Goal: Task Accomplishment & Management: Use online tool/utility

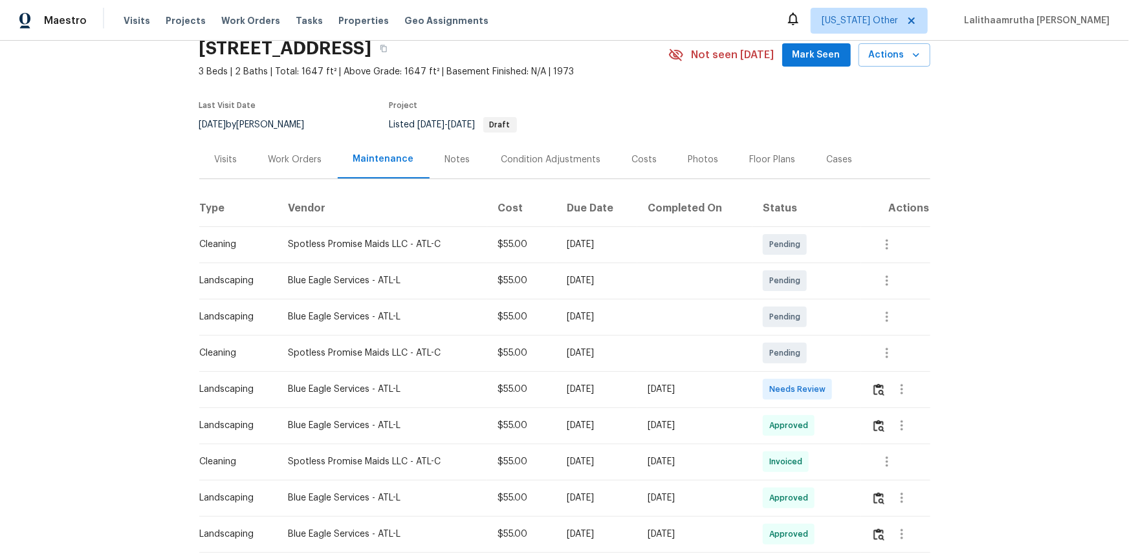
scroll to position [117, 0]
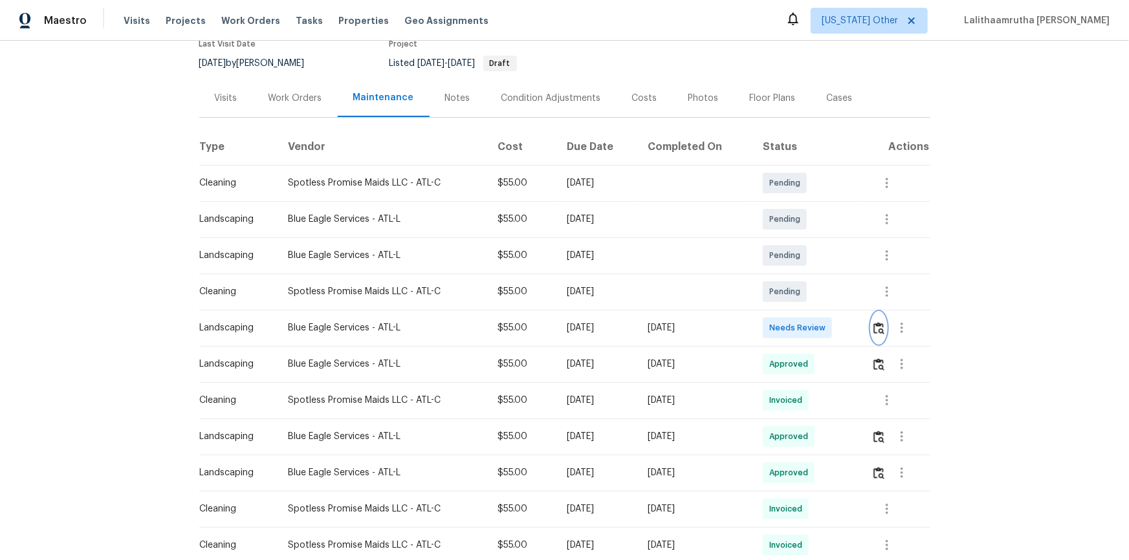
click at [803, 323] on img "button" at bounding box center [878, 328] width 11 height 12
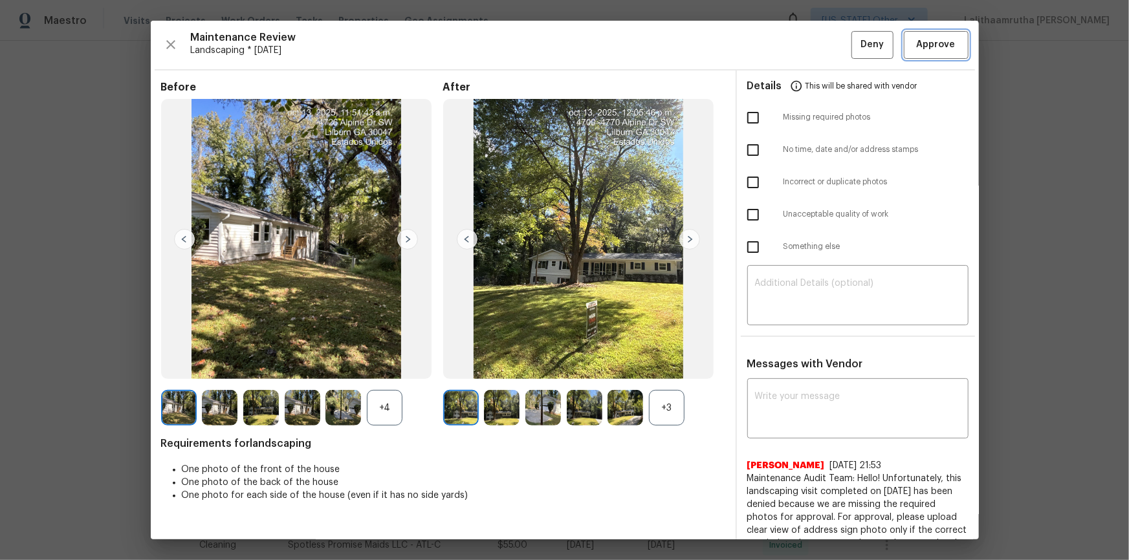
click at [803, 46] on span "Approve" at bounding box center [936, 45] width 39 height 16
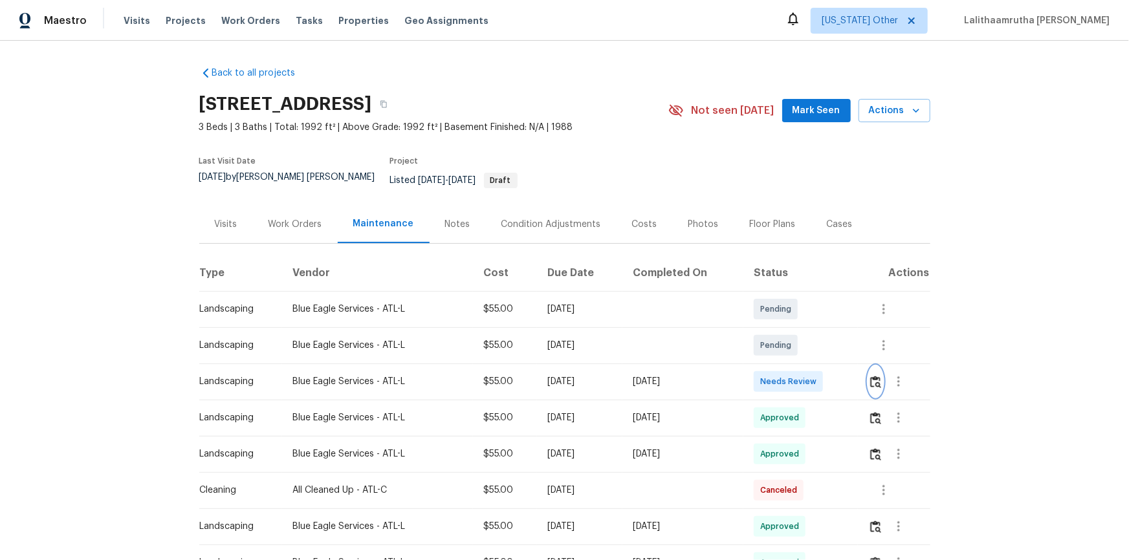
click at [803, 376] on img "button" at bounding box center [875, 382] width 11 height 12
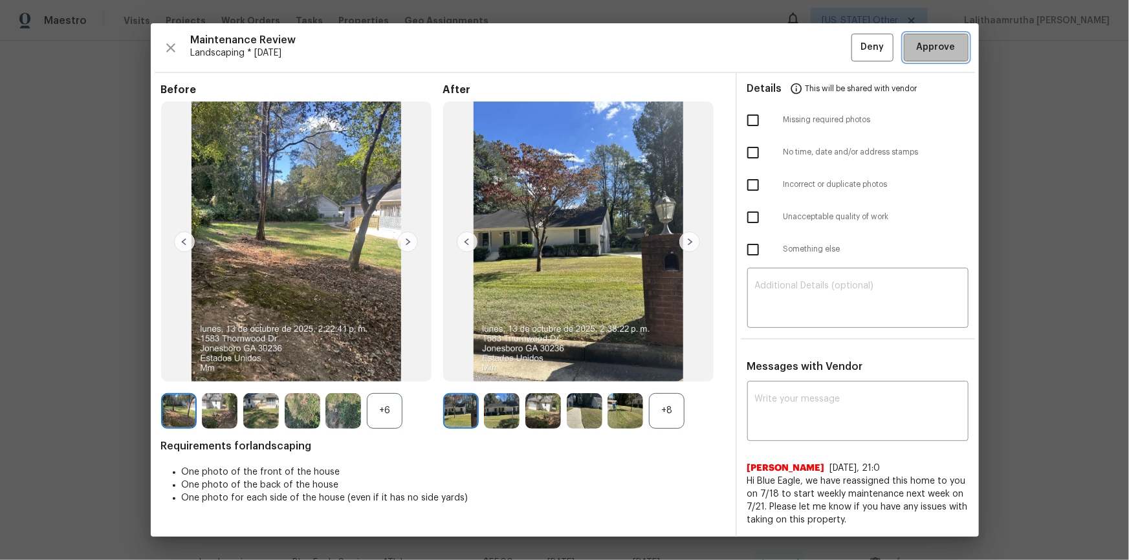
click at [803, 53] on span "Approve" at bounding box center [936, 47] width 39 height 16
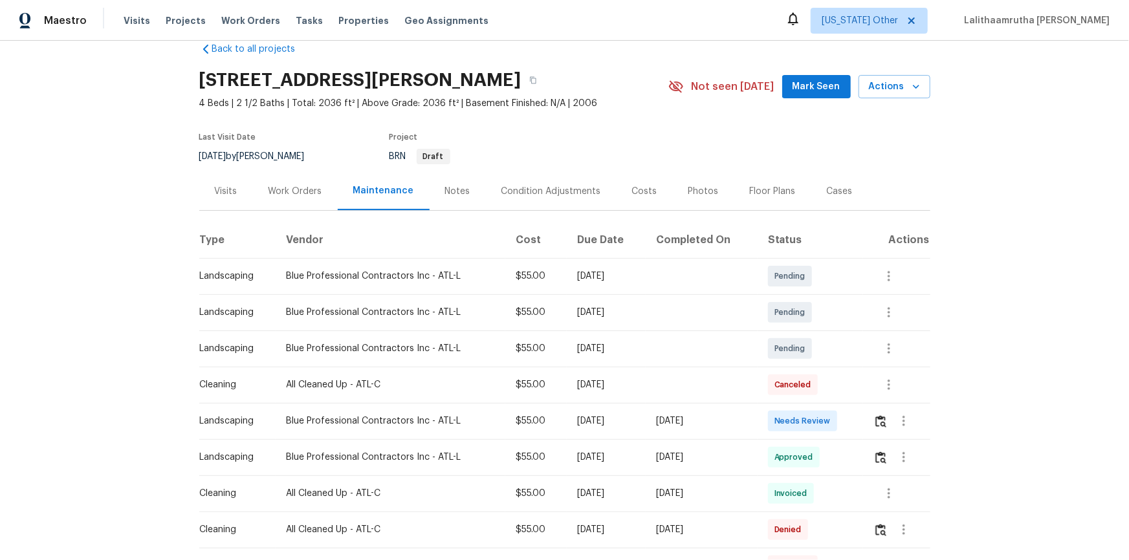
scroll to position [58, 0]
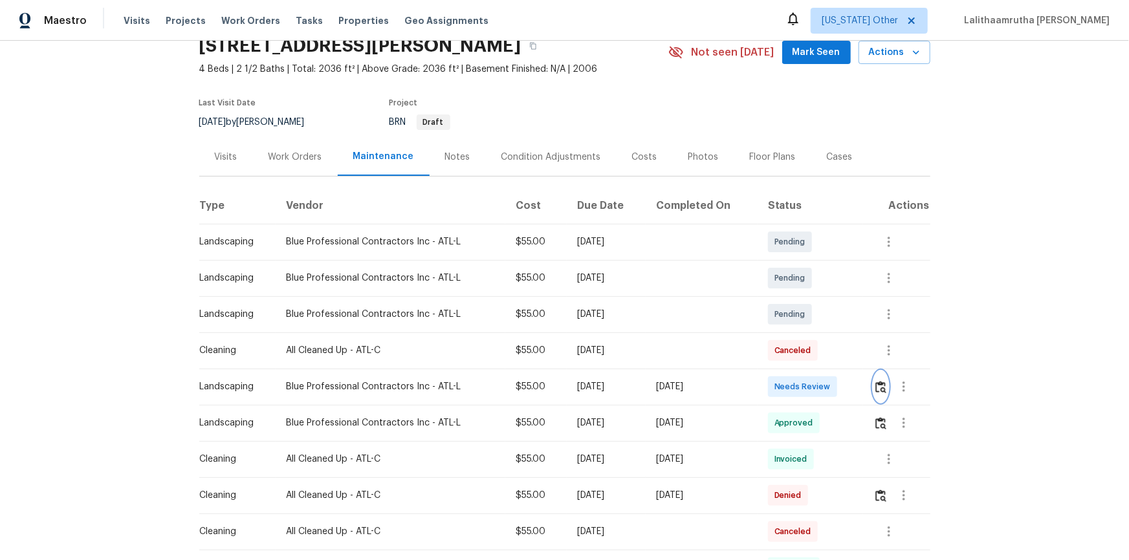
click at [803, 377] on img "button" at bounding box center [880, 387] width 11 height 12
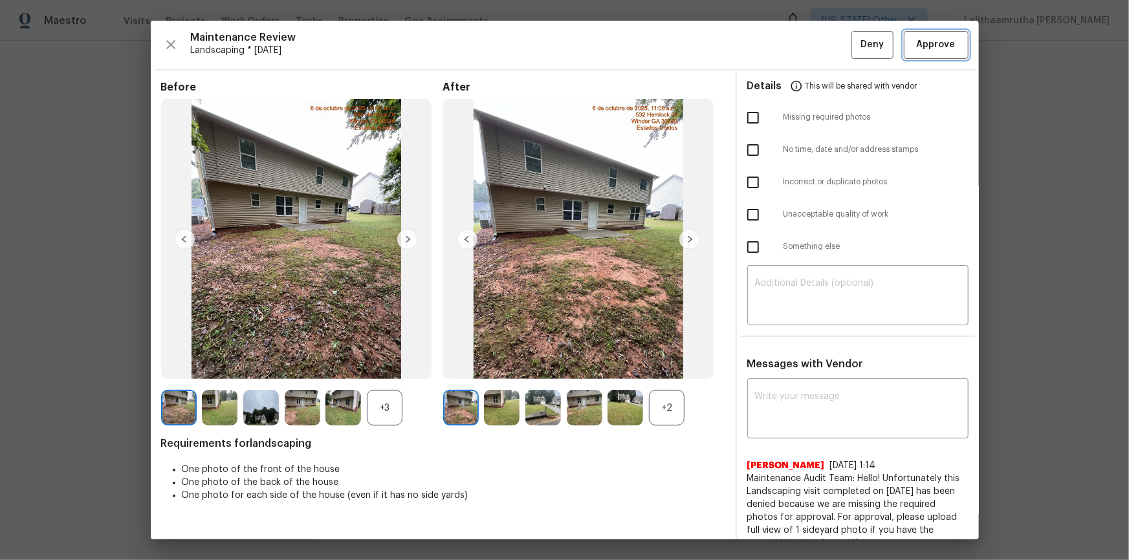
click at [803, 47] on span "Approve" at bounding box center [936, 45] width 39 height 16
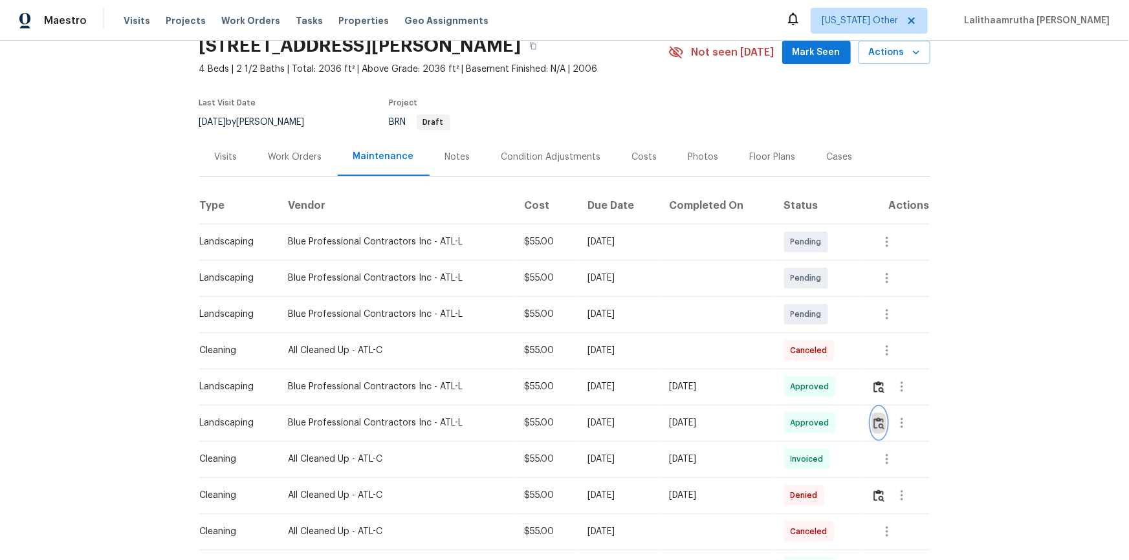
click at [803, 377] on img "button" at bounding box center [878, 423] width 11 height 12
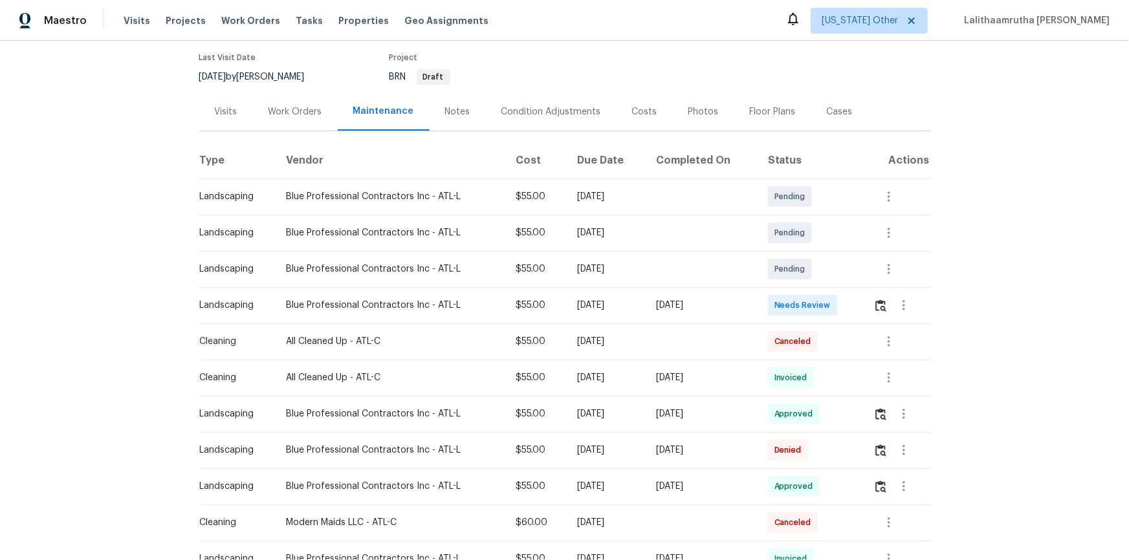
scroll to position [117, 0]
click at [803, 299] on img "button" at bounding box center [880, 305] width 11 height 12
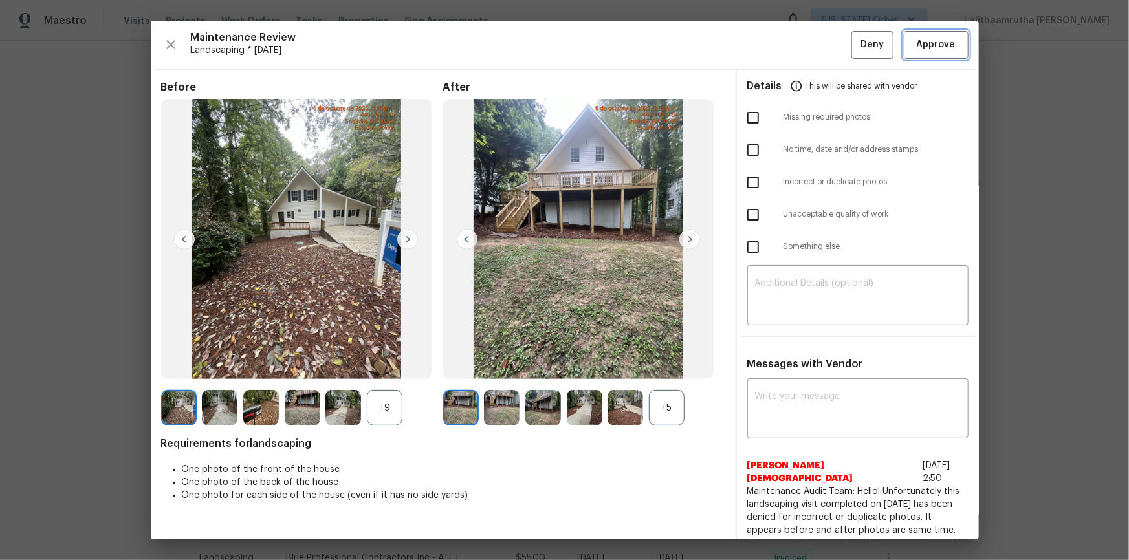
click at [803, 41] on span "Approve" at bounding box center [936, 45] width 39 height 16
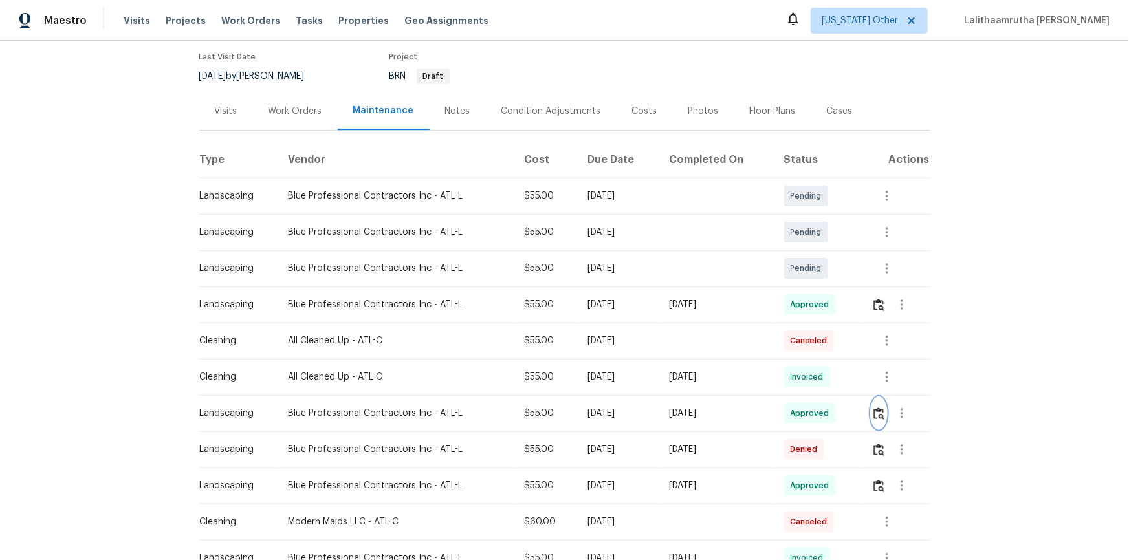
click at [803, 377] on img "button" at bounding box center [878, 414] width 11 height 12
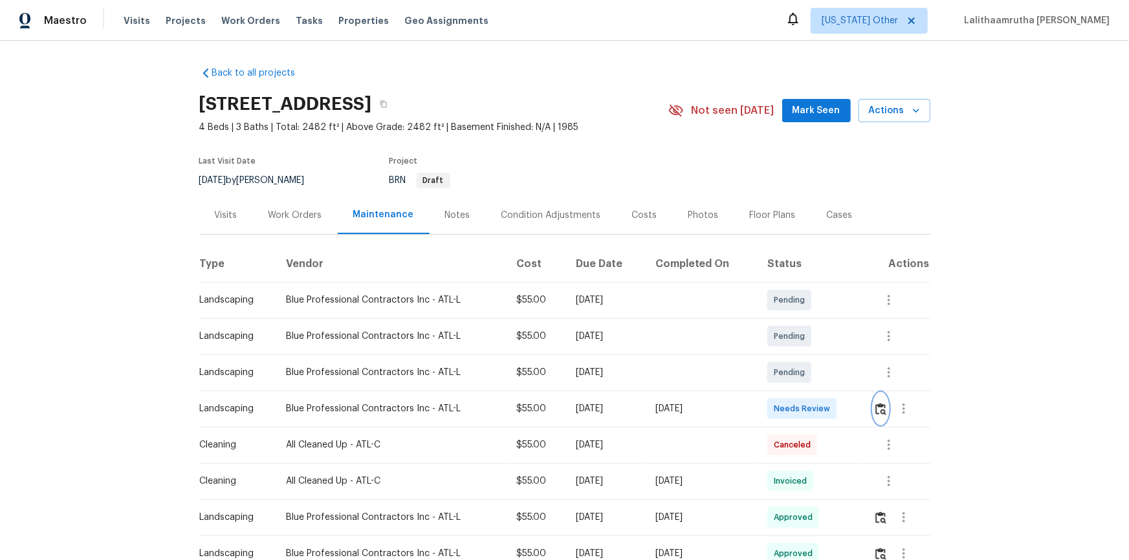
click at [803, 377] on img "button" at bounding box center [880, 409] width 11 height 12
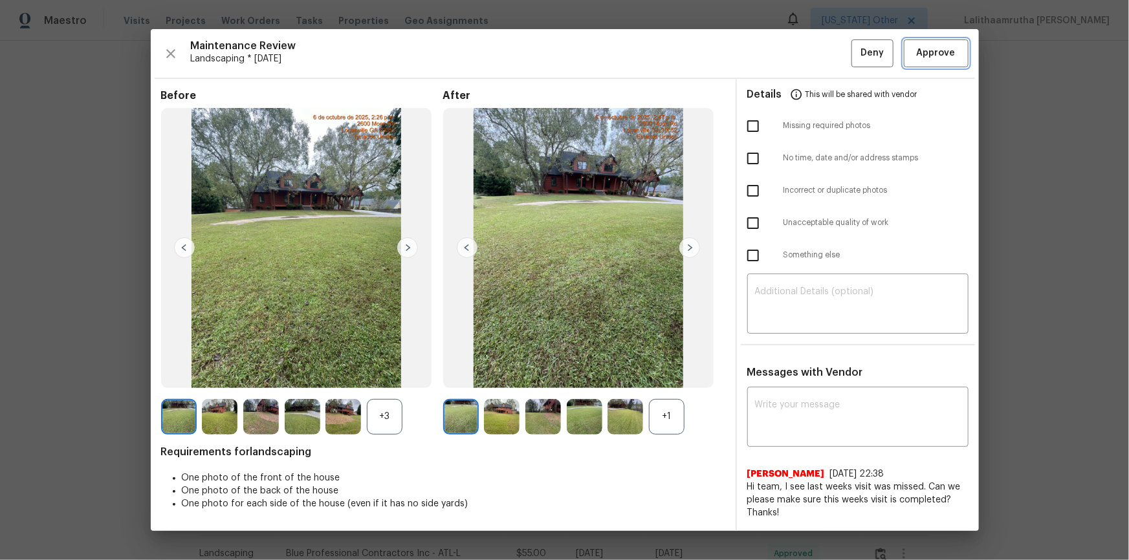
click at [803, 51] on span "Approve" at bounding box center [936, 53] width 39 height 16
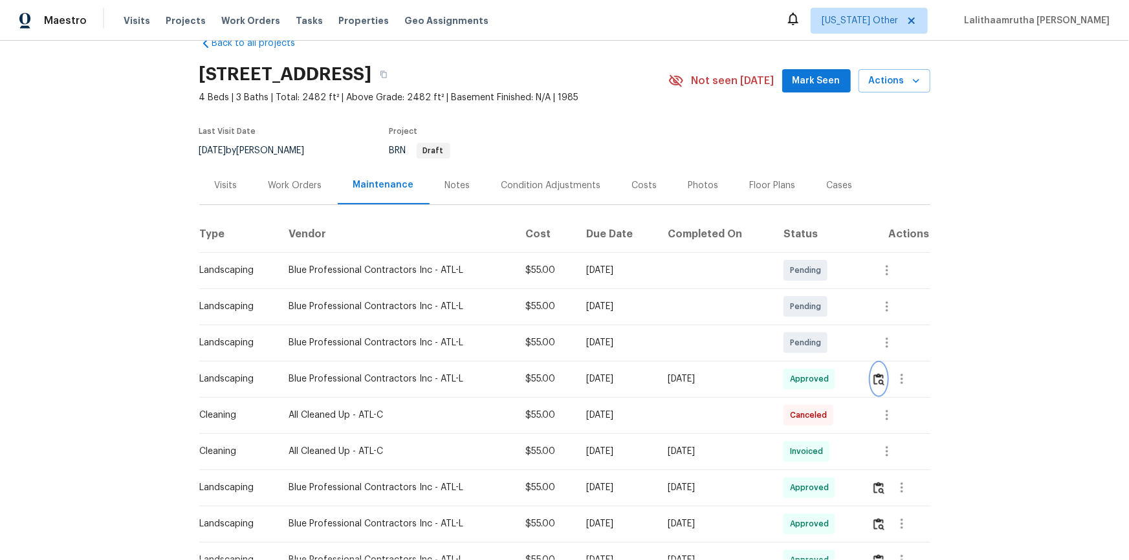
scroll to position [58, 0]
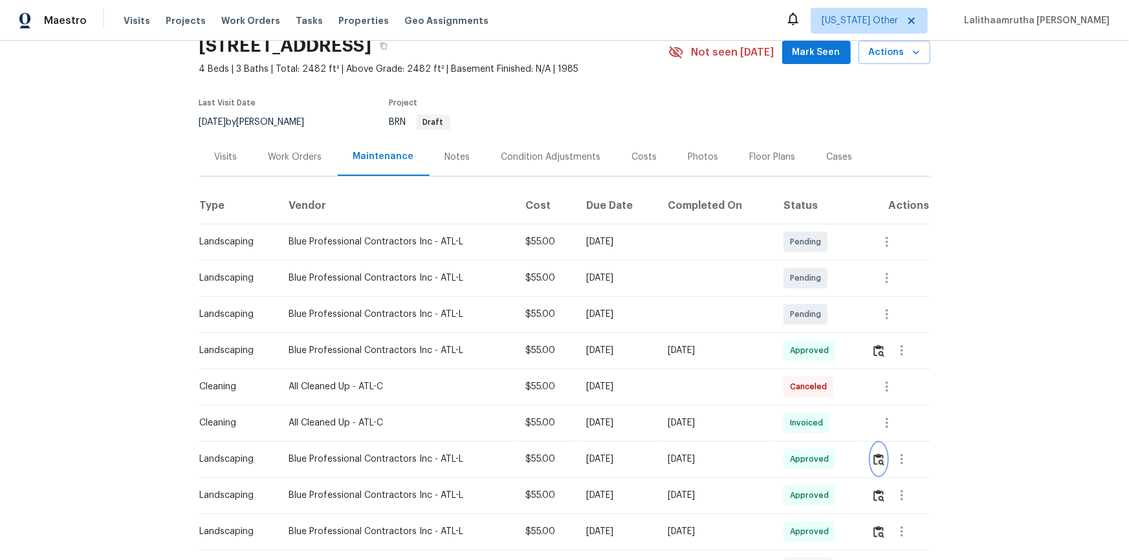
click at [803, 377] on button "button" at bounding box center [878, 459] width 15 height 31
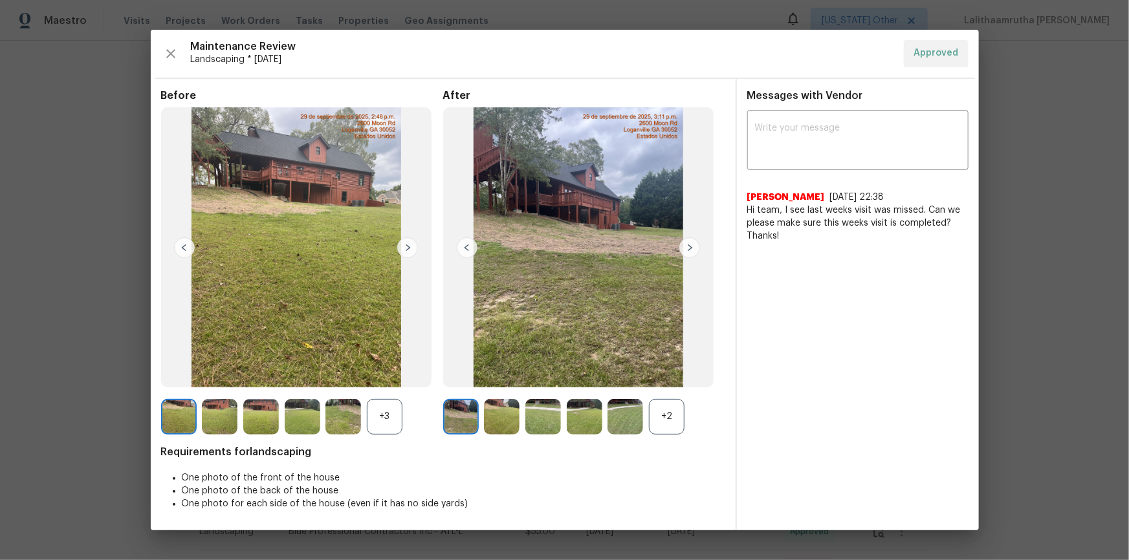
click at [623, 377] on img at bounding box center [625, 417] width 36 height 36
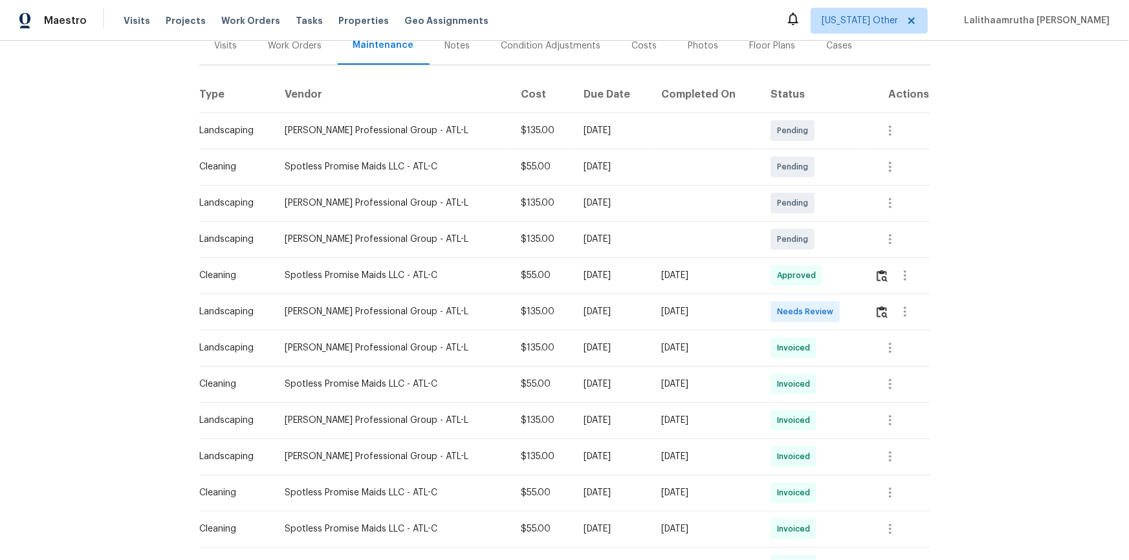
scroll to position [176, 0]
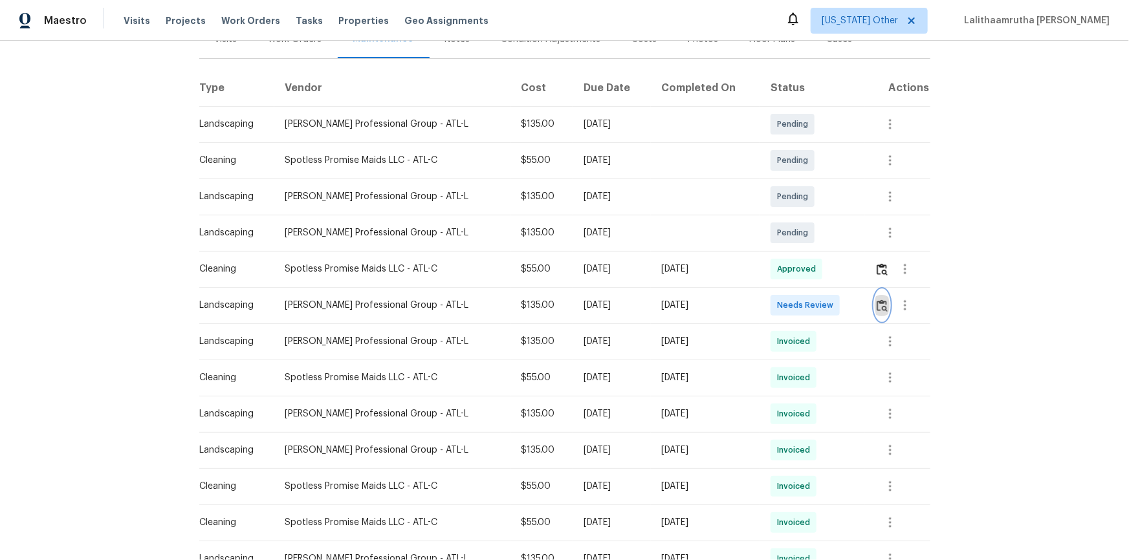
click at [803, 305] on img "button" at bounding box center [882, 306] width 11 height 12
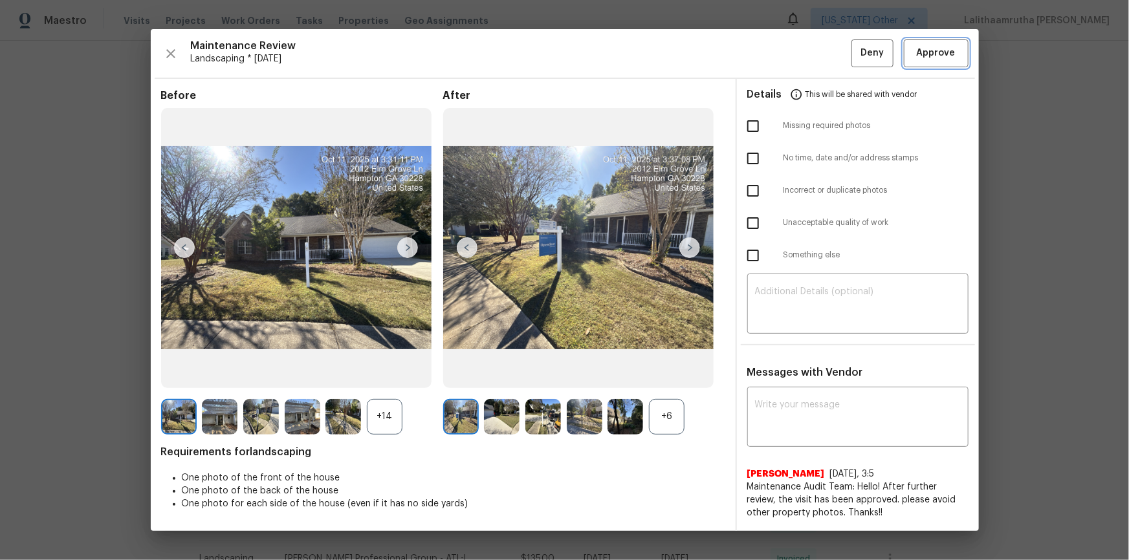
click at [803, 57] on span "Approve" at bounding box center [936, 53] width 39 height 16
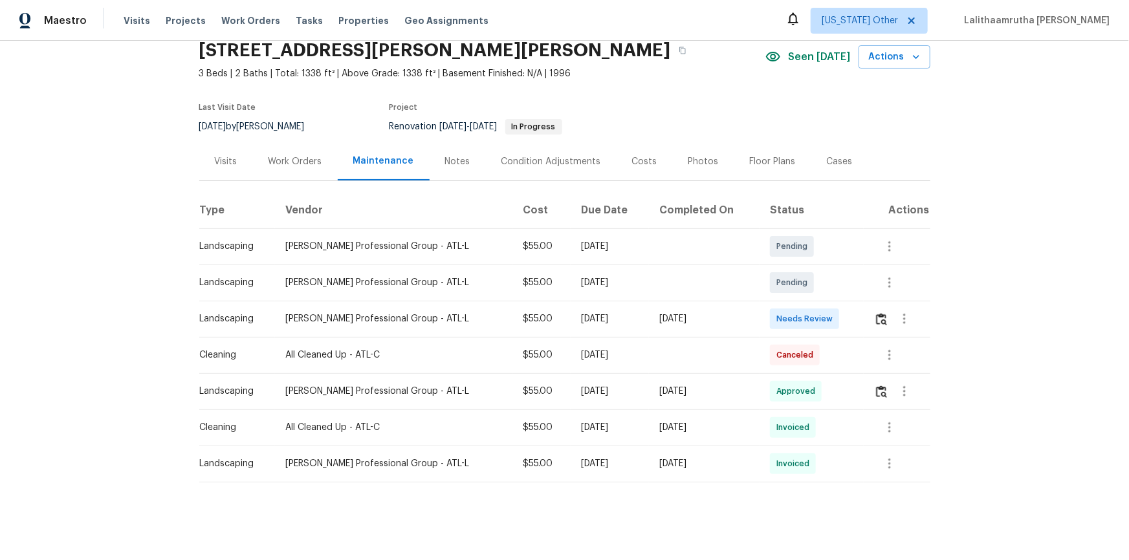
scroll to position [61, 0]
click at [803, 313] on img "button" at bounding box center [881, 319] width 11 height 12
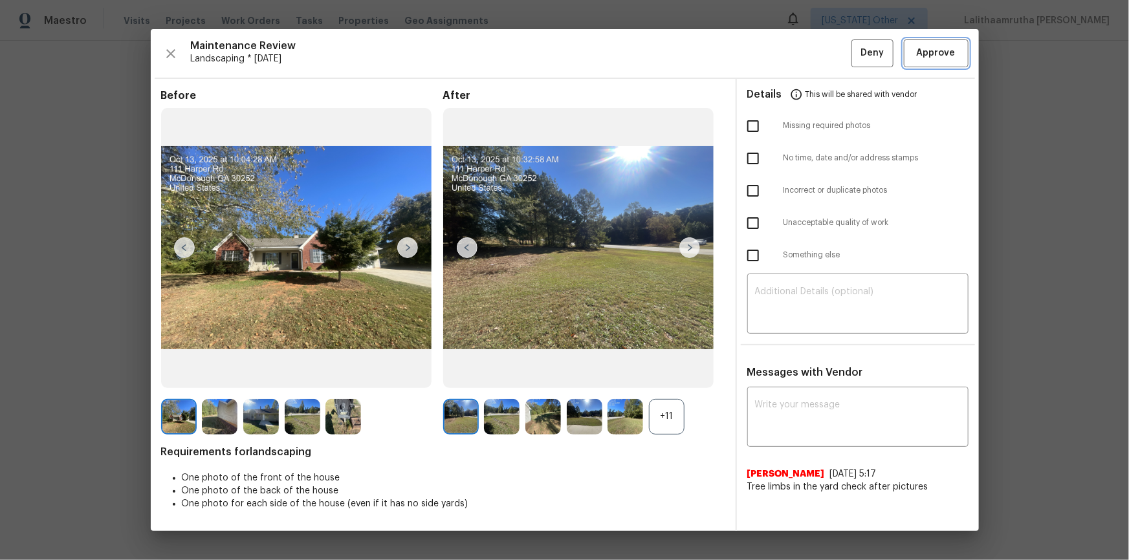
click at [803, 66] on button "Approve" at bounding box center [936, 53] width 65 height 28
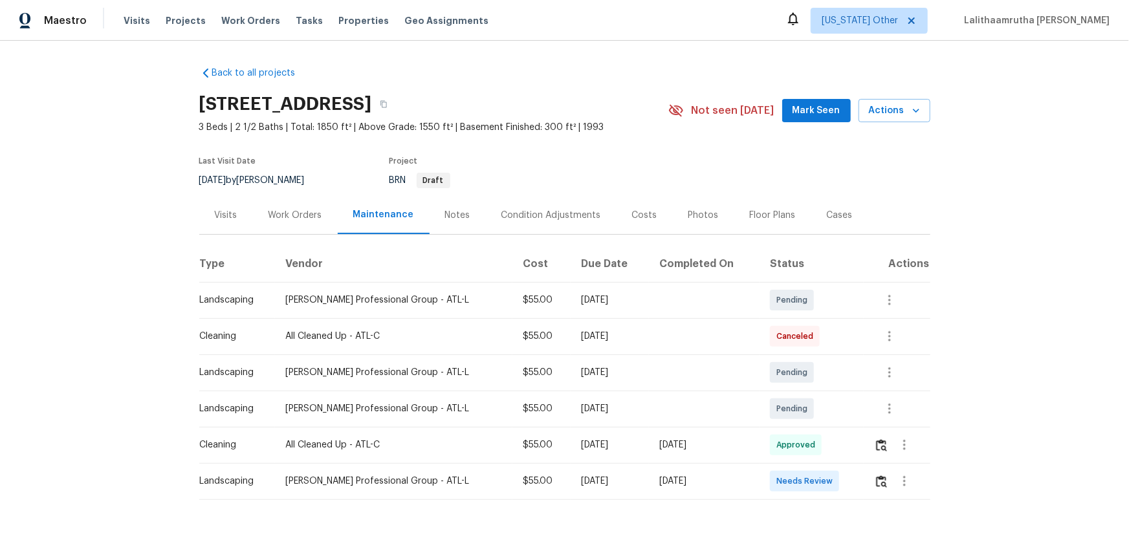
scroll to position [26, 0]
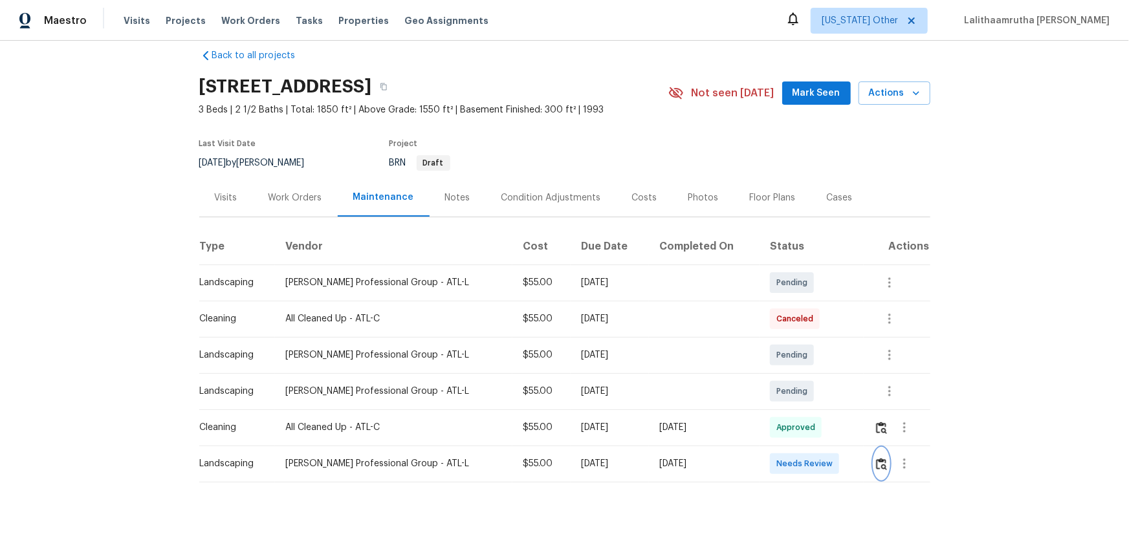
click at [803, 377] on img "button" at bounding box center [881, 464] width 11 height 12
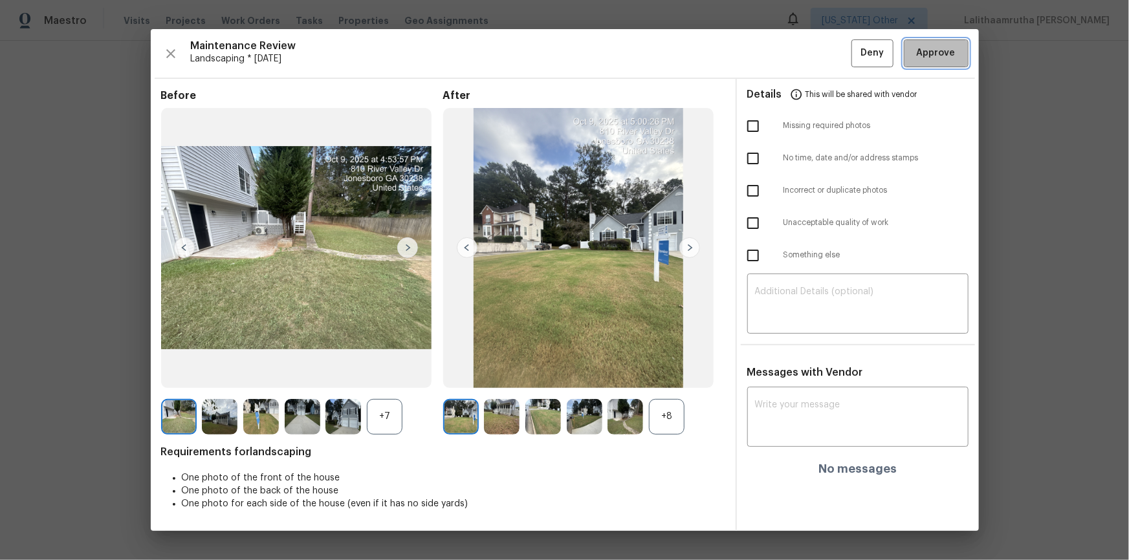
click at [803, 65] on button "Approve" at bounding box center [936, 53] width 65 height 28
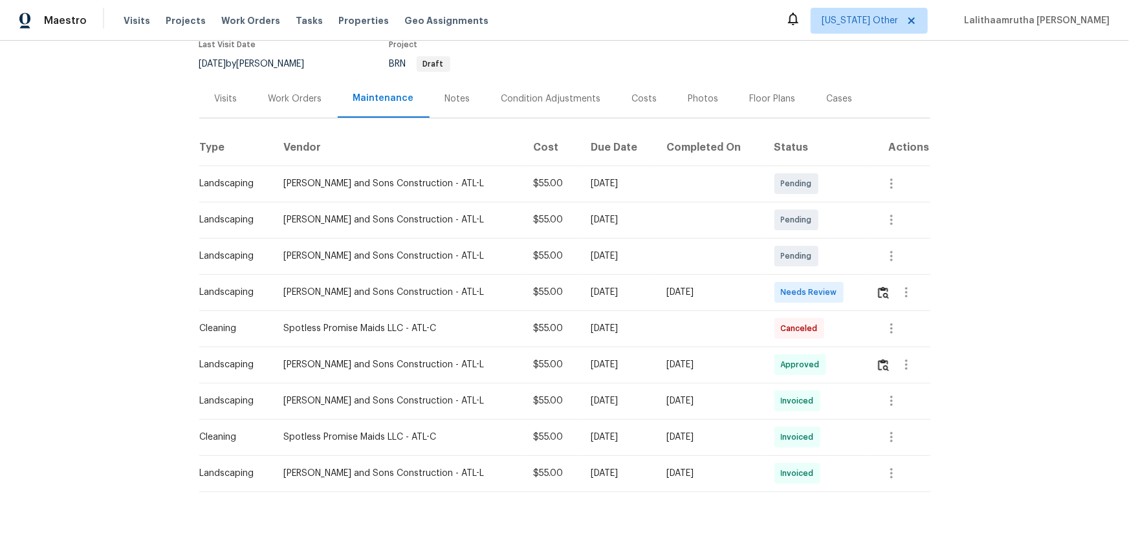
scroll to position [117, 0]
click at [803, 294] on img "button" at bounding box center [883, 292] width 11 height 12
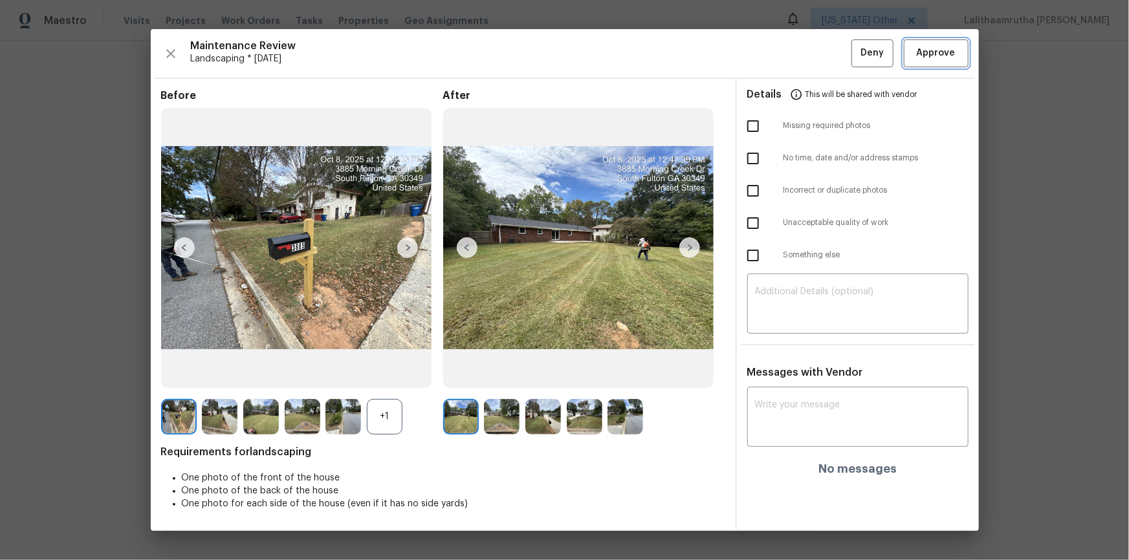
click at [803, 46] on span "Approve" at bounding box center [936, 53] width 39 height 16
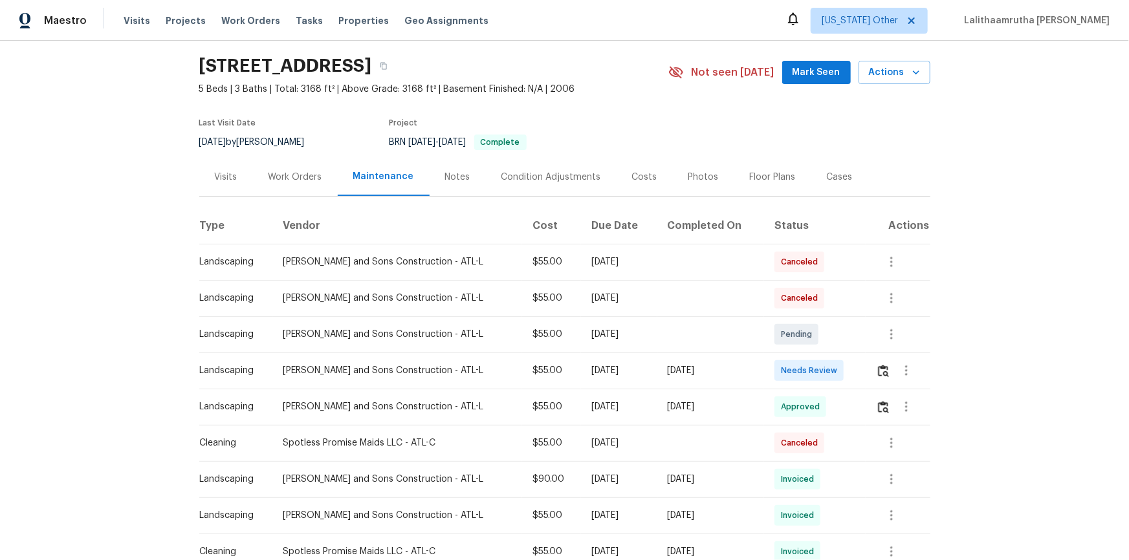
scroll to position [58, 0]
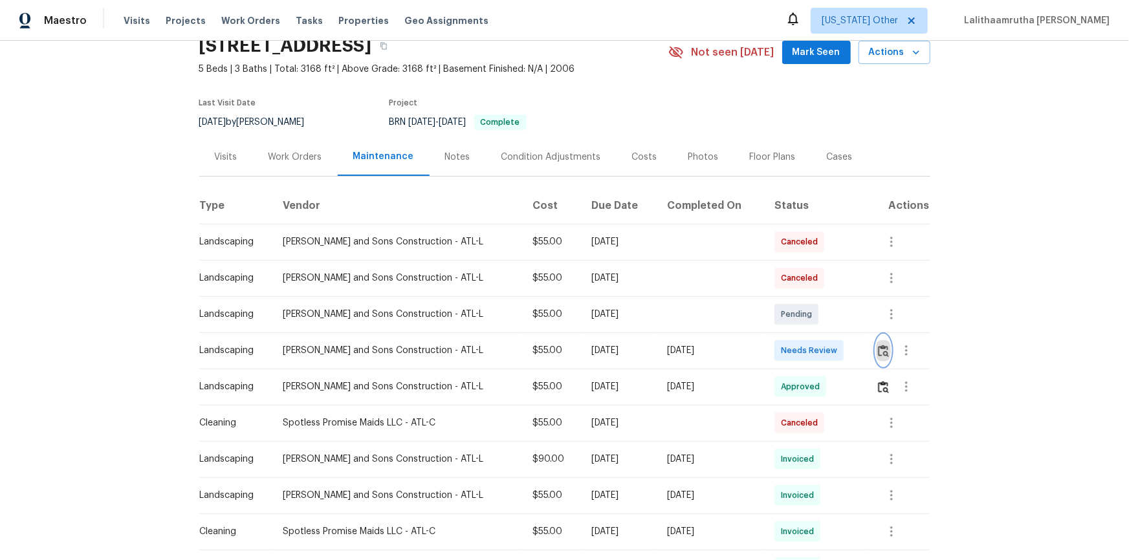
click at [803, 351] on img "button" at bounding box center [883, 351] width 11 height 12
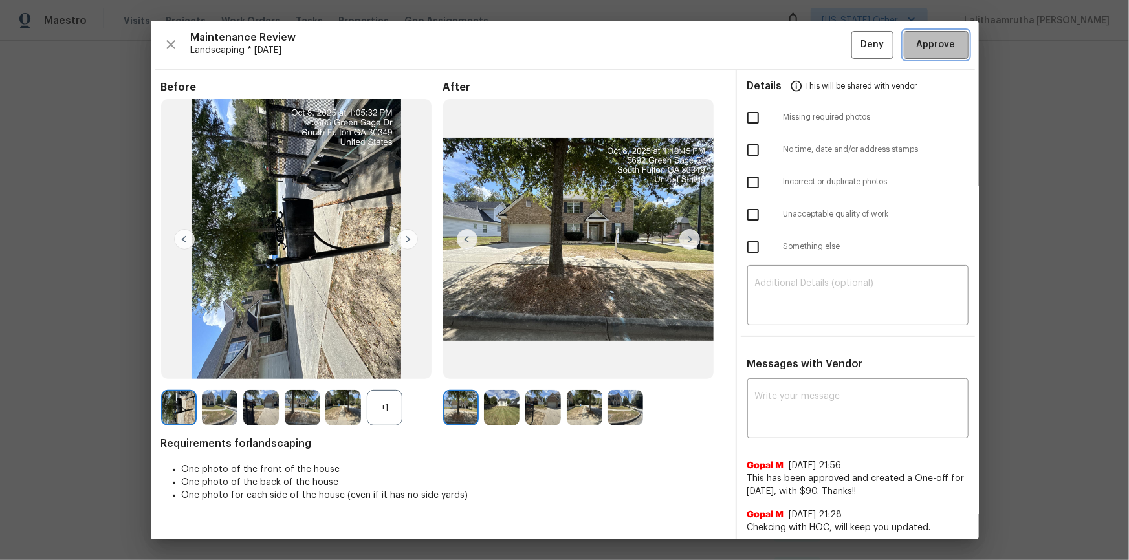
click at [803, 48] on span "Approve" at bounding box center [936, 45] width 39 height 16
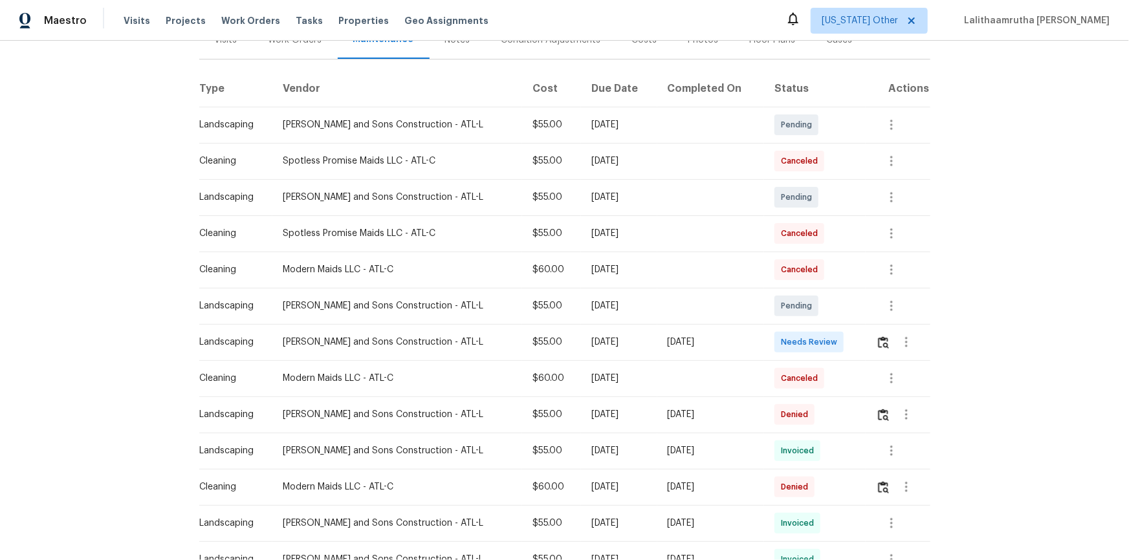
scroll to position [176, 0]
click at [803, 336] on img "button" at bounding box center [883, 342] width 11 height 12
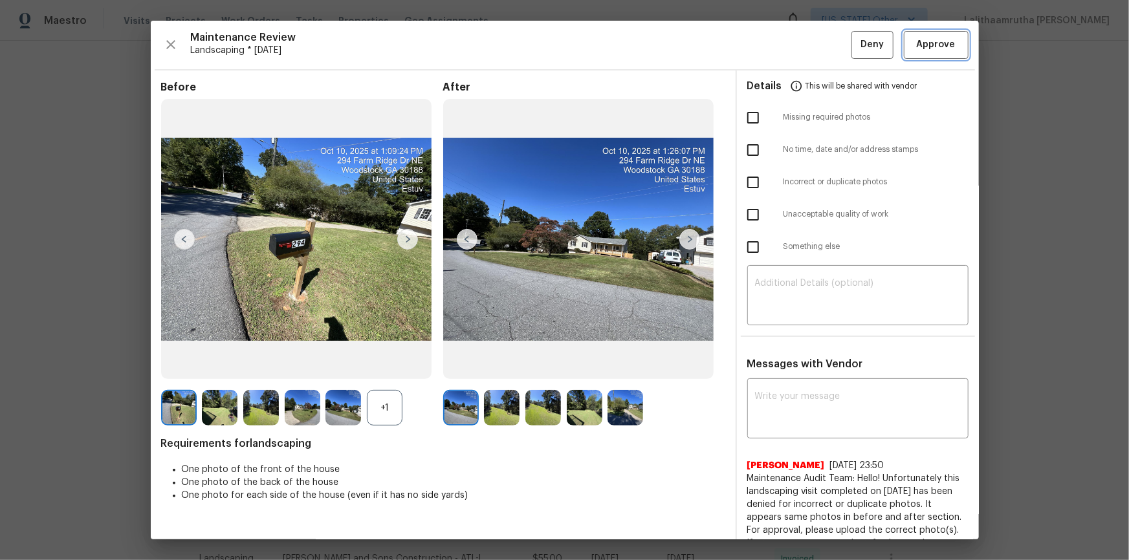
click at [803, 43] on span "Approve" at bounding box center [936, 45] width 39 height 16
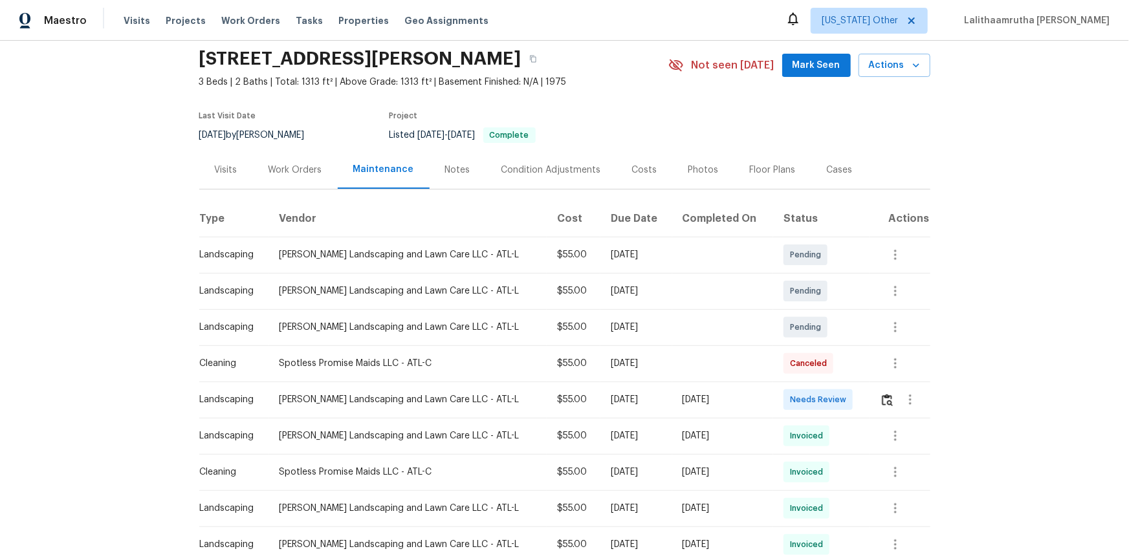
scroll to position [117, 0]
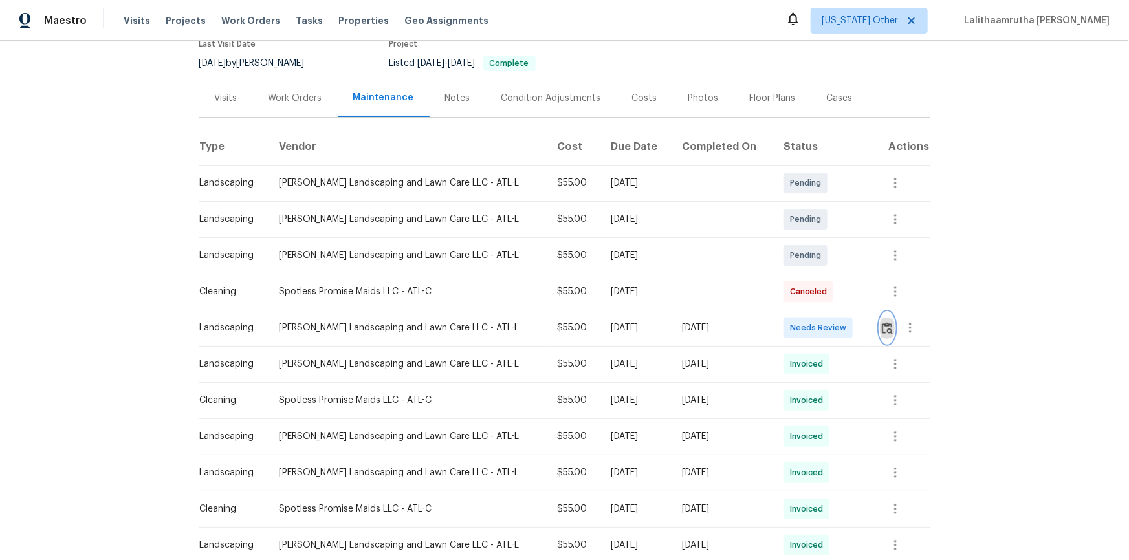
click at [803, 326] on img "button" at bounding box center [887, 328] width 11 height 12
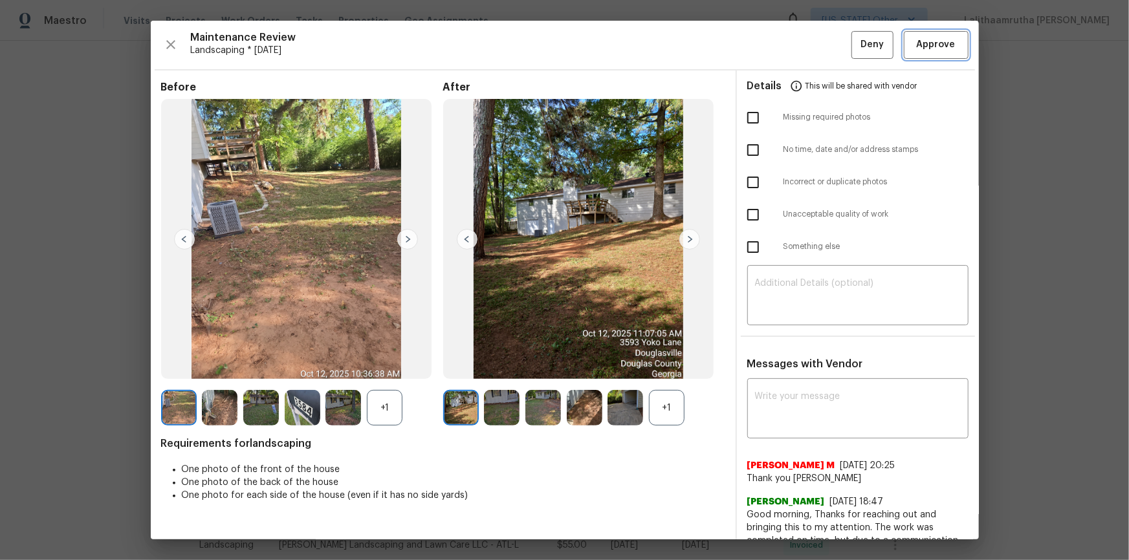
click at [803, 46] on span "Approve" at bounding box center [936, 45] width 39 height 16
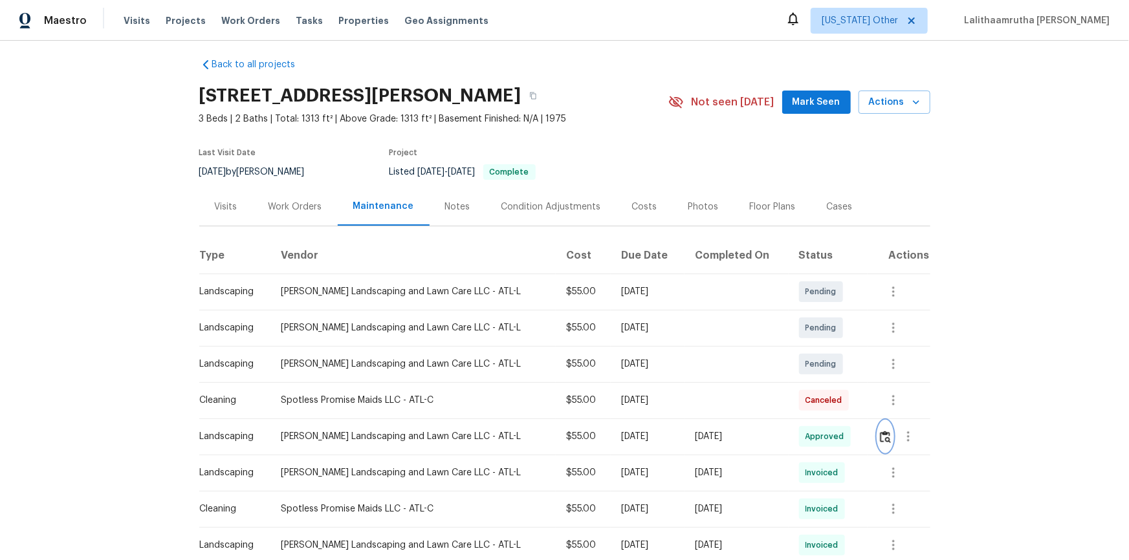
scroll to position [0, 0]
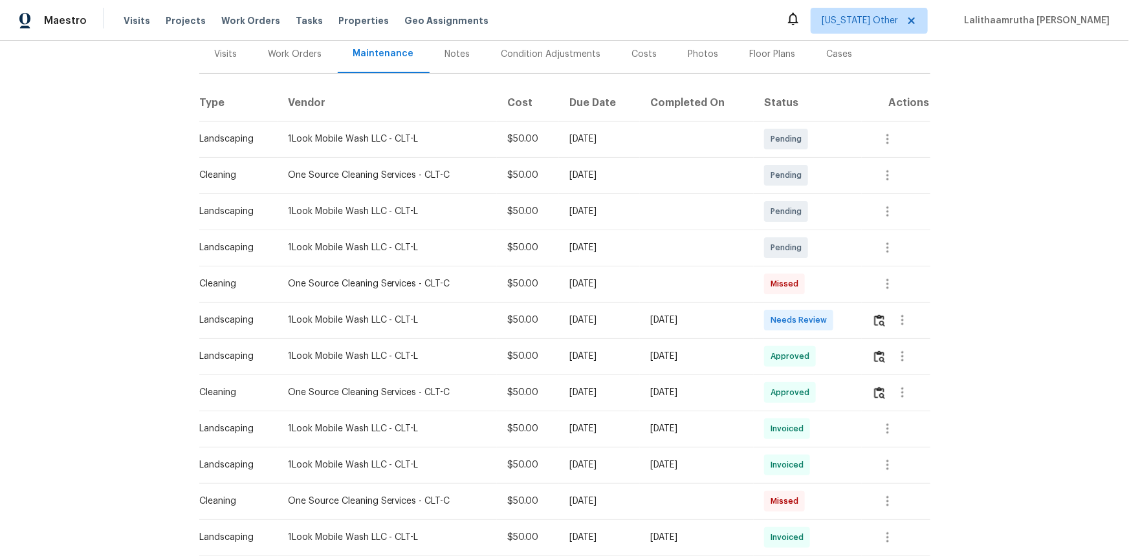
scroll to position [176, 0]
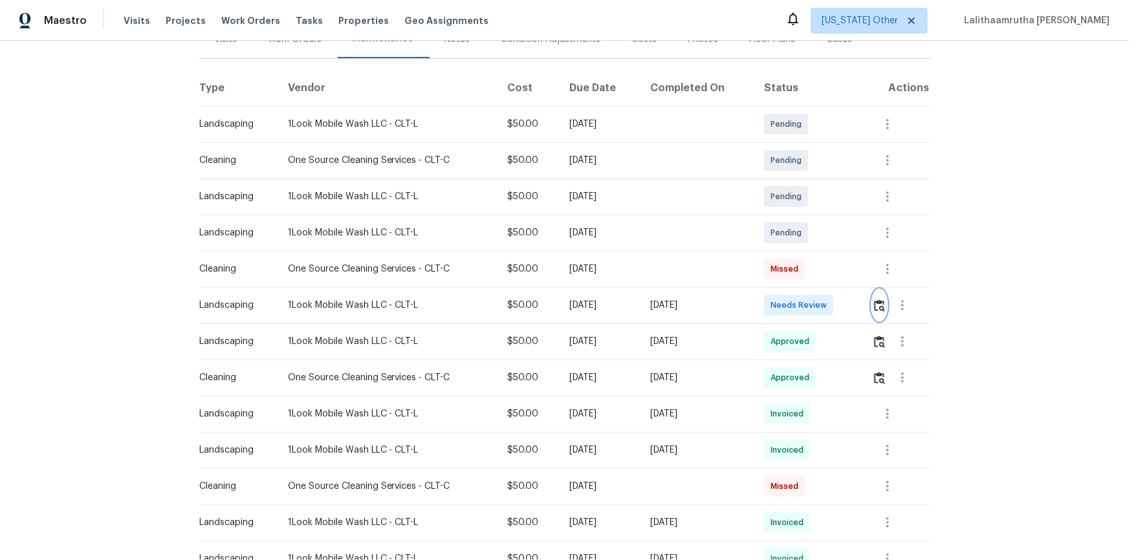
click at [803, 298] on button "button" at bounding box center [879, 305] width 15 height 31
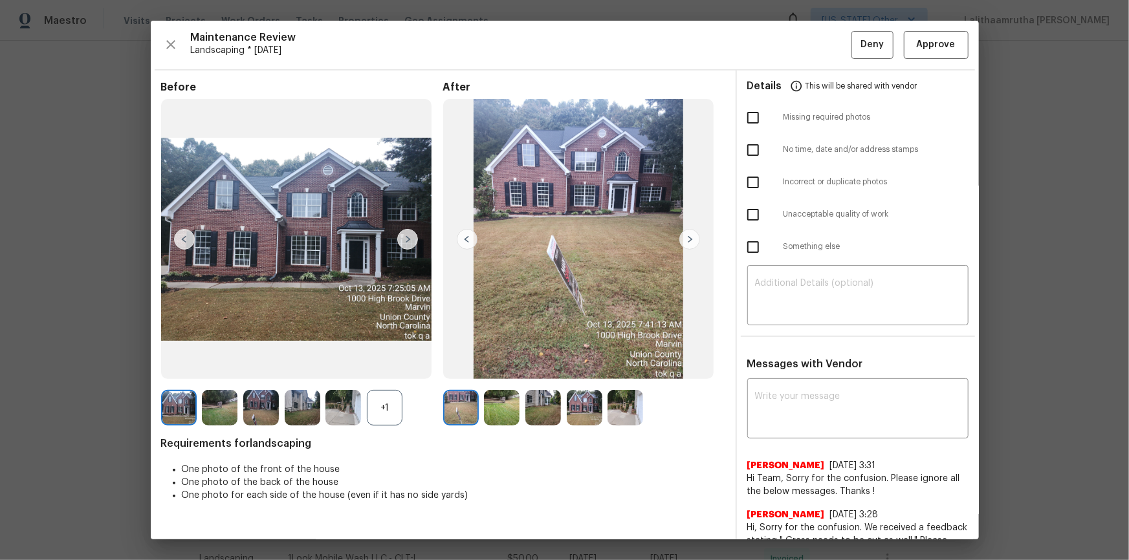
click at [688, 236] on img at bounding box center [689, 239] width 21 height 21
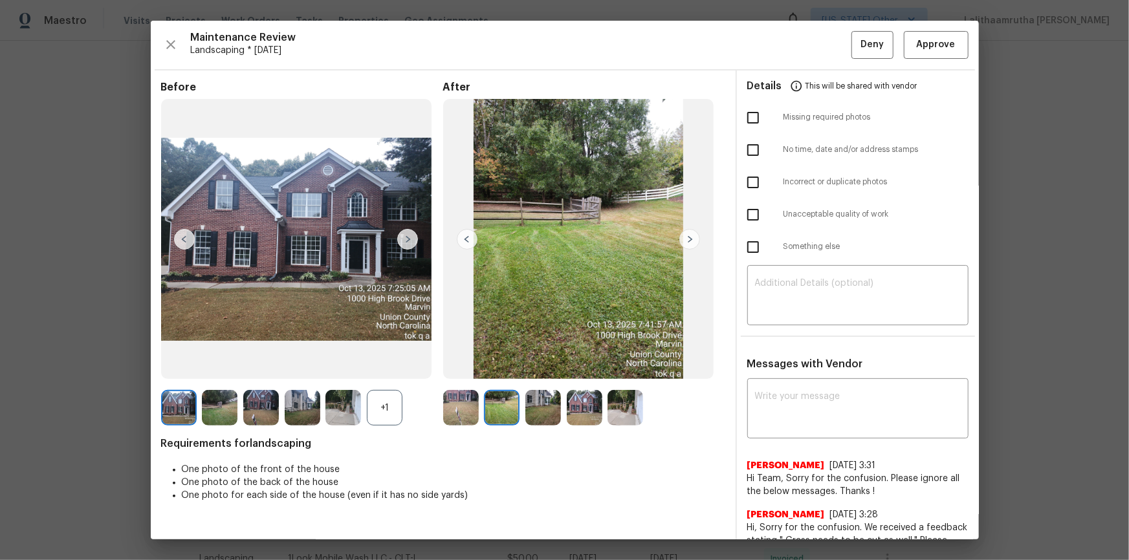
click at [688, 236] on img at bounding box center [689, 239] width 21 height 21
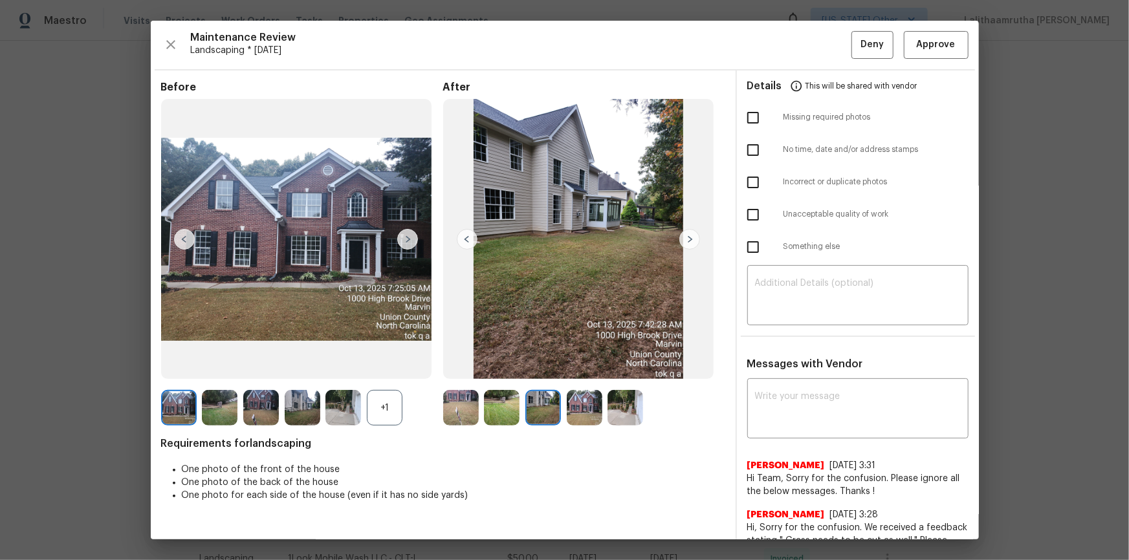
click at [688, 236] on img at bounding box center [689, 239] width 21 height 21
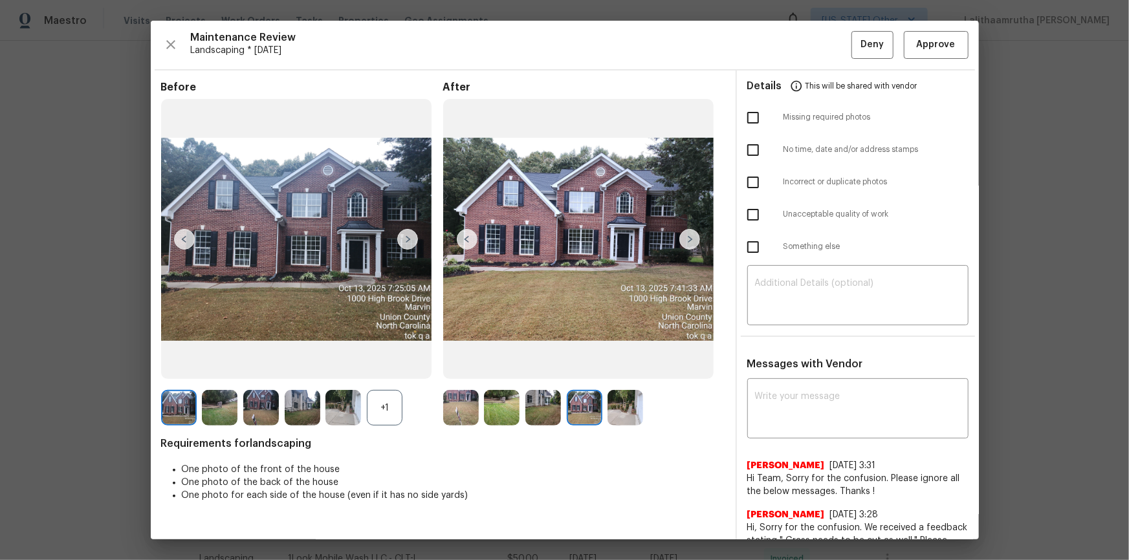
click at [688, 236] on img at bounding box center [689, 239] width 21 height 21
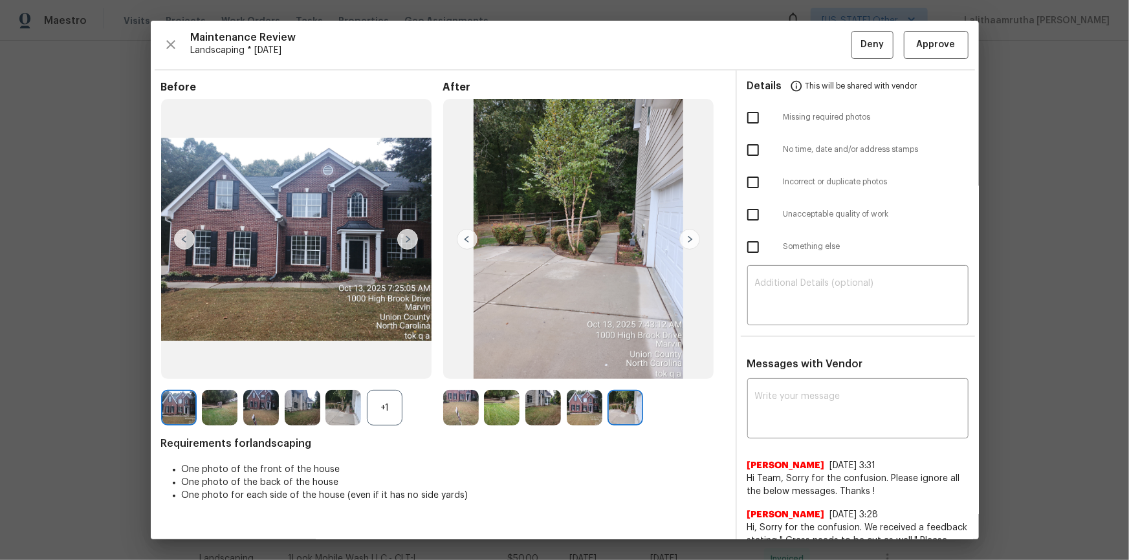
click at [688, 236] on img at bounding box center [689, 239] width 21 height 21
click at [406, 235] on img at bounding box center [407, 239] width 21 height 21
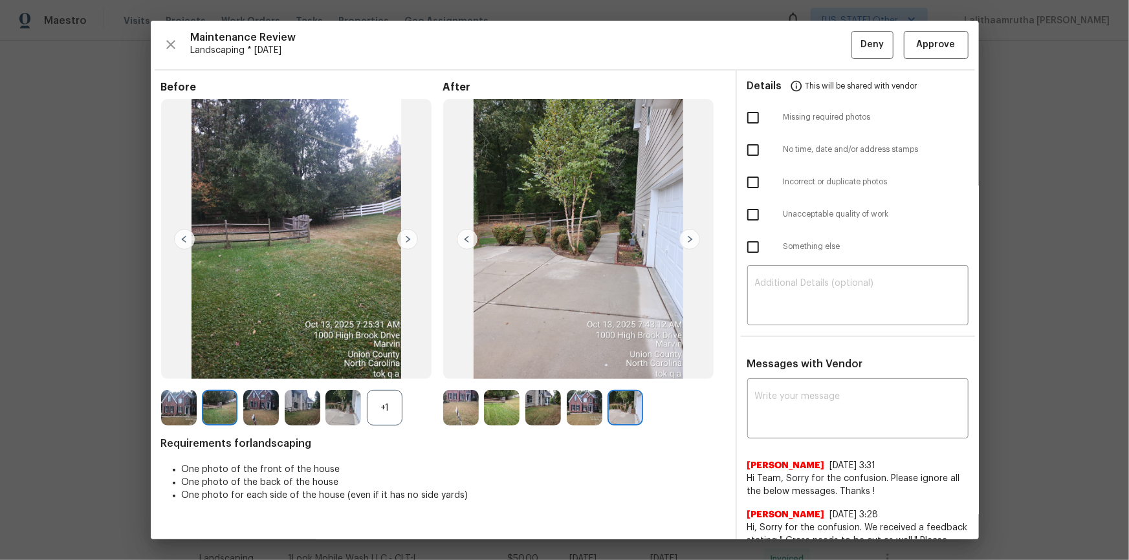
click at [406, 235] on img at bounding box center [407, 239] width 21 height 21
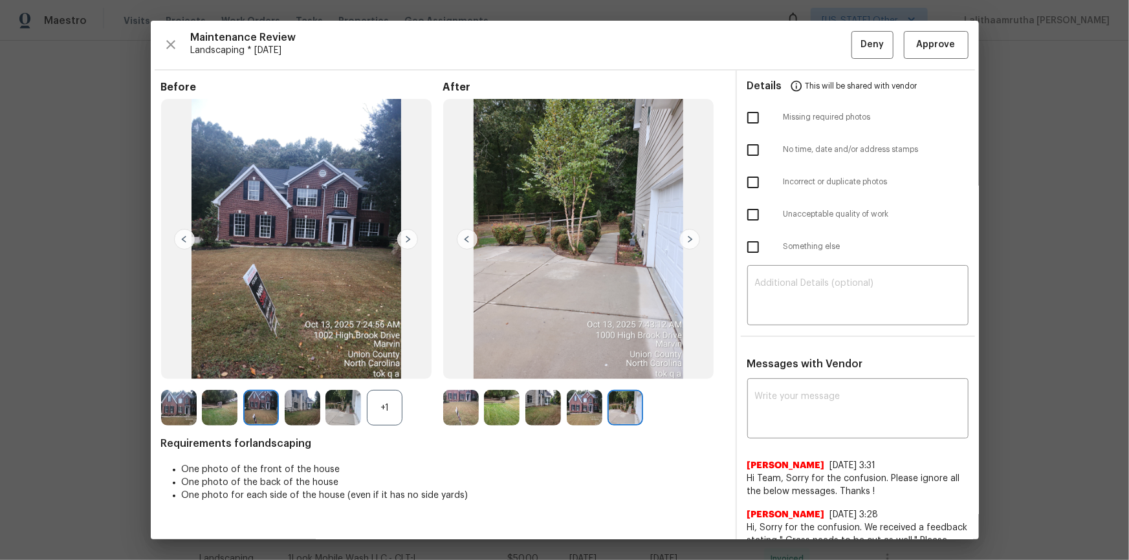
click at [406, 235] on img at bounding box center [407, 239] width 21 height 21
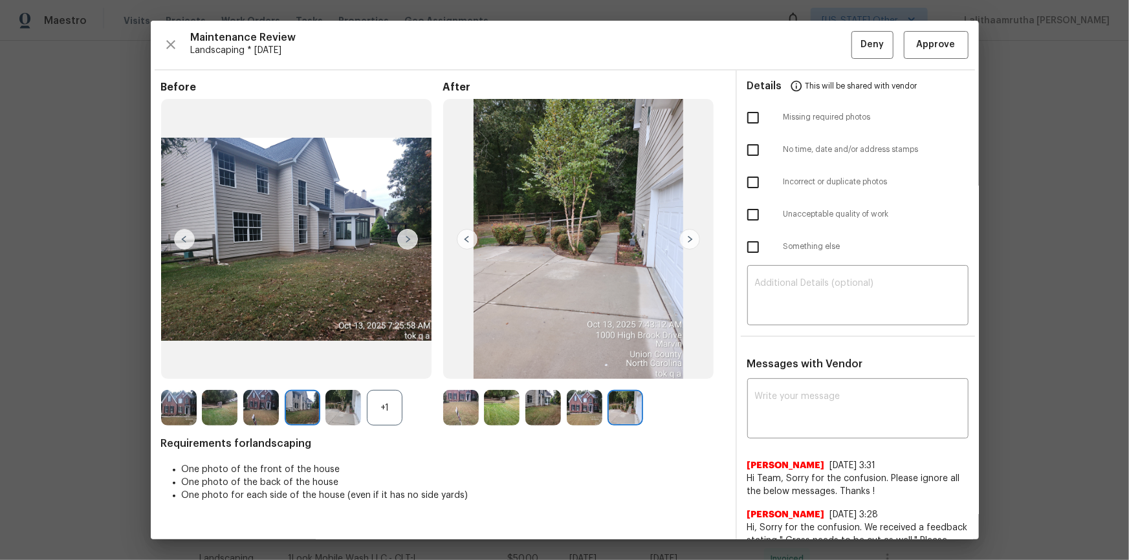
click at [406, 235] on img at bounding box center [407, 239] width 21 height 21
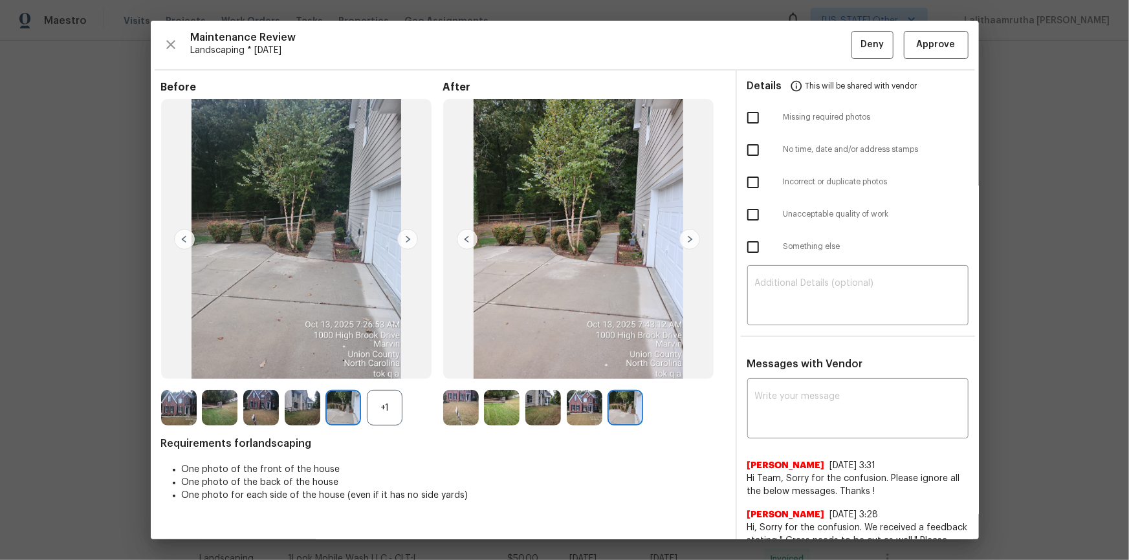
click at [406, 235] on img at bounding box center [407, 239] width 21 height 21
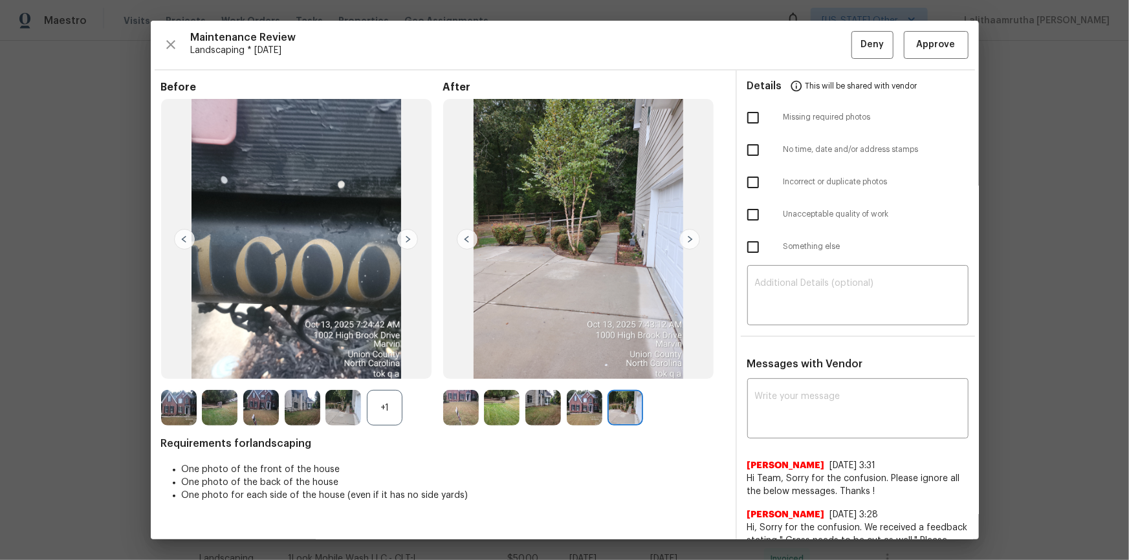
click at [406, 235] on img at bounding box center [407, 239] width 21 height 21
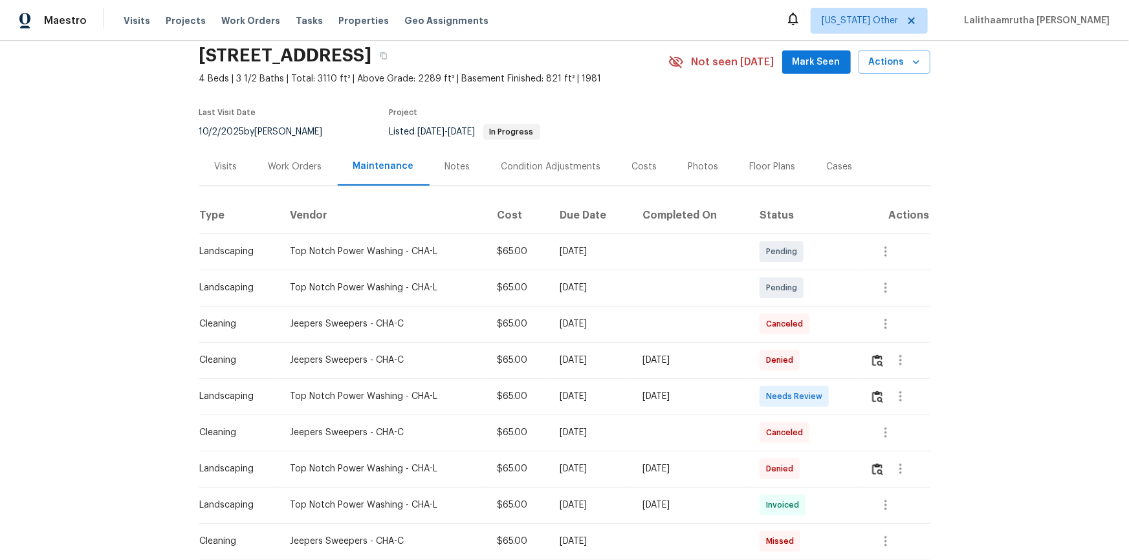
scroll to position [117, 0]
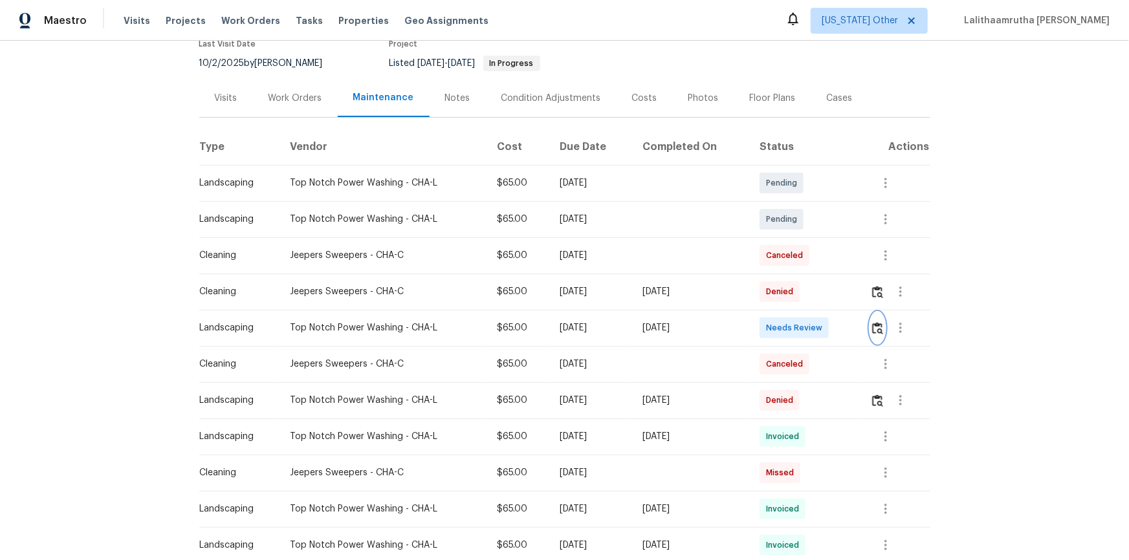
click at [803, 331] on img "button" at bounding box center [877, 328] width 11 height 12
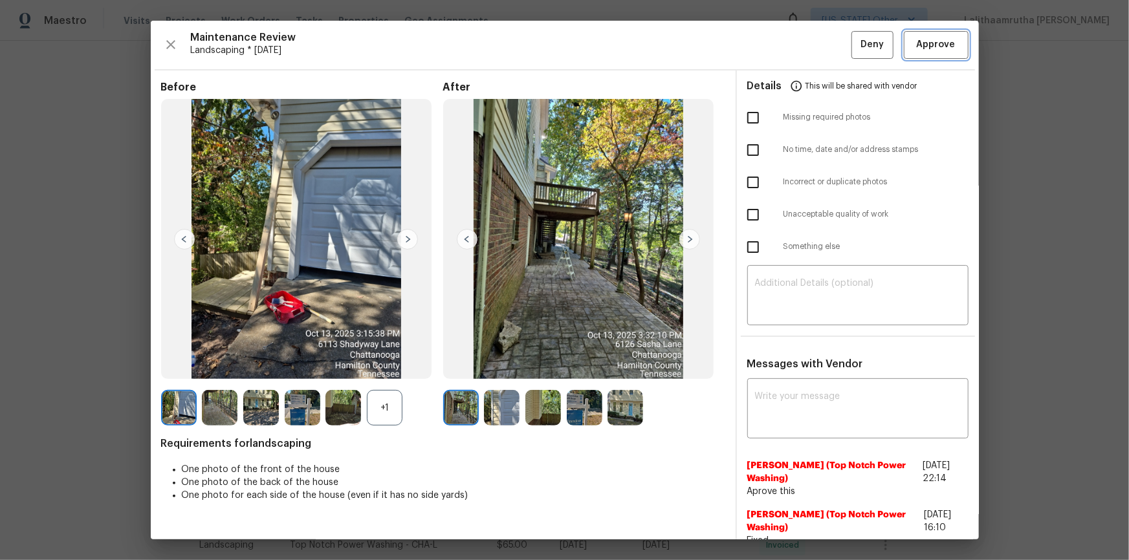
click at [803, 54] on button "Approve" at bounding box center [936, 45] width 65 height 28
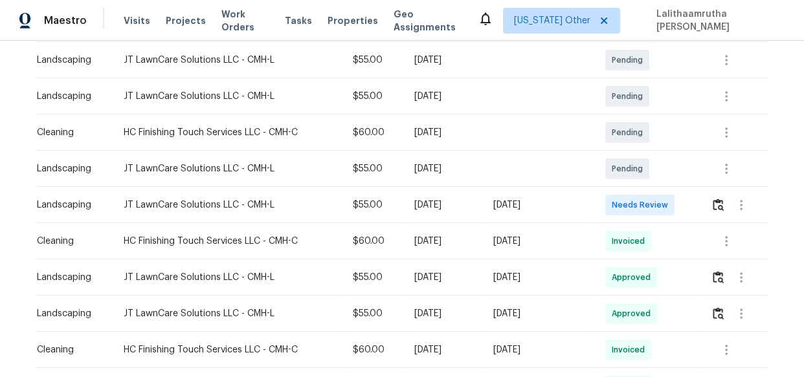
scroll to position [294, 0]
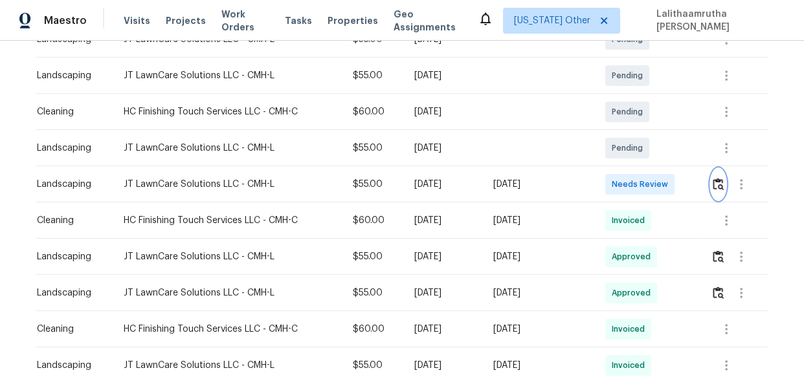
click at [717, 181] on img "button" at bounding box center [717, 184] width 11 height 12
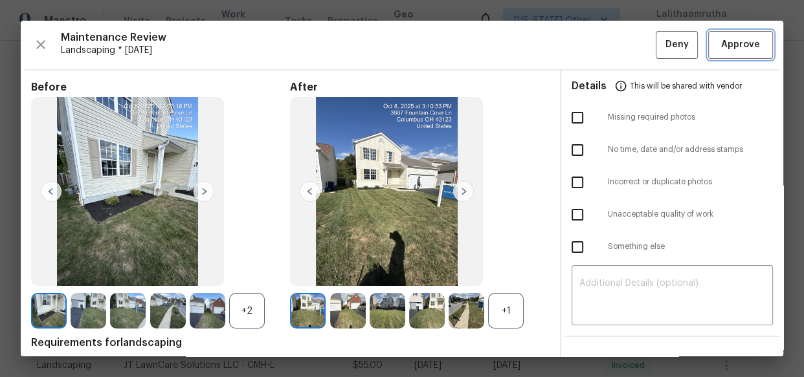
click at [723, 48] on span "Approve" at bounding box center [740, 45] width 39 height 16
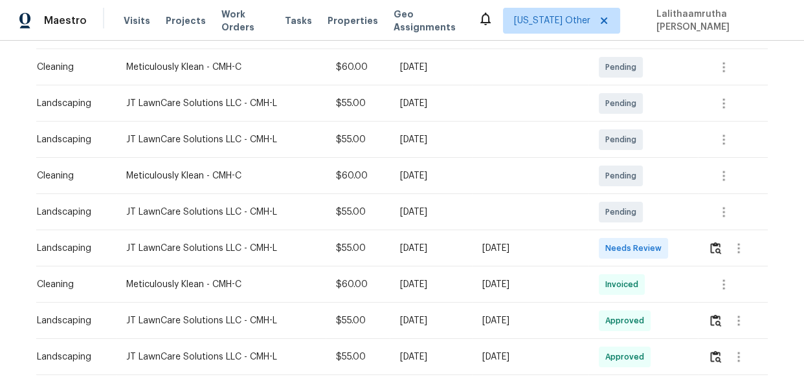
scroll to position [235, 0]
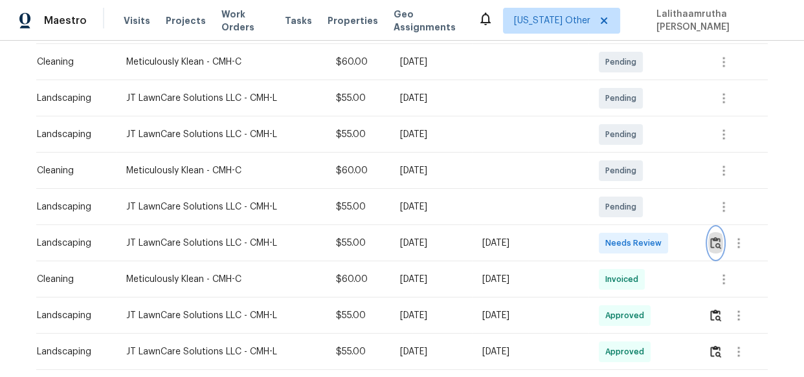
click at [716, 242] on img "button" at bounding box center [715, 243] width 11 height 12
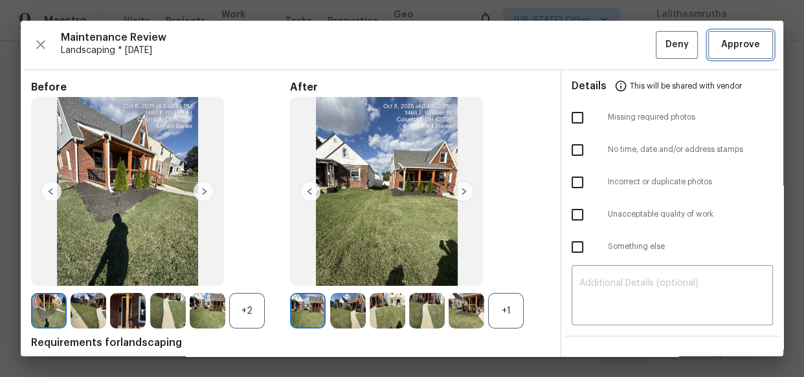
click at [734, 45] on span "Approve" at bounding box center [740, 45] width 39 height 16
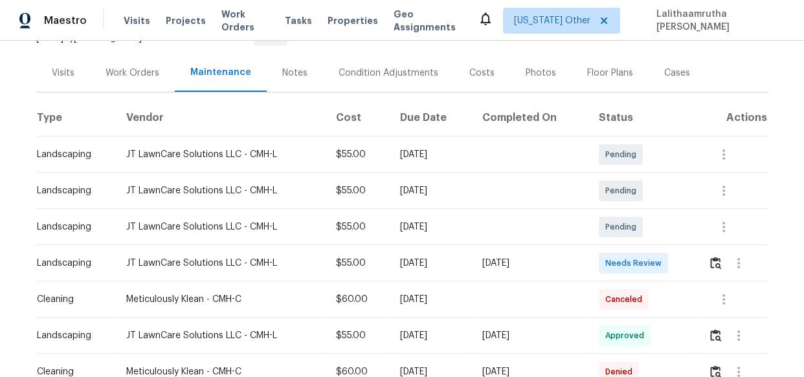
scroll to position [176, 0]
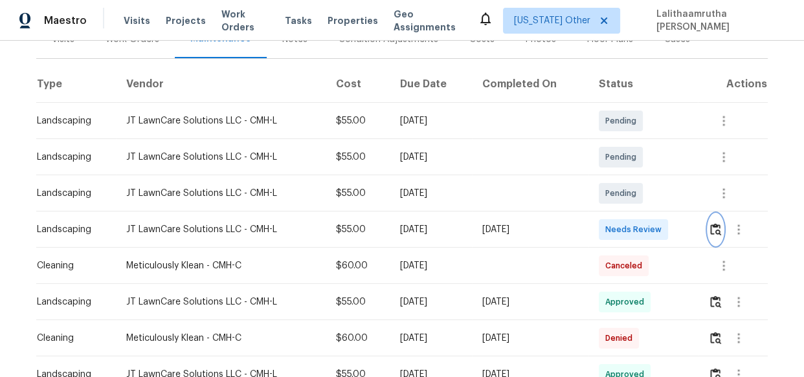
click at [711, 223] on img "button" at bounding box center [715, 229] width 11 height 12
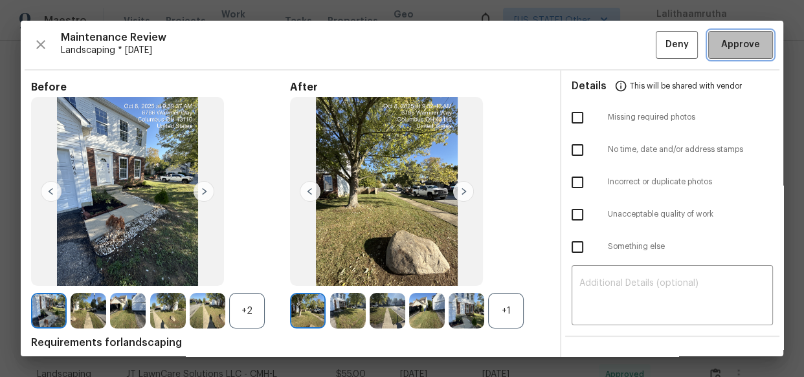
click at [721, 44] on span "Approve" at bounding box center [740, 45] width 39 height 16
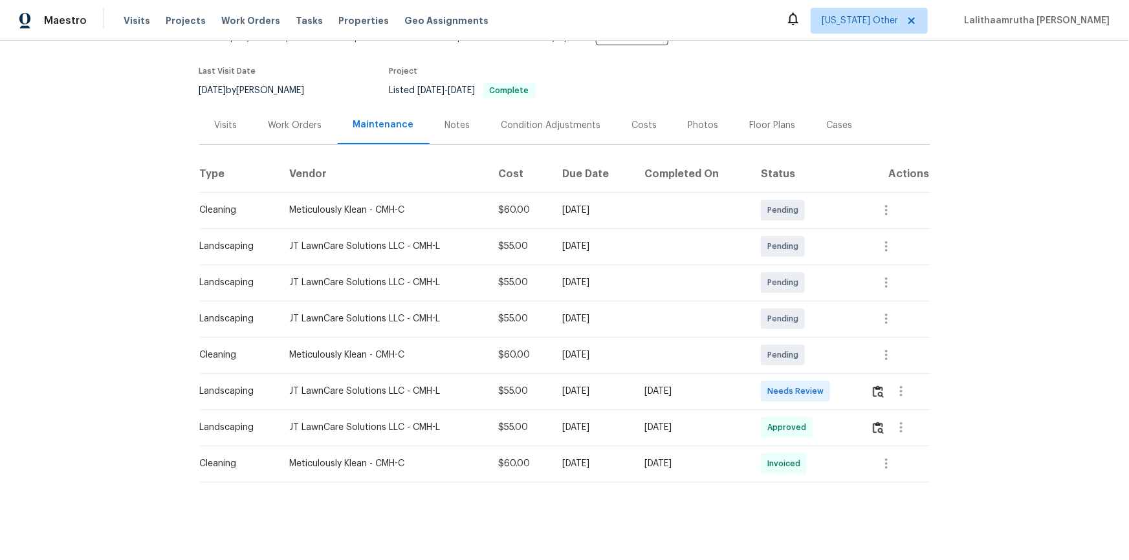
scroll to position [98, 0]
click at [803, 377] on img "button" at bounding box center [878, 392] width 11 height 12
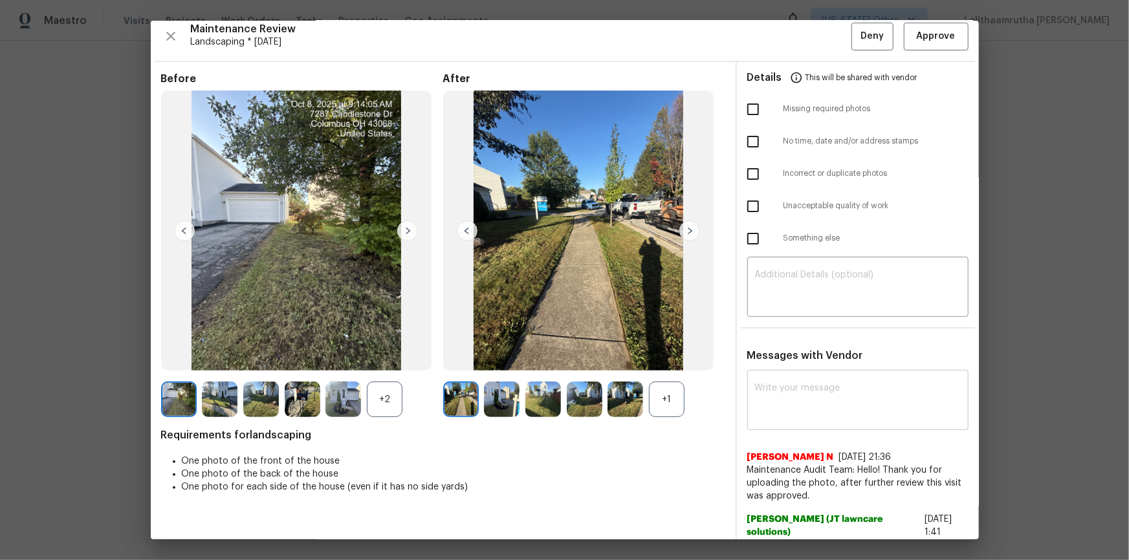
scroll to position [0, 0]
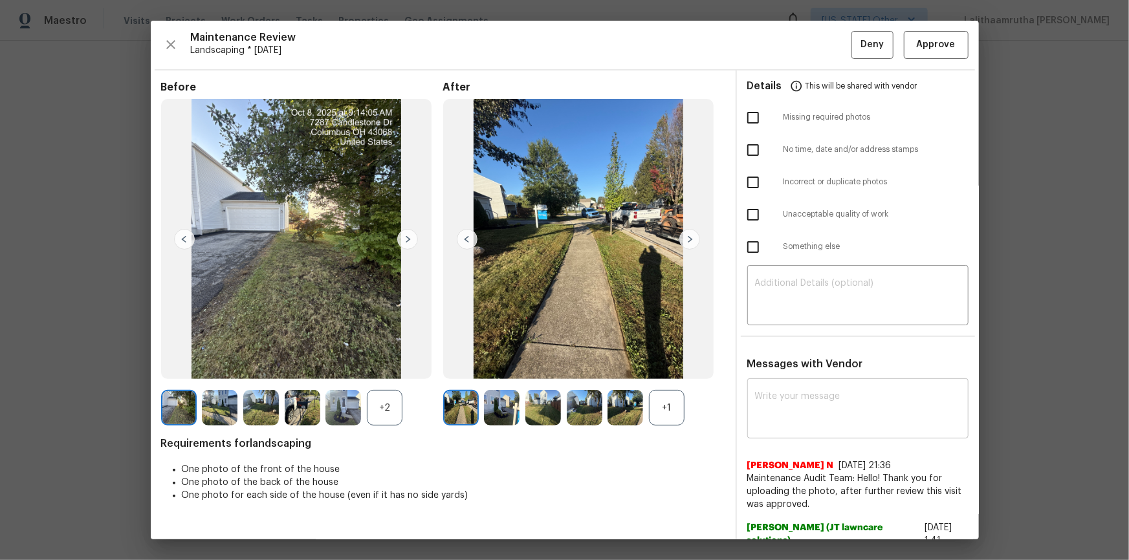
click at [794, 377] on textarea at bounding box center [858, 410] width 206 height 36
click at [457, 235] on img at bounding box center [467, 239] width 21 height 21
click at [465, 241] on img at bounding box center [467, 239] width 21 height 21
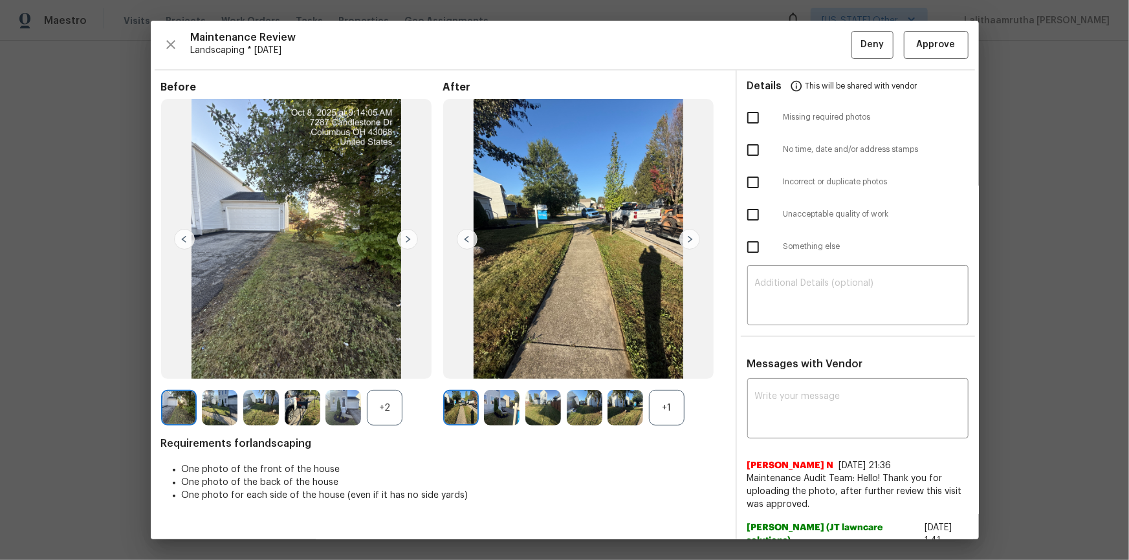
click at [465, 241] on img at bounding box center [467, 239] width 21 height 21
click at [672, 377] on div "+1" at bounding box center [667, 408] width 36 height 36
click at [377, 377] on div "+2" at bounding box center [385, 408] width 36 height 36
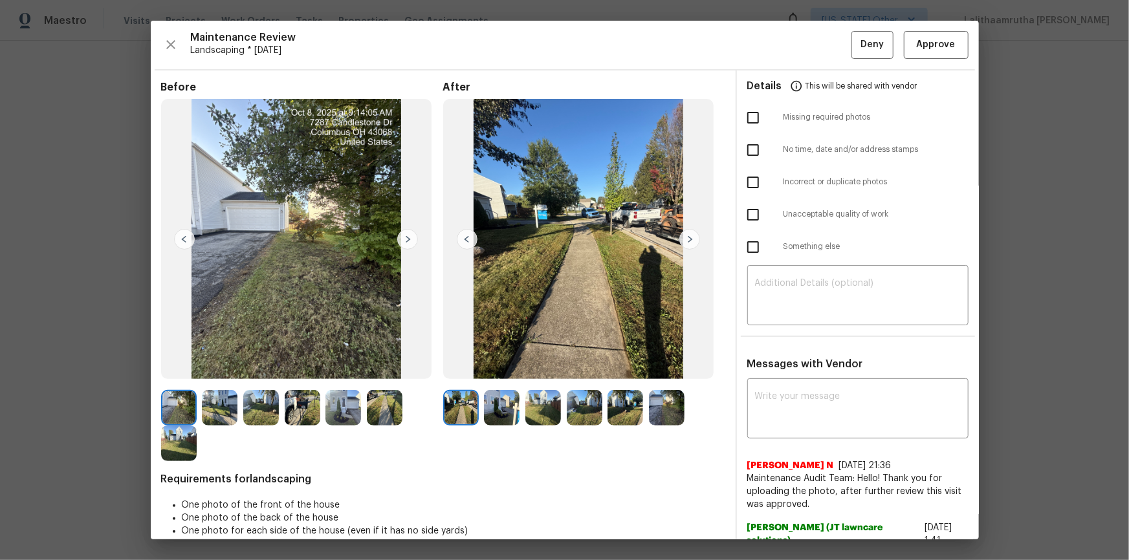
click at [381, 377] on img at bounding box center [385, 408] width 36 height 36
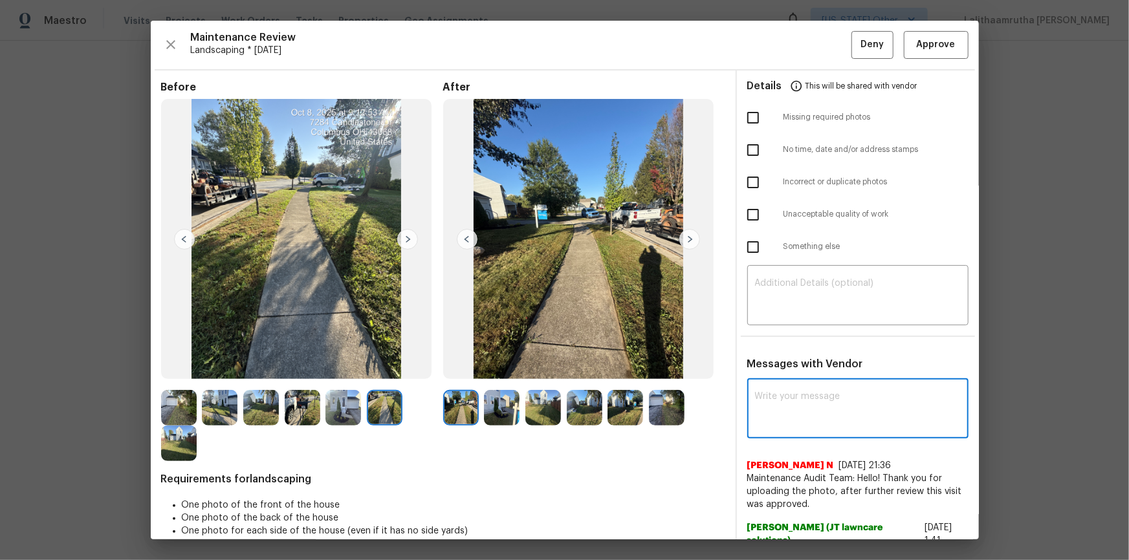
click at [772, 377] on textarea at bounding box center [858, 410] width 206 height 36
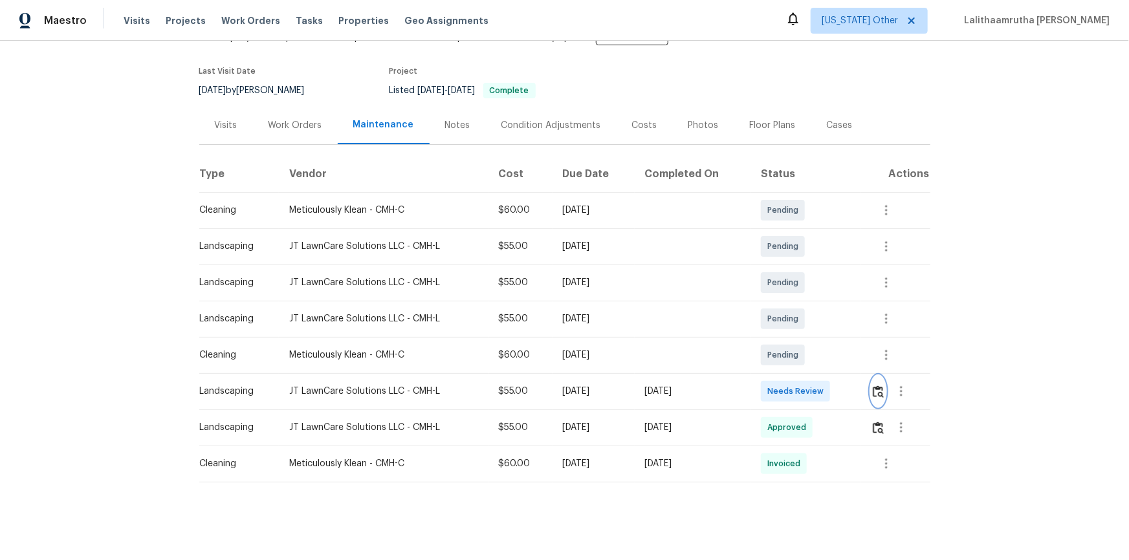
click at [803, 377] on img "button" at bounding box center [878, 392] width 11 height 12
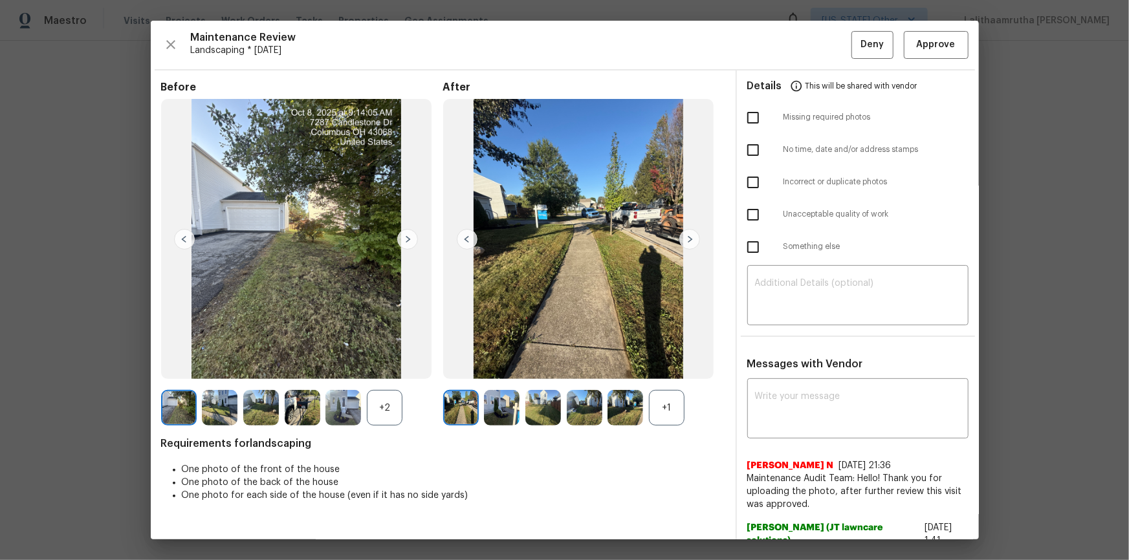
click at [517, 377] on div at bounding box center [504, 408] width 41 height 36
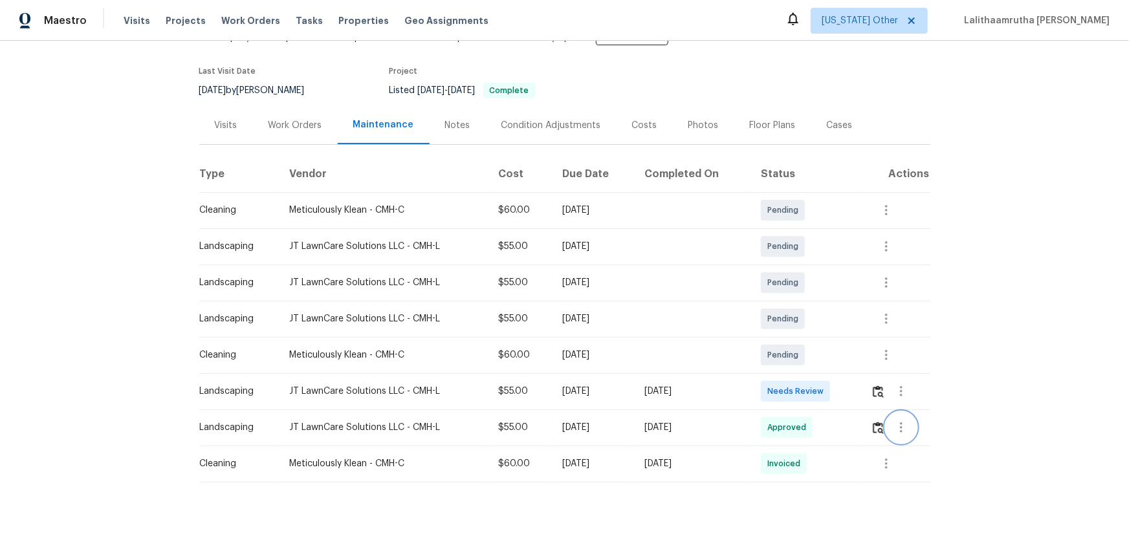
click at [803, 377] on button "button" at bounding box center [901, 427] width 31 height 31
click at [803, 377] on li "View details" at bounding box center [929, 440] width 91 height 21
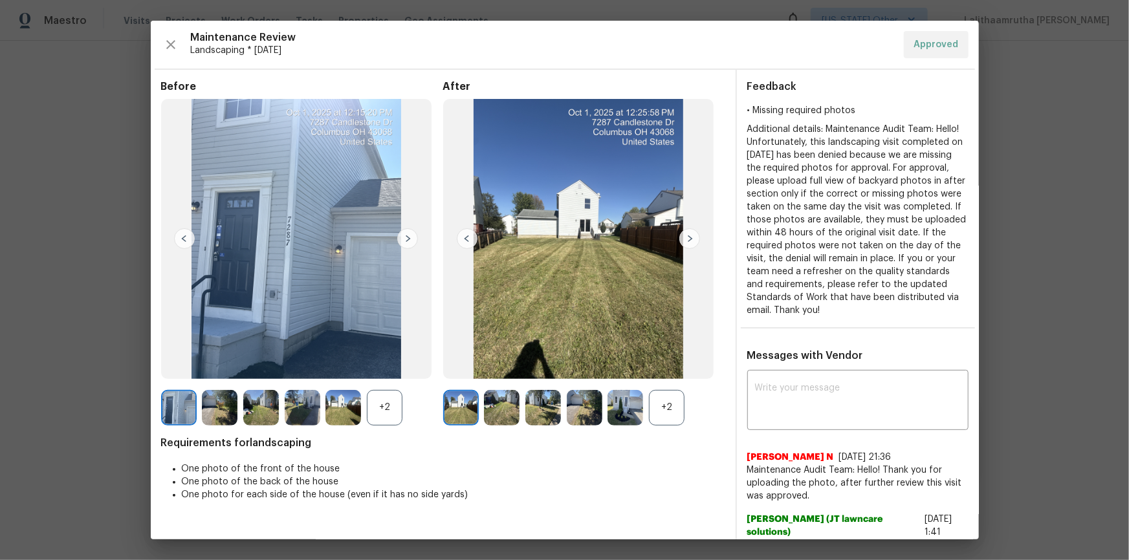
click at [529, 377] on img at bounding box center [543, 408] width 36 height 36
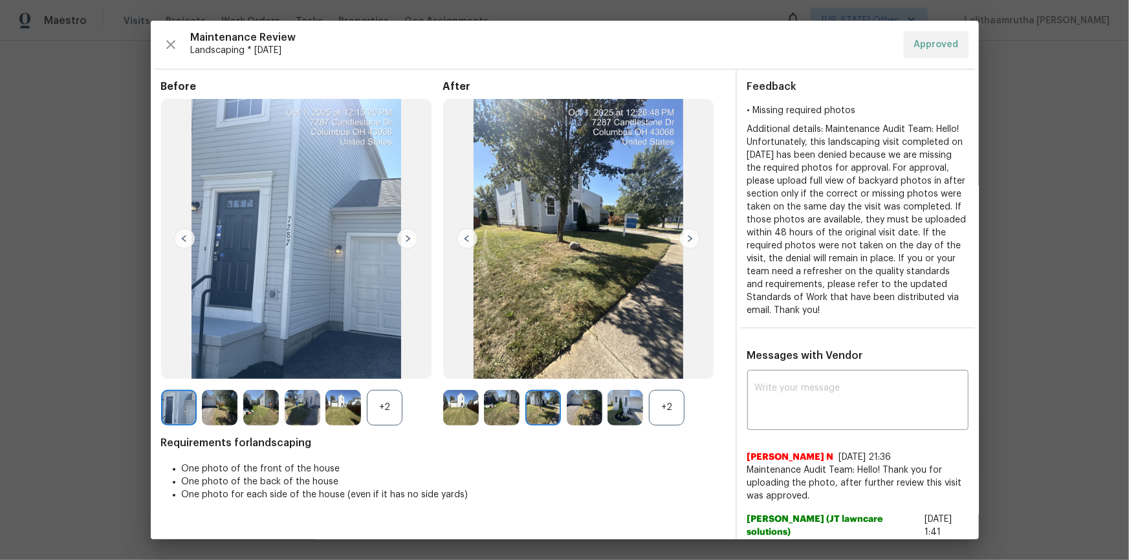
click at [457, 377] on img at bounding box center [461, 408] width 36 height 36
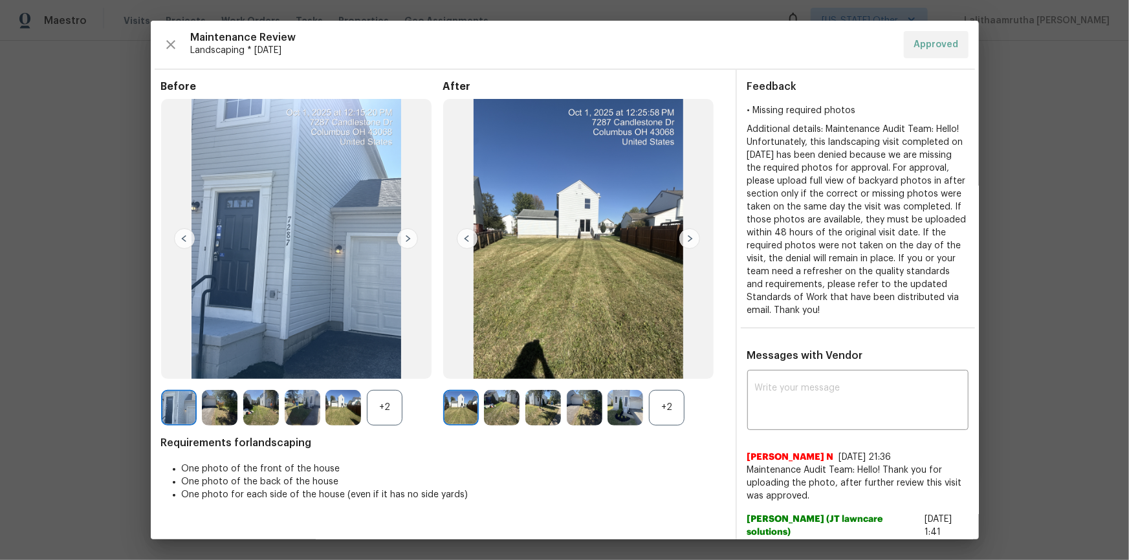
click at [571, 377] on img at bounding box center [585, 408] width 36 height 36
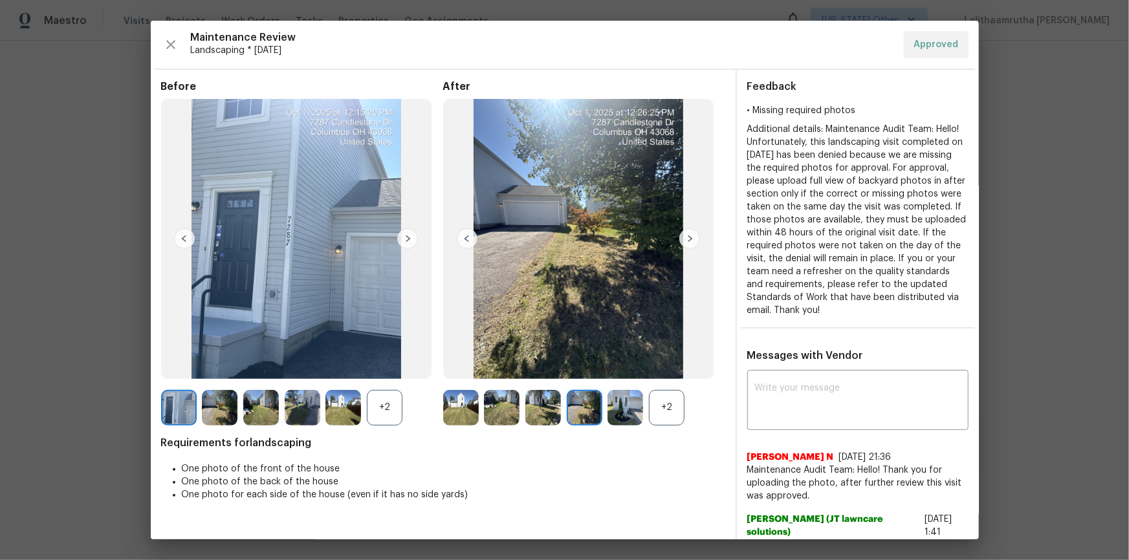
click at [556, 377] on img at bounding box center [543, 408] width 36 height 36
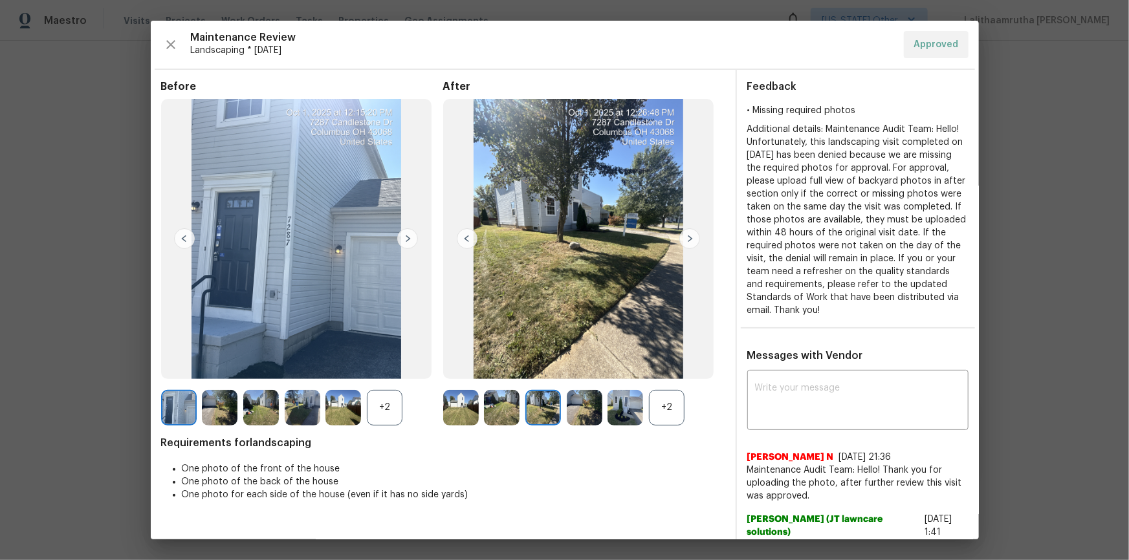
click at [556, 377] on img at bounding box center [543, 408] width 36 height 36
click at [499, 377] on img at bounding box center [502, 408] width 36 height 36
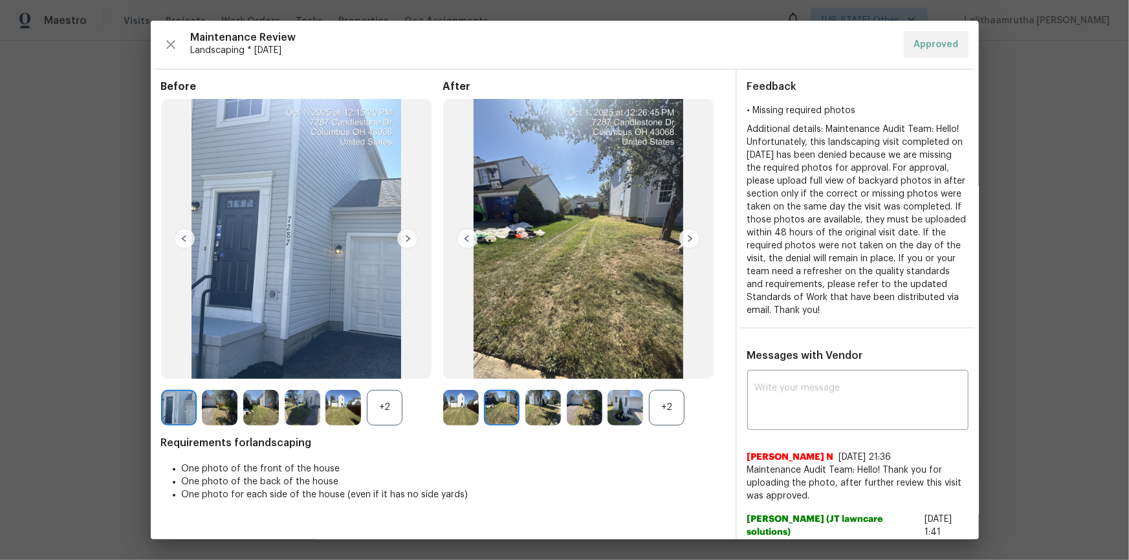
drag, startPoint x: 444, startPoint y: 408, endPoint x: 738, endPoint y: 338, distance: 301.3
click at [445, 377] on img at bounding box center [461, 408] width 36 height 36
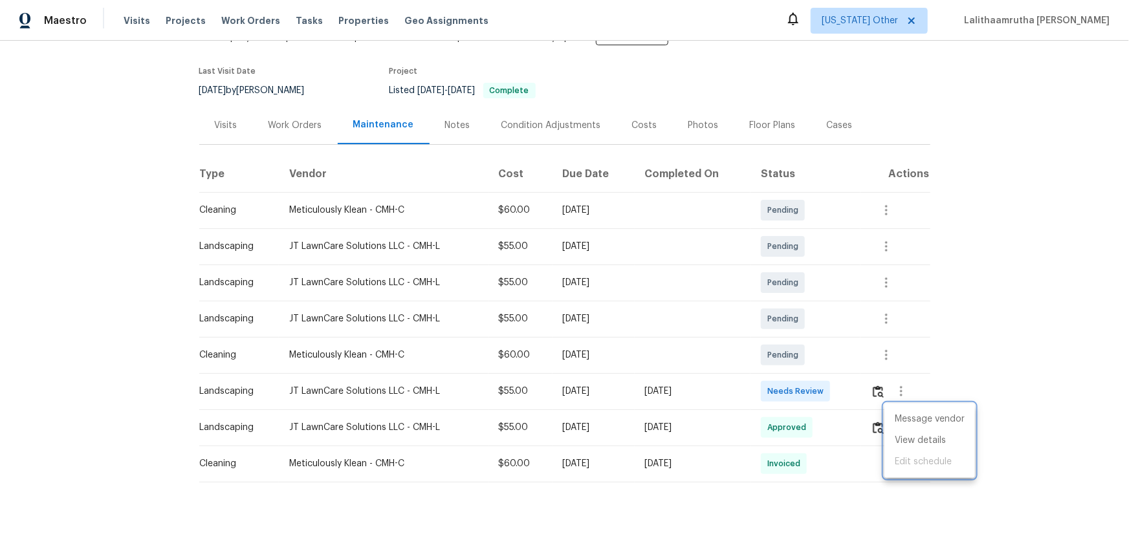
click at [803, 377] on div at bounding box center [564, 280] width 1129 height 560
click at [803, 377] on img "button" at bounding box center [878, 392] width 11 height 12
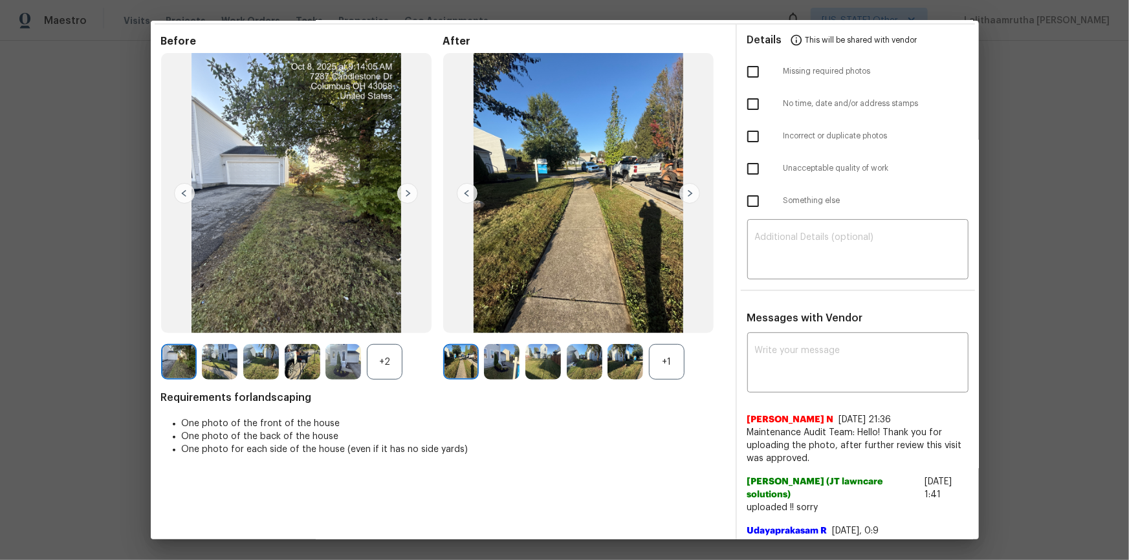
scroll to position [12, 0]
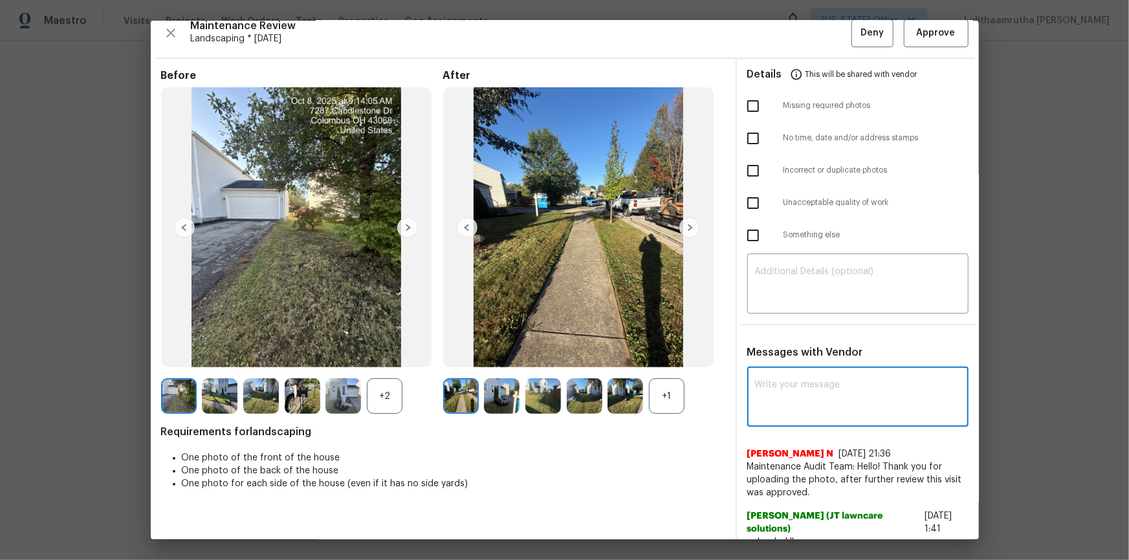
click at [803, 377] on textarea at bounding box center [858, 398] width 206 height 36
paste textarea "Maintenance Audit Team: Hello! Unfortunately this landscaping visit completed o…"
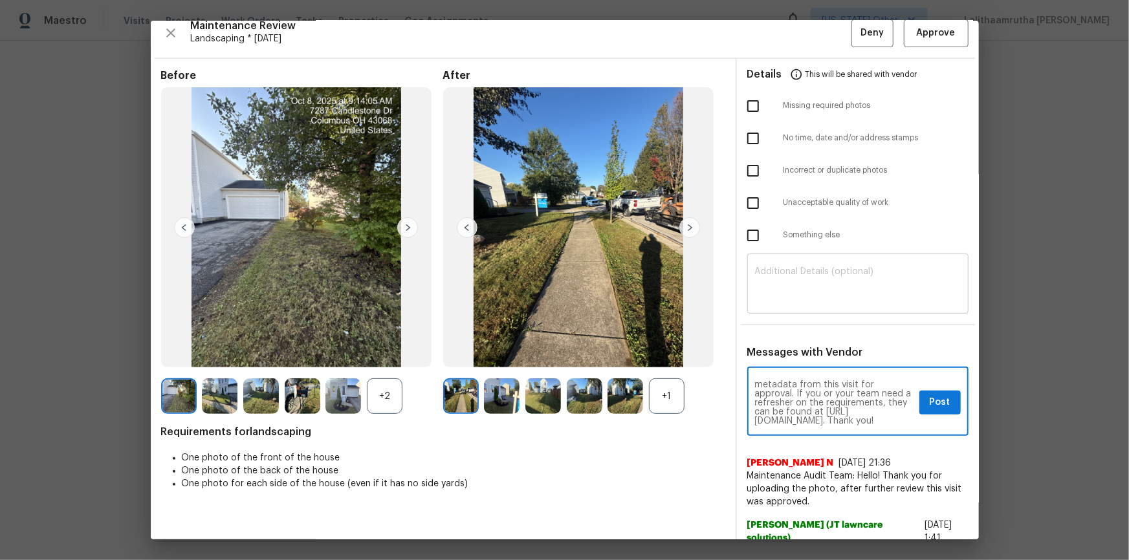
type textarea "Maintenance Audit Team: Hello! Unfortunately this landscaping visit completed o…"
click at [803, 280] on textarea at bounding box center [858, 285] width 206 height 36
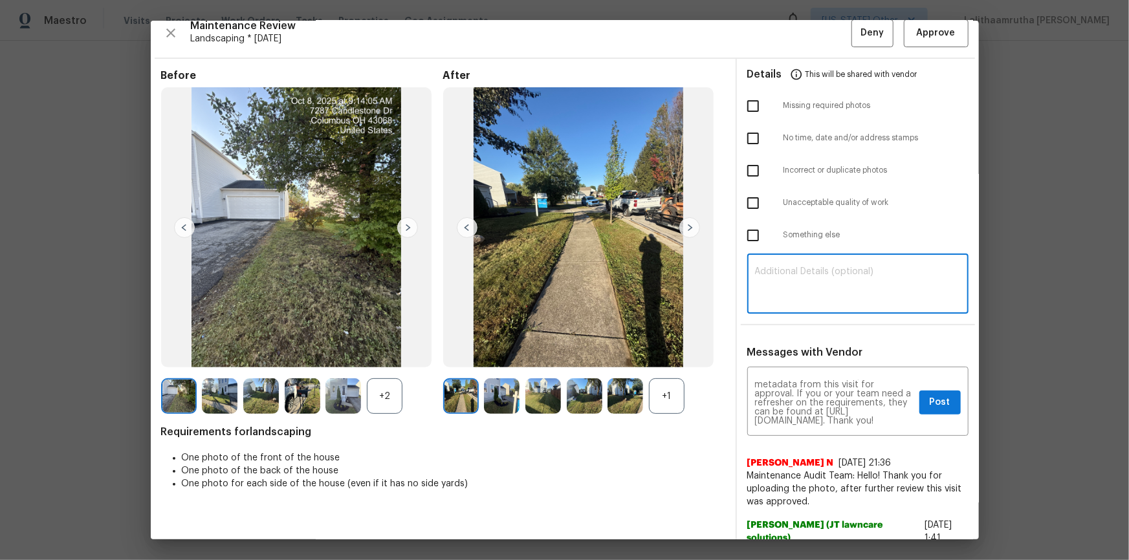
paste textarea "Maintenance Audit Team: Hello! Unfortunately this landscaping visit completed o…"
type textarea "Maintenance Audit Team: Hello! Unfortunately this landscaping visit completed o…"
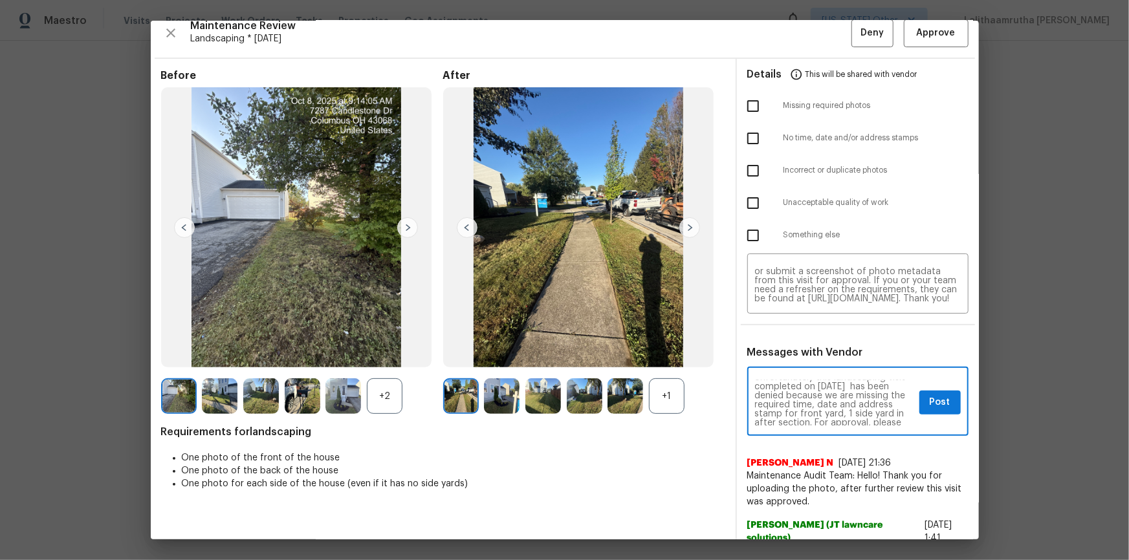
scroll to position [23, 0]
click at [301, 377] on img at bounding box center [303, 396] width 36 height 36
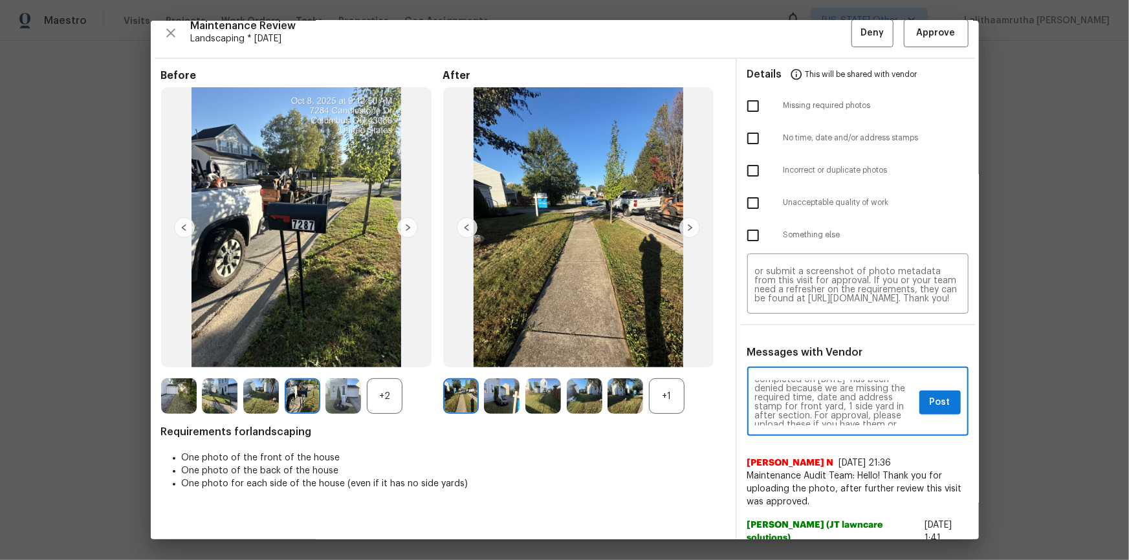
click at [787, 377] on textarea "Maintenance Audit Team: Hello! Unfortunately this landscaping visit completed o…" at bounding box center [834, 402] width 159 height 45
type textarea "Maintenance Audit Team: Hello! Unfortunately this landscaping visit completed o…"
click at [803, 377] on span "Post" at bounding box center [940, 403] width 21 height 16
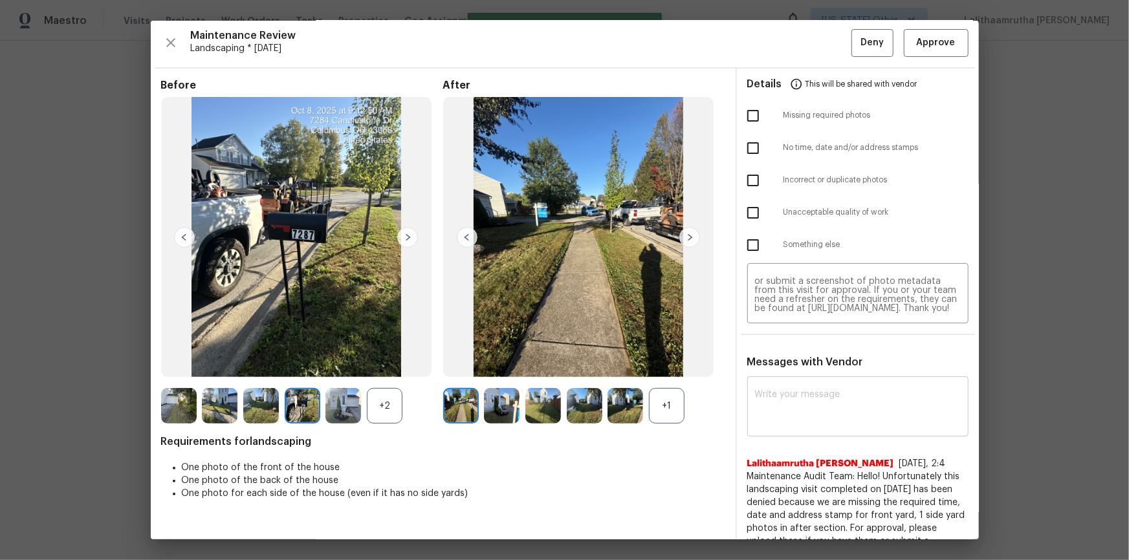
scroll to position [0, 0]
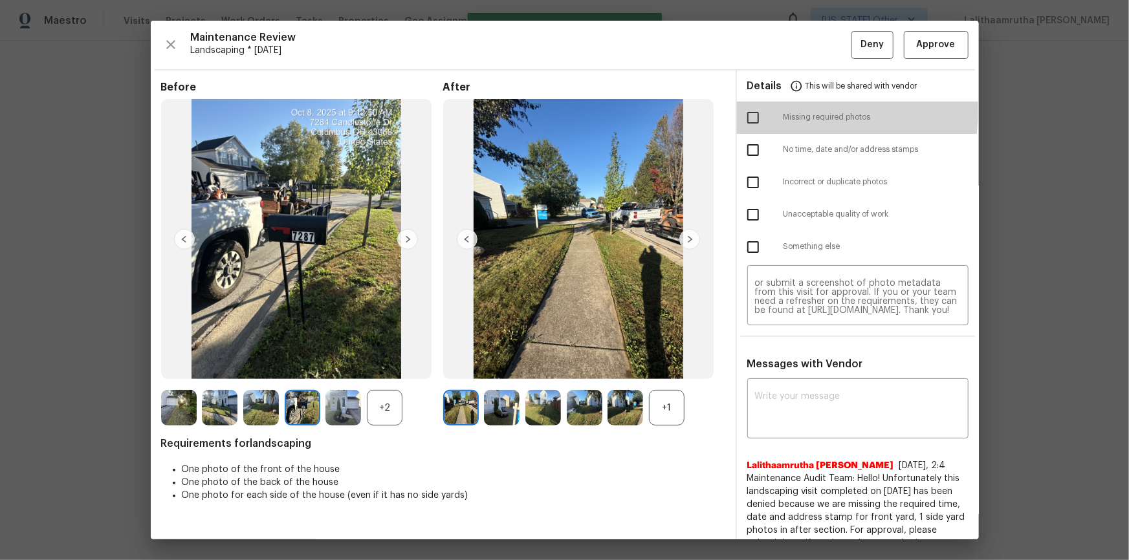
click at [752, 110] on input "checkbox" at bounding box center [752, 117] width 27 height 27
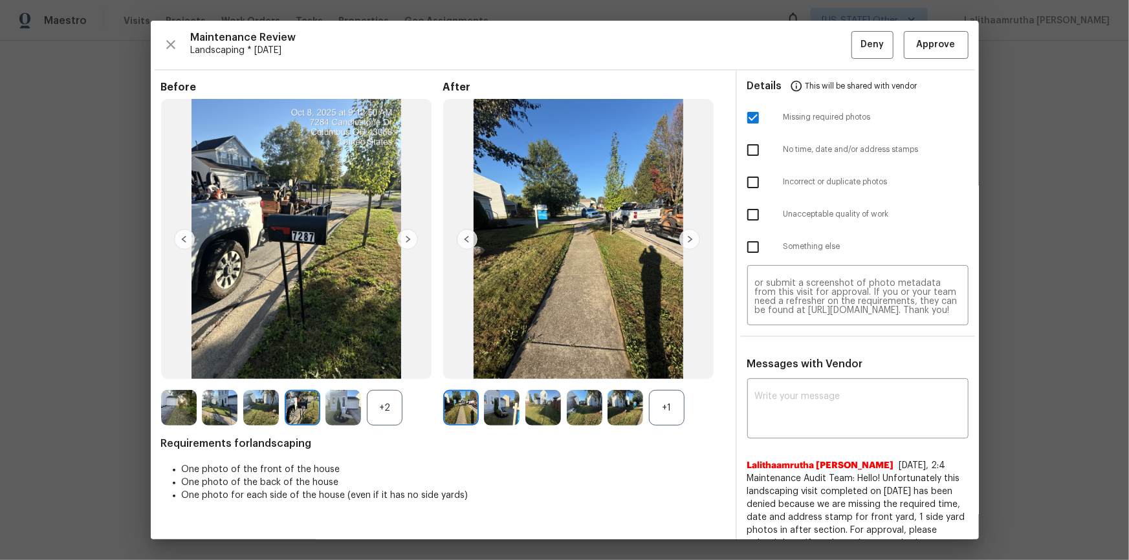
click at [744, 114] on input "checkbox" at bounding box center [752, 117] width 27 height 27
checkbox input "false"
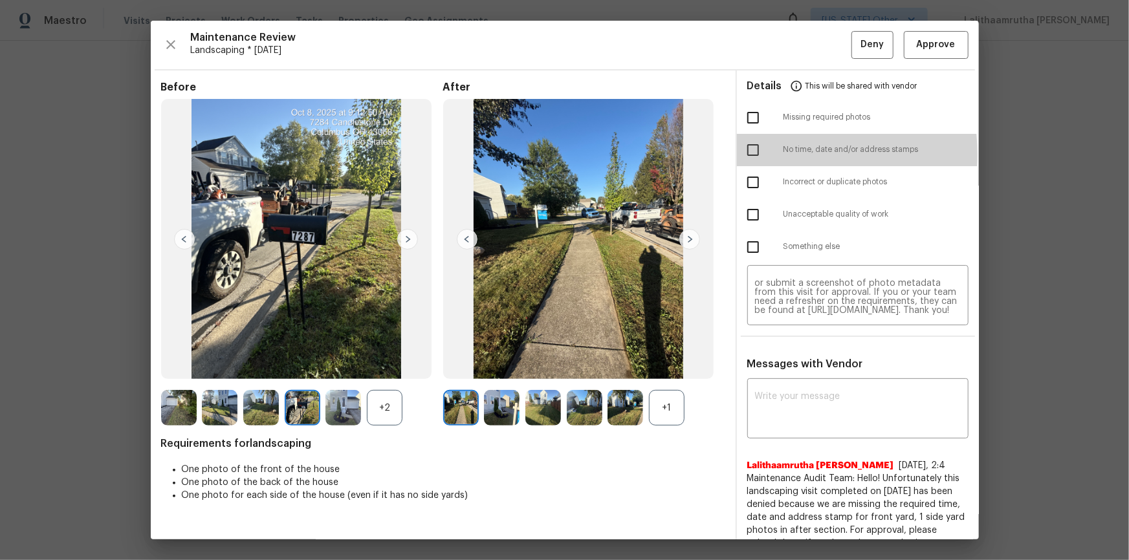
click at [744, 153] on input "checkbox" at bounding box center [752, 150] width 27 height 27
checkbox input "true"
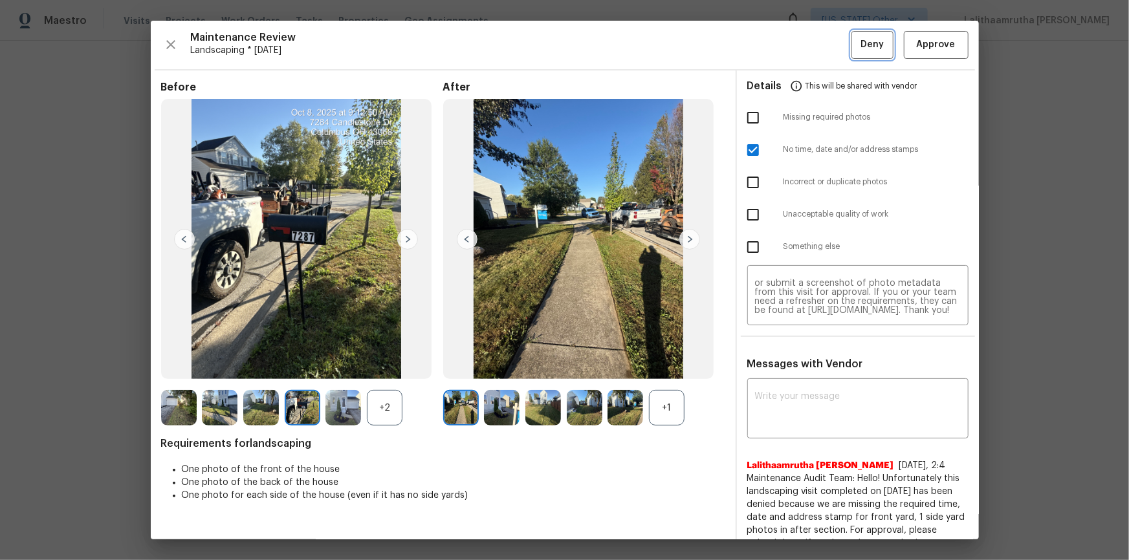
click at [803, 48] on span "Deny" at bounding box center [871, 45] width 23 height 16
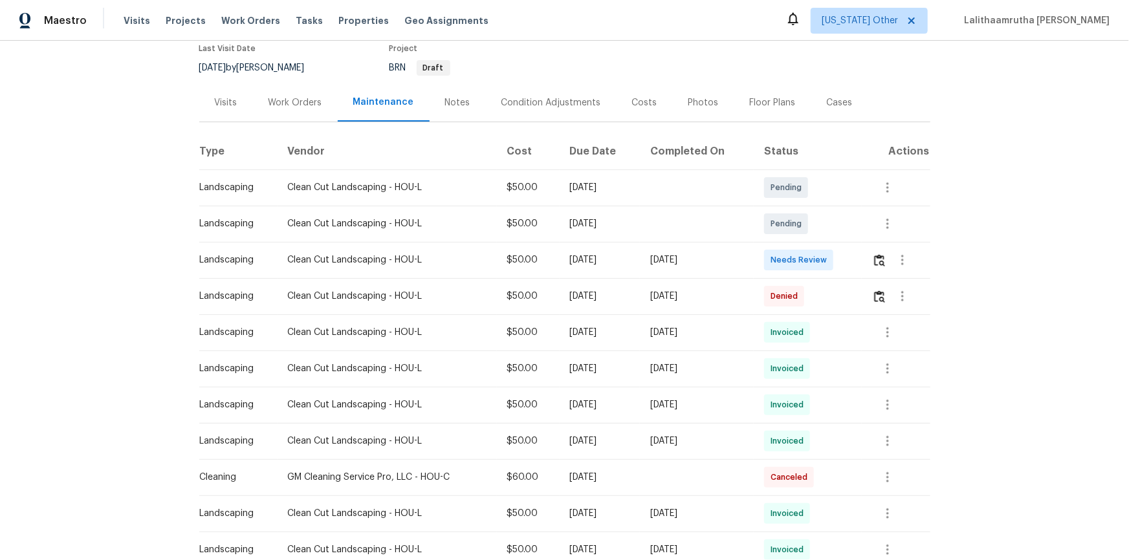
scroll to position [117, 0]
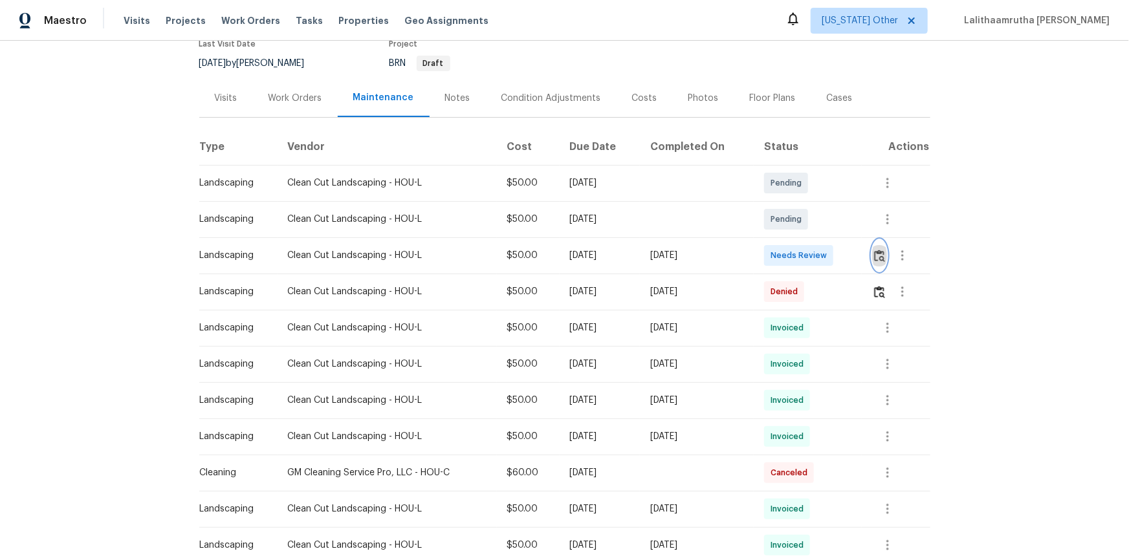
click at [803, 256] on img "button" at bounding box center [879, 256] width 11 height 12
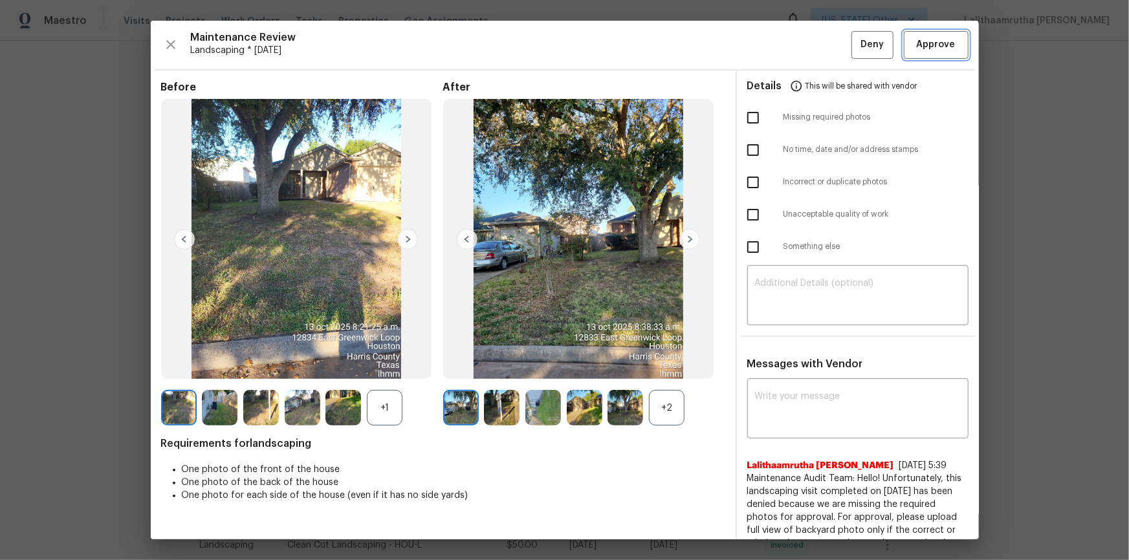
click at [803, 43] on span "Approve" at bounding box center [936, 45] width 39 height 16
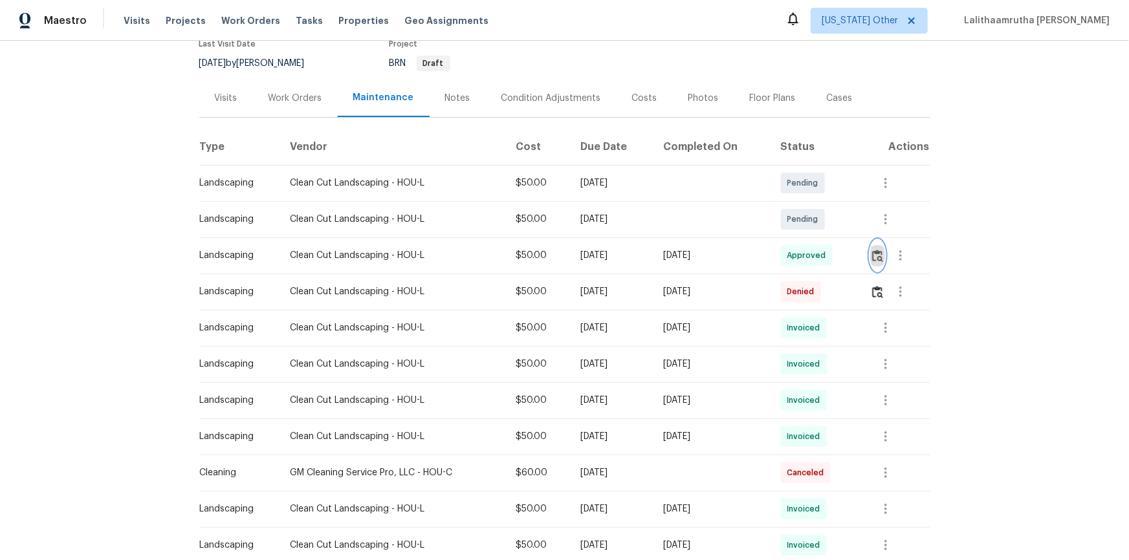
click at [803, 253] on img "button" at bounding box center [877, 256] width 11 height 12
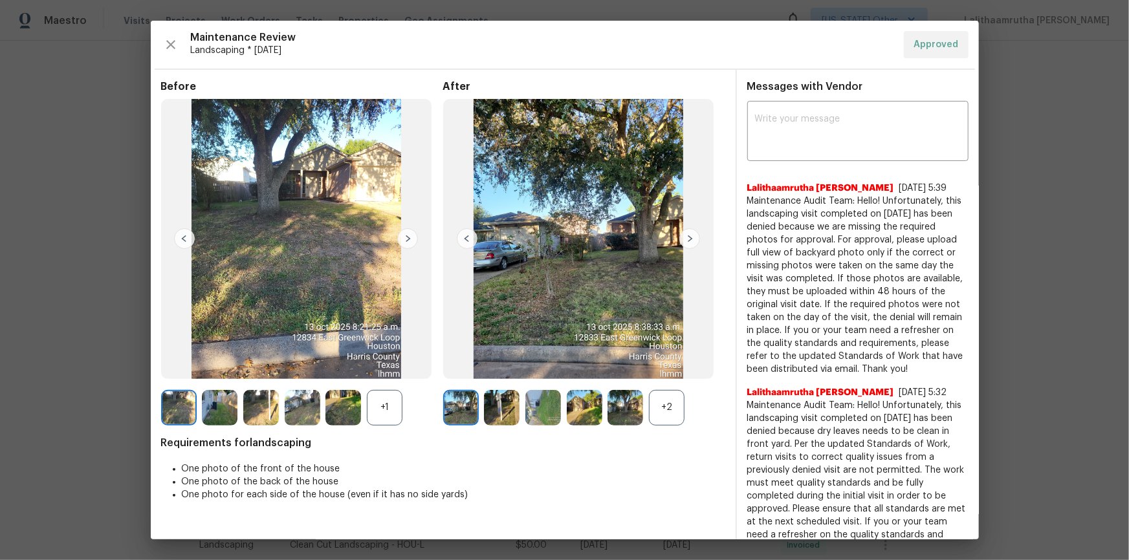
click at [652, 377] on div "+2" at bounding box center [667, 408] width 36 height 36
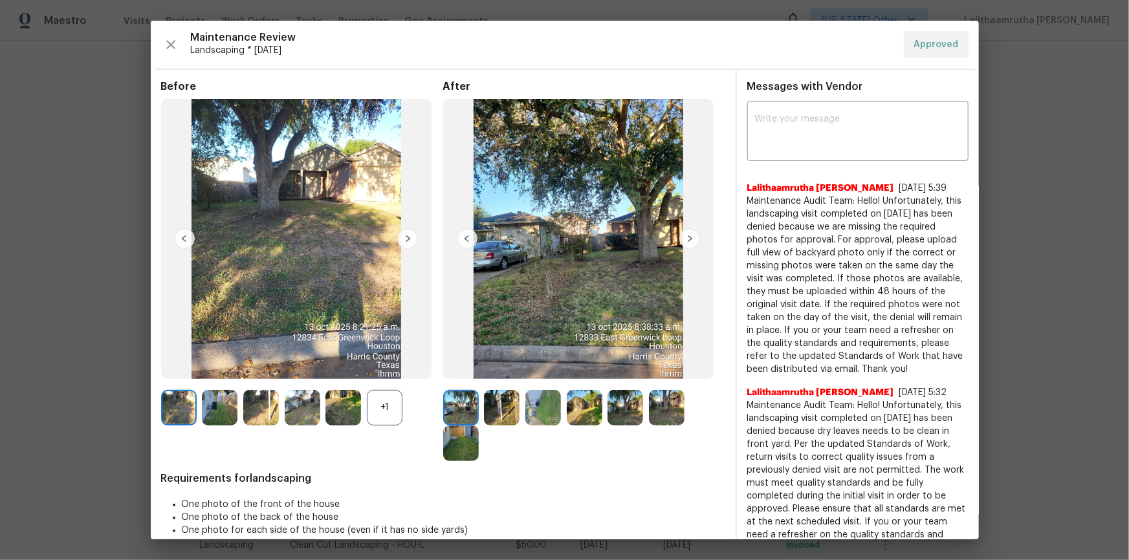
click at [499, 377] on img at bounding box center [502, 408] width 36 height 36
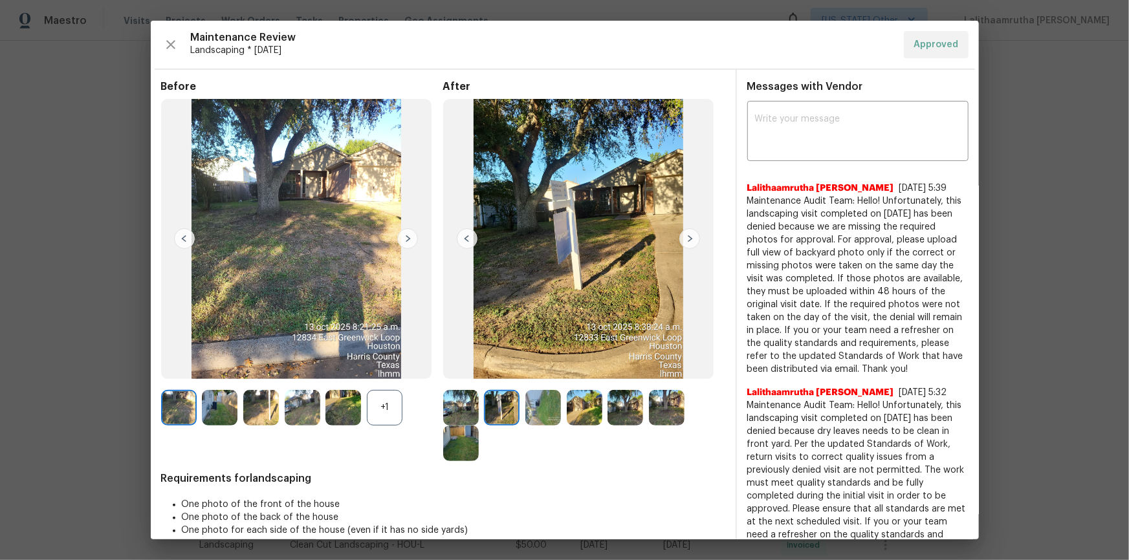
click at [469, 377] on img at bounding box center [461, 408] width 36 height 36
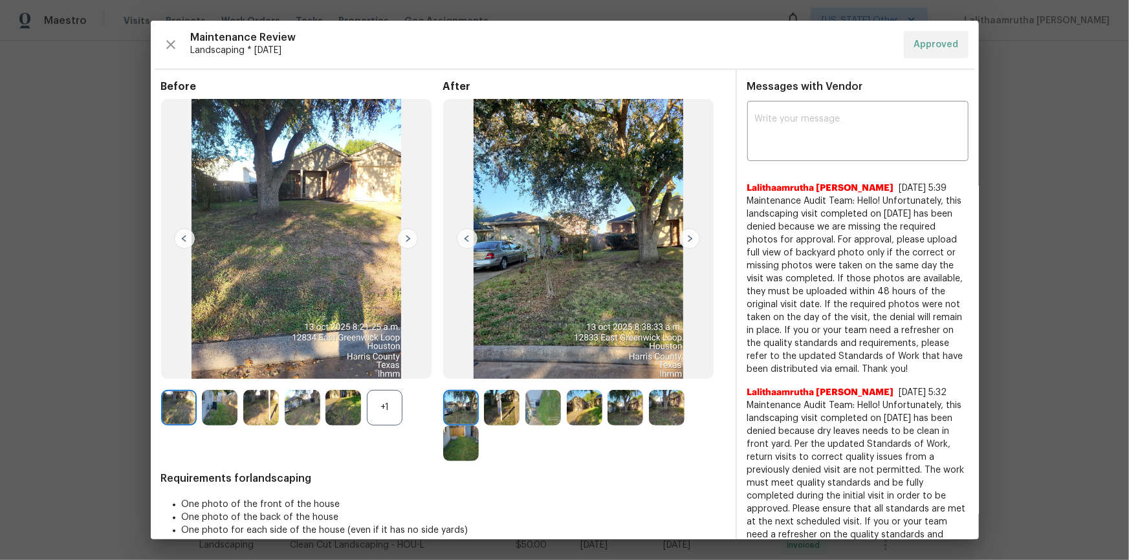
click at [681, 241] on img at bounding box center [689, 238] width 21 height 21
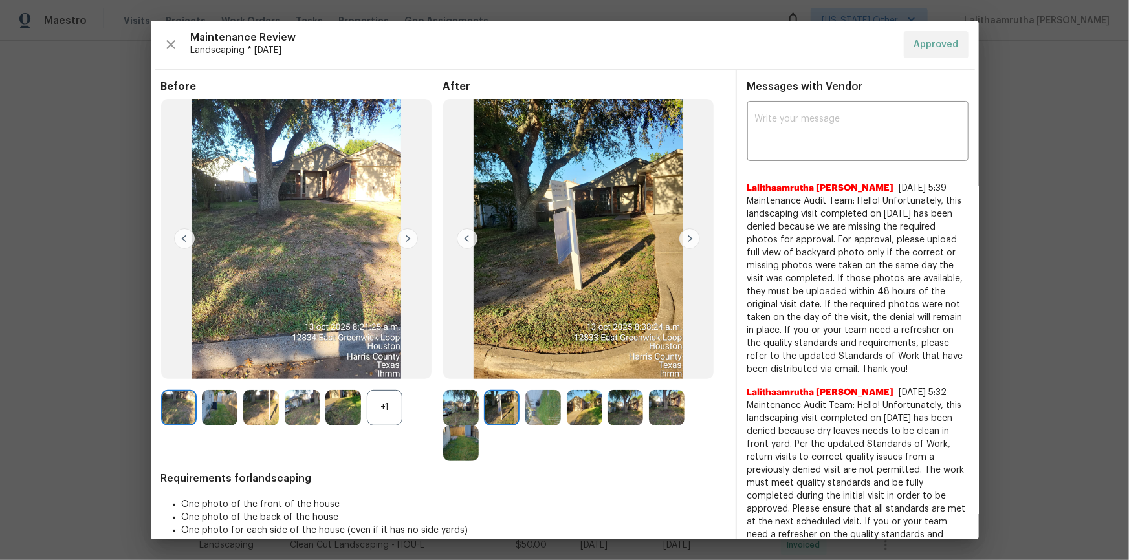
click at [681, 241] on img at bounding box center [689, 238] width 21 height 21
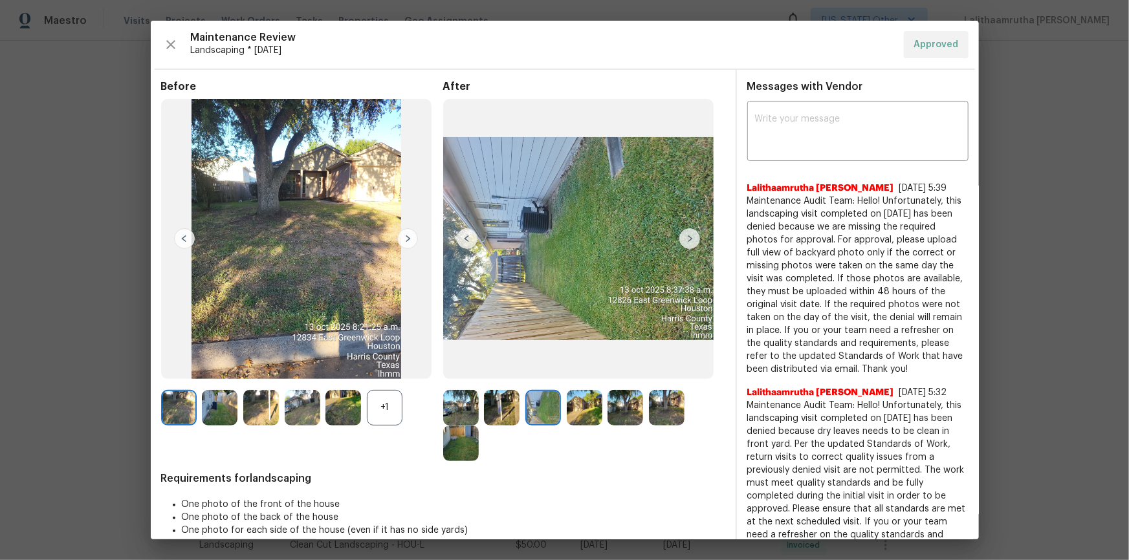
click at [681, 241] on img at bounding box center [689, 238] width 21 height 21
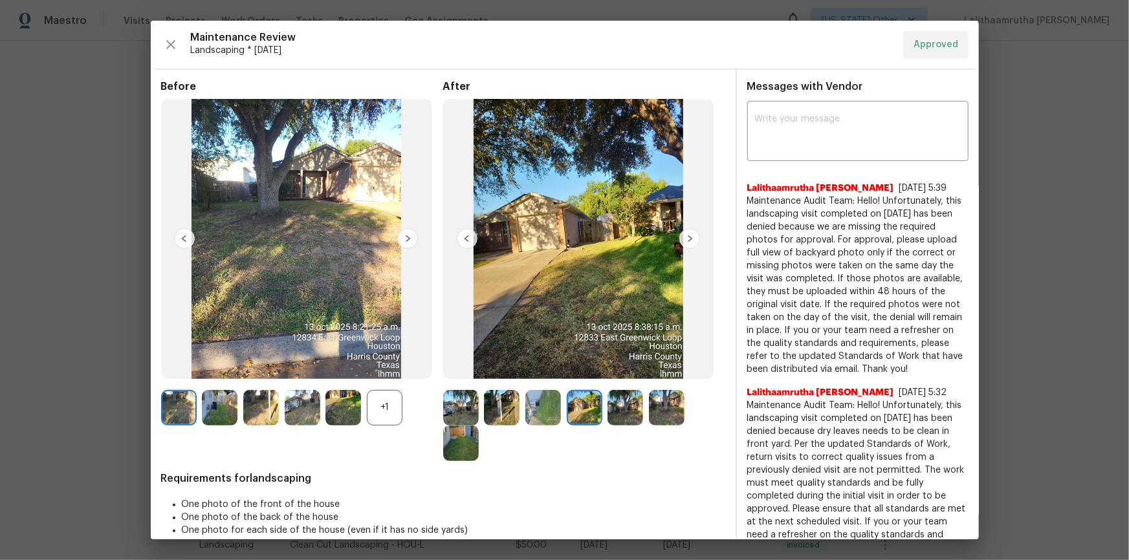
click at [681, 241] on img at bounding box center [689, 238] width 21 height 21
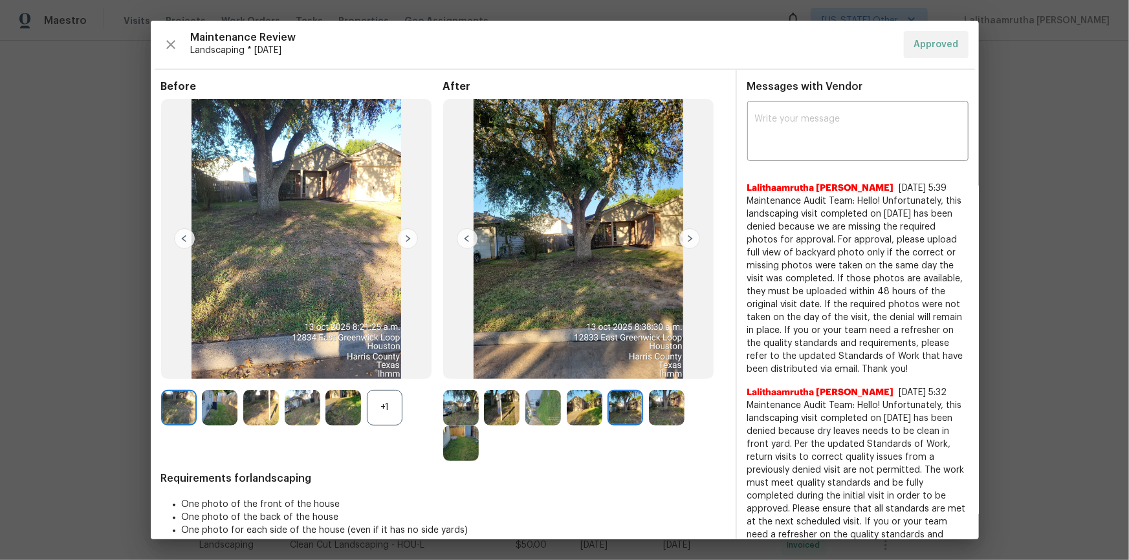
click at [682, 241] on img at bounding box center [689, 238] width 21 height 21
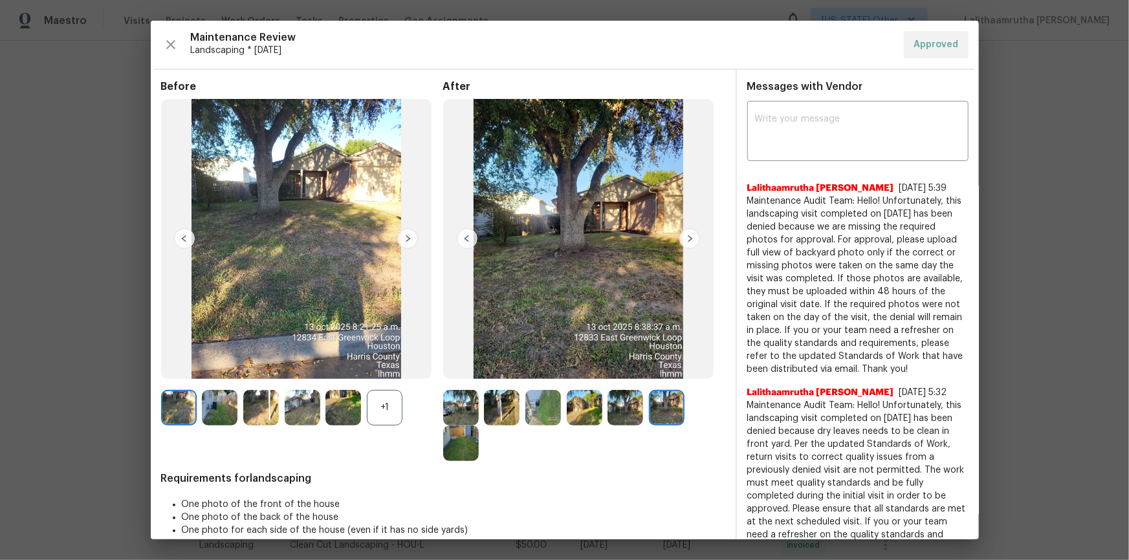
click at [682, 241] on img at bounding box center [689, 238] width 21 height 21
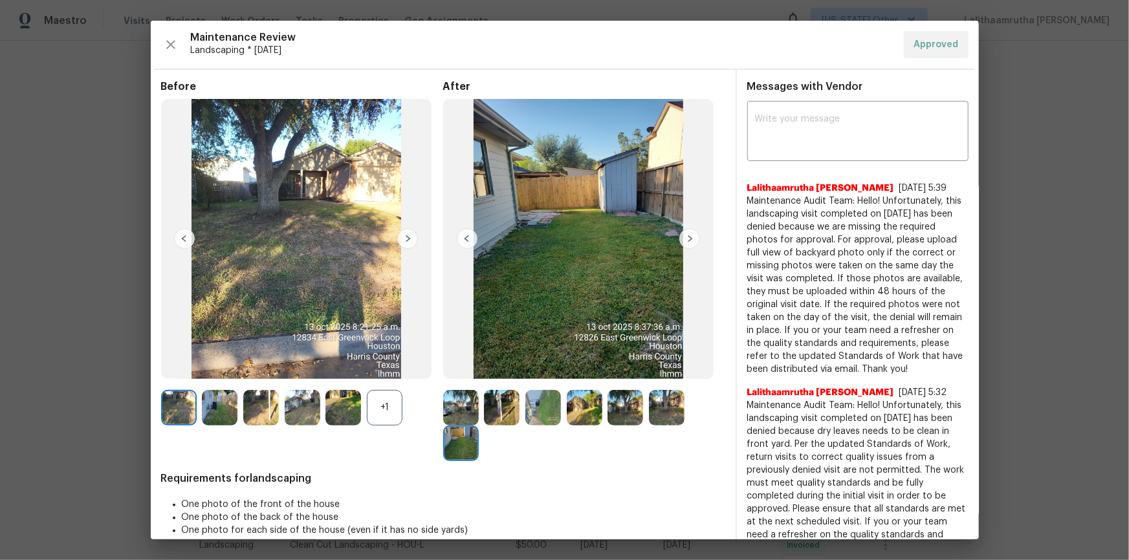
click at [672, 243] on img at bounding box center [578, 239] width 271 height 280
click at [414, 227] on img at bounding box center [296, 239] width 271 height 280
click at [408, 232] on img at bounding box center [407, 238] width 21 height 21
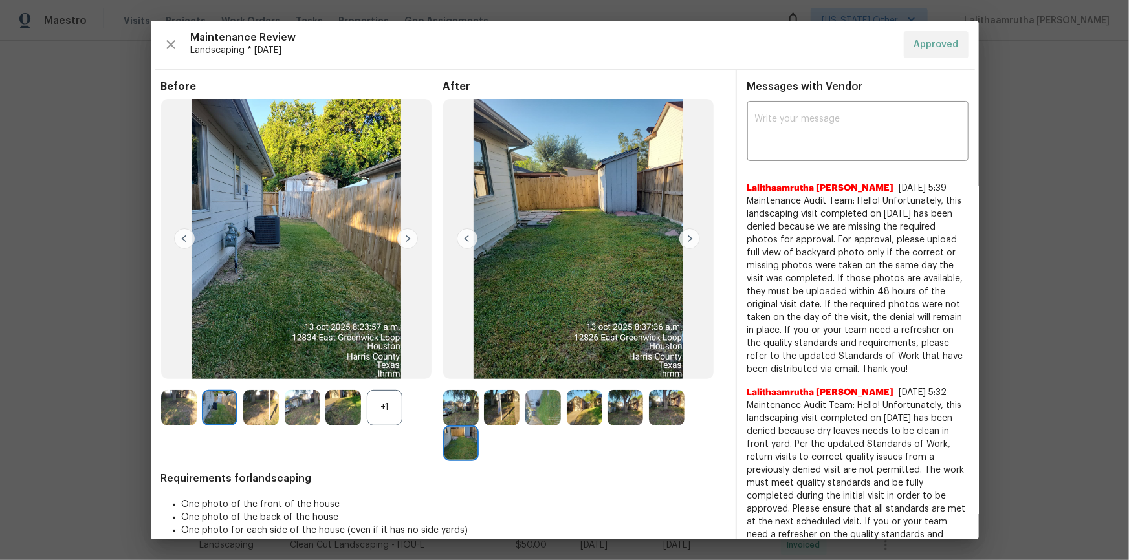
click at [405, 233] on img at bounding box center [407, 238] width 21 height 21
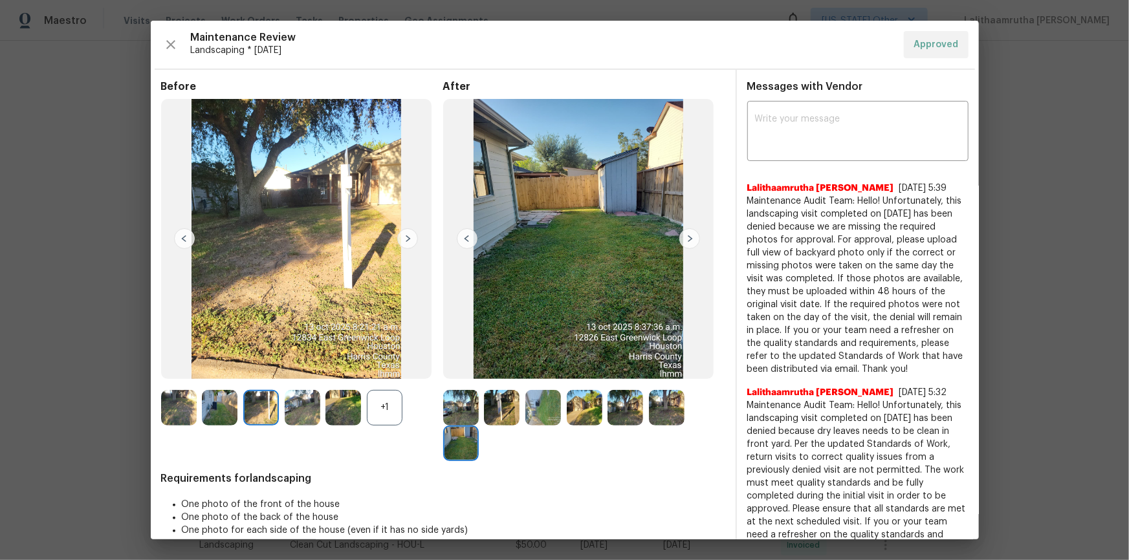
click at [405, 233] on img at bounding box center [407, 238] width 21 height 21
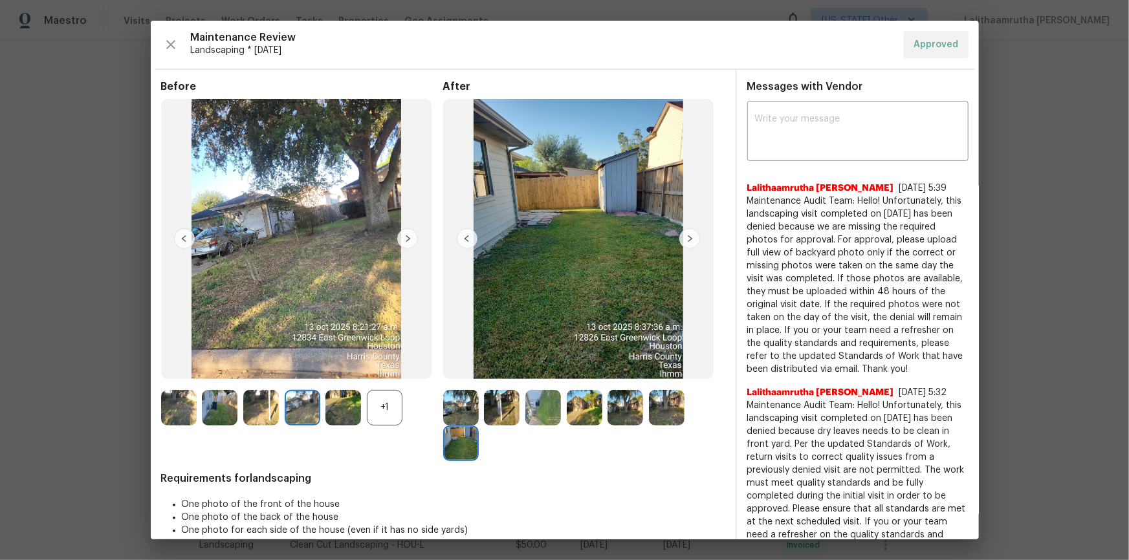
click at [405, 233] on img at bounding box center [407, 238] width 21 height 21
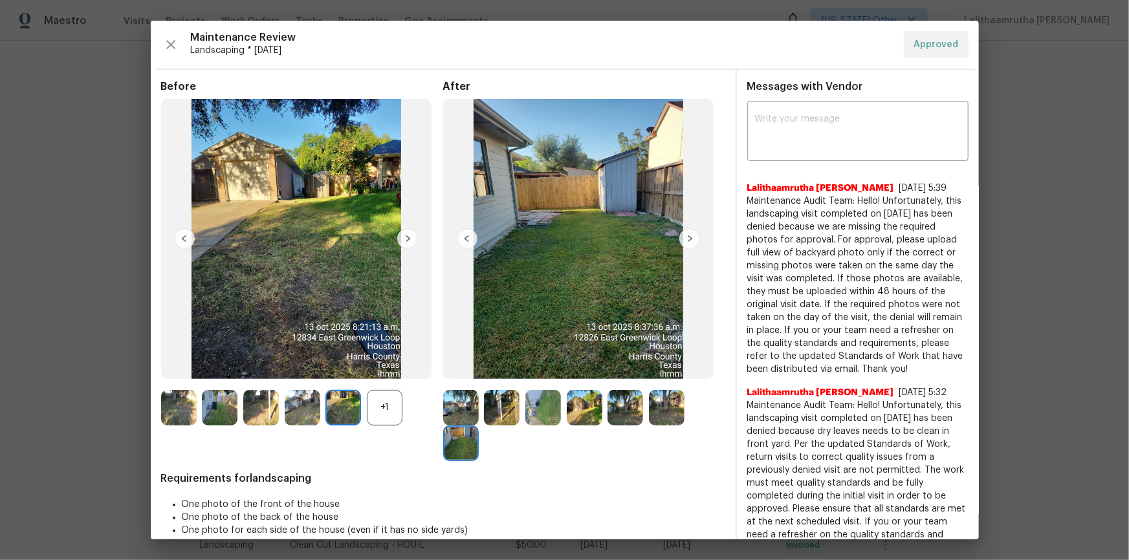
click at [405, 233] on img at bounding box center [407, 238] width 21 height 21
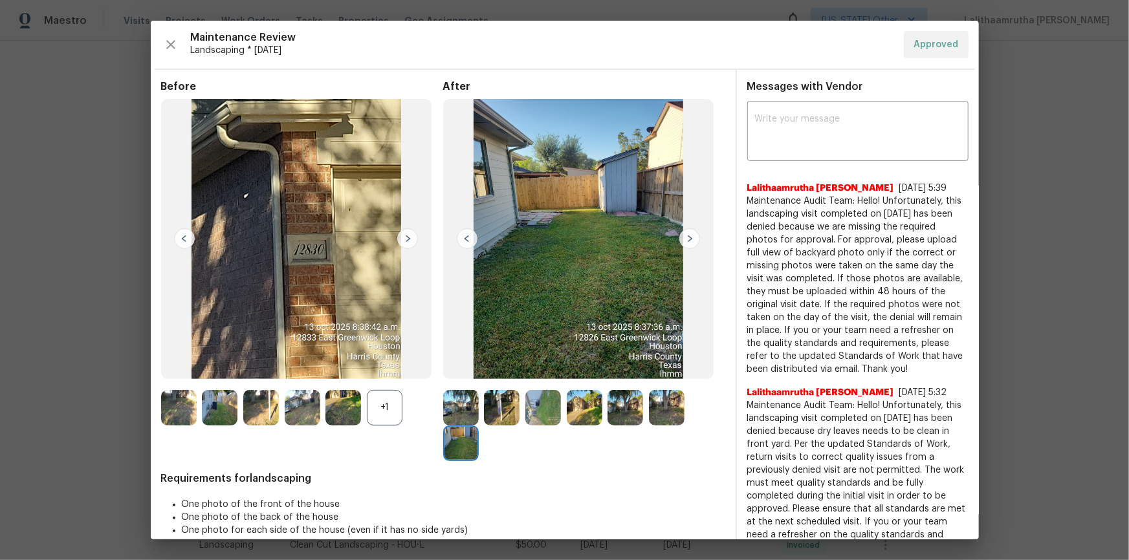
click at [405, 233] on img at bounding box center [407, 238] width 21 height 21
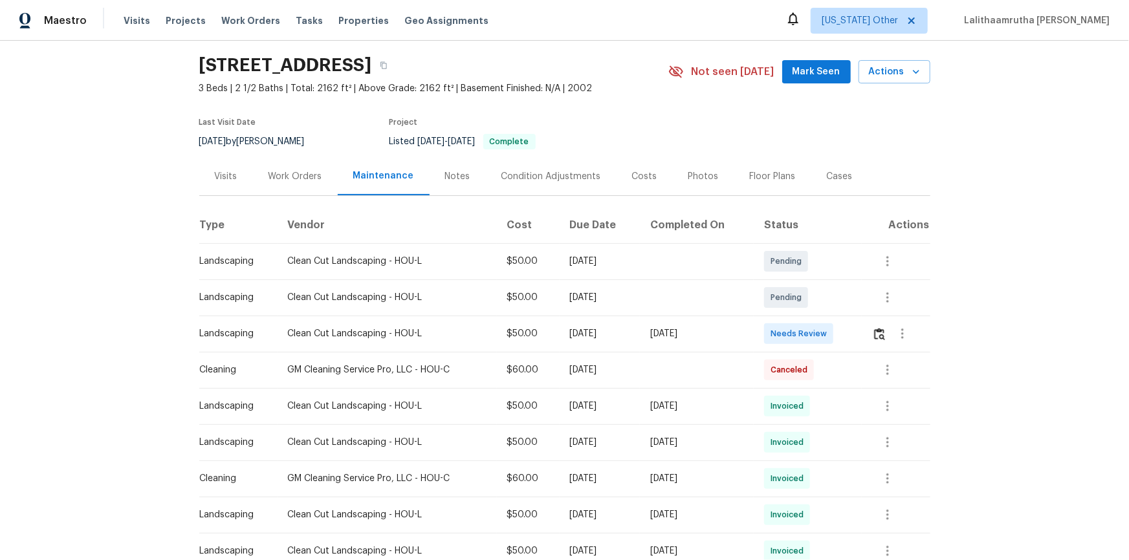
scroll to position [58, 0]
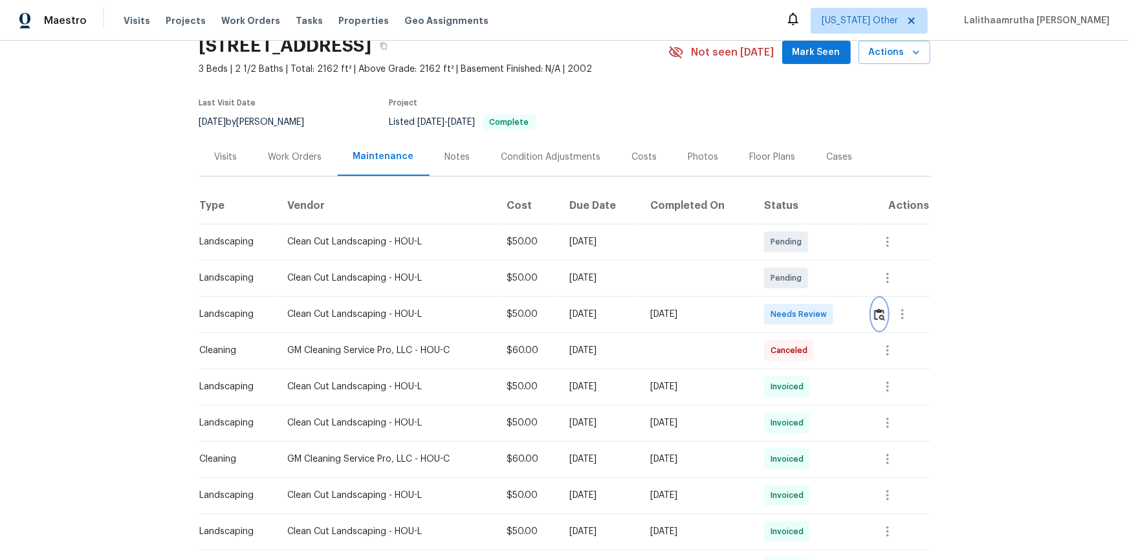
click at [803, 312] on img "button" at bounding box center [879, 315] width 11 height 12
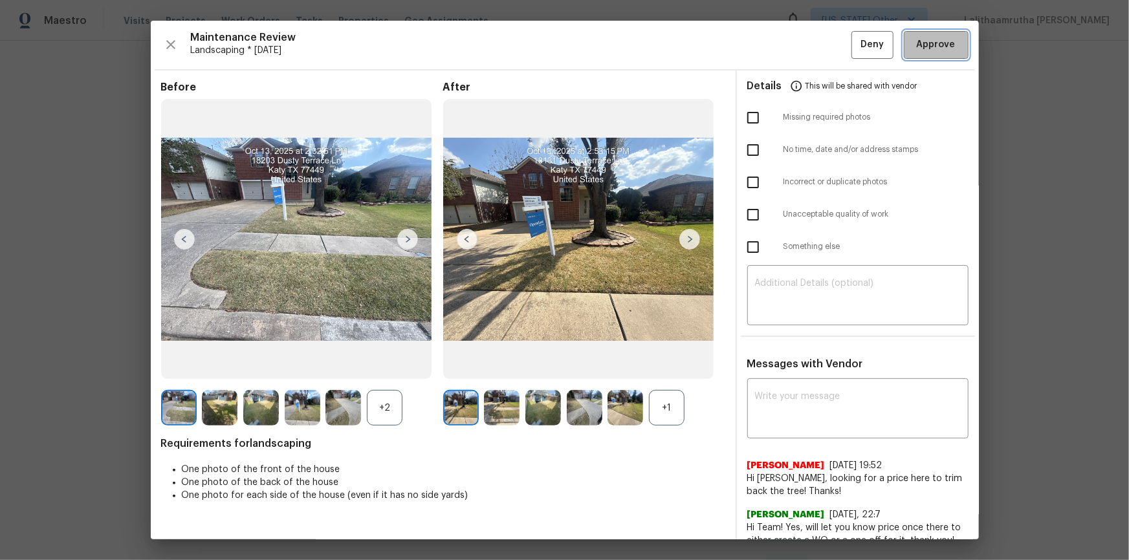
click at [803, 34] on button "Approve" at bounding box center [936, 45] width 65 height 28
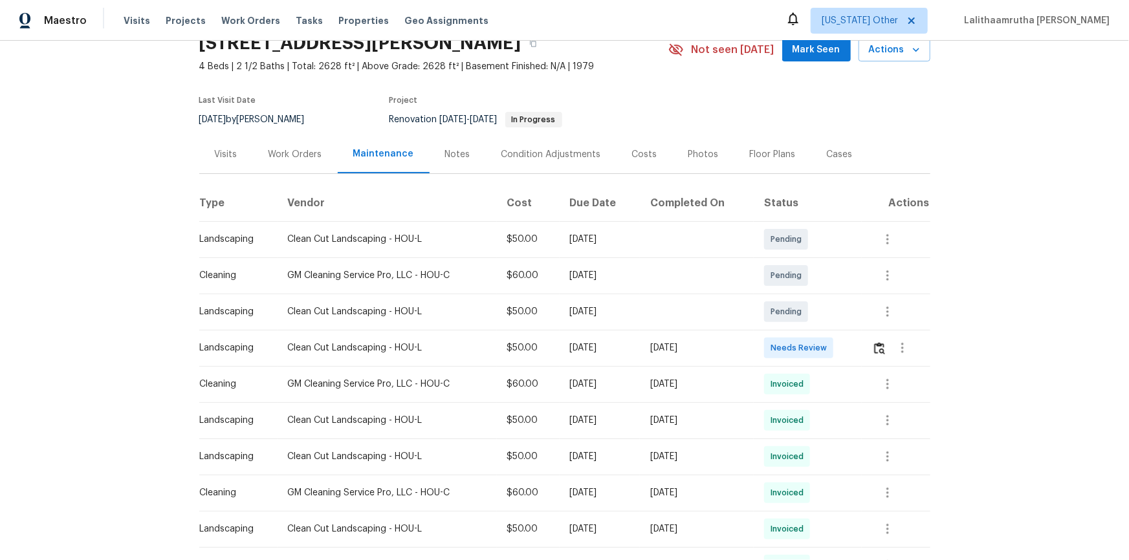
scroll to position [117, 0]
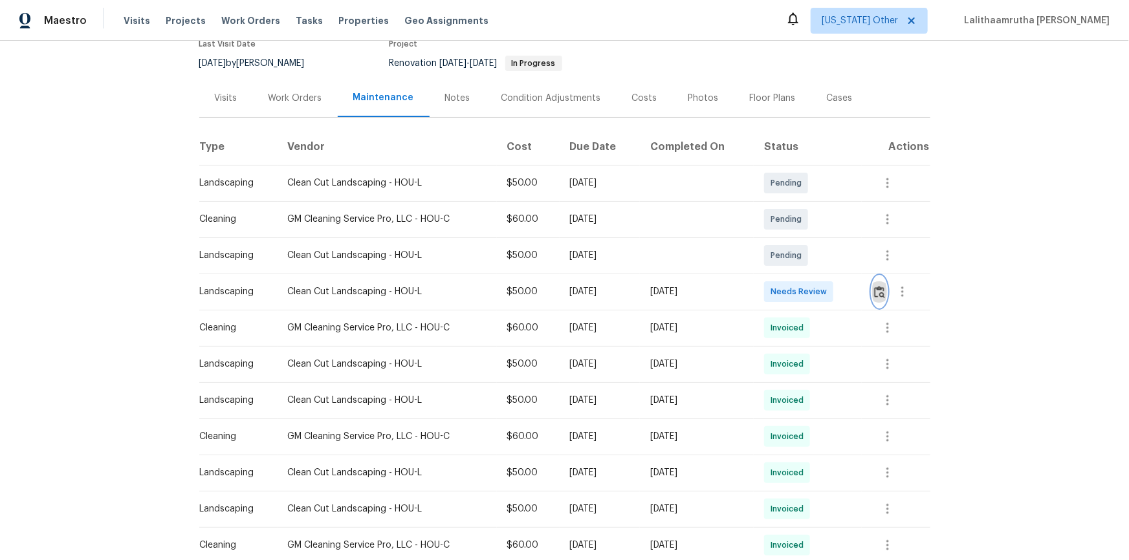
click at [803, 290] on img "button" at bounding box center [879, 292] width 11 height 12
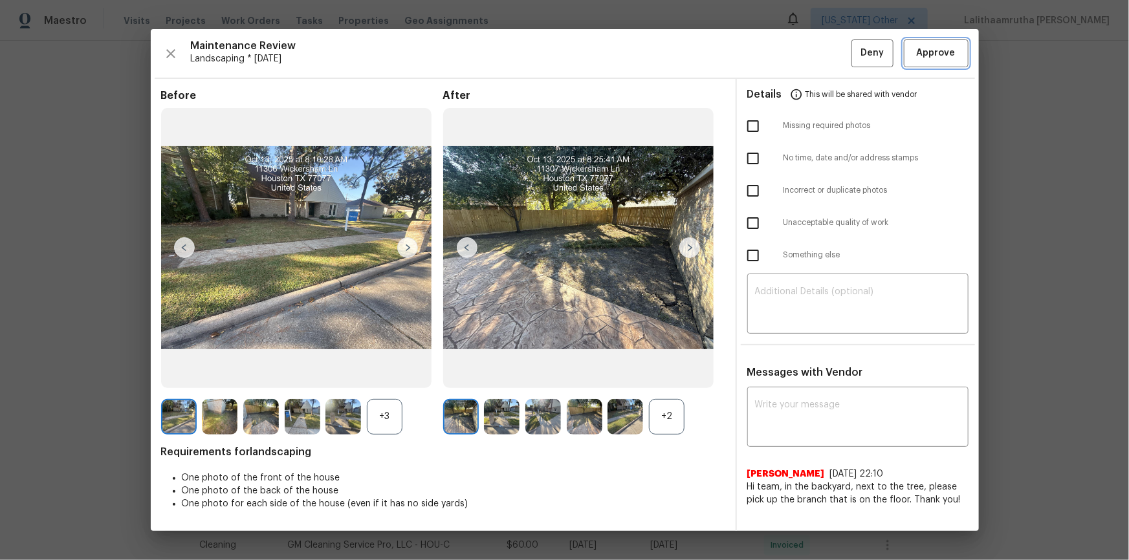
click at [803, 52] on span "Approve" at bounding box center [936, 53] width 39 height 16
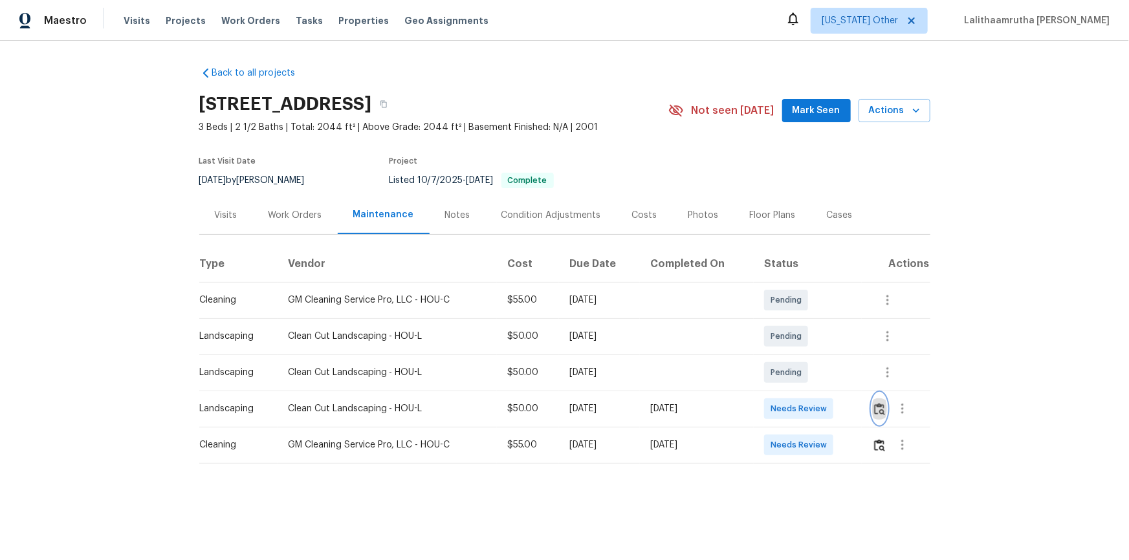
click at [803, 377] on img "button" at bounding box center [879, 409] width 11 height 12
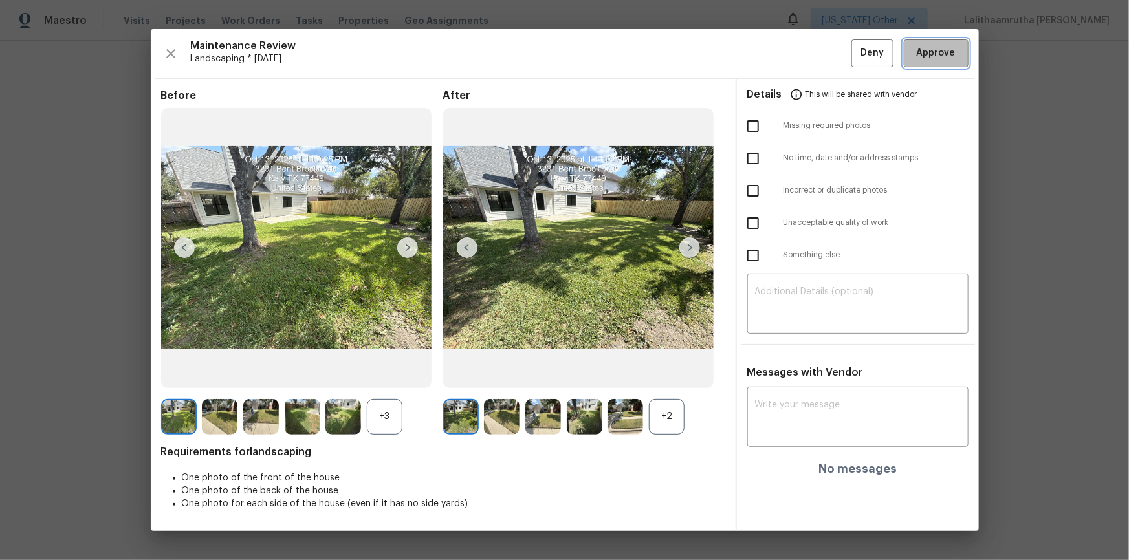
click at [803, 62] on button "Approve" at bounding box center [936, 53] width 65 height 28
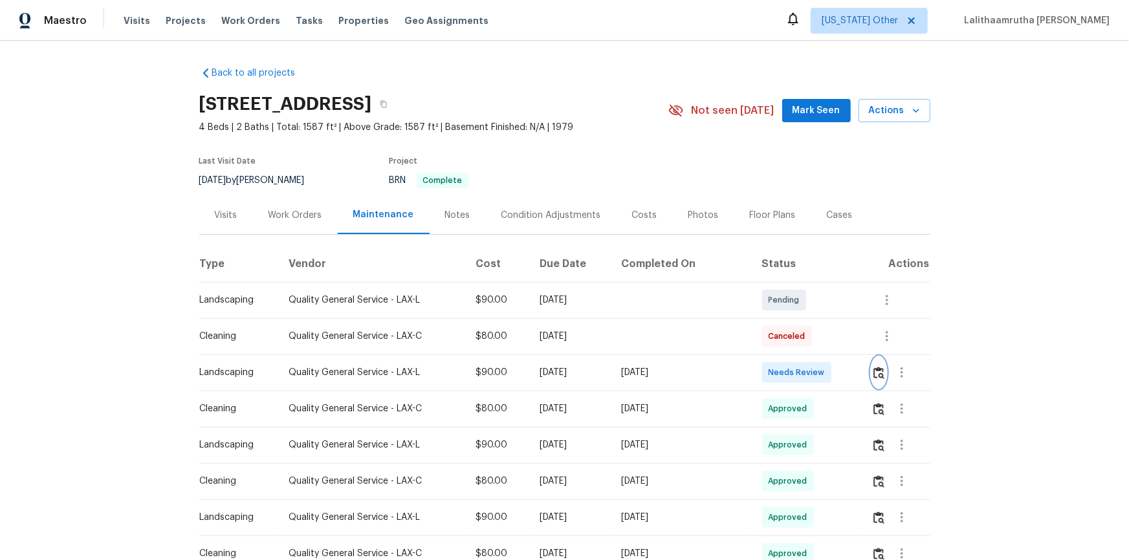
click at [803, 371] on img "button" at bounding box center [878, 373] width 11 height 12
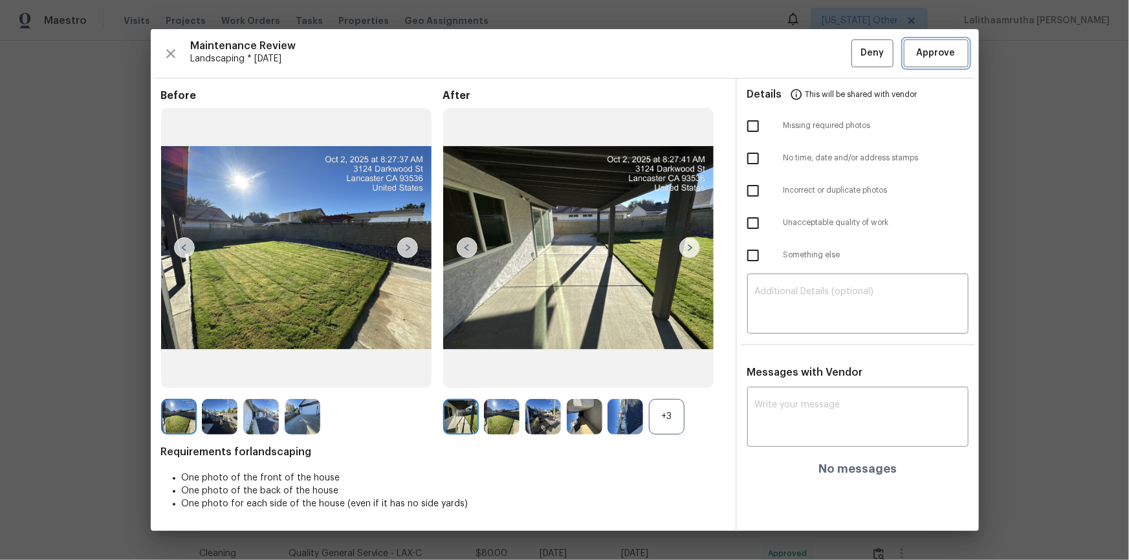
click at [803, 55] on span "Approve" at bounding box center [936, 53] width 44 height 16
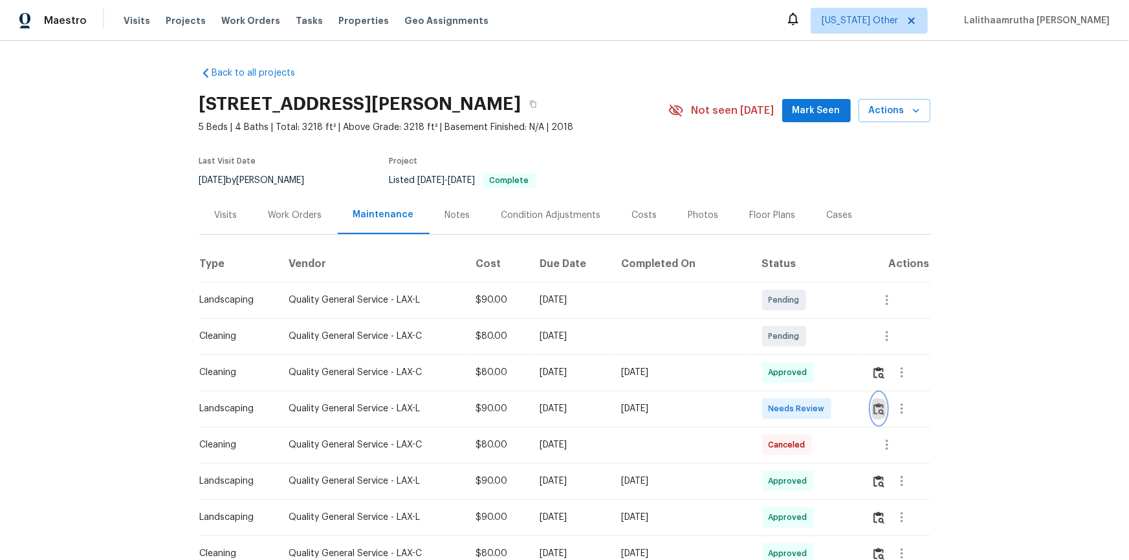
click at [803, 377] on img "button" at bounding box center [878, 409] width 11 height 12
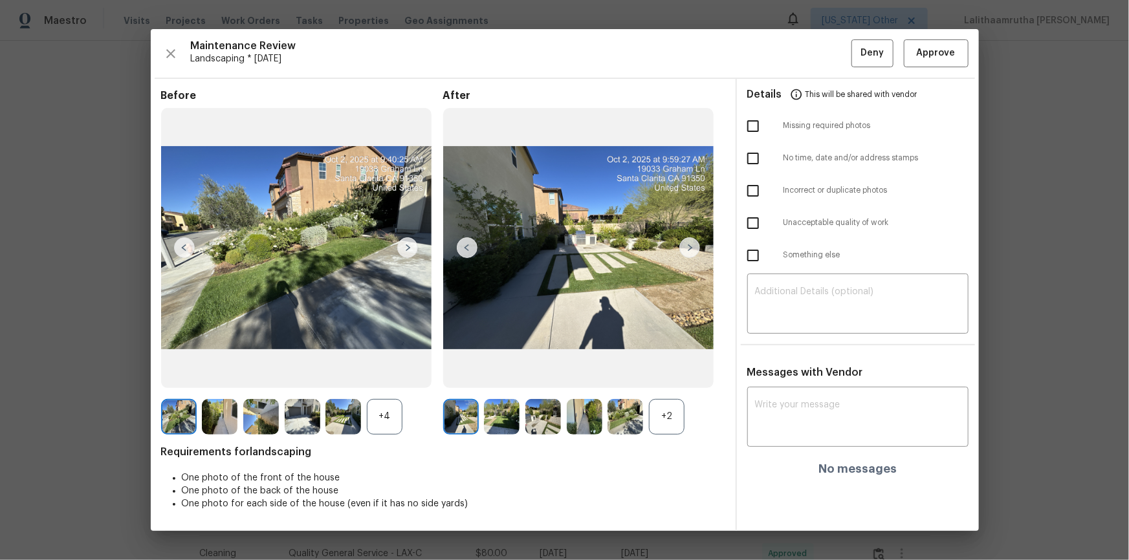
click at [803, 68] on div "Maintenance Review Landscaping * [DATE] Deny Approve Before +4 After +2 Require…" at bounding box center [565, 279] width 828 height 501
click at [803, 50] on span "Approve" at bounding box center [936, 53] width 39 height 16
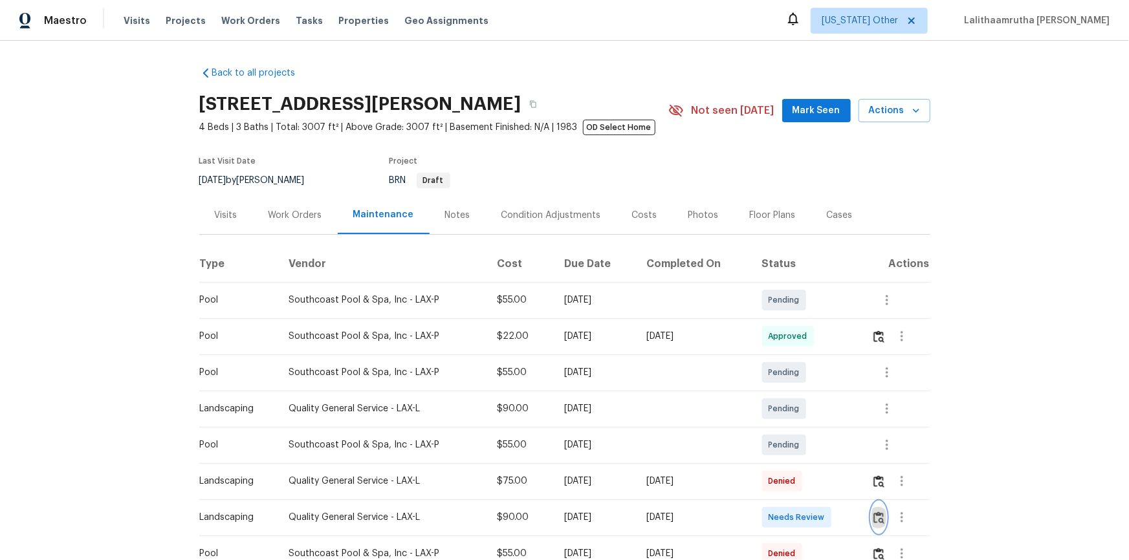
click at [803, 377] on img "button" at bounding box center [878, 518] width 11 height 12
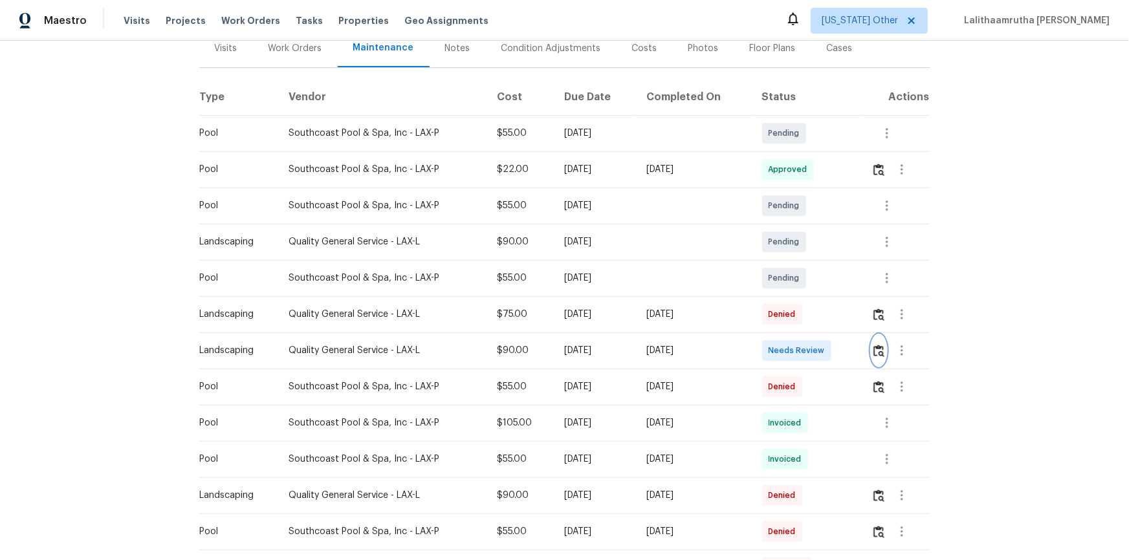
scroll to position [176, 0]
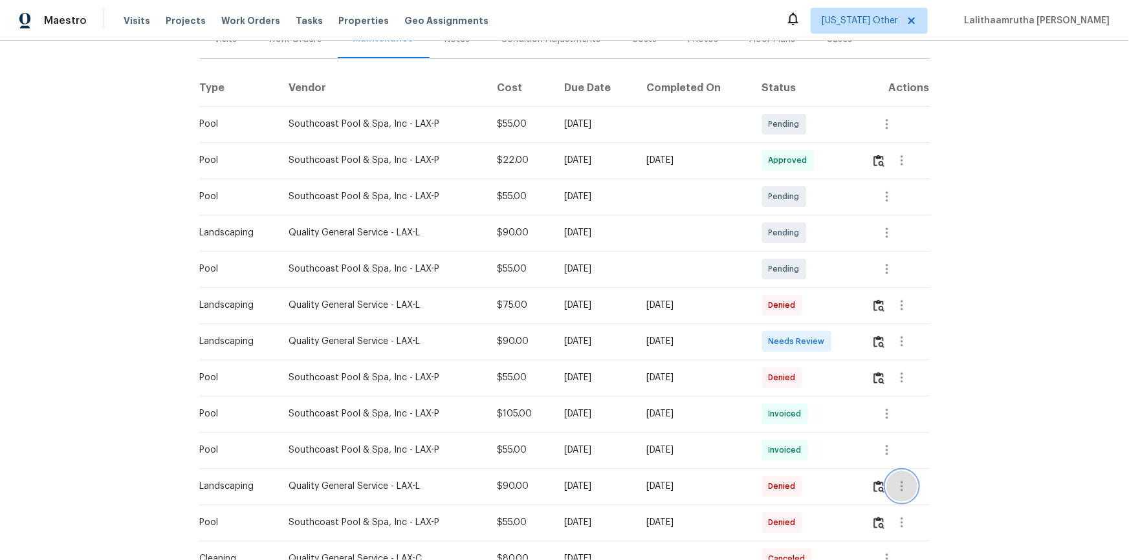
click at [803, 377] on icon "button" at bounding box center [902, 487] width 16 height 16
click at [803, 377] on li "View details" at bounding box center [929, 508] width 91 height 21
click at [803, 338] on div at bounding box center [564, 280] width 1129 height 560
click at [803, 340] on img "button" at bounding box center [878, 342] width 11 height 12
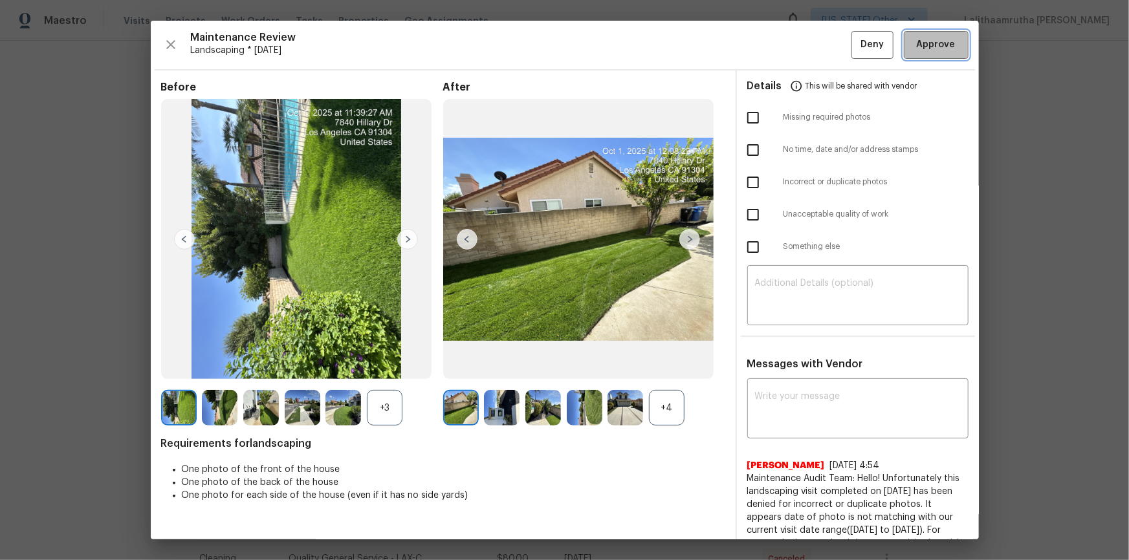
click at [803, 52] on span "Approve" at bounding box center [936, 45] width 39 height 16
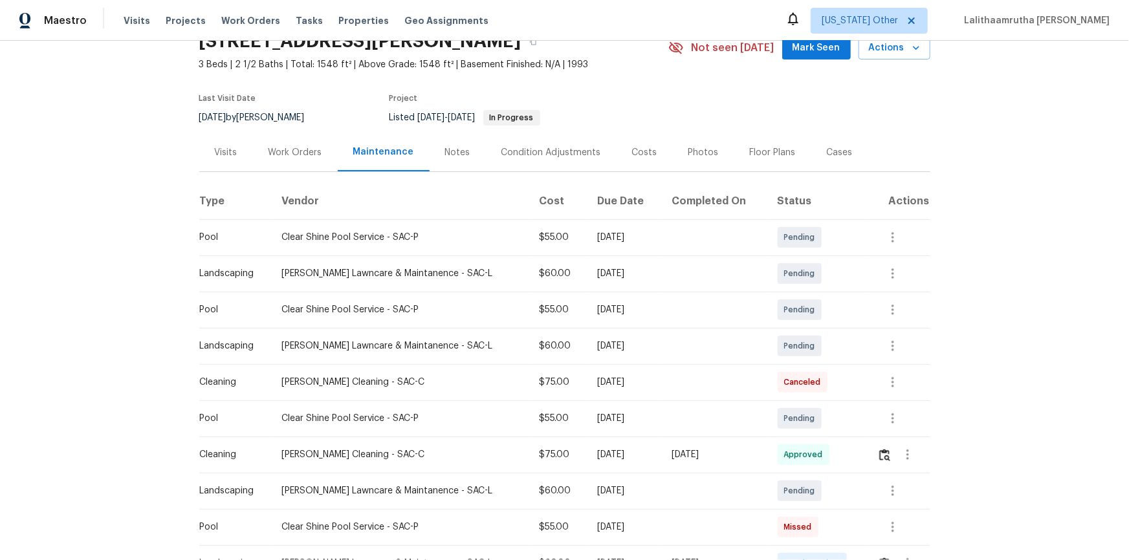
scroll to position [176, 0]
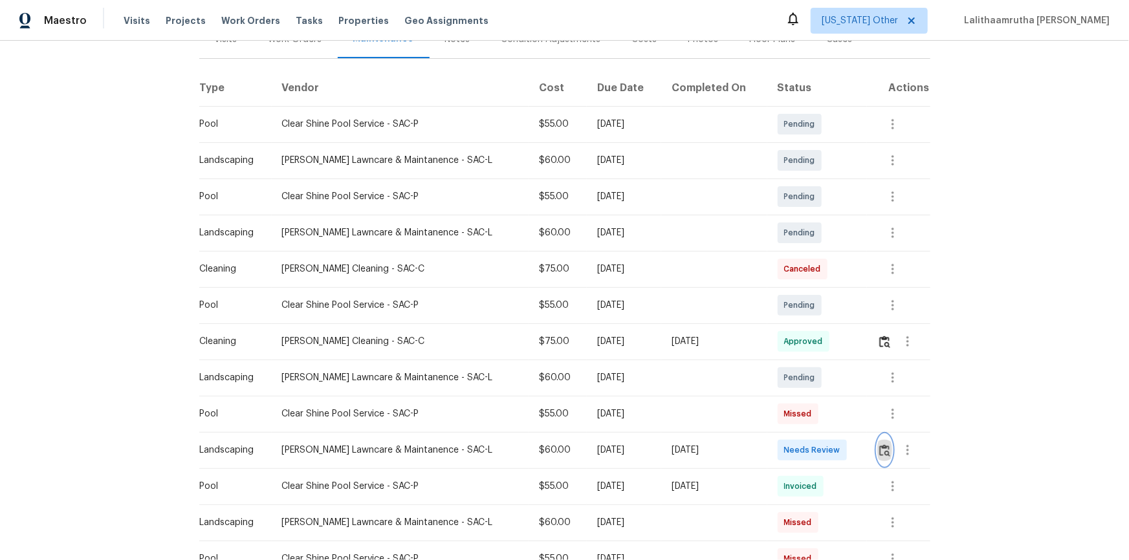
click at [803, 377] on img "button" at bounding box center [884, 450] width 11 height 12
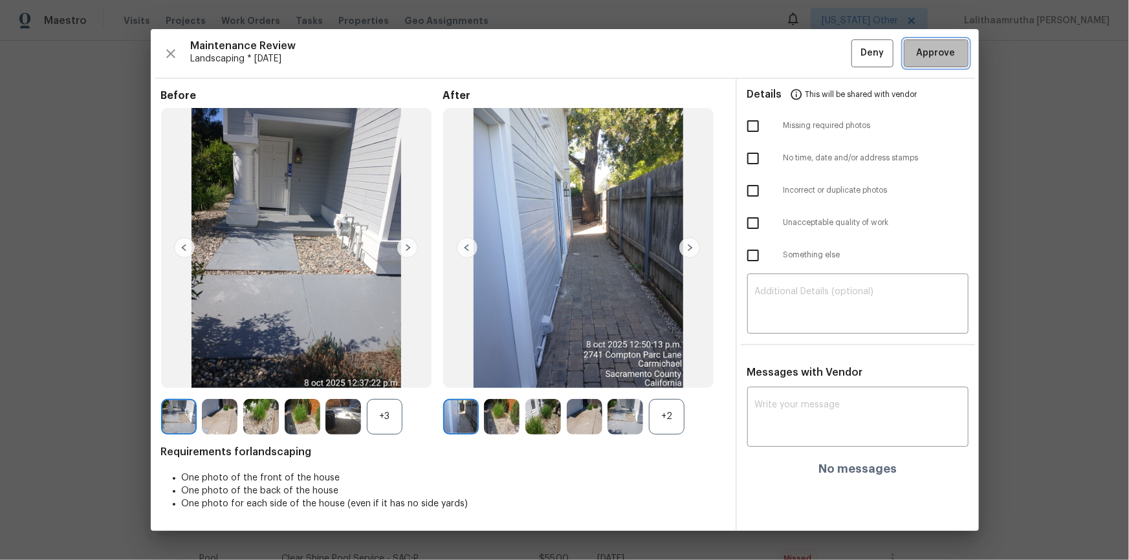
click at [803, 48] on span "Approve" at bounding box center [936, 53] width 39 height 16
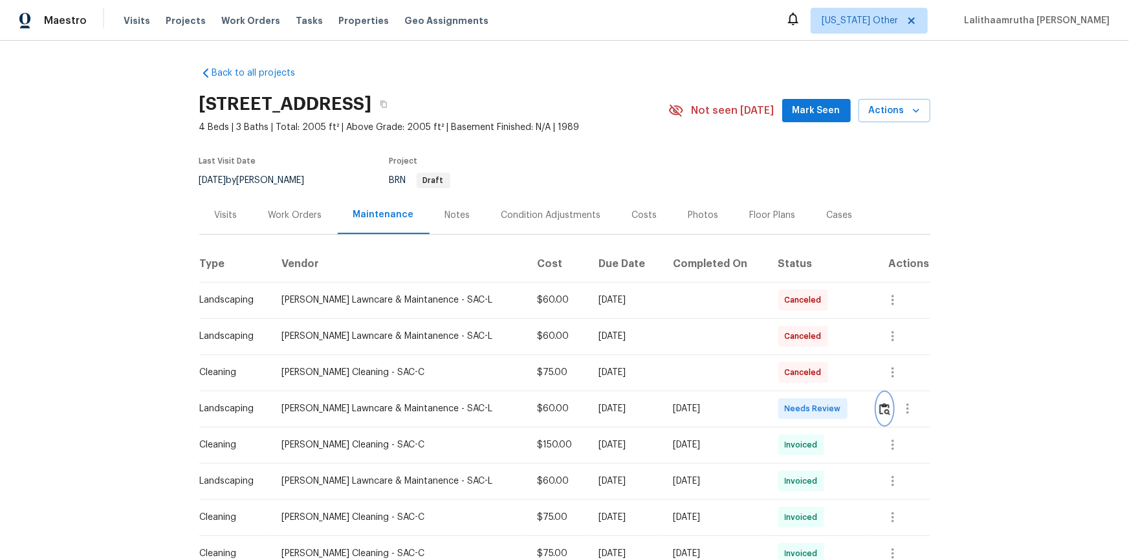
click at [803, 377] on img "button" at bounding box center [884, 409] width 11 height 12
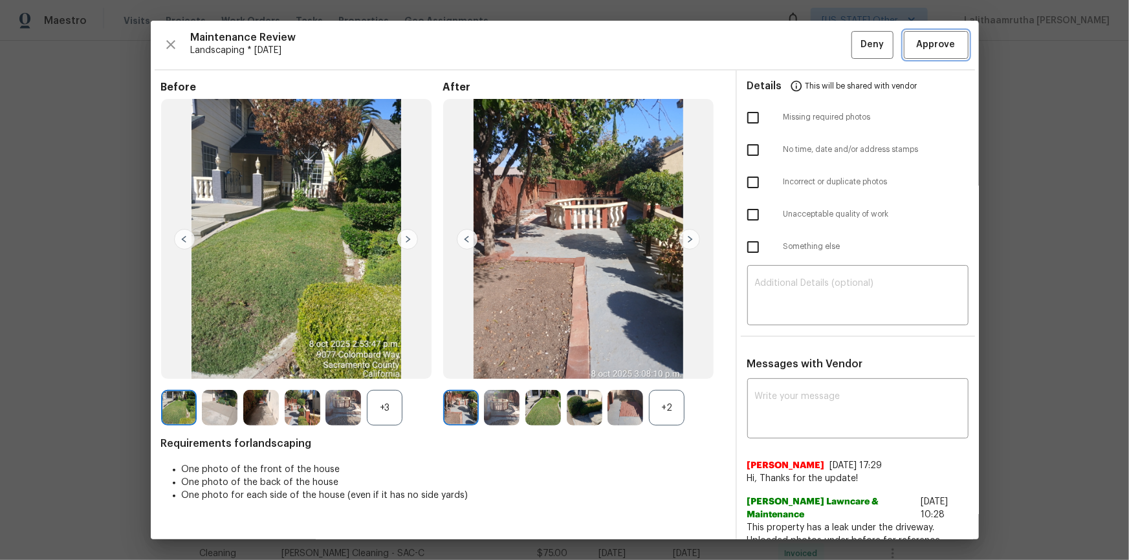
click at [803, 36] on button "Approve" at bounding box center [936, 45] width 65 height 28
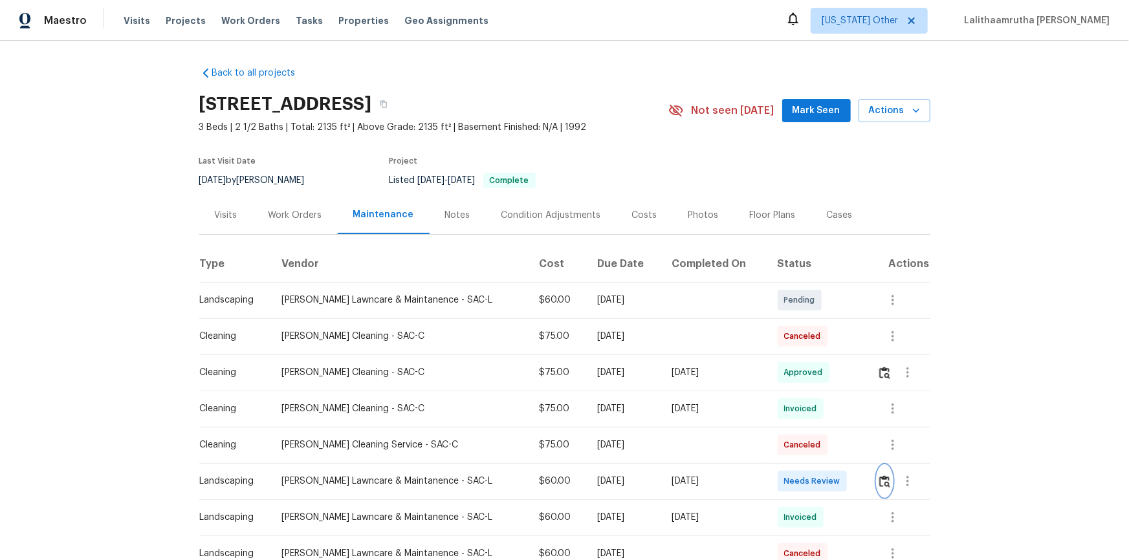
click at [803, 377] on img "button" at bounding box center [884, 482] width 11 height 12
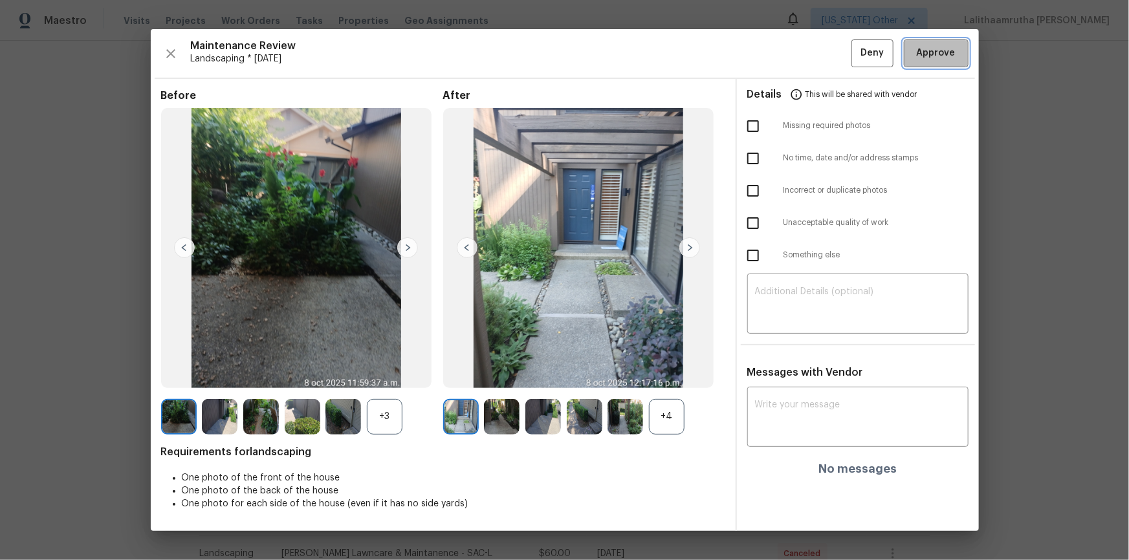
click at [803, 57] on span "Approve" at bounding box center [936, 53] width 39 height 16
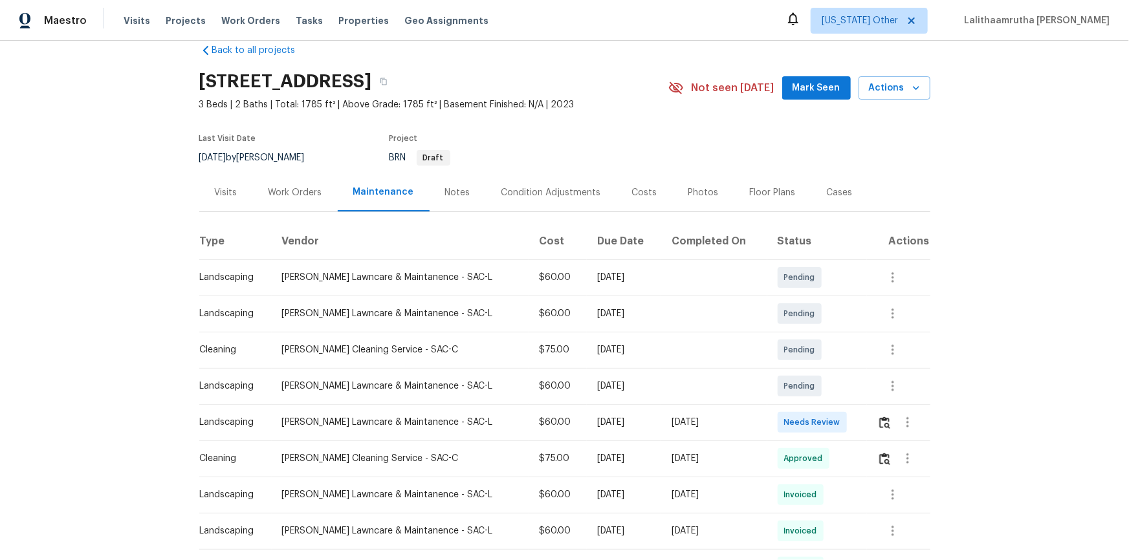
scroll to position [58, 0]
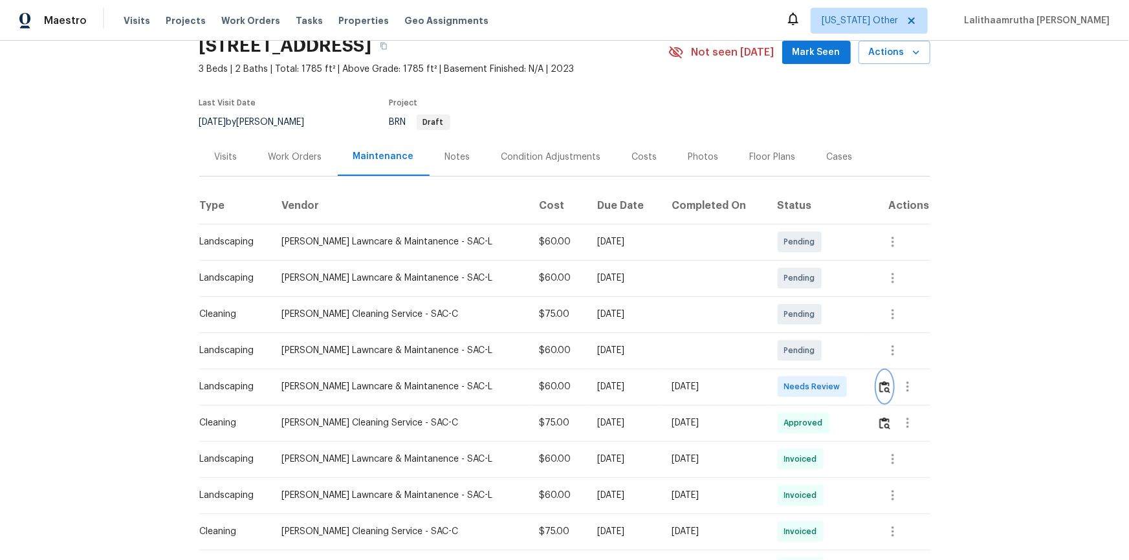
click at [803, 377] on img "button" at bounding box center [884, 387] width 11 height 12
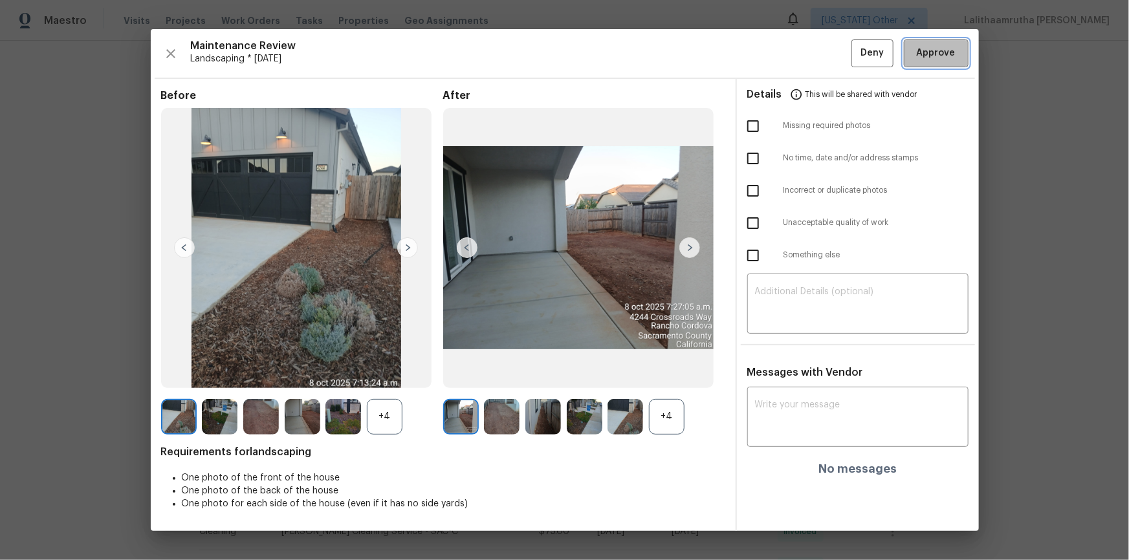
click at [803, 58] on span "Approve" at bounding box center [936, 53] width 39 height 16
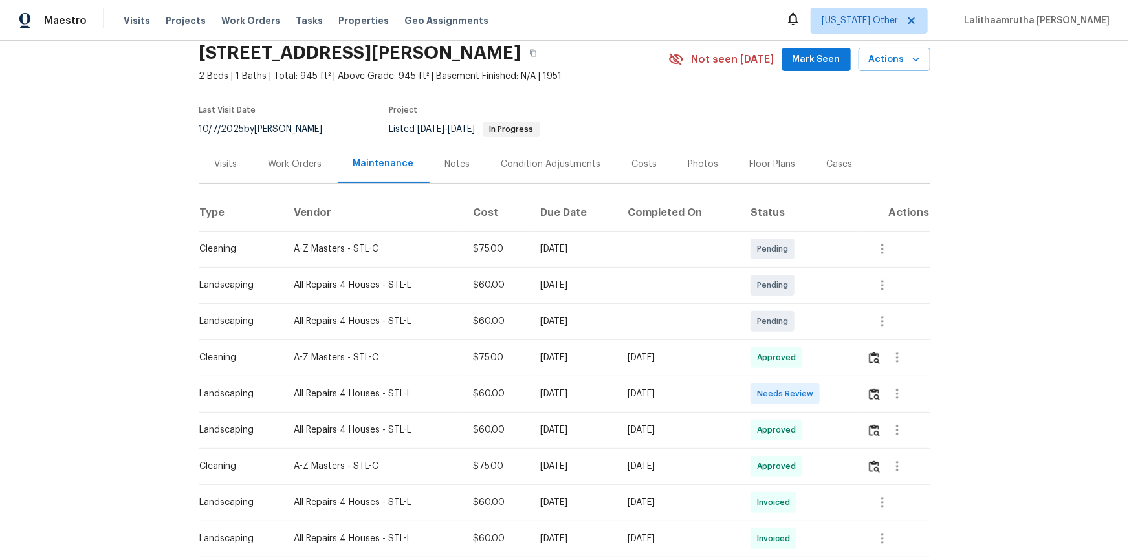
scroll to position [117, 0]
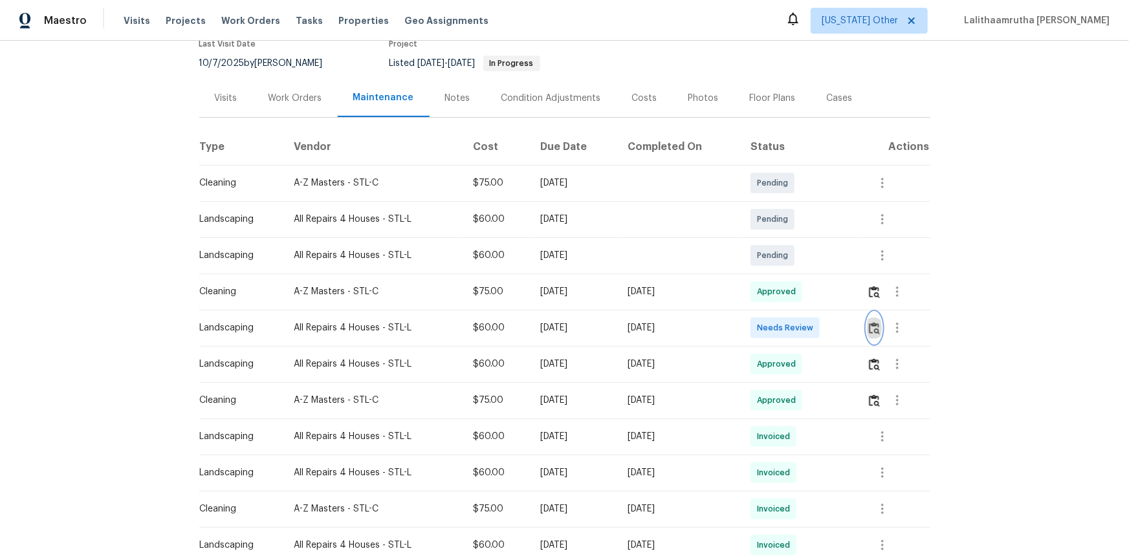
click at [803, 321] on button "button" at bounding box center [874, 327] width 15 height 31
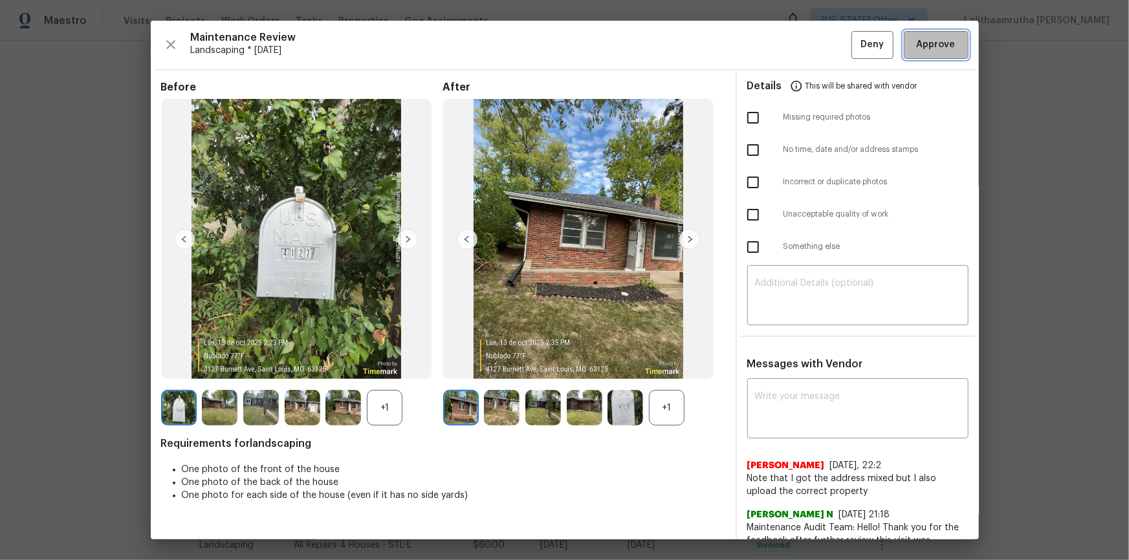
click at [803, 39] on span "Approve" at bounding box center [936, 45] width 39 height 16
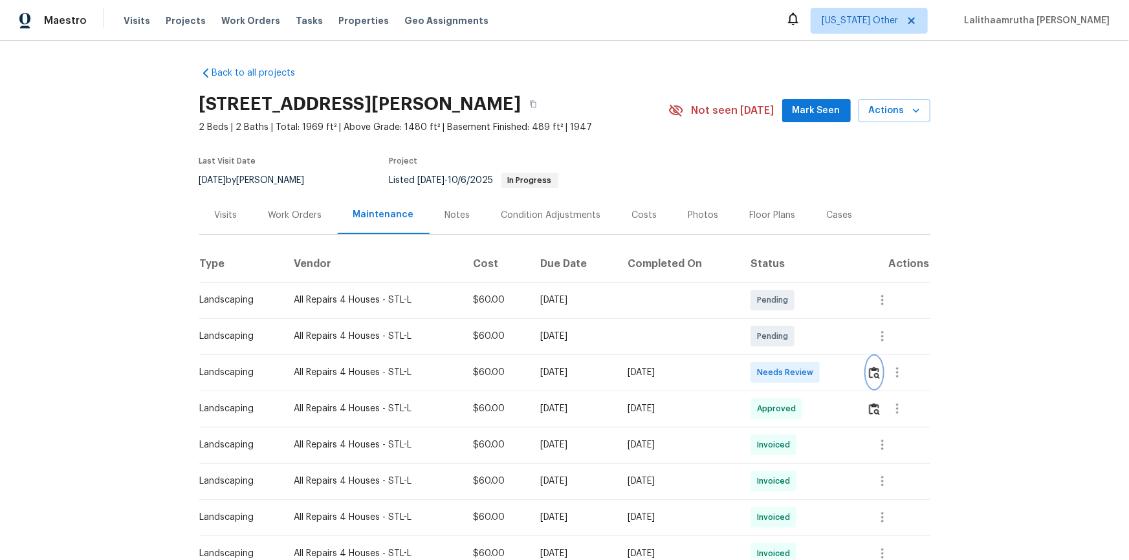
click at [803, 365] on button "button" at bounding box center [874, 372] width 15 height 31
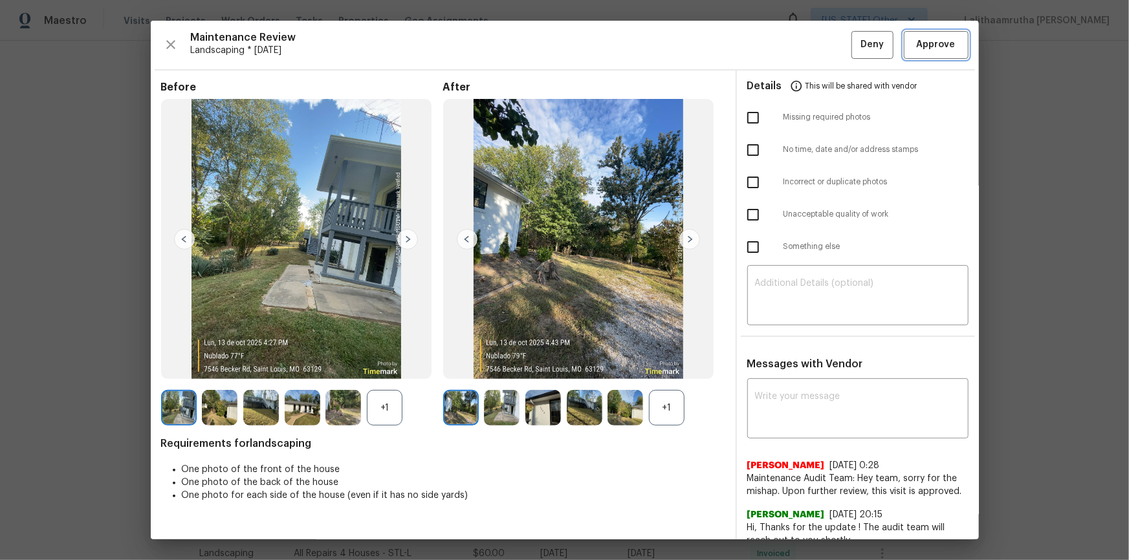
click at [803, 39] on span "Approve" at bounding box center [936, 45] width 39 height 16
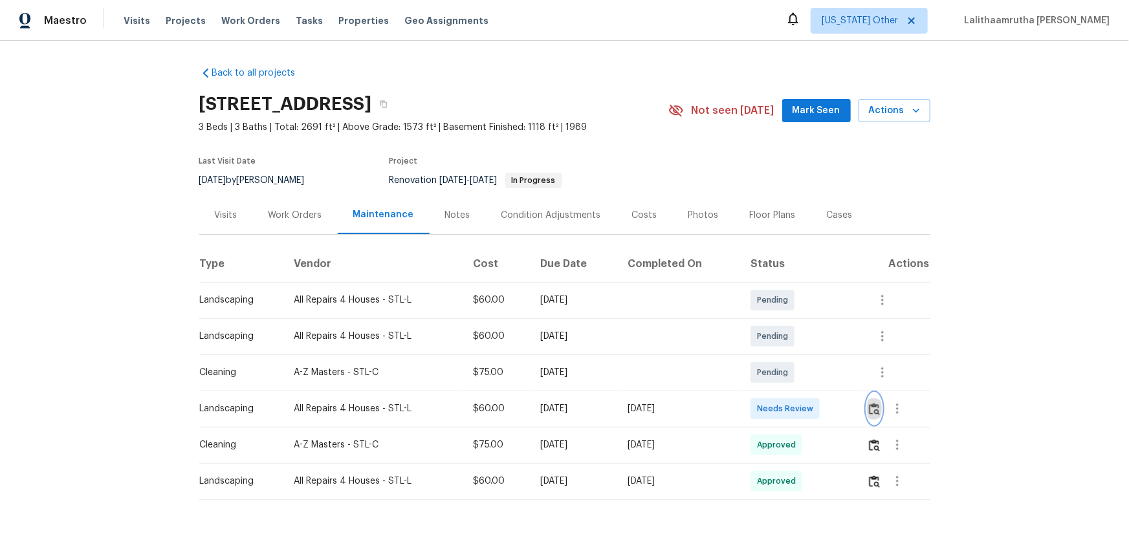
click at [803, 377] on img "button" at bounding box center [874, 409] width 11 height 12
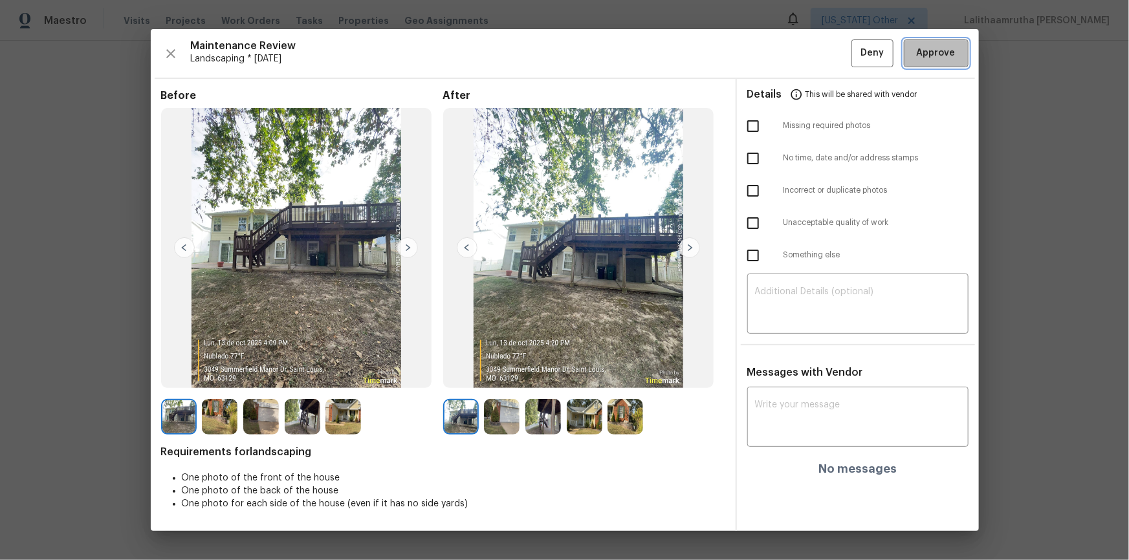
click at [803, 49] on span "Approve" at bounding box center [936, 53] width 39 height 16
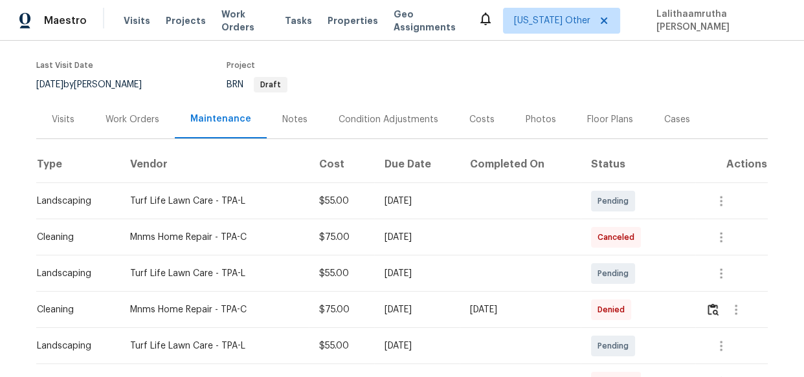
scroll to position [176, 0]
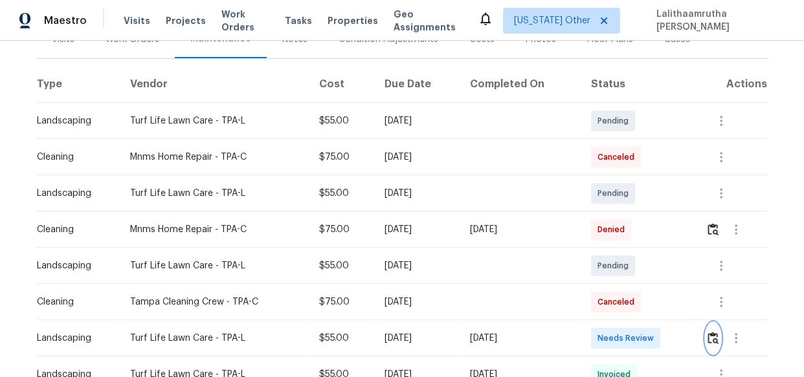
click at [710, 332] on img "button" at bounding box center [712, 338] width 11 height 12
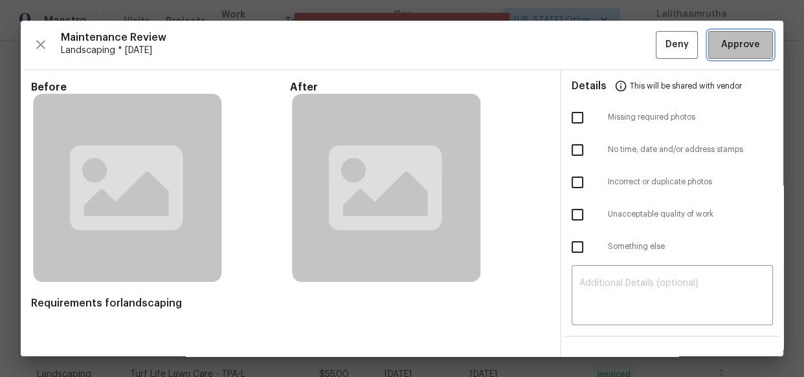
click at [723, 42] on span "Approve" at bounding box center [740, 45] width 39 height 16
click at [750, 45] on span "Approve" at bounding box center [740, 45] width 44 height 16
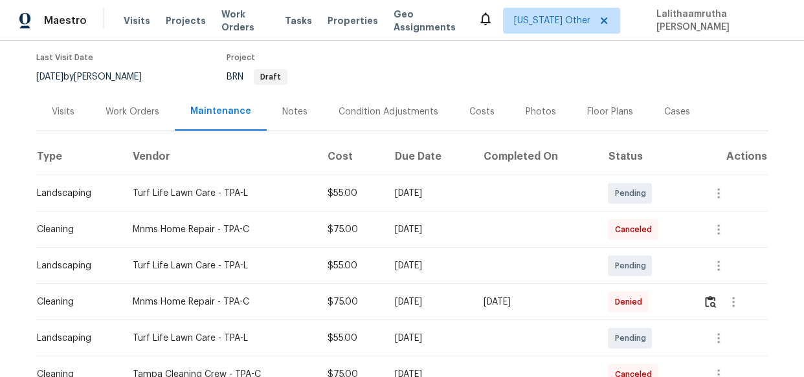
scroll to position [58, 0]
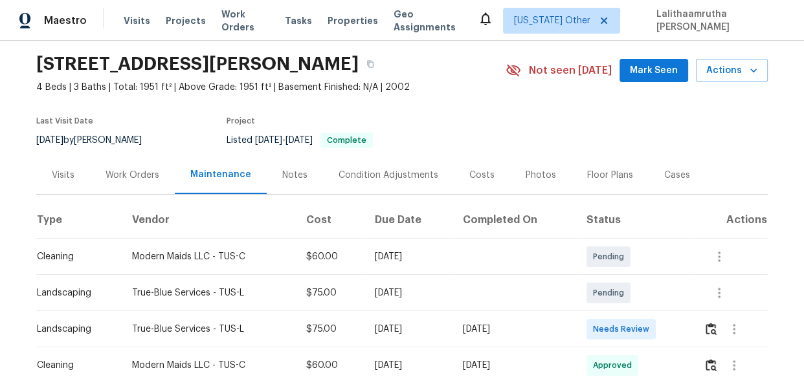
scroll to position [117, 0]
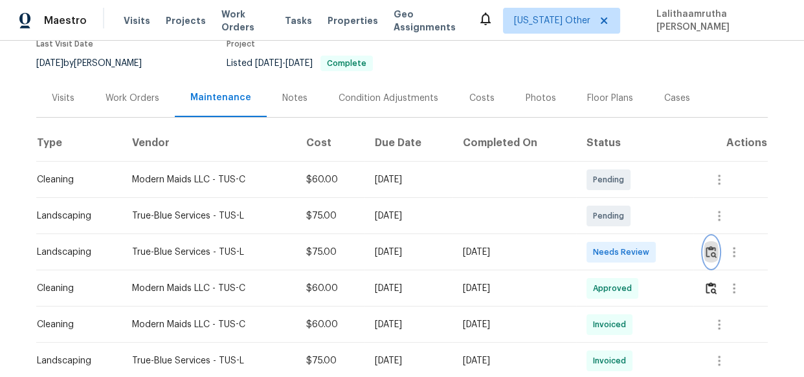
click at [705, 248] on img "button" at bounding box center [710, 252] width 11 height 12
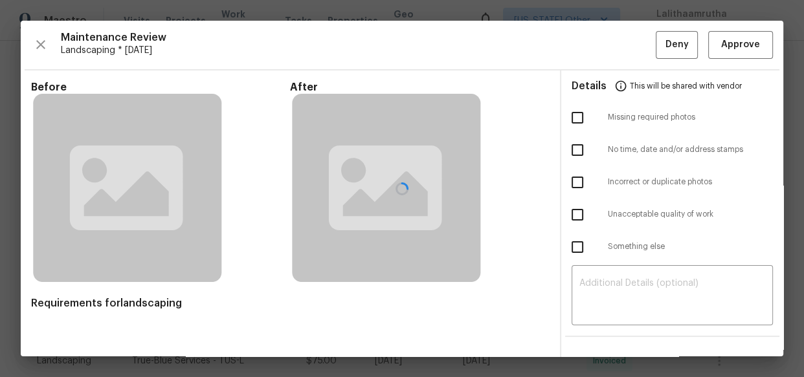
click at [721, 39] on div at bounding box center [402, 189] width 762 height 336
click at [726, 46] on div at bounding box center [402, 189] width 762 height 336
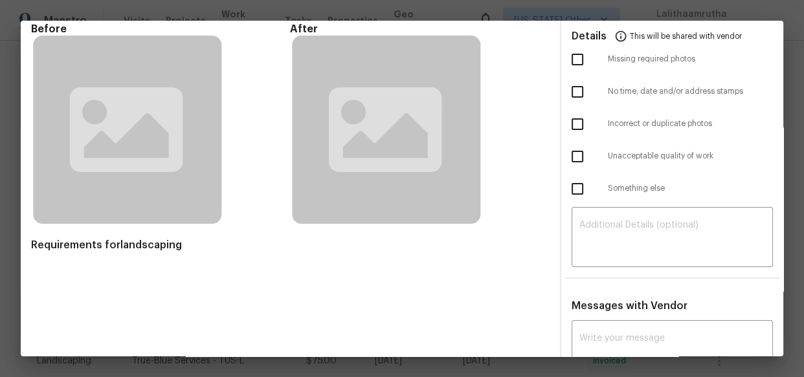
scroll to position [0, 0]
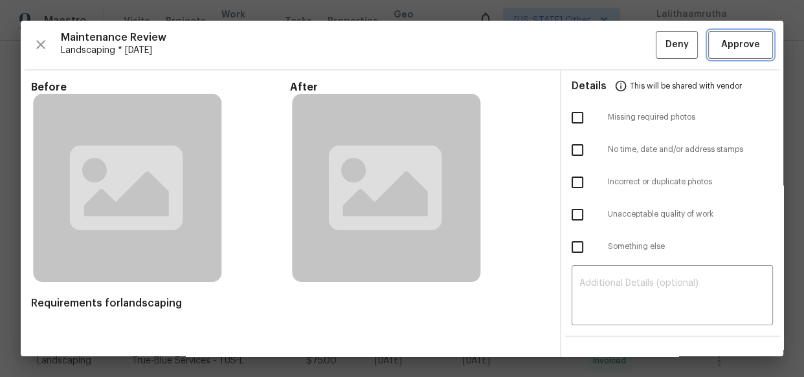
click at [722, 43] on span "Approve" at bounding box center [740, 45] width 39 height 16
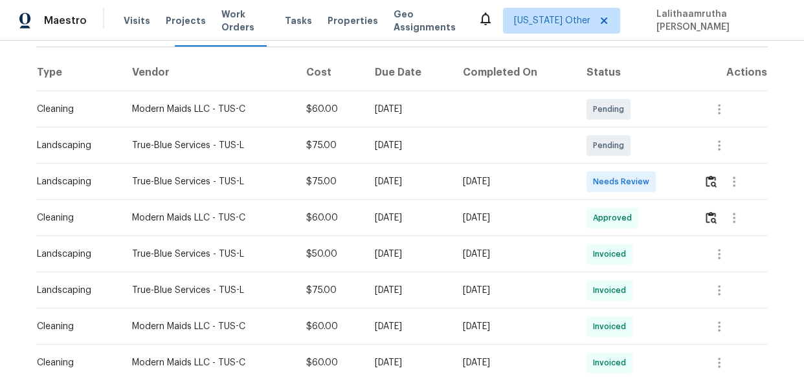
scroll to position [235, 0]
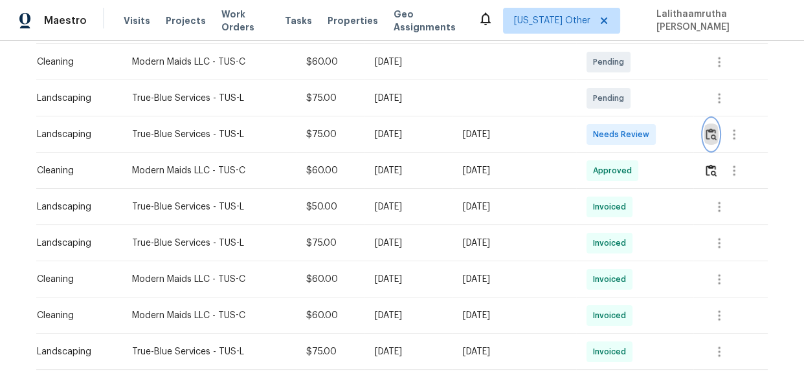
click at [710, 132] on img "button" at bounding box center [710, 134] width 11 height 12
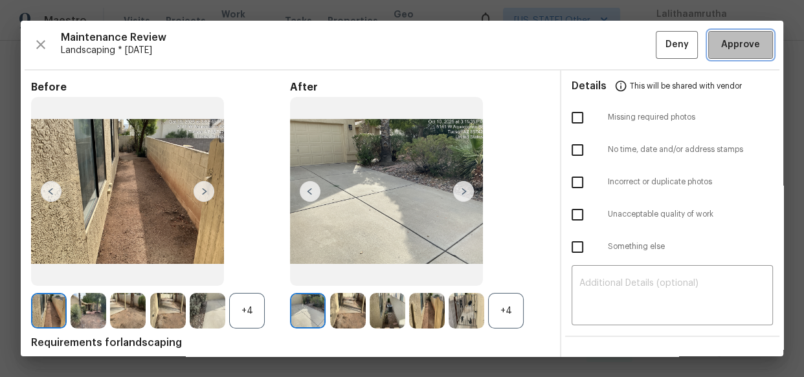
click at [728, 41] on span "Approve" at bounding box center [740, 45] width 39 height 16
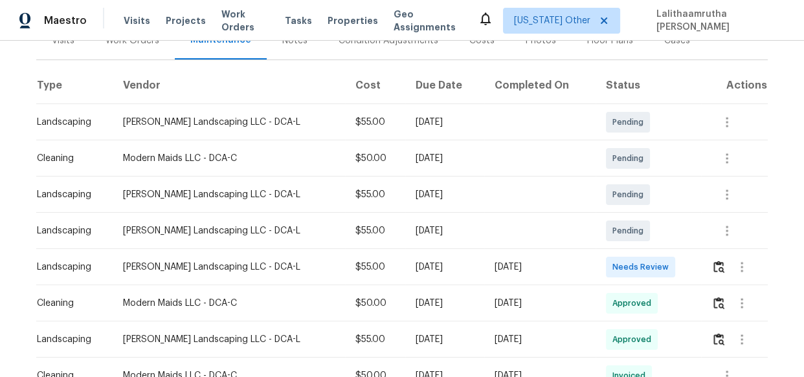
scroll to position [176, 0]
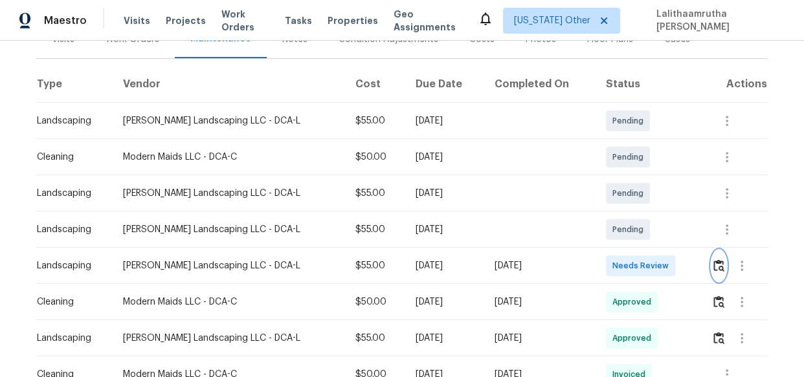
click at [713, 267] on img "button" at bounding box center [718, 265] width 11 height 12
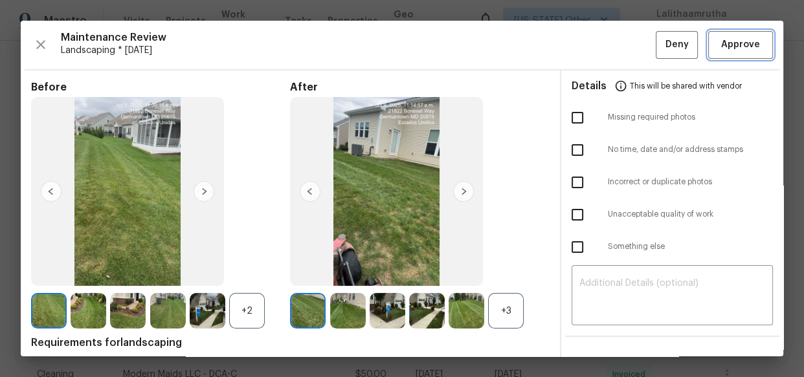
click at [726, 52] on span "Approve" at bounding box center [740, 45] width 39 height 16
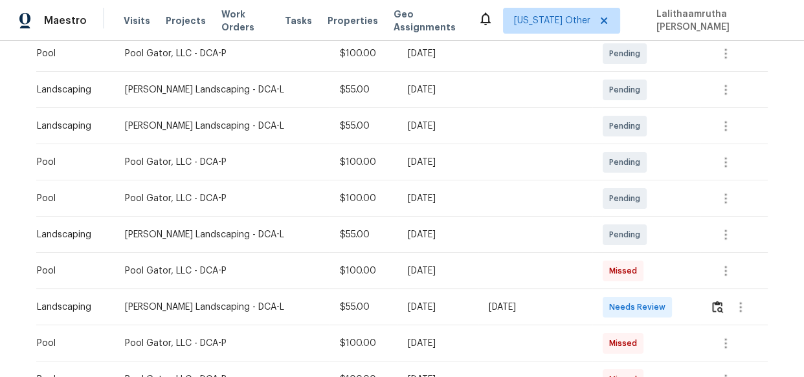
scroll to position [294, 0]
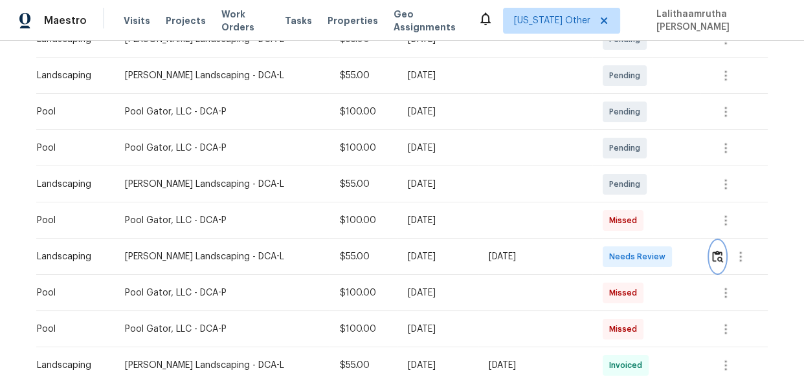
click at [711, 264] on button "button" at bounding box center [717, 256] width 15 height 31
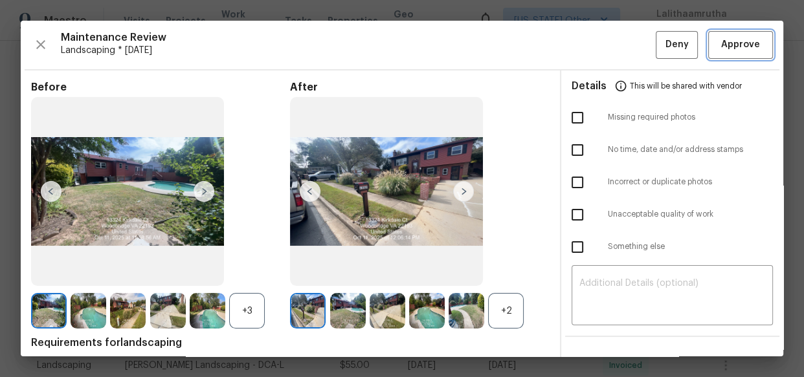
click at [733, 34] on button "Approve" at bounding box center [740, 45] width 65 height 28
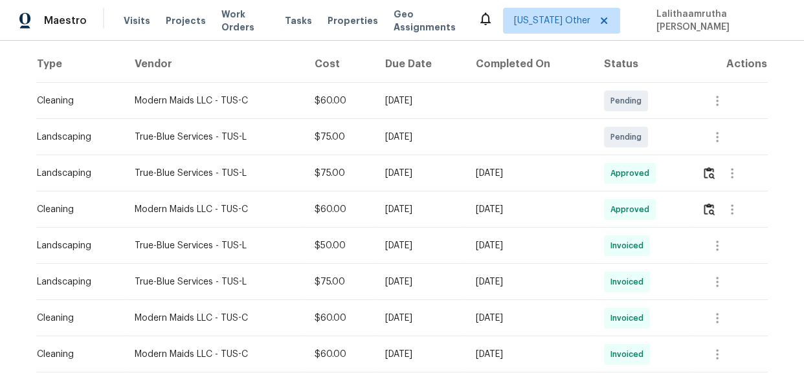
scroll to position [353, 0]
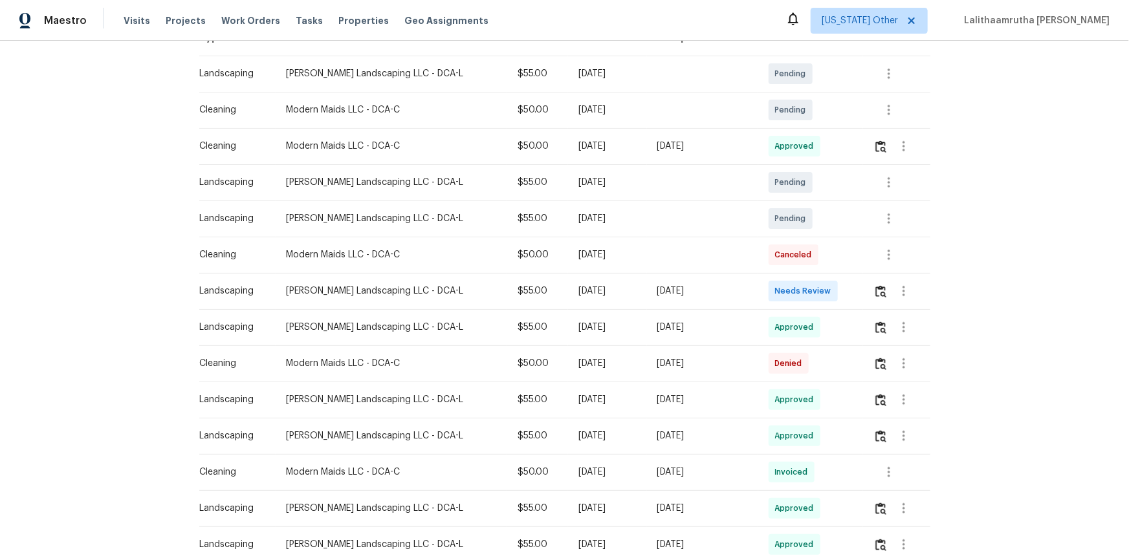
scroll to position [235, 0]
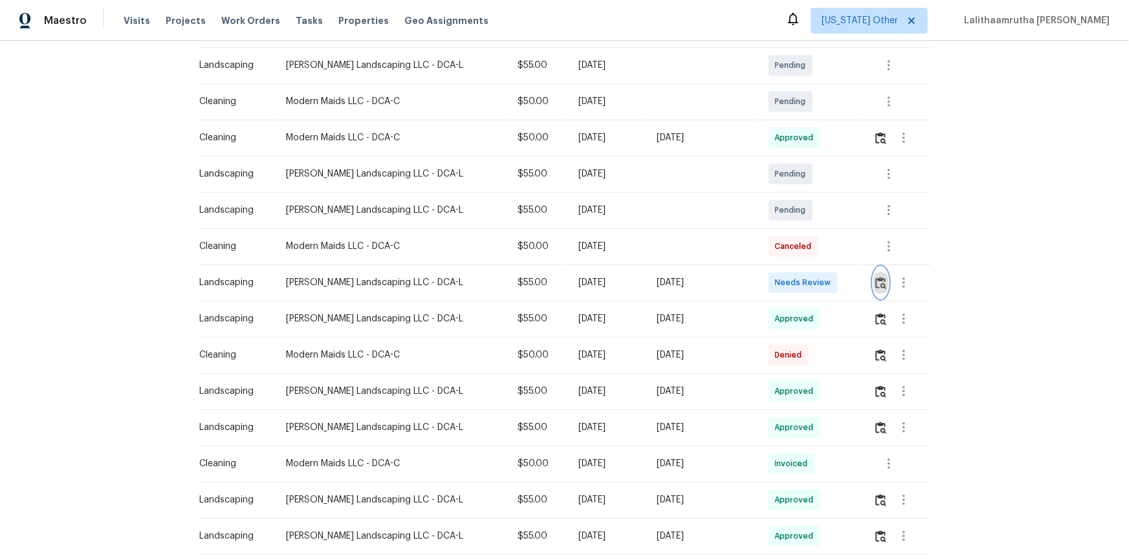
click at [803, 274] on button "button" at bounding box center [880, 282] width 15 height 31
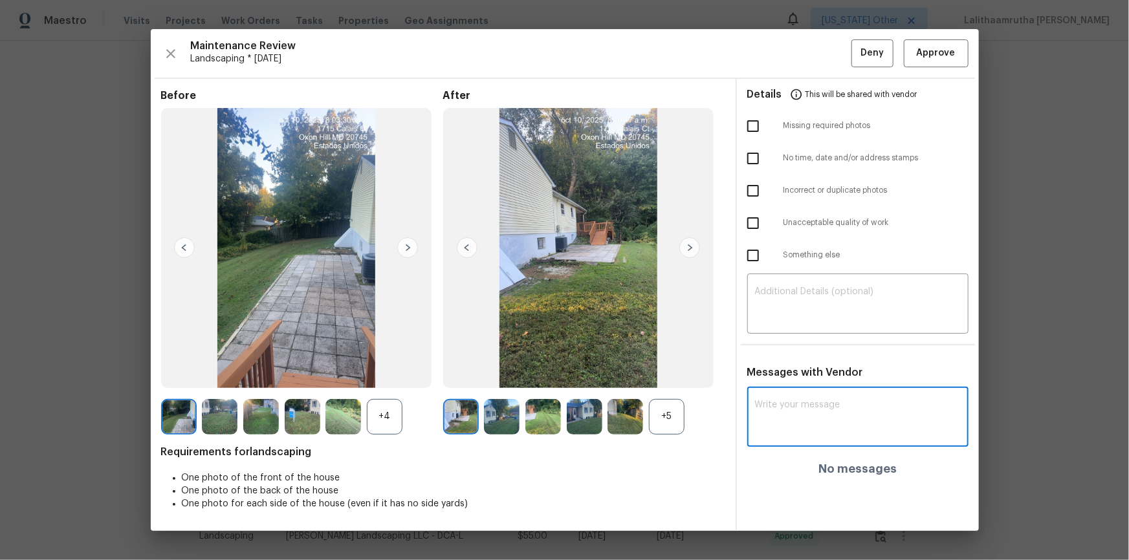
drag, startPoint x: 804, startPoint y: 414, endPoint x: 783, endPoint y: 414, distance: 21.3
click at [783, 377] on textarea at bounding box center [858, 418] width 206 height 36
paste textarea "Maintenance Audit Team: Hello! Unfortunately this landscaping visit completed o…"
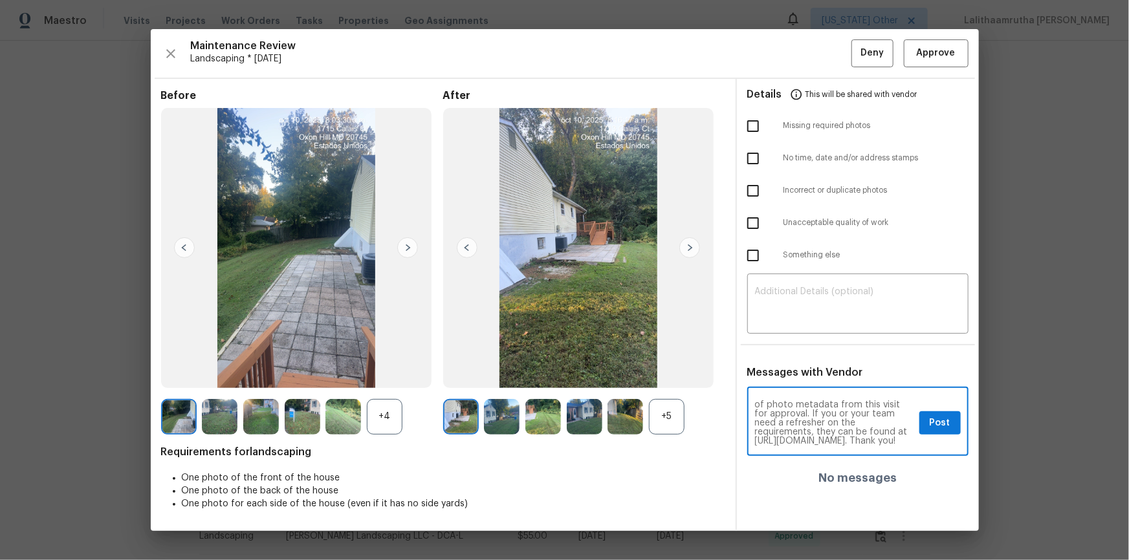
scroll to position [0, 0]
type textarea "Maintenance Audit Team: Hello! Unfortunately this landscaping visit completed o…"
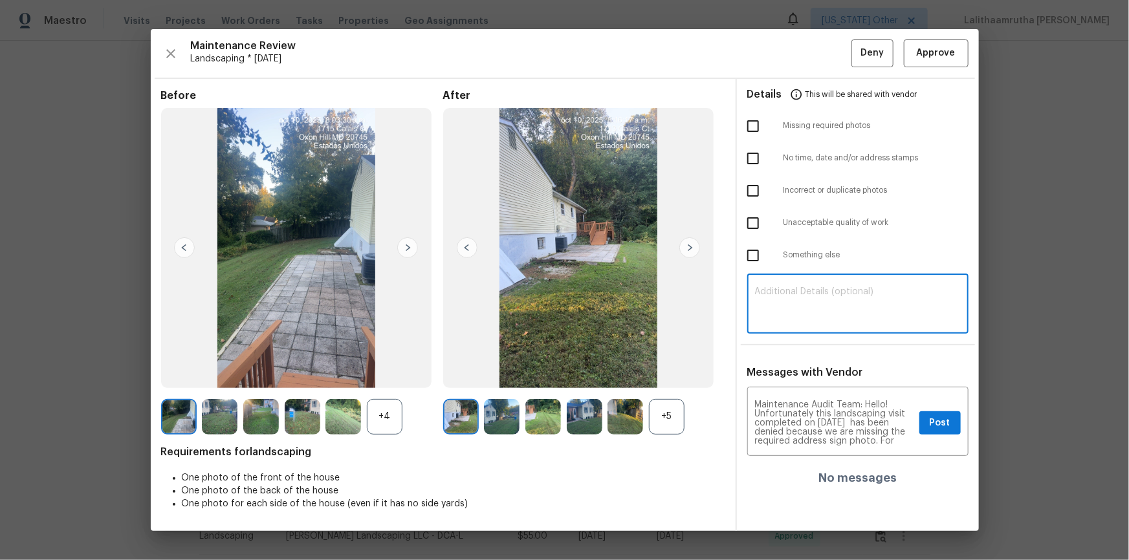
click at [803, 297] on textarea at bounding box center [858, 305] width 206 height 36
paste textarea "Maintenance Audit Team: Hello! Unfortunately this landscaping visit completed o…"
type textarea "Maintenance Audit Team: Hello! Unfortunately this landscaping visit completed o…"
click at [757, 162] on input "checkbox" at bounding box center [752, 158] width 27 height 27
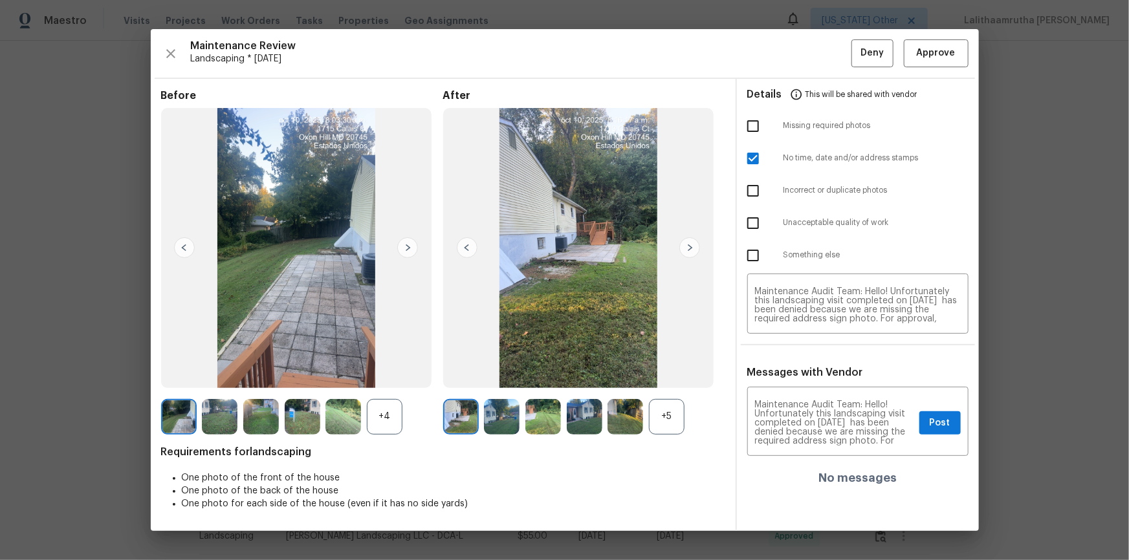
click at [754, 160] on input "checkbox" at bounding box center [752, 158] width 27 height 27
checkbox input "false"
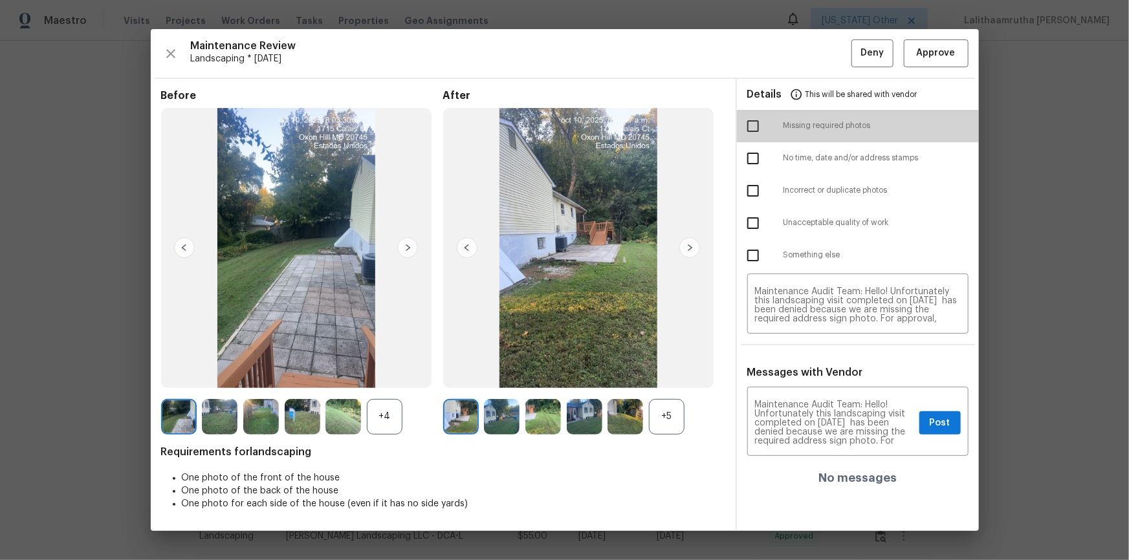
click at [755, 128] on input "checkbox" at bounding box center [752, 126] width 27 height 27
checkbox input "true"
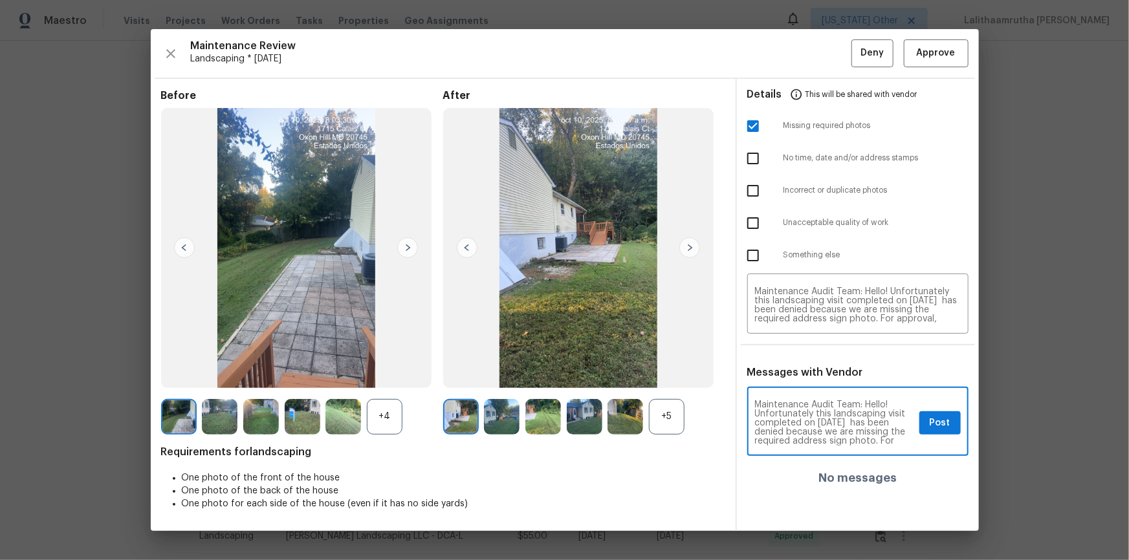
scroll to position [23, 0]
click at [803, 377] on span "Post" at bounding box center [940, 423] width 21 height 16
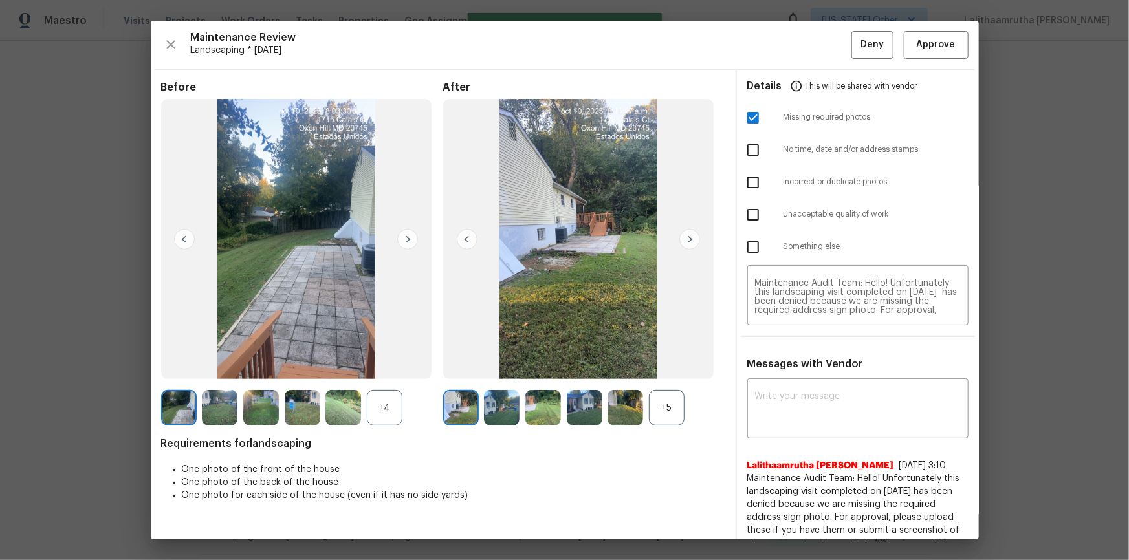
scroll to position [0, 0]
click at [803, 38] on span "Deny" at bounding box center [871, 45] width 23 height 16
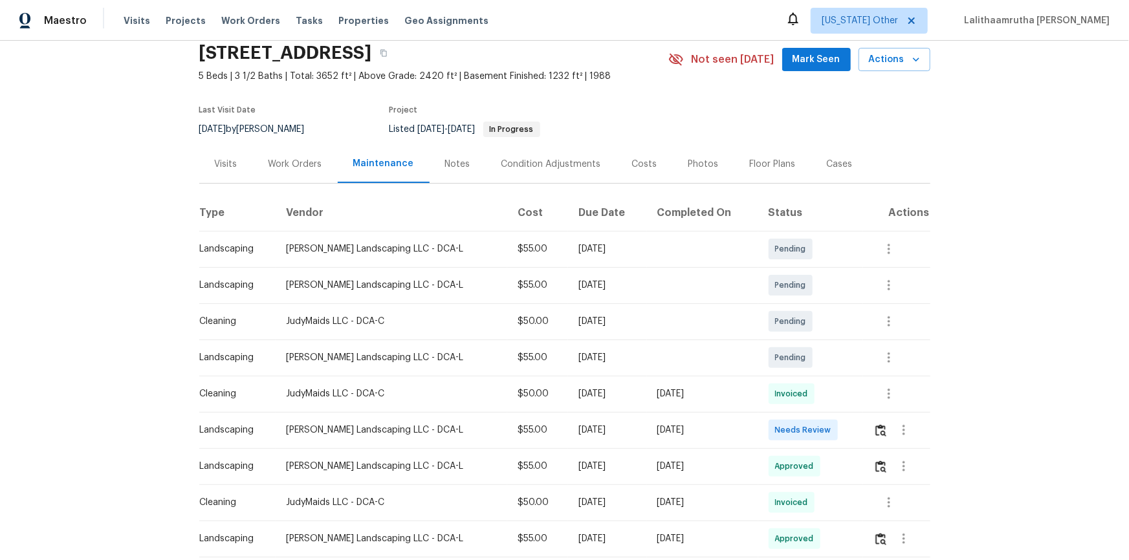
scroll to position [117, 0]
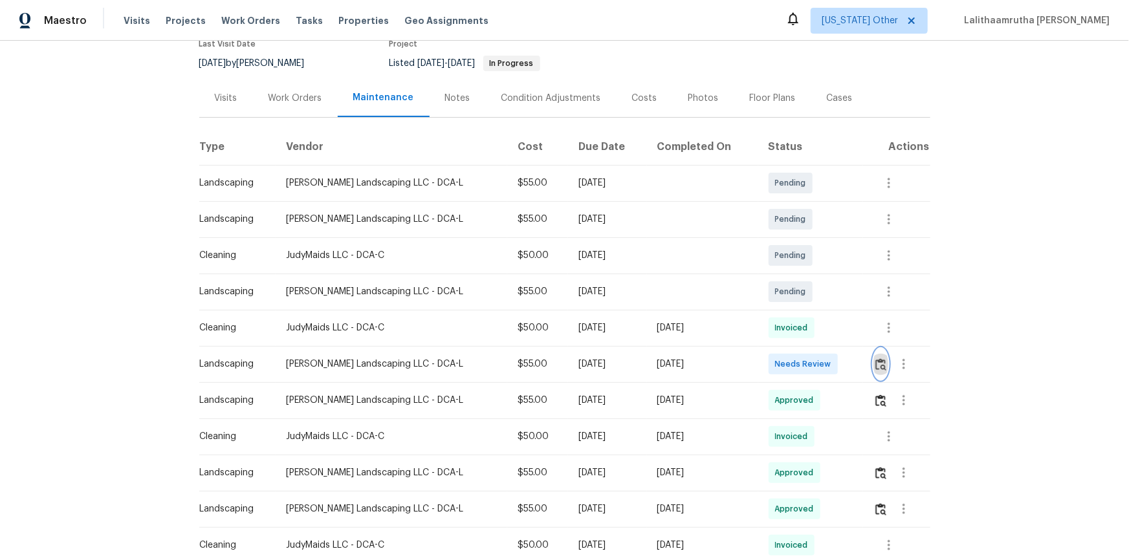
click at [803, 362] on img "button" at bounding box center [880, 364] width 11 height 12
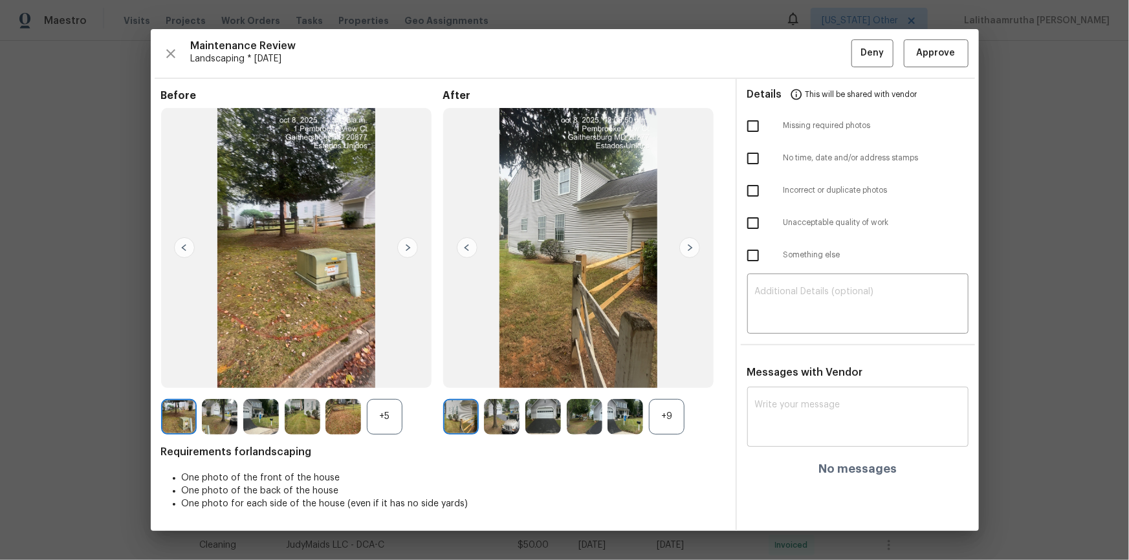
click at [803, 377] on textarea at bounding box center [858, 418] width 206 height 36
paste textarea "Maintenance Audit Team: Hello! Unfortunately this landscaping visit completed o…"
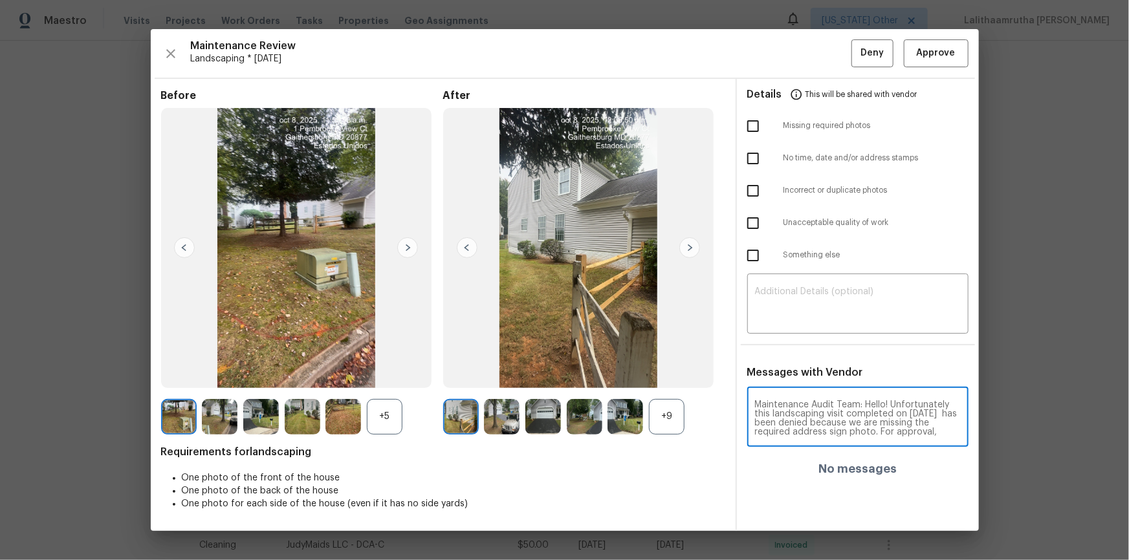
scroll to position [82, 0]
type textarea "Maintenance Audit Team: Hello! Unfortunately this landscaping visit completed o…"
click at [803, 303] on textarea at bounding box center [858, 305] width 206 height 36
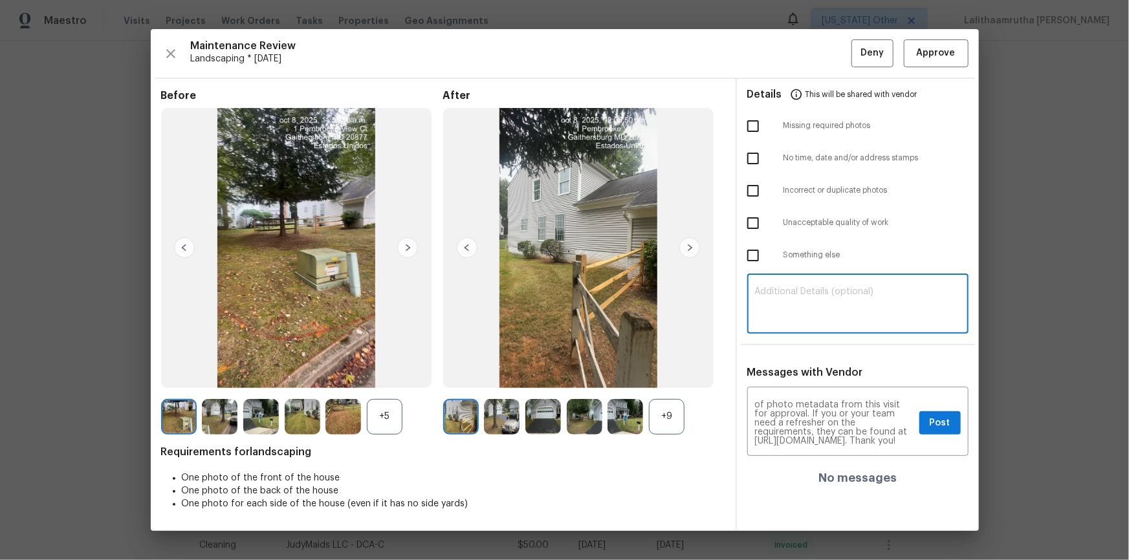
paste textarea "Maintenance Audit Team: Hello! Unfortunately this landscaping visit completed o…"
type textarea "Maintenance Audit Team: Hello! Unfortunately this landscaping visit completed o…"
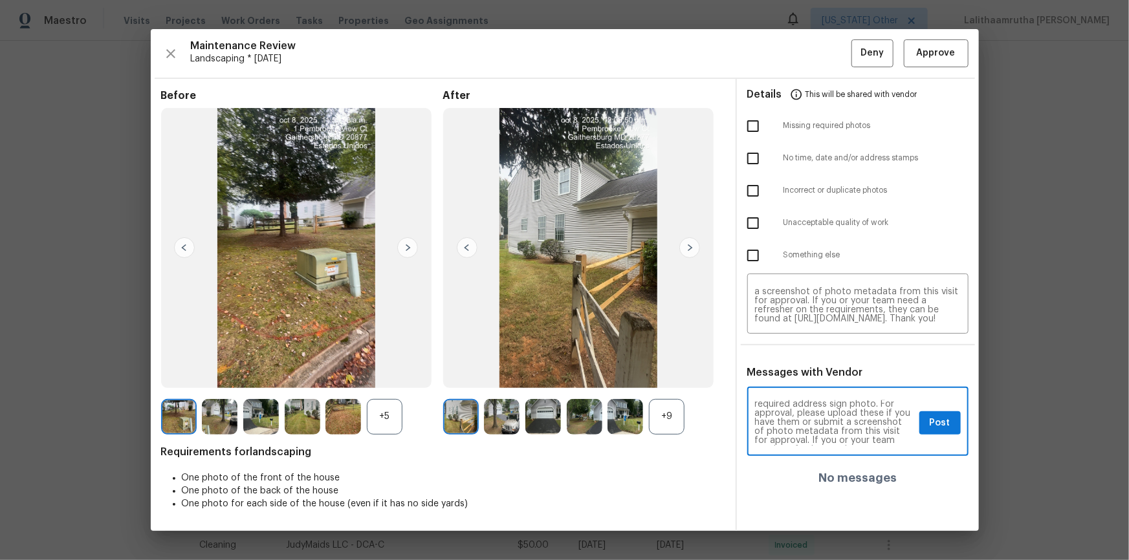
scroll to position [47, 0]
click at [803, 377] on button "Post" at bounding box center [939, 423] width 41 height 24
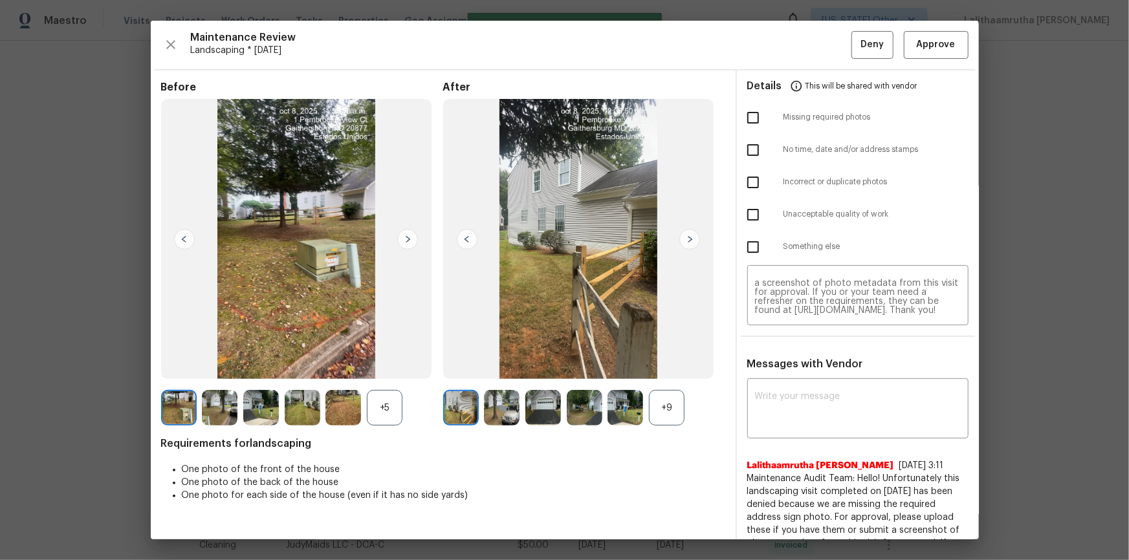
scroll to position [0, 0]
click at [750, 130] on input "checkbox" at bounding box center [752, 117] width 27 height 27
checkbox input "true"
click at [803, 50] on span "Deny" at bounding box center [871, 45] width 23 height 16
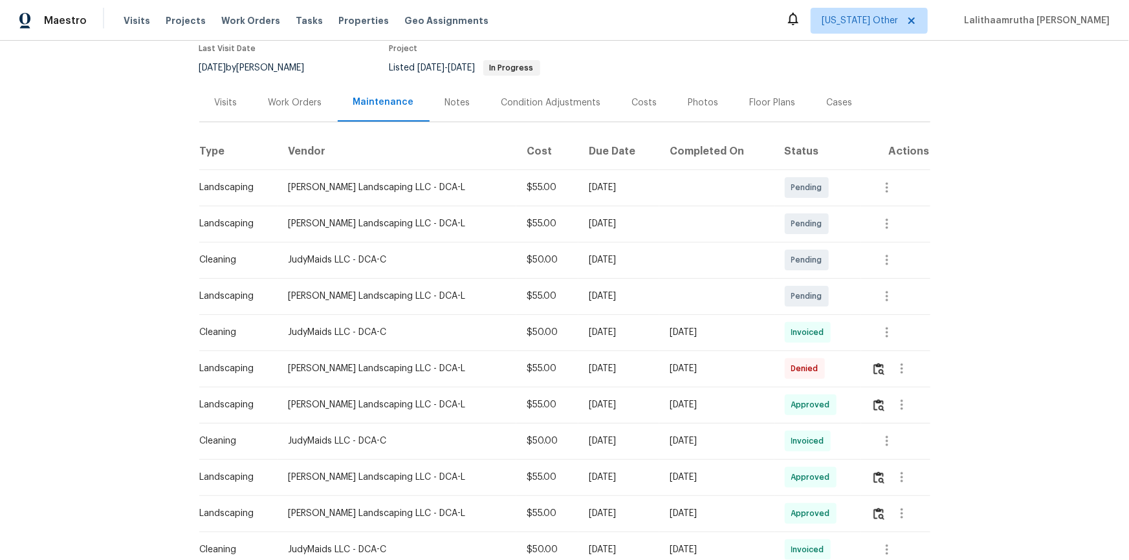
scroll to position [117, 0]
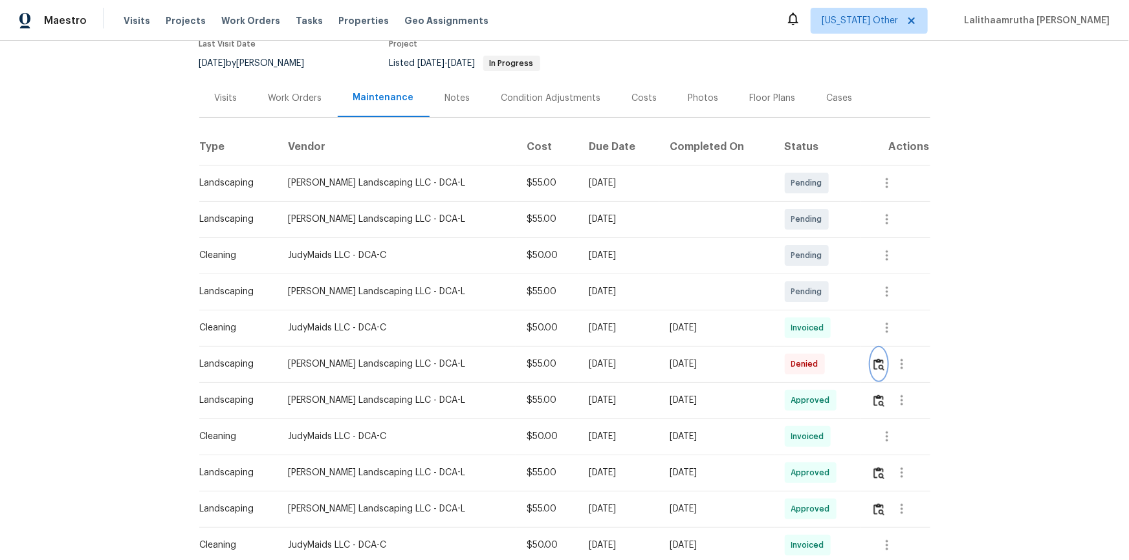
click at [803, 366] on img "button" at bounding box center [878, 364] width 11 height 12
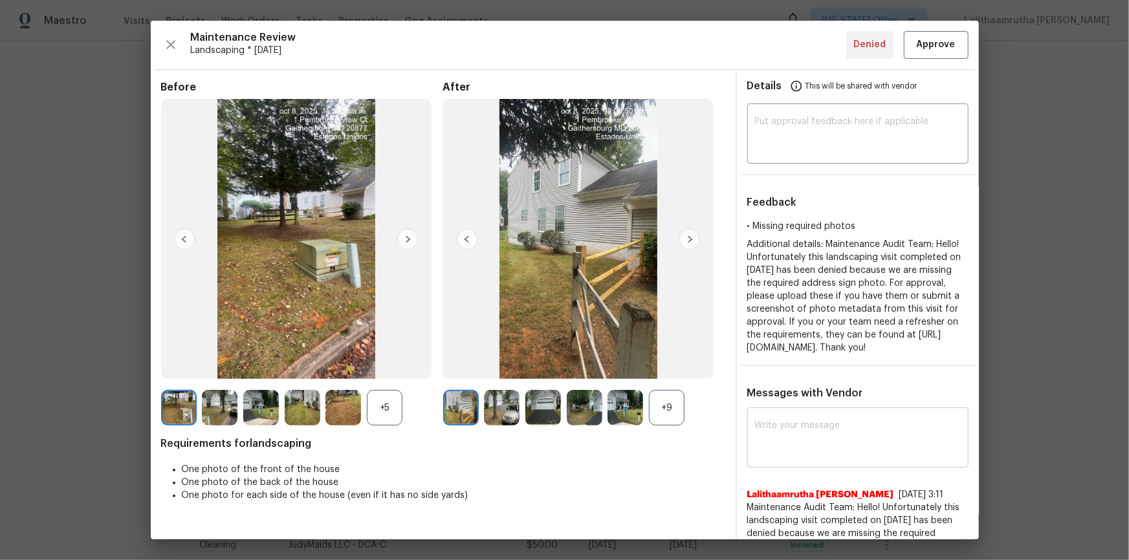
scroll to position [112, 0]
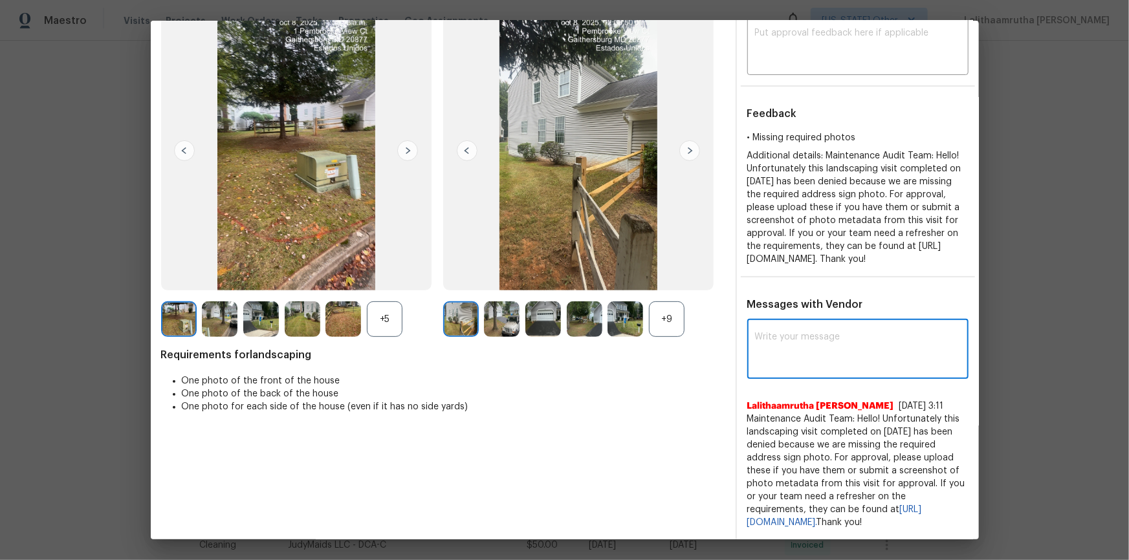
click at [803, 333] on textarea at bounding box center [858, 351] width 206 height 36
paste textarea "Please disregard the previous denial reason: Maintenance Audit Team: Hello! Aft…"
click at [780, 334] on textarea "Please disregard the previous denial reason: Maintenance Audit Team: Hello! Aft…" at bounding box center [834, 351] width 159 height 36
click at [803, 354] on textarea "Please disregard the previous denial reason: Maintenance Audit Team: Hello! Aft…" at bounding box center [834, 351] width 159 height 36
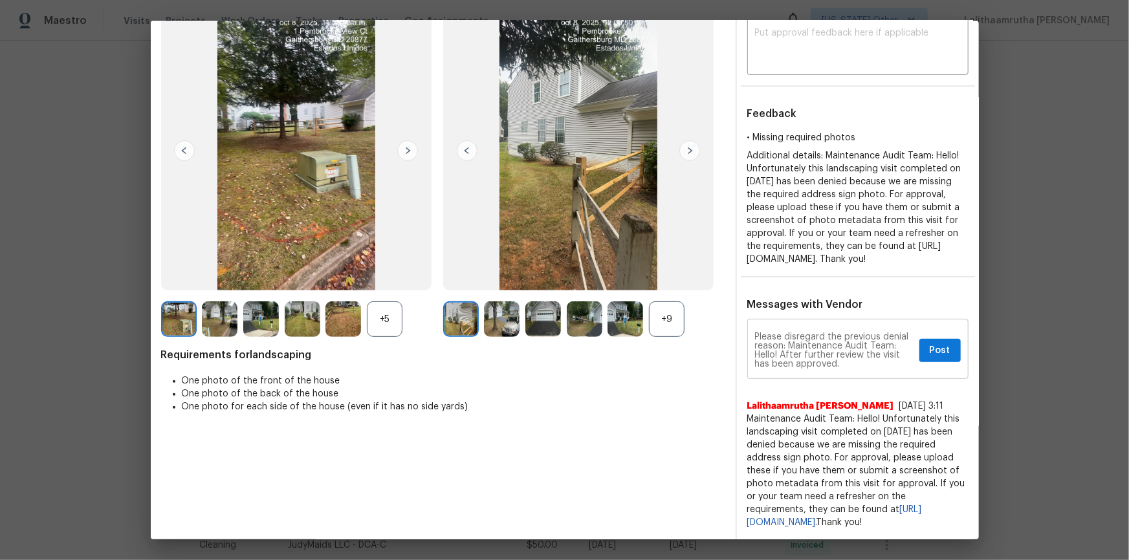
click at [803, 355] on textarea "Please disregard the previous denial reason: Maintenance Audit Team: Hello! Aft…" at bounding box center [834, 351] width 159 height 36
paste textarea "Please ensure to provide Address Sign photo in before and after Section from yo…"
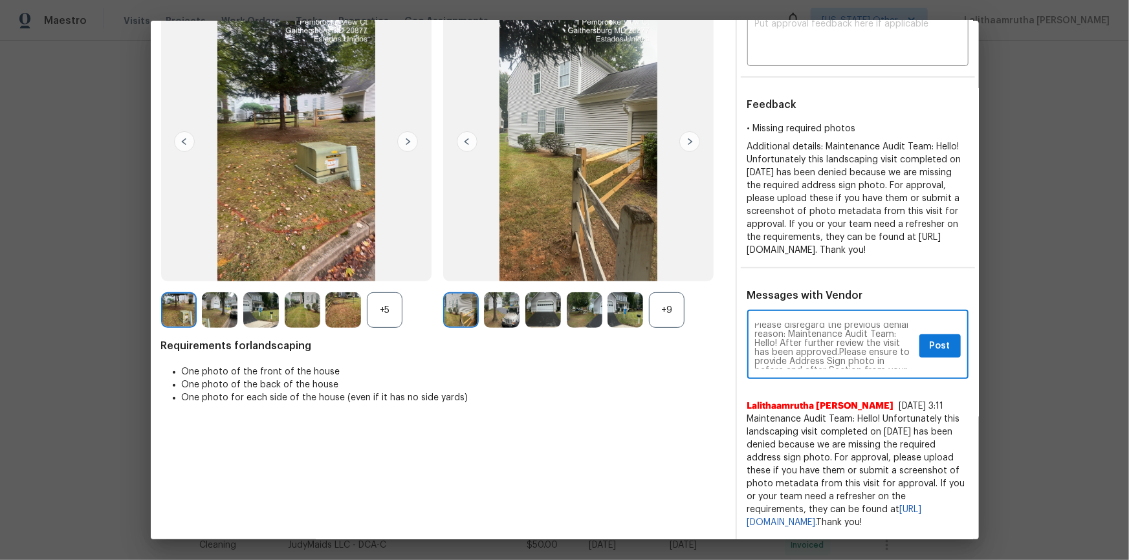
scroll to position [0, 0]
click at [803, 353] on textarea "Please disregard the previous denial reason: Maintenance Audit Team: Hello! Aft…" at bounding box center [834, 345] width 159 height 45
click at [781, 355] on textarea "Please disregard the previous denial reason: Maintenance Audit Team: Hello! Aft…" at bounding box center [834, 345] width 159 height 45
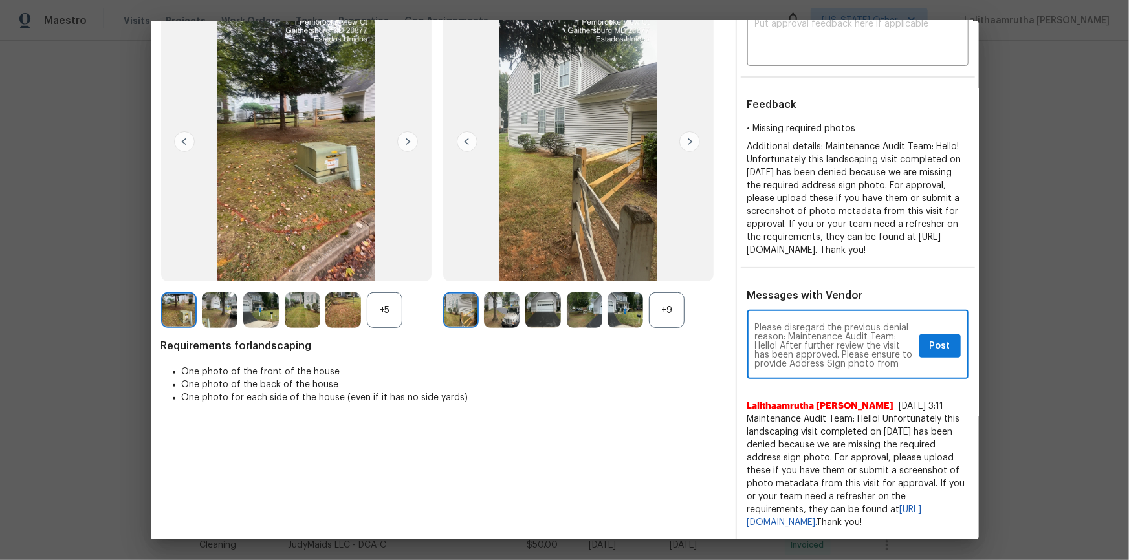
type textarea "Please disregard the previous denial reason: Maintenance Audit Team: Hello! Aft…"
click at [803, 340] on span "Post" at bounding box center [940, 346] width 21 height 16
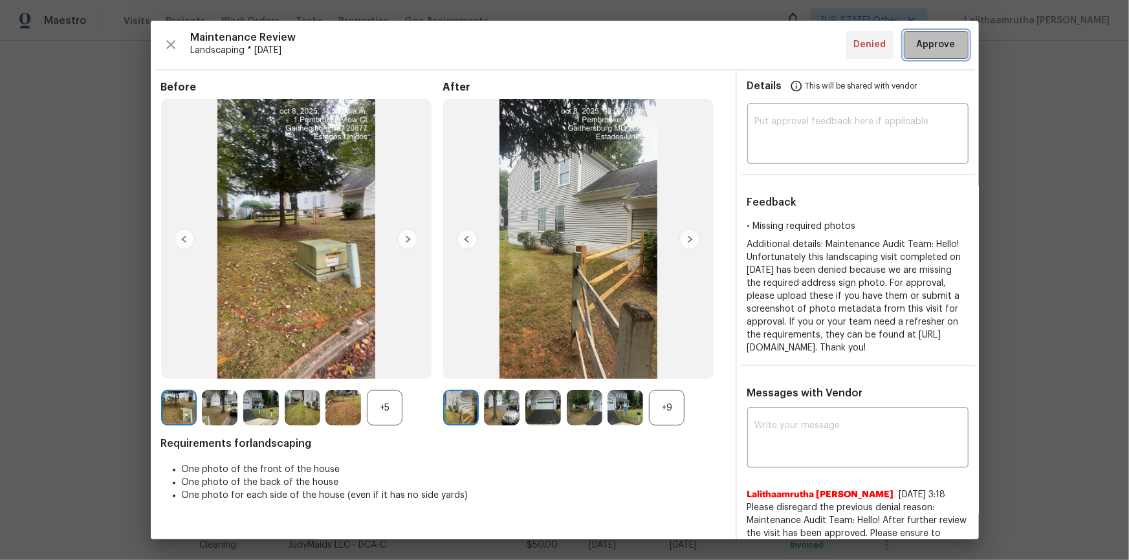
click at [803, 47] on span "Approve" at bounding box center [936, 45] width 39 height 16
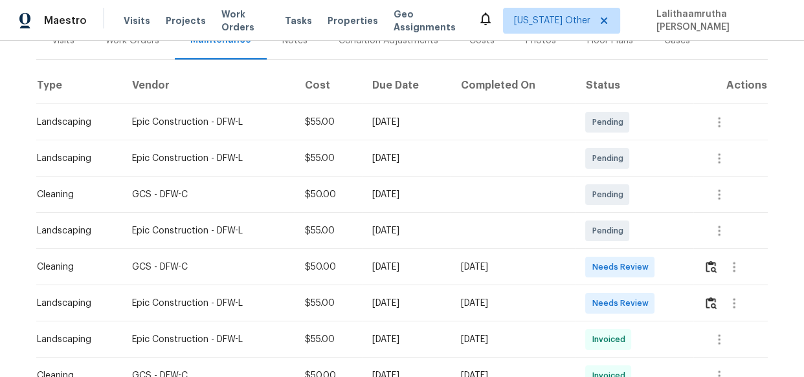
scroll to position [235, 0]
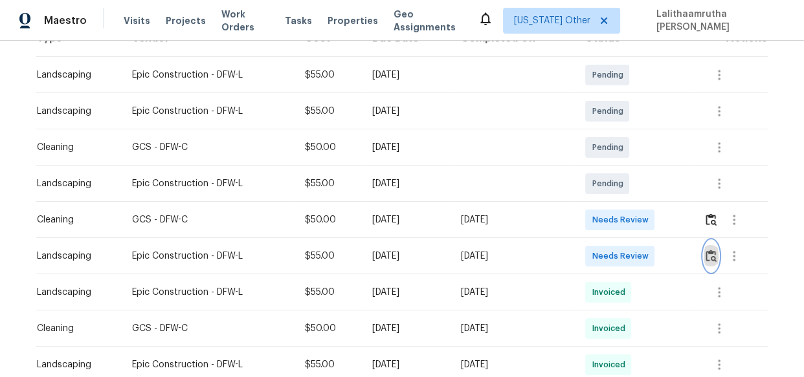
click at [710, 250] on img "button" at bounding box center [710, 256] width 11 height 12
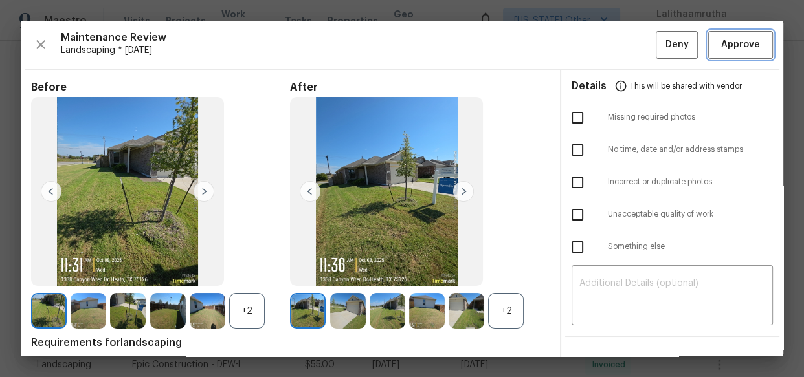
click at [721, 43] on span "Approve" at bounding box center [740, 45] width 39 height 16
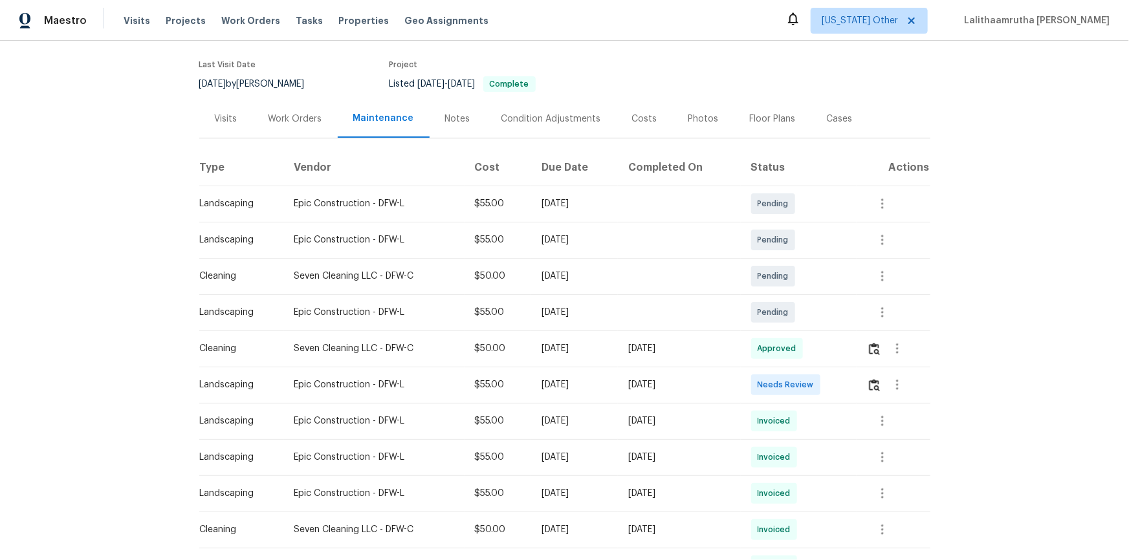
scroll to position [117, 0]
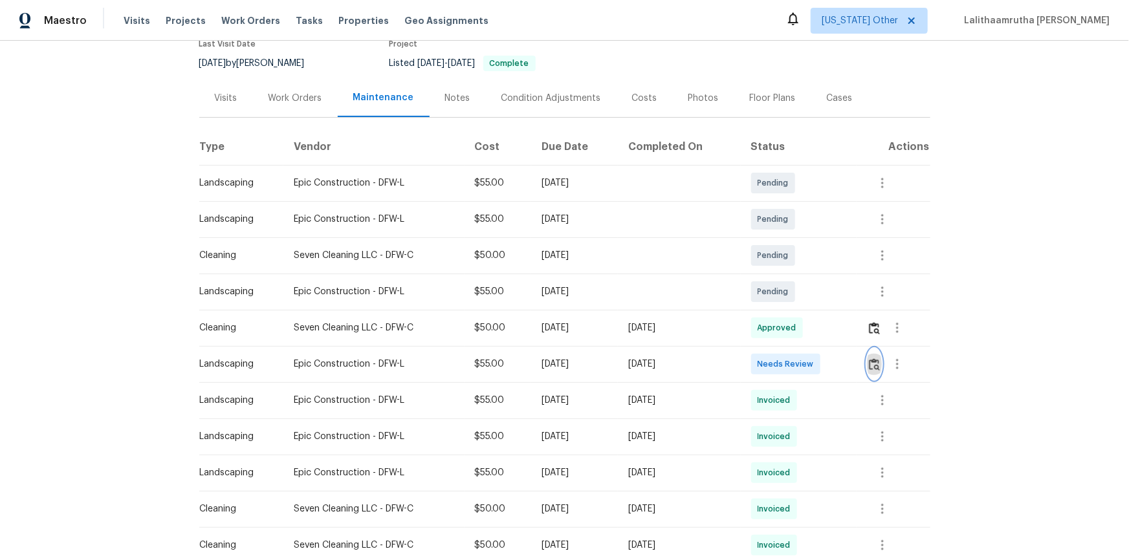
click at [803, 365] on img "button" at bounding box center [874, 364] width 11 height 12
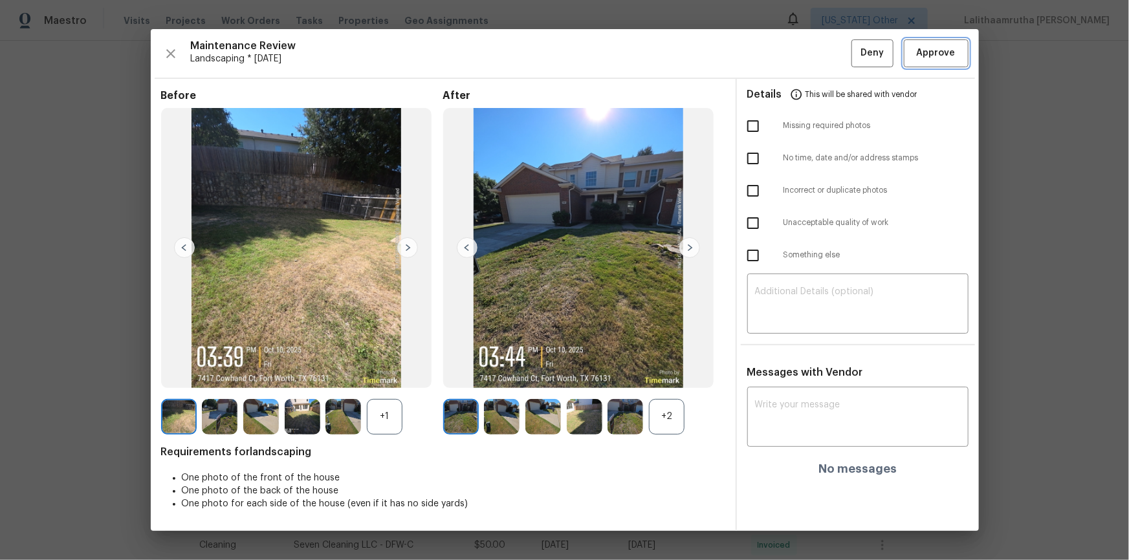
click at [803, 54] on span "Approve" at bounding box center [936, 53] width 39 height 16
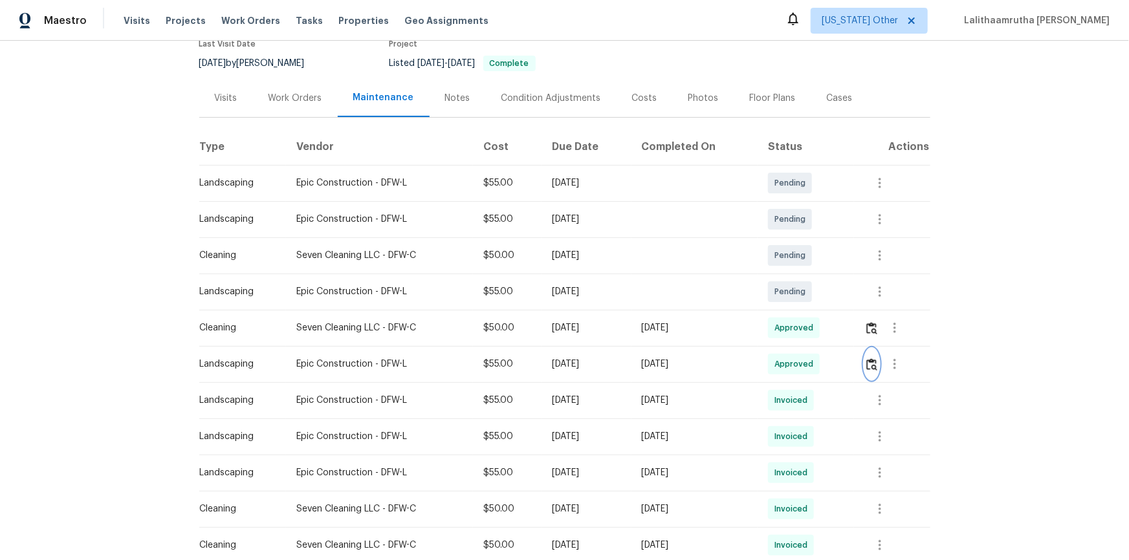
scroll to position [0, 0]
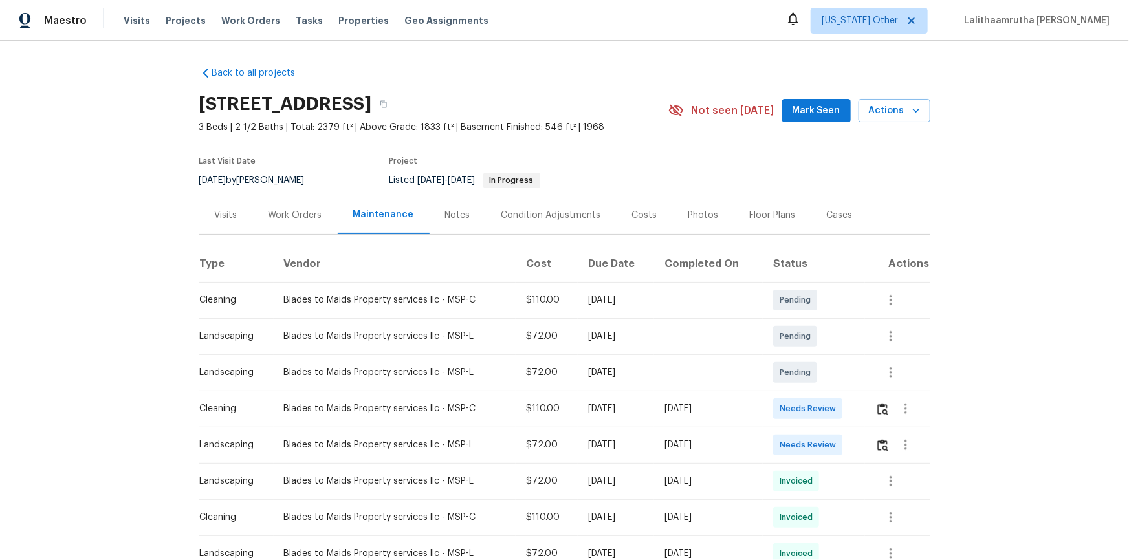
click at [803, 377] on td at bounding box center [897, 445] width 65 height 36
click at [803, 377] on img "button" at bounding box center [882, 445] width 11 height 12
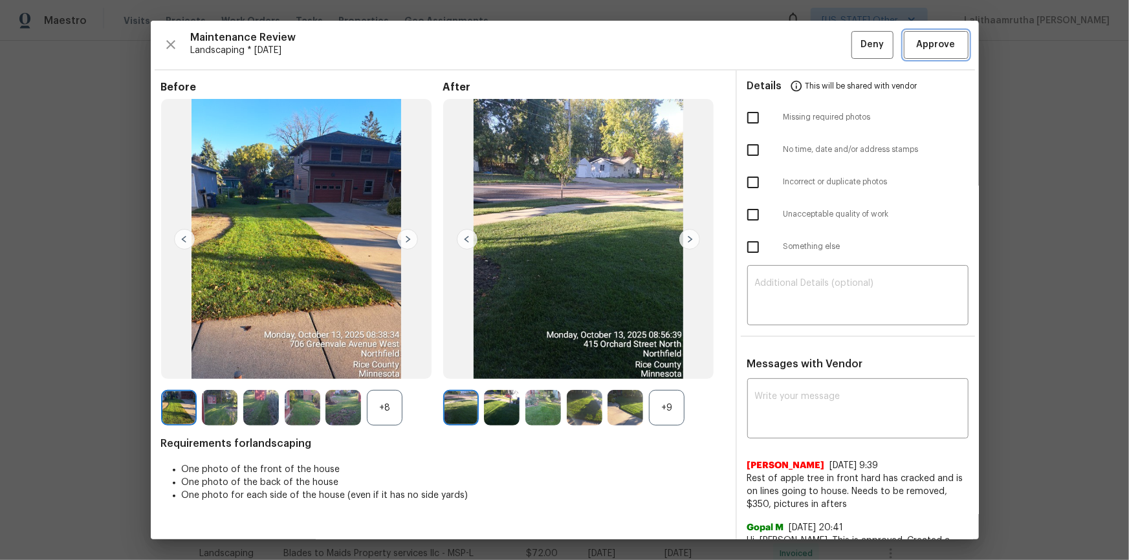
click at [803, 32] on button "Approve" at bounding box center [936, 45] width 65 height 28
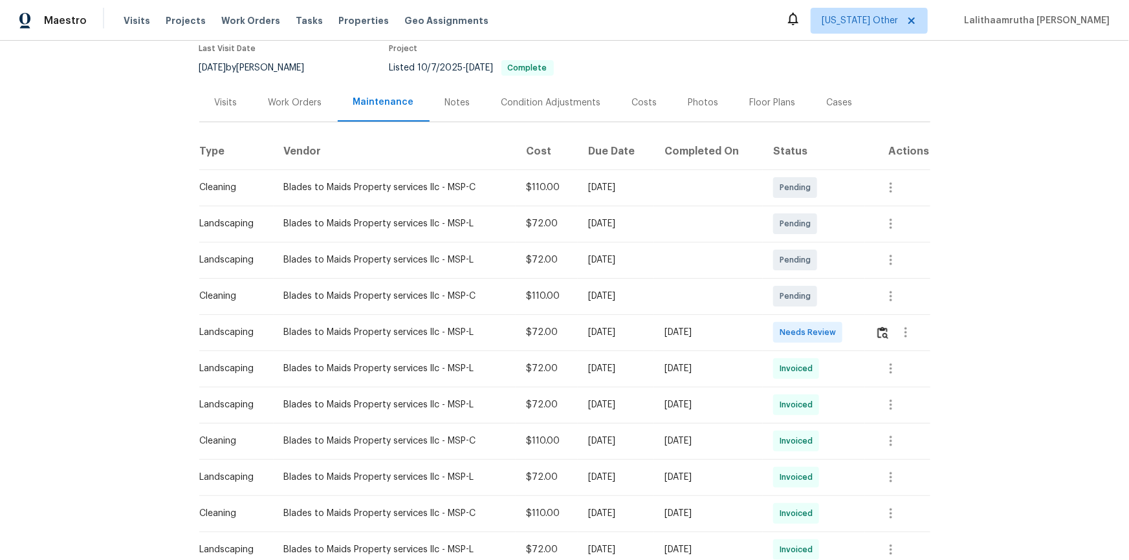
scroll to position [117, 0]
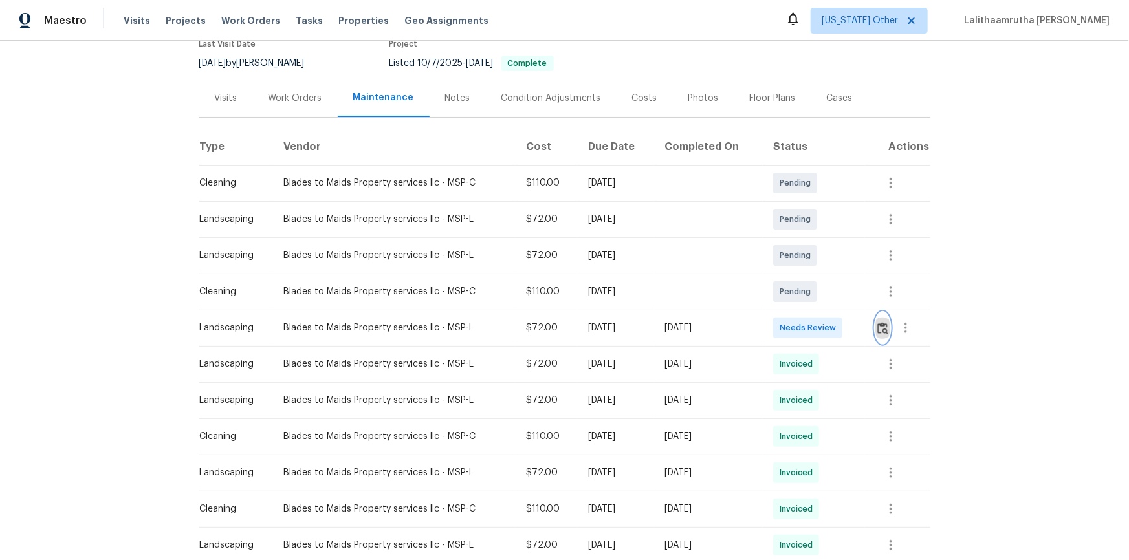
click at [803, 331] on img "button" at bounding box center [882, 328] width 11 height 12
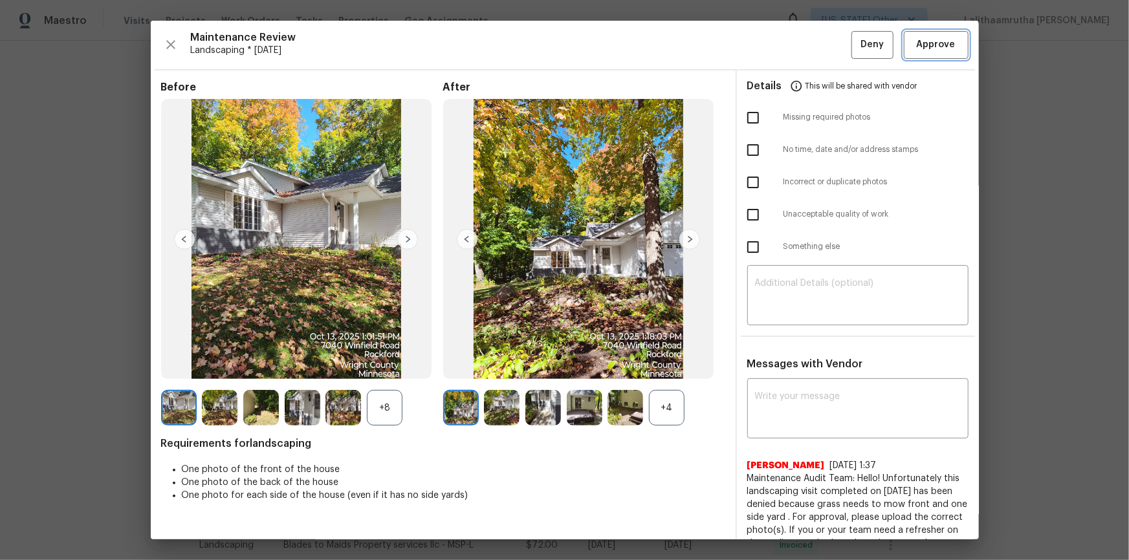
click at [803, 38] on span "Approve" at bounding box center [936, 45] width 39 height 16
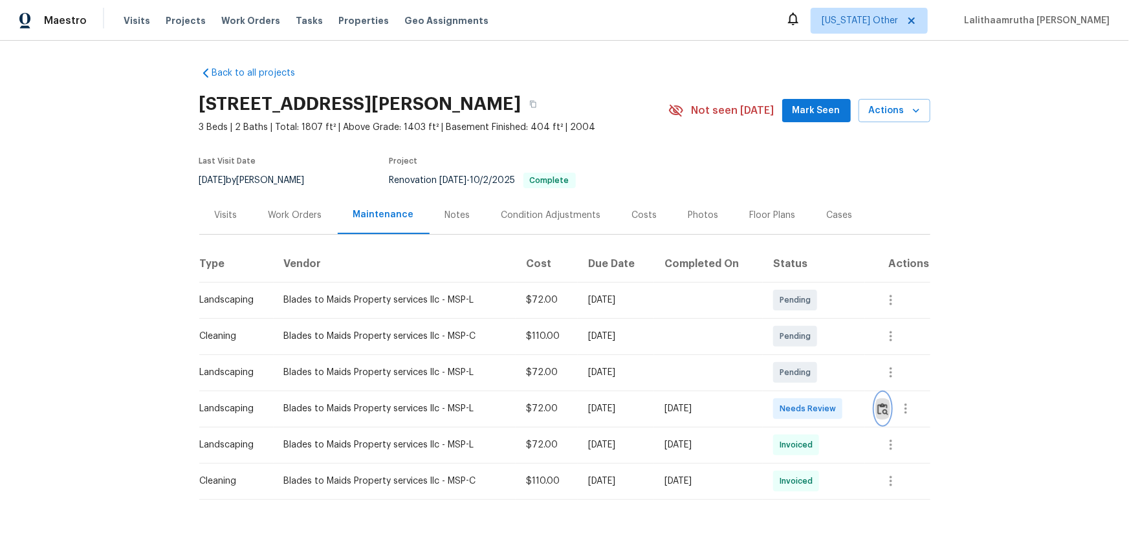
click at [803, 377] on img "button" at bounding box center [882, 409] width 11 height 12
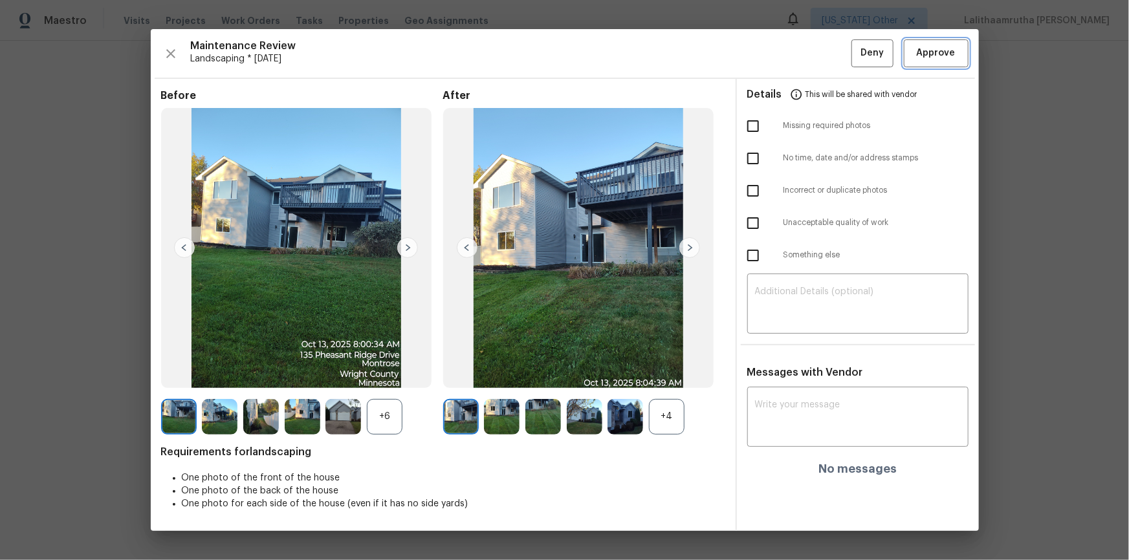
click at [803, 59] on span "Approve" at bounding box center [936, 53] width 39 height 16
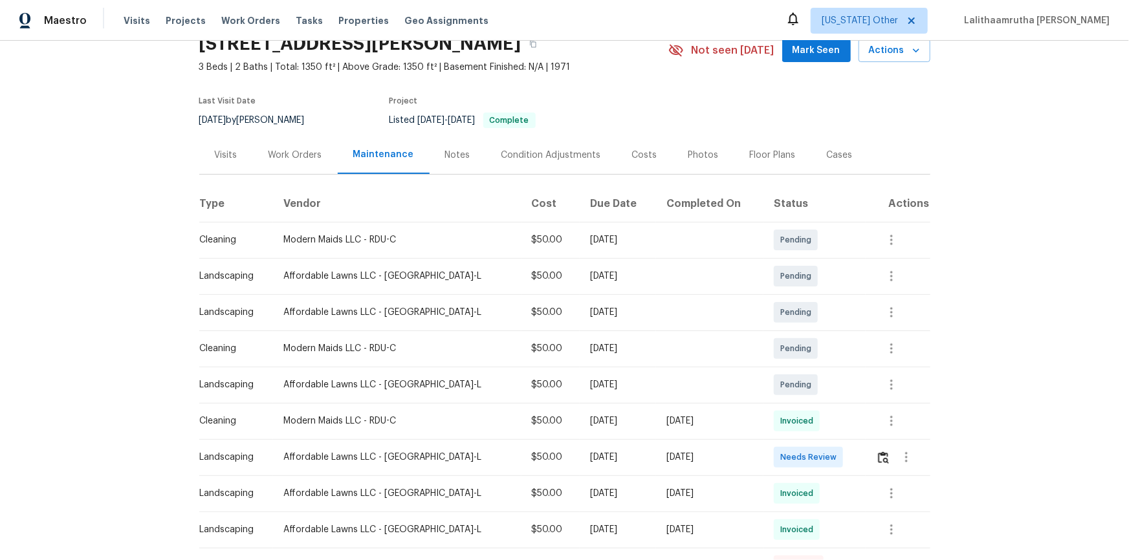
scroll to position [176, 0]
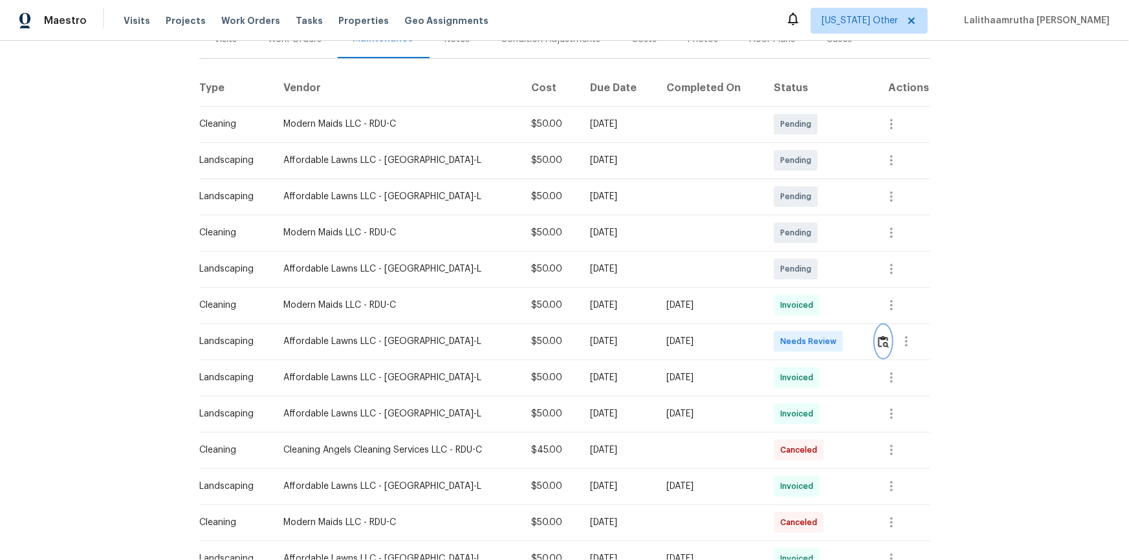
click at [803, 345] on img "button" at bounding box center [883, 342] width 11 height 12
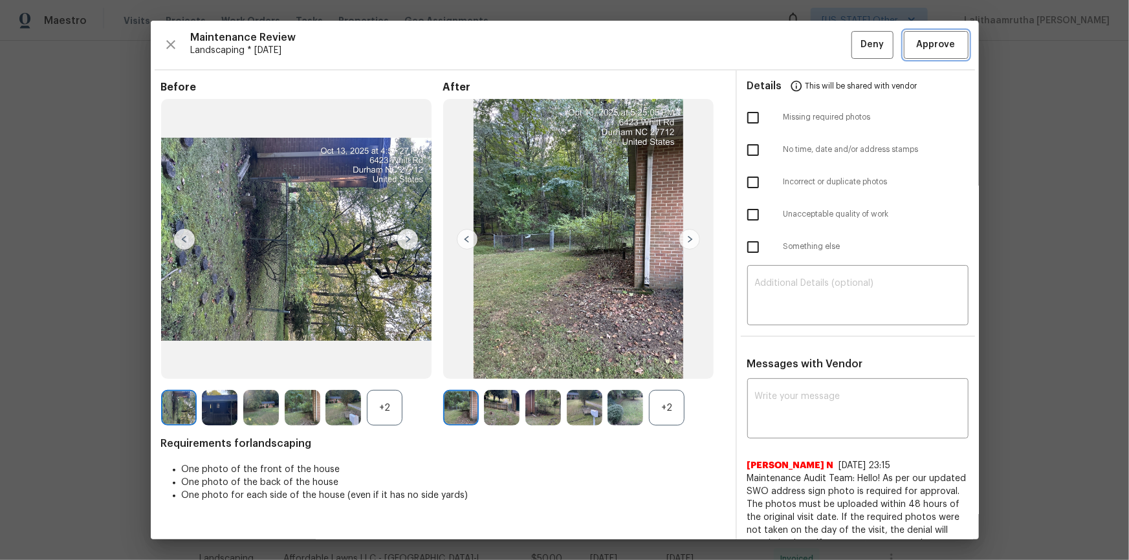
click at [803, 47] on span "Approve" at bounding box center [936, 45] width 39 height 16
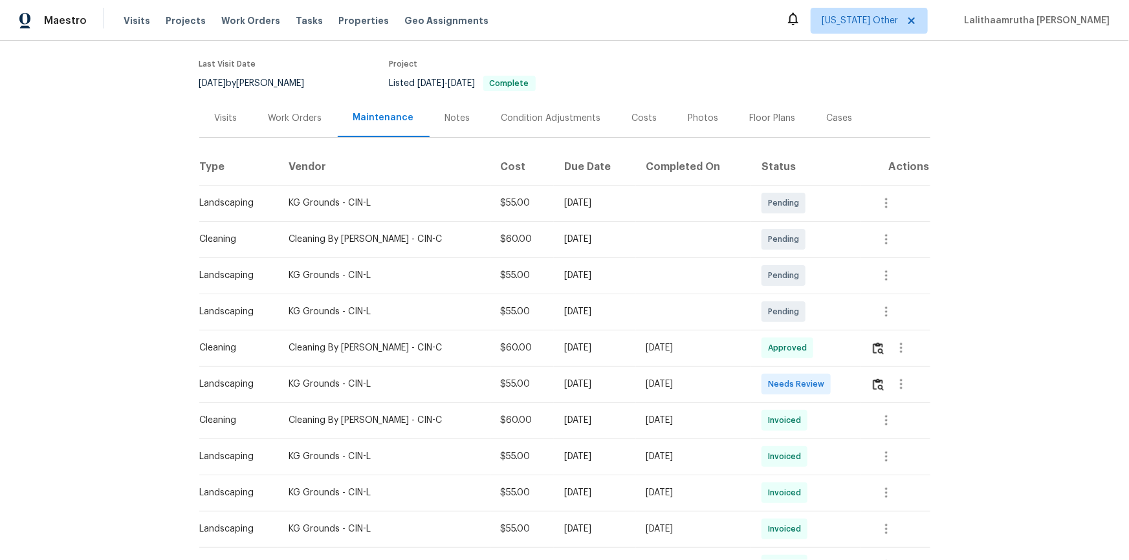
scroll to position [117, 0]
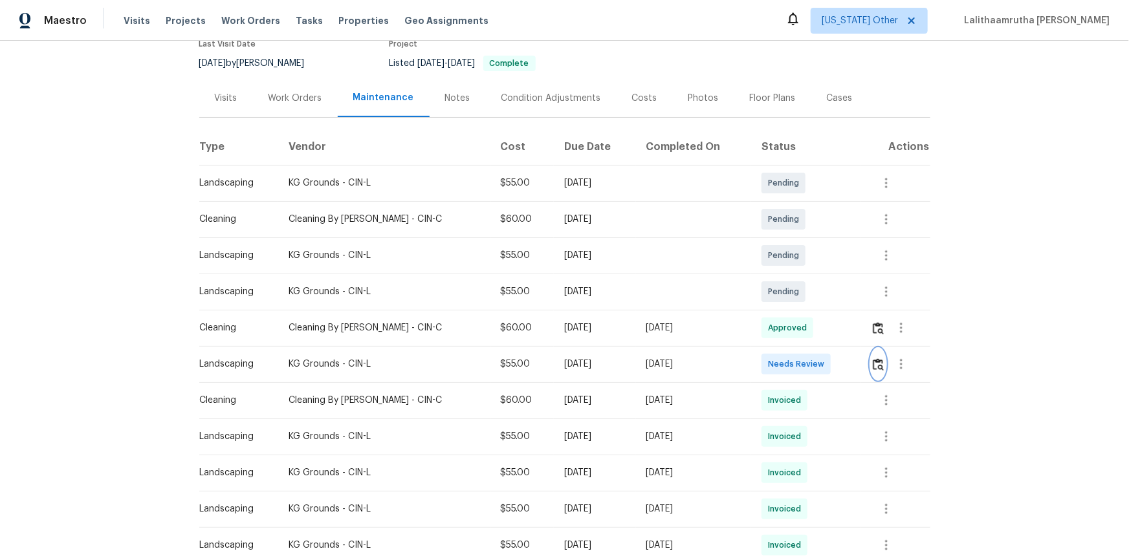
click at [803, 365] on img "button" at bounding box center [878, 364] width 11 height 12
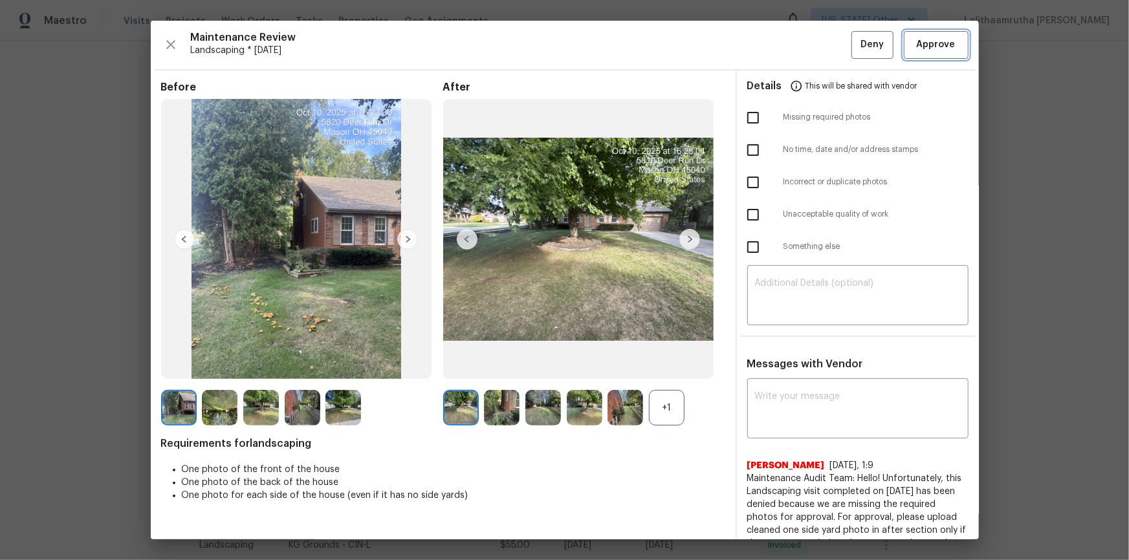
click at [803, 55] on button "Approve" at bounding box center [936, 45] width 65 height 28
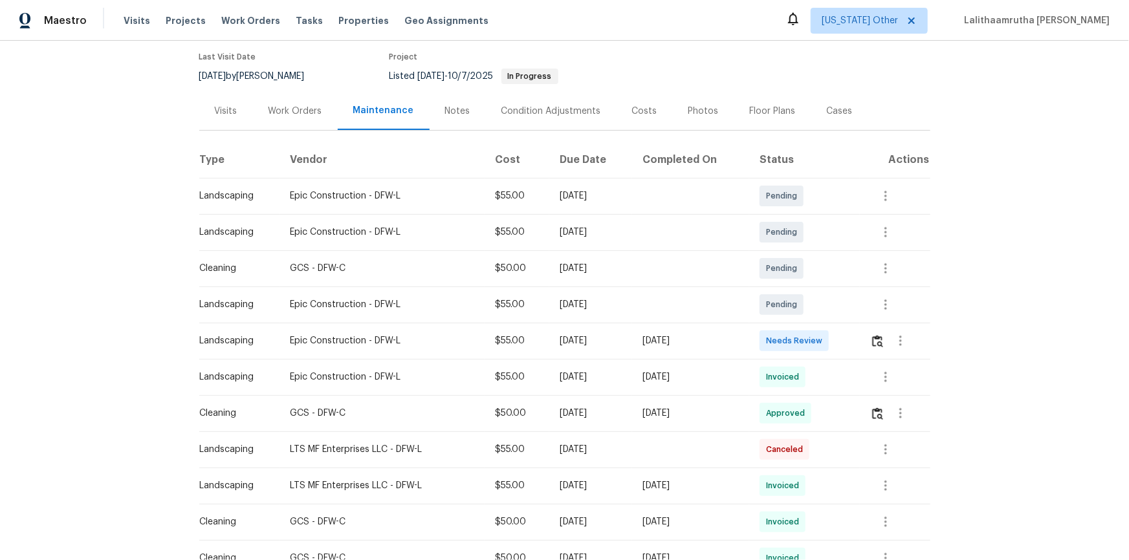
scroll to position [117, 0]
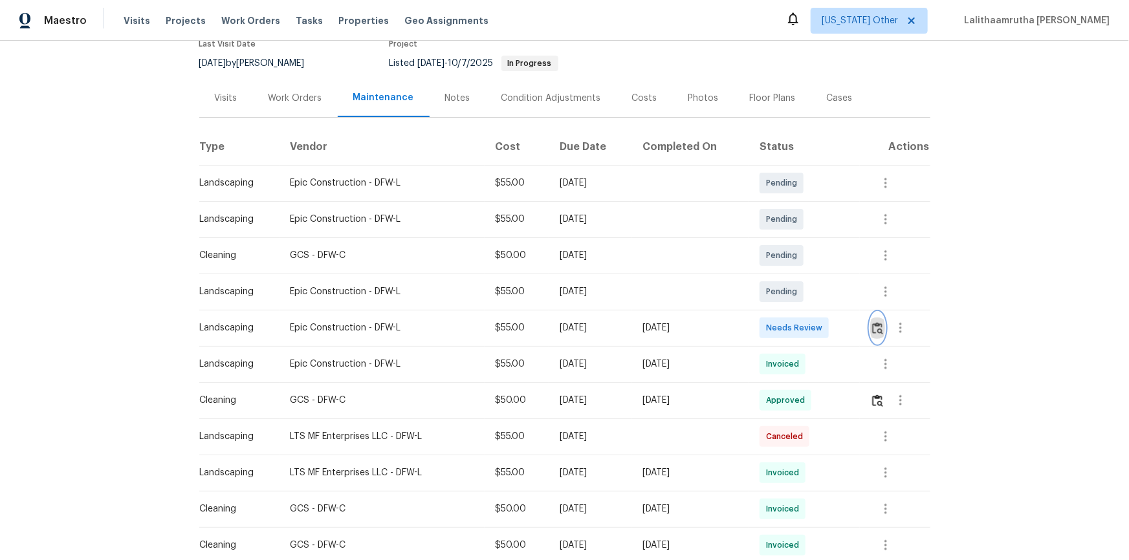
click at [803, 320] on button "button" at bounding box center [877, 327] width 15 height 31
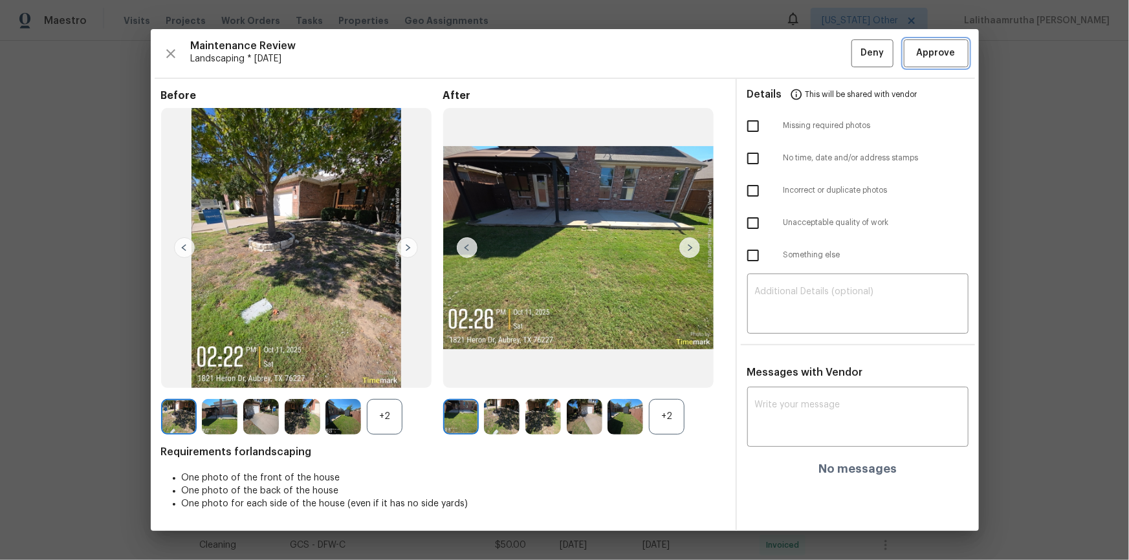
click at [803, 52] on span "Approve" at bounding box center [936, 53] width 39 height 16
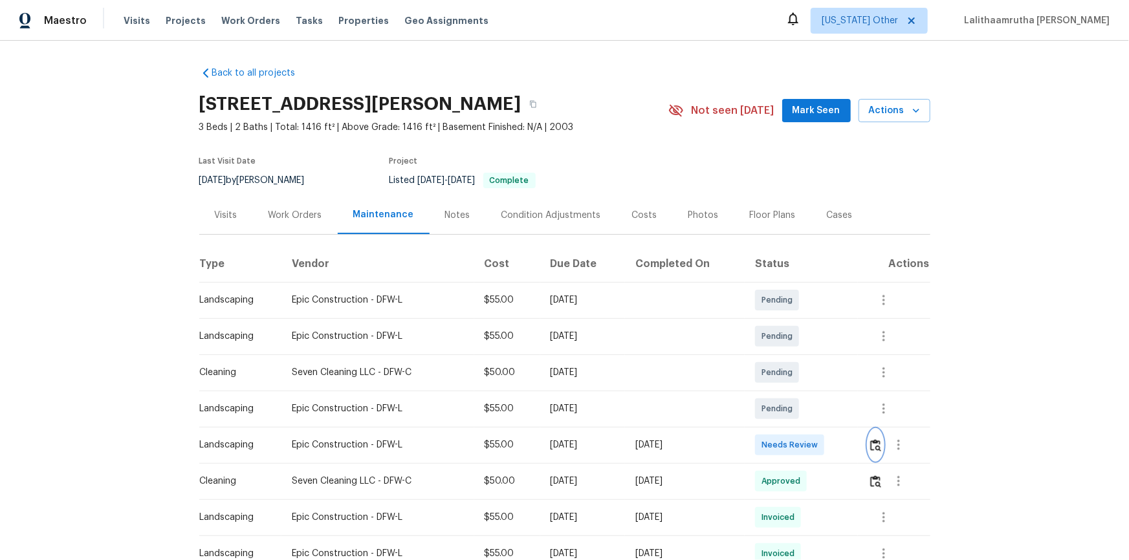
click at [803, 377] on img "button" at bounding box center [875, 445] width 11 height 12
click at [803, 377] on icon "button" at bounding box center [884, 518] width 16 height 16
click at [803, 377] on li "View details" at bounding box center [913, 512] width 91 height 21
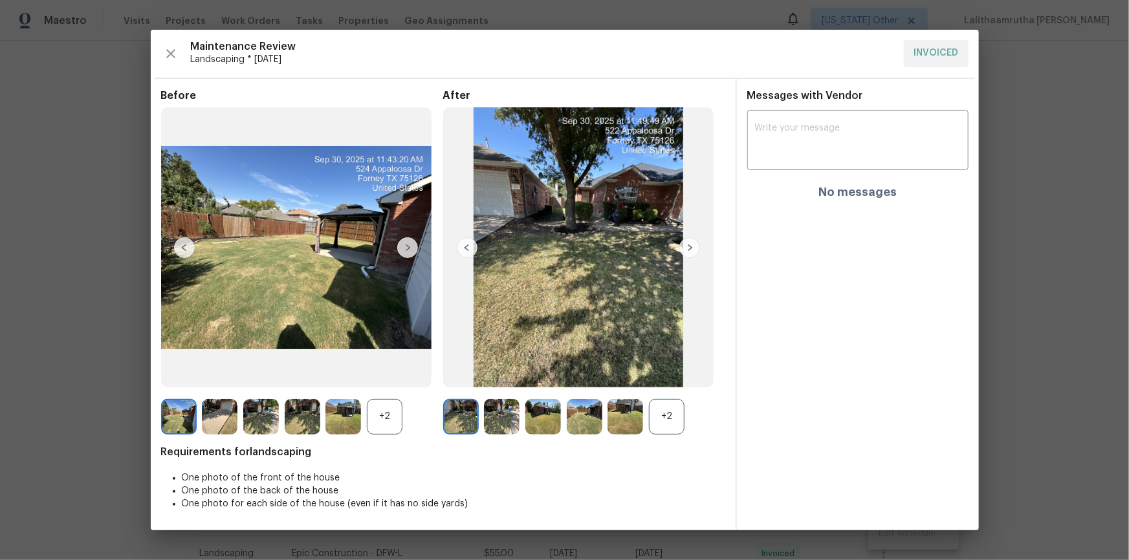
click at [577, 377] on img at bounding box center [585, 417] width 36 height 36
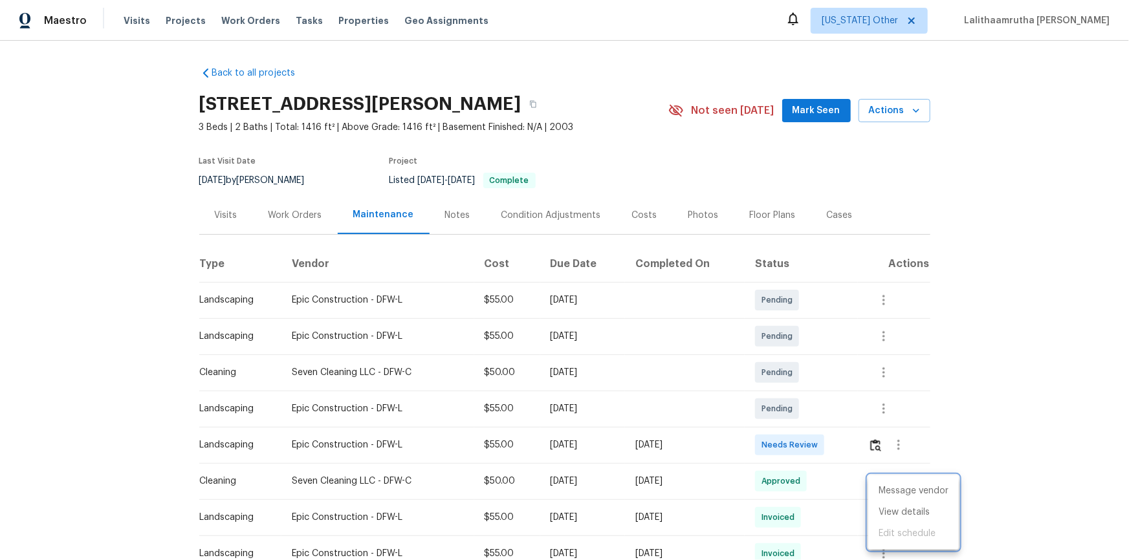
click at [803, 377] on div at bounding box center [564, 280] width 1129 height 560
click at [803, 377] on button "button" at bounding box center [875, 445] width 15 height 31
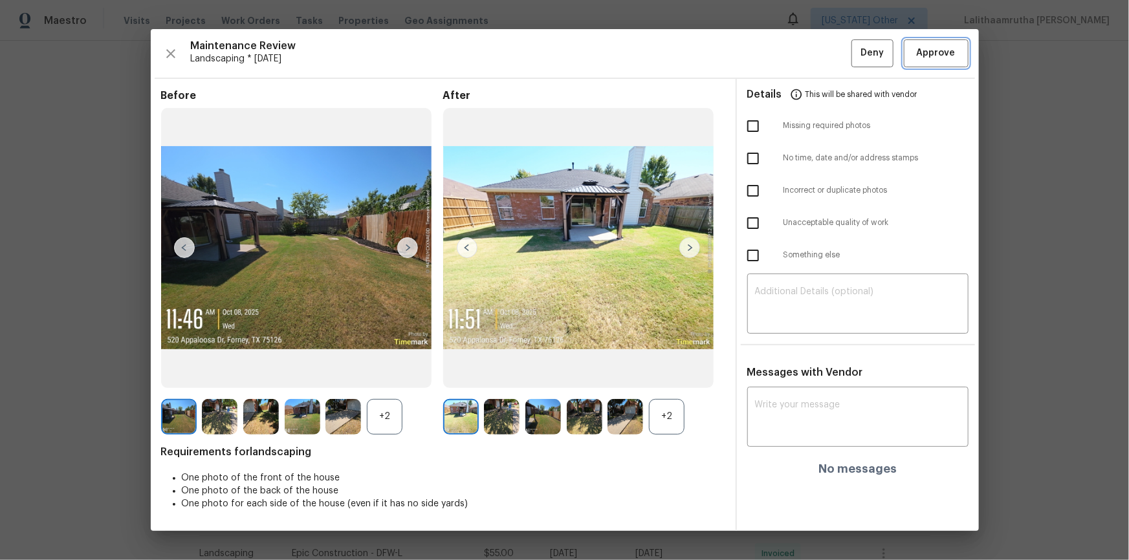
click at [803, 43] on button "Approve" at bounding box center [936, 53] width 65 height 28
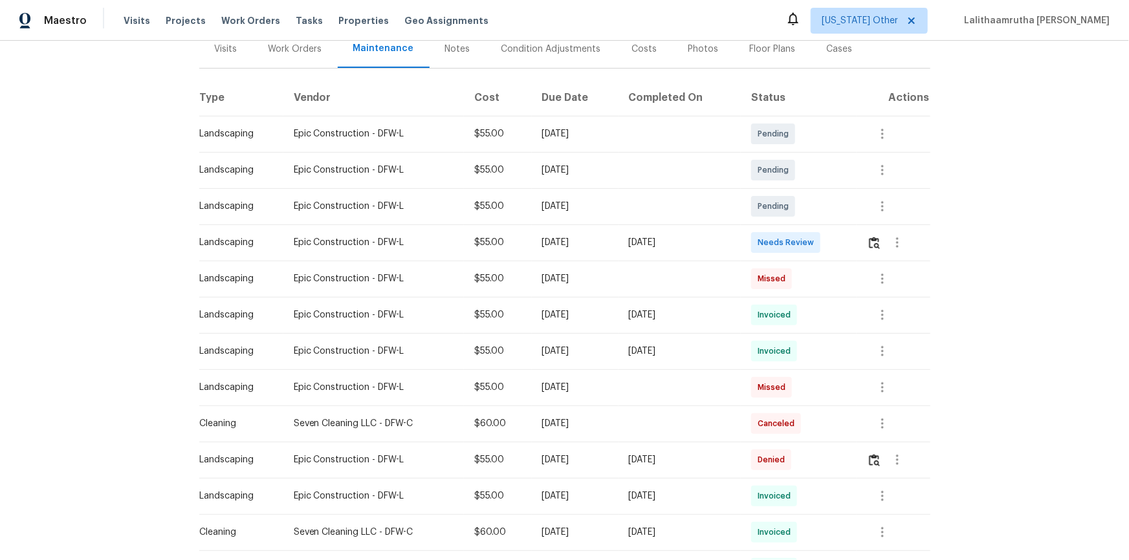
scroll to position [176, 0]
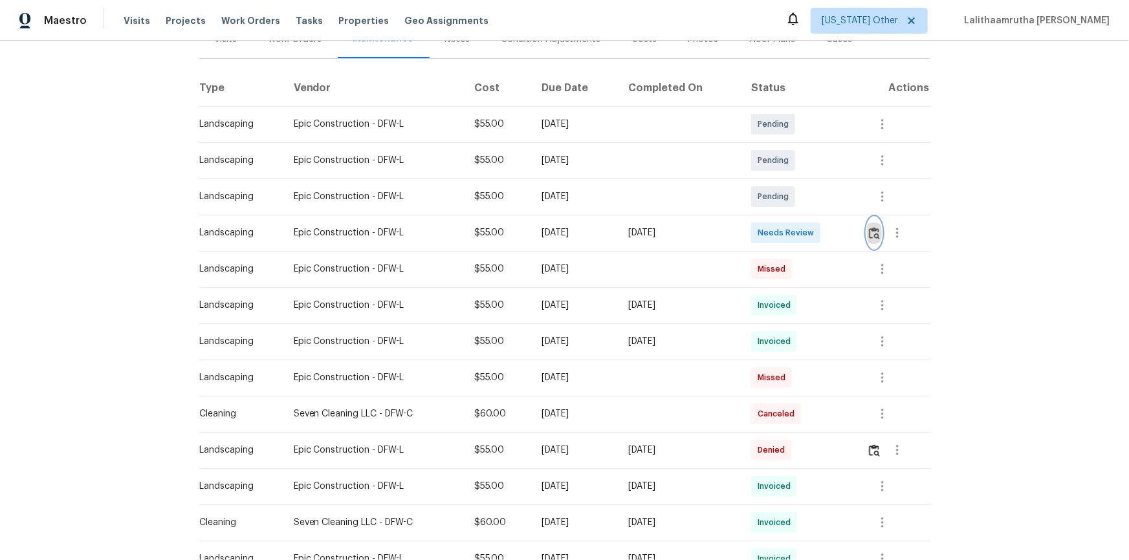
click at [803, 235] on img "button" at bounding box center [874, 233] width 11 height 12
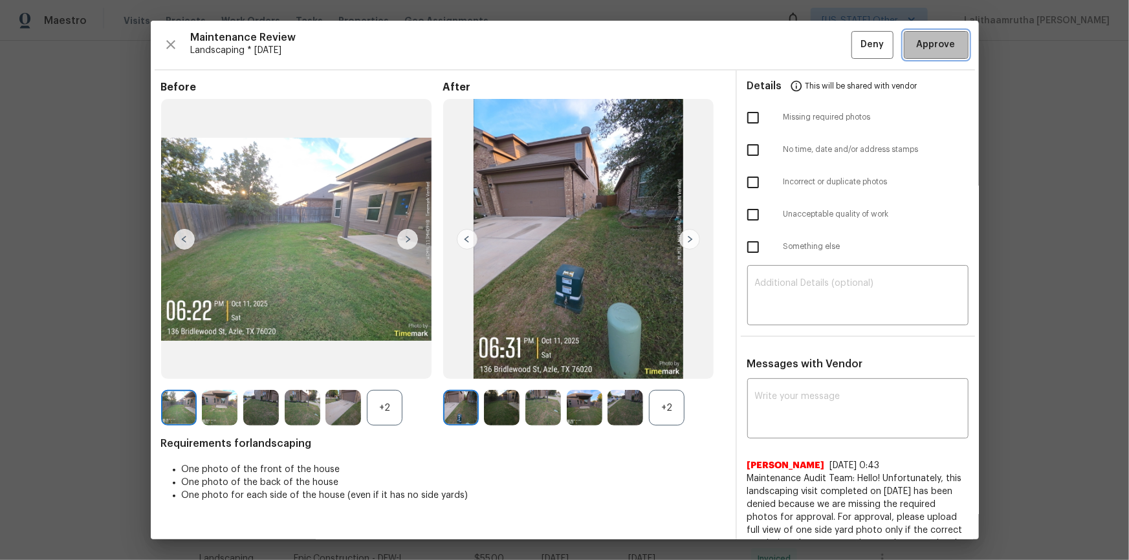
click at [803, 47] on span "Approve" at bounding box center [936, 45] width 39 height 16
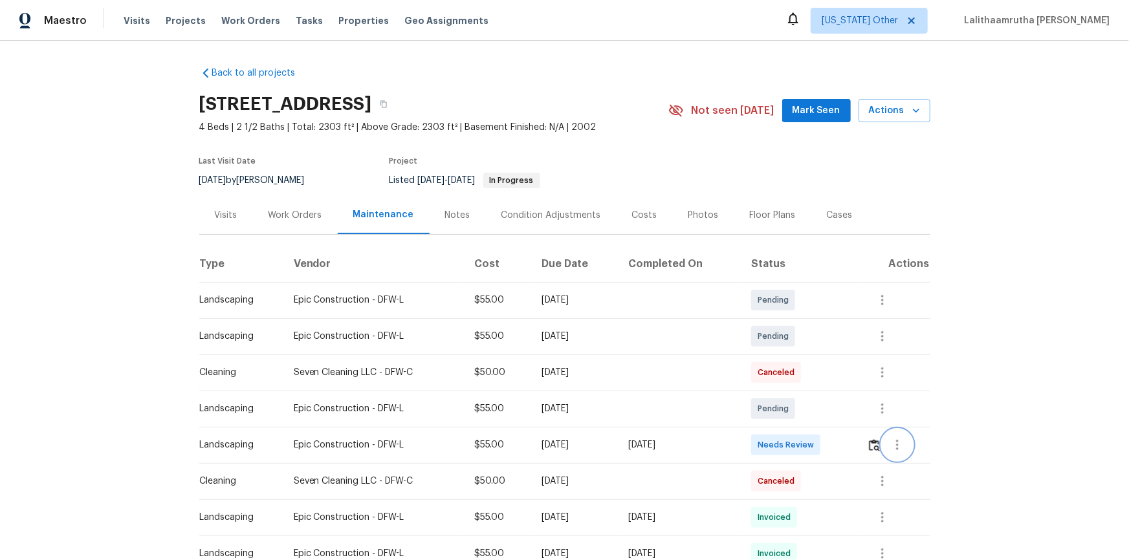
click at [803, 377] on button "button" at bounding box center [897, 445] width 31 height 31
click at [803, 377] on div at bounding box center [564, 280] width 1129 height 560
click at [803, 377] on img "button" at bounding box center [874, 445] width 11 height 12
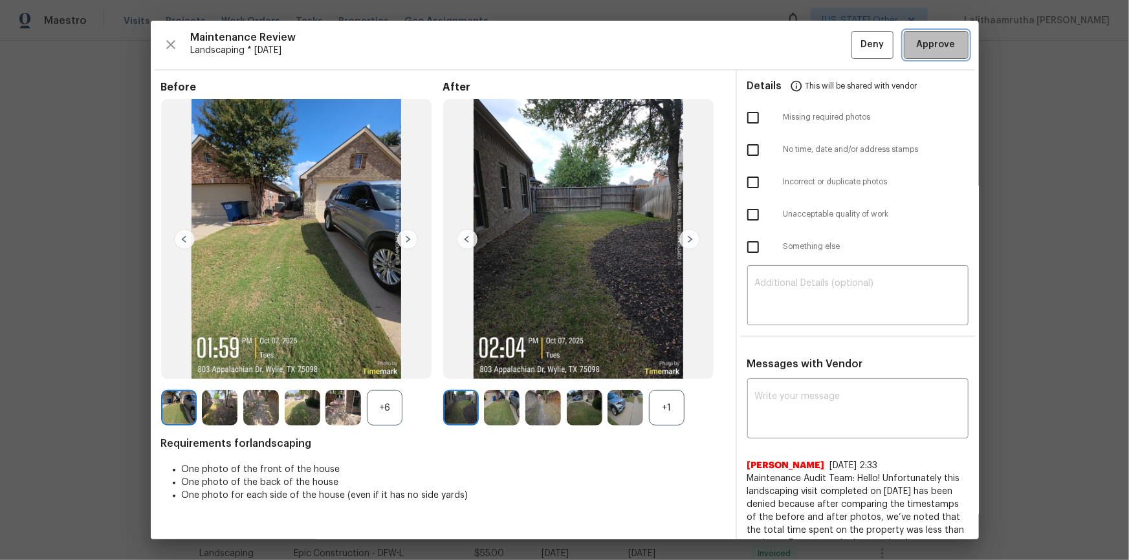
click at [803, 38] on span "Approve" at bounding box center [936, 45] width 44 height 16
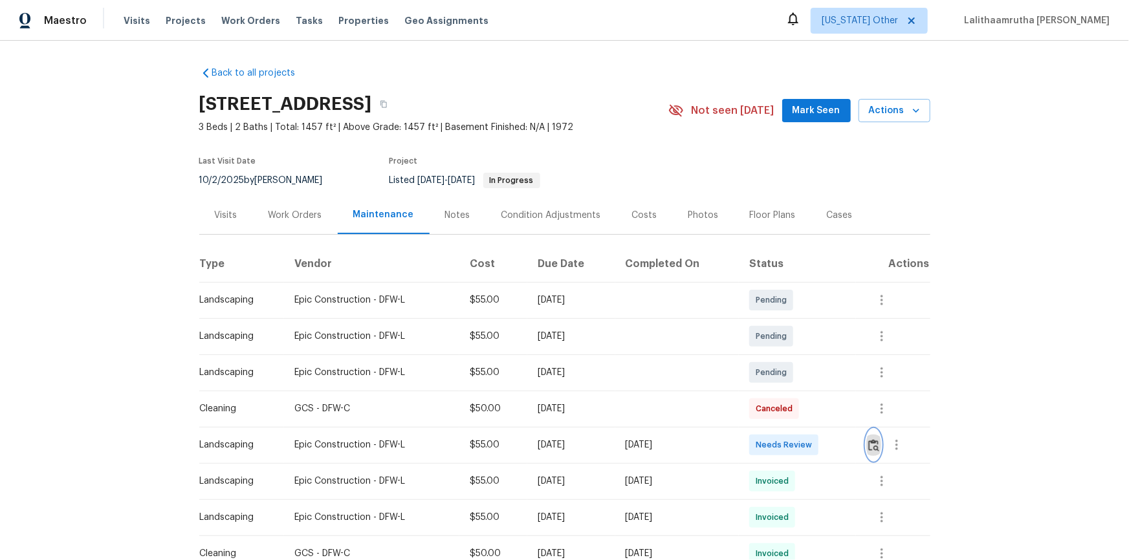
click at [803, 377] on img "button" at bounding box center [873, 445] width 11 height 12
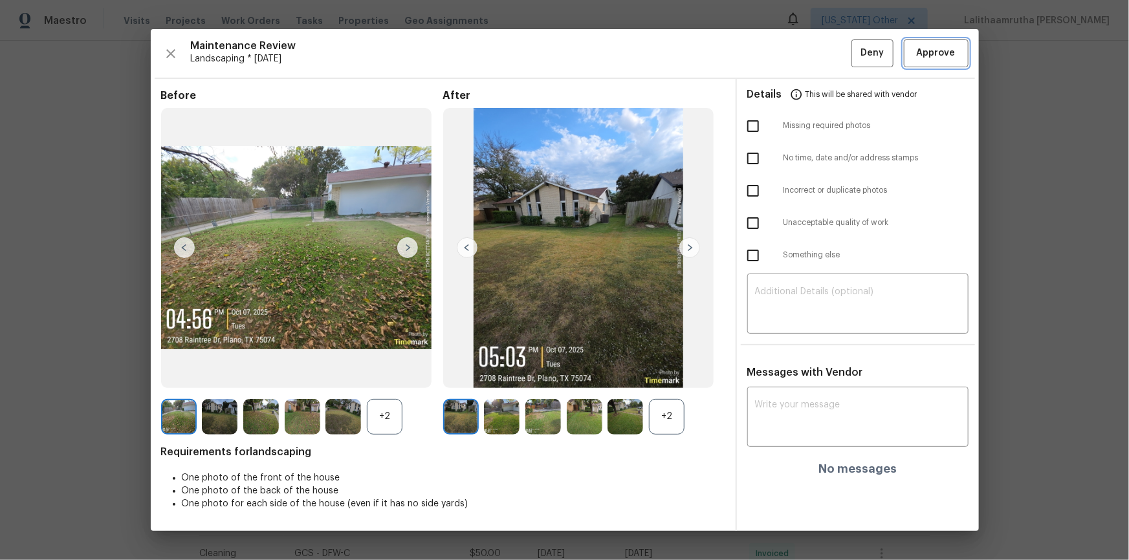
click at [803, 51] on span "Approve" at bounding box center [936, 53] width 39 height 16
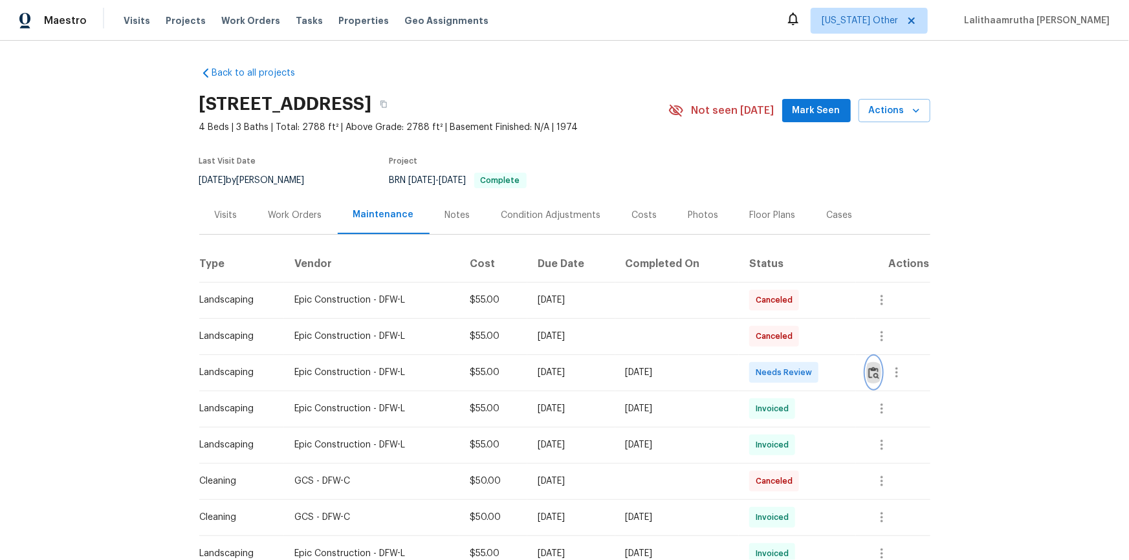
click at [803, 374] on img "button" at bounding box center [873, 373] width 11 height 12
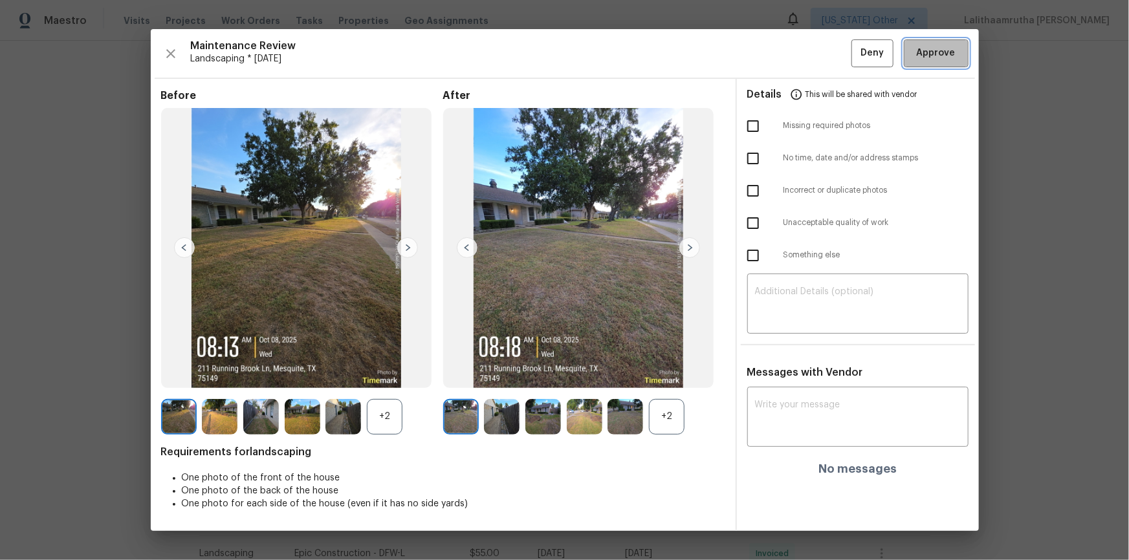
click at [803, 64] on button "Approve" at bounding box center [936, 53] width 65 height 28
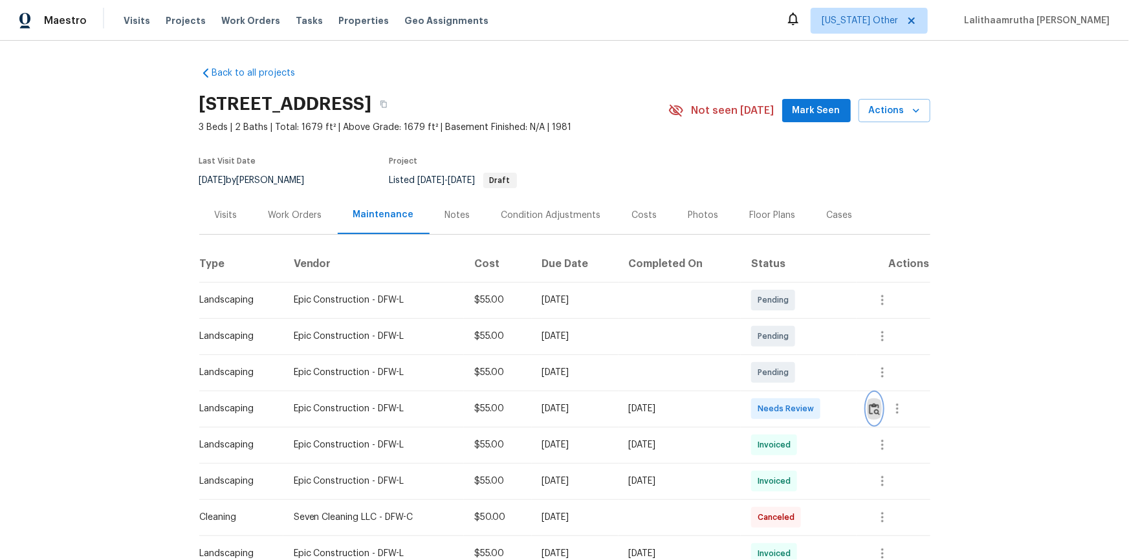
click at [871, 413] on img "button" at bounding box center [874, 409] width 11 height 12
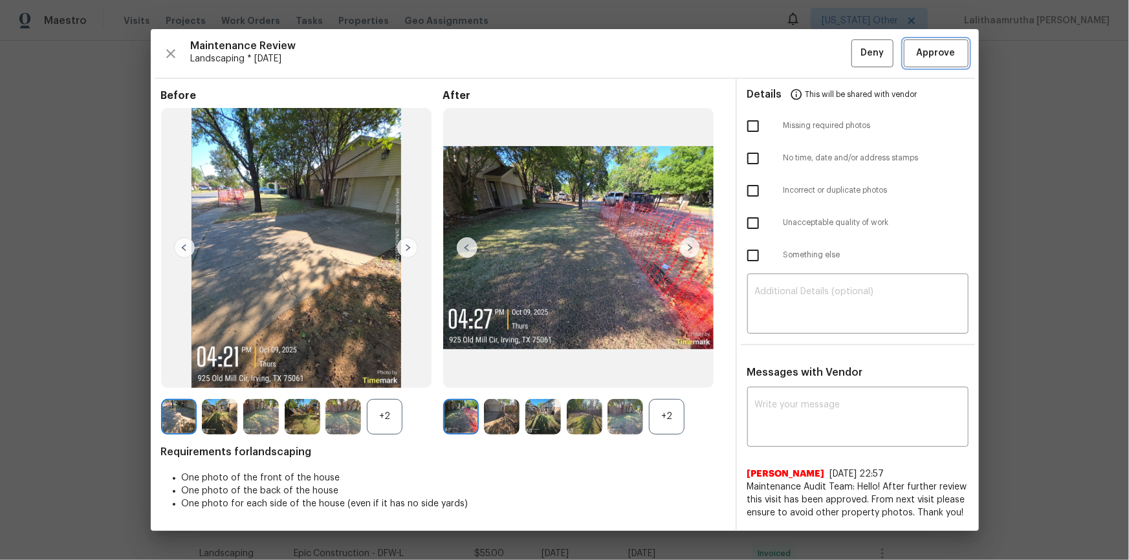
click at [945, 58] on span "Approve" at bounding box center [936, 53] width 39 height 16
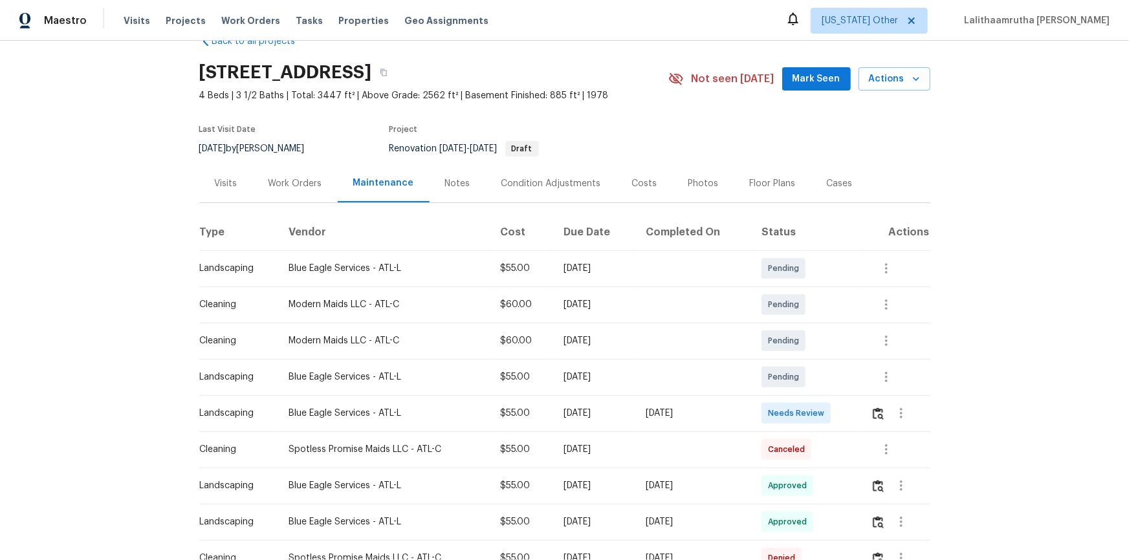
scroll to position [117, 0]
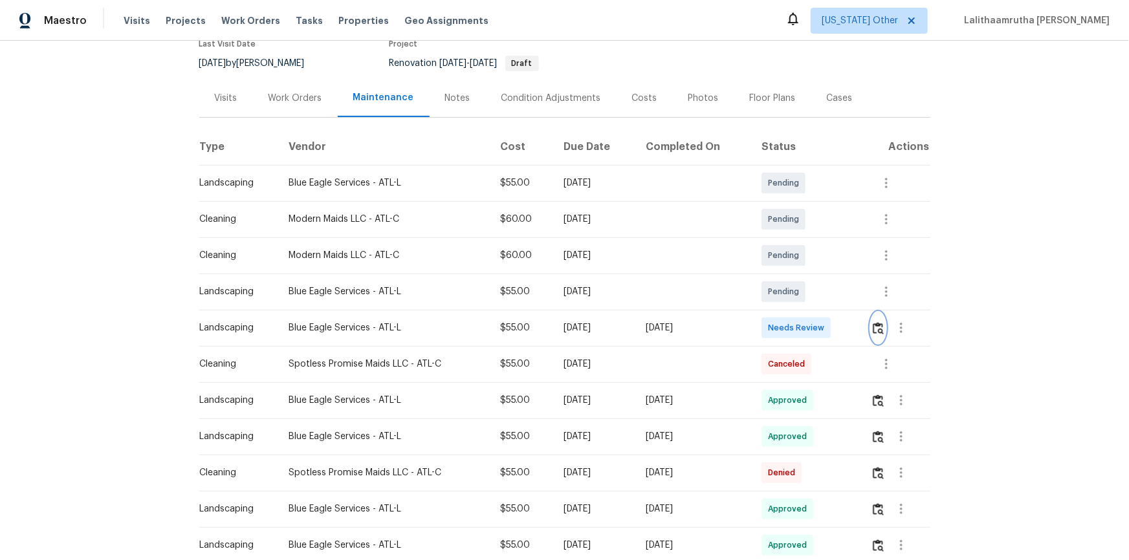
click at [803, 325] on img "button" at bounding box center [878, 328] width 11 height 12
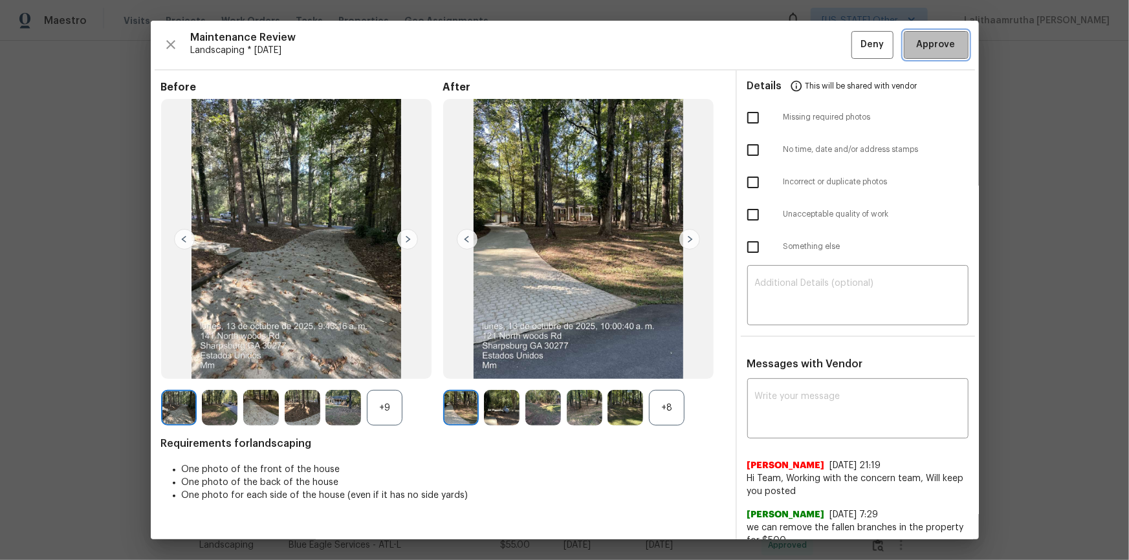
drag, startPoint x: 938, startPoint y: 41, endPoint x: 1000, endPoint y: 21, distance: 65.3
click at [803, 42] on span "Approve" at bounding box center [936, 45] width 39 height 16
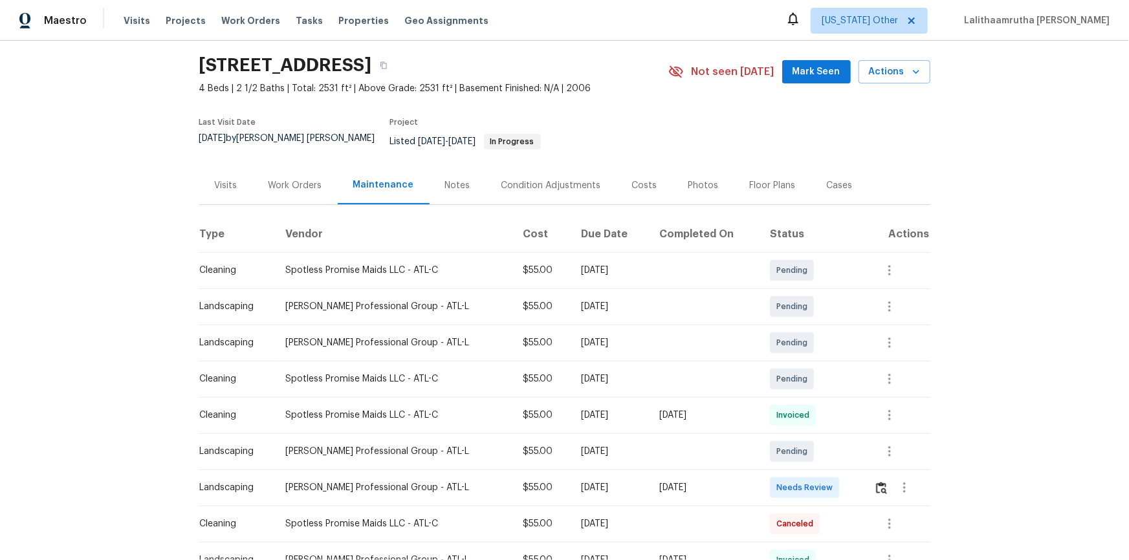
scroll to position [58, 0]
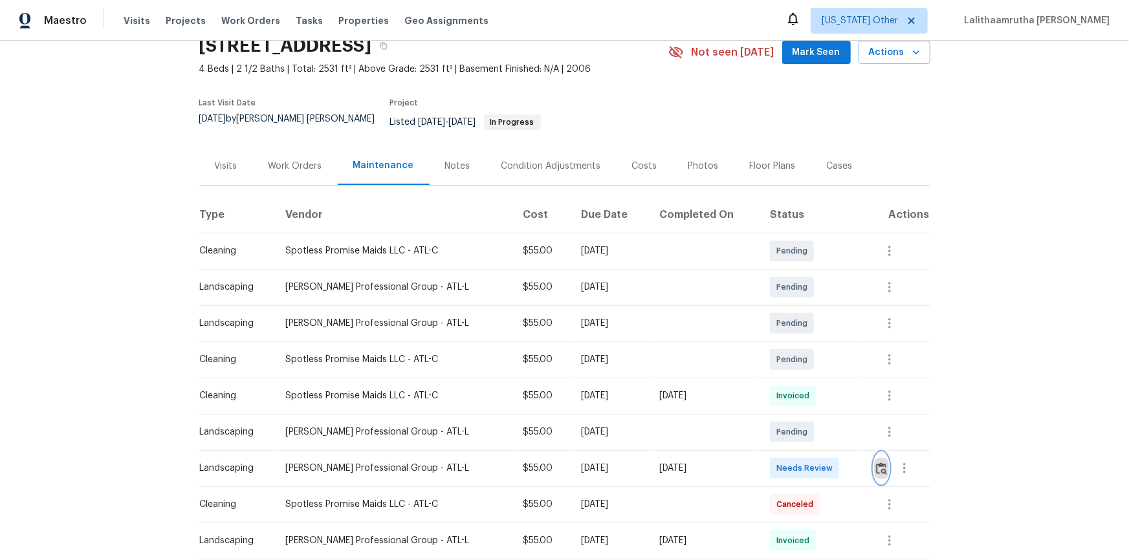
click at [803, 377] on img "button" at bounding box center [881, 469] width 11 height 12
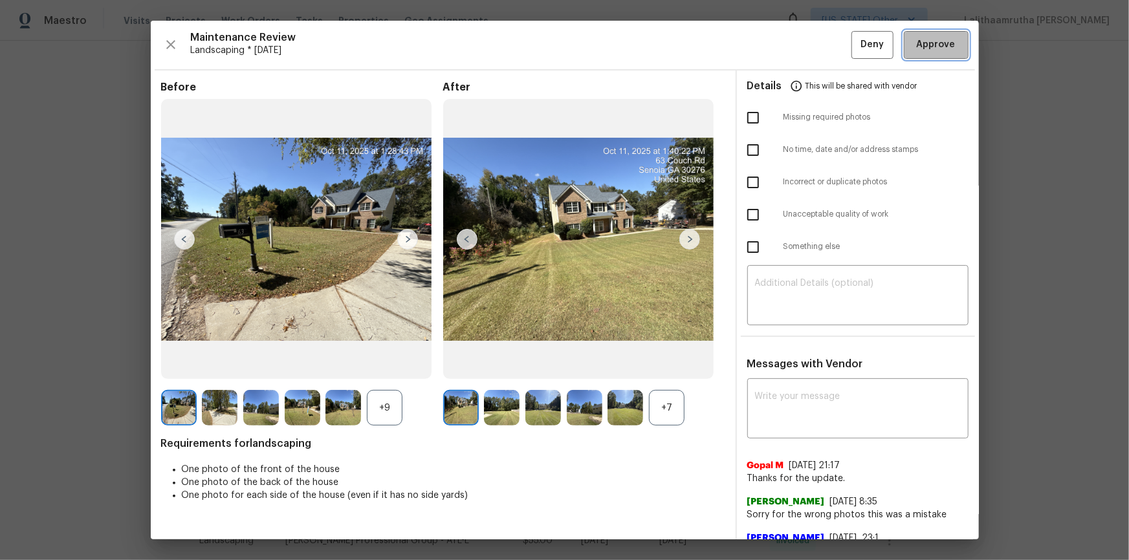
click at [803, 39] on span "Approve" at bounding box center [936, 45] width 39 height 16
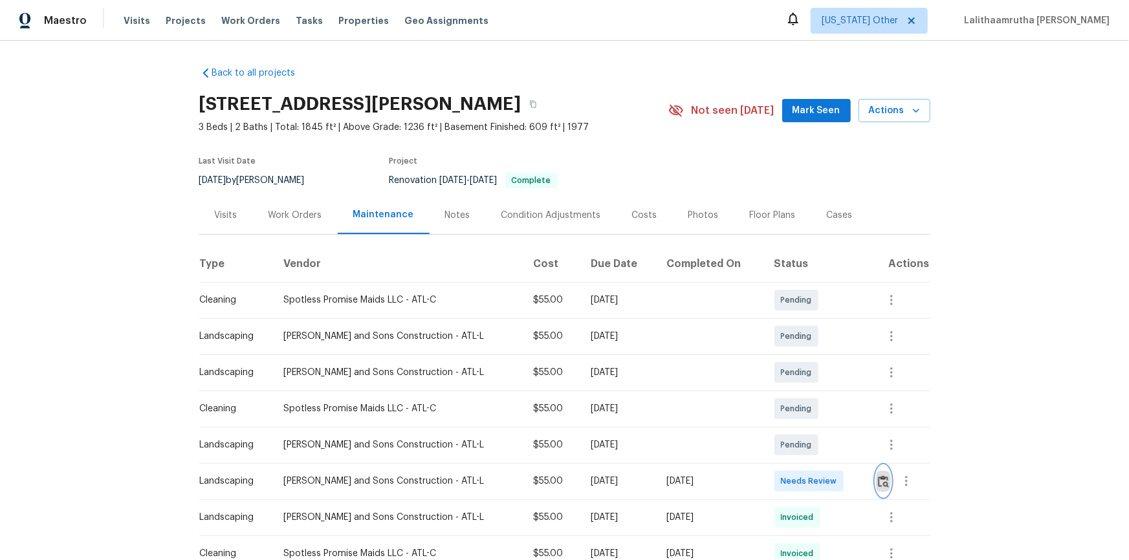
click at [803, 377] on img "button" at bounding box center [883, 482] width 11 height 12
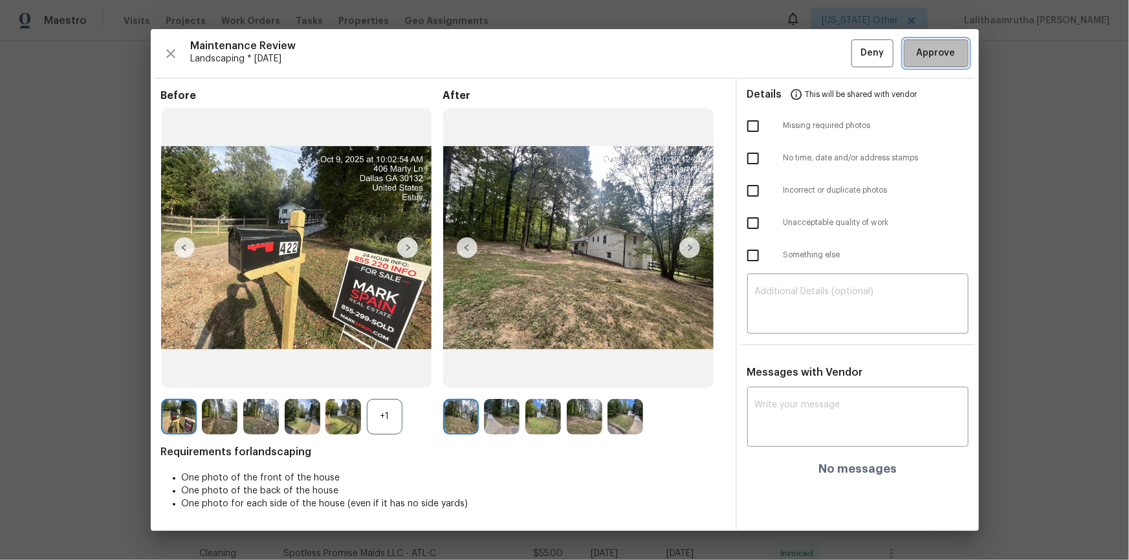
click at [803, 60] on button "Approve" at bounding box center [936, 53] width 65 height 28
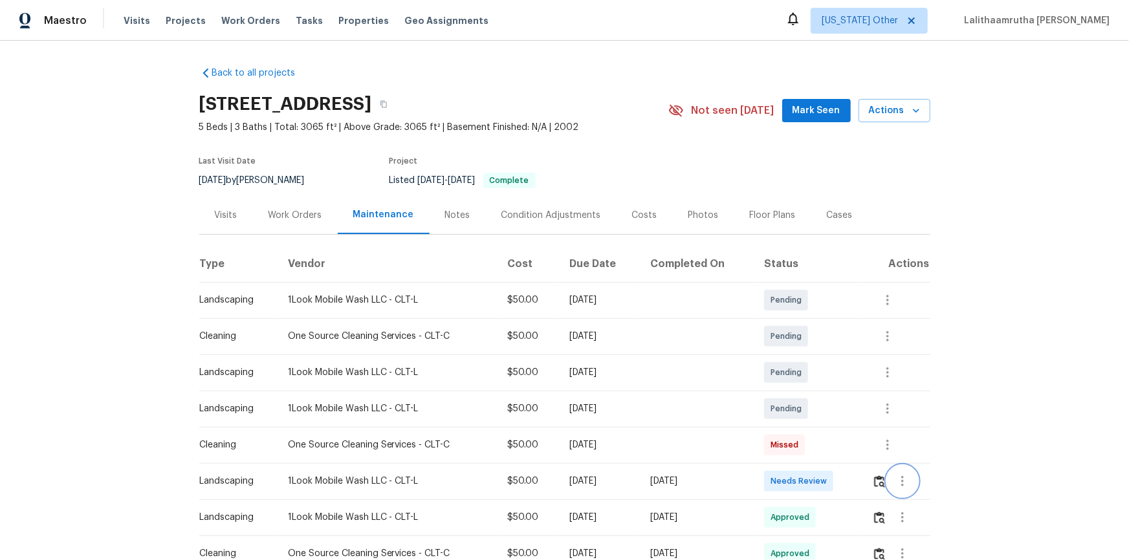
click at [803, 377] on icon "button" at bounding box center [903, 482] width 16 height 16
click at [803, 377] on div at bounding box center [564, 280] width 1129 height 560
click at [803, 377] on button "button" at bounding box center [902, 517] width 31 height 31
click at [803, 377] on li "View details" at bounding box center [931, 512] width 91 height 21
click at [803, 377] on div at bounding box center [564, 280] width 1129 height 560
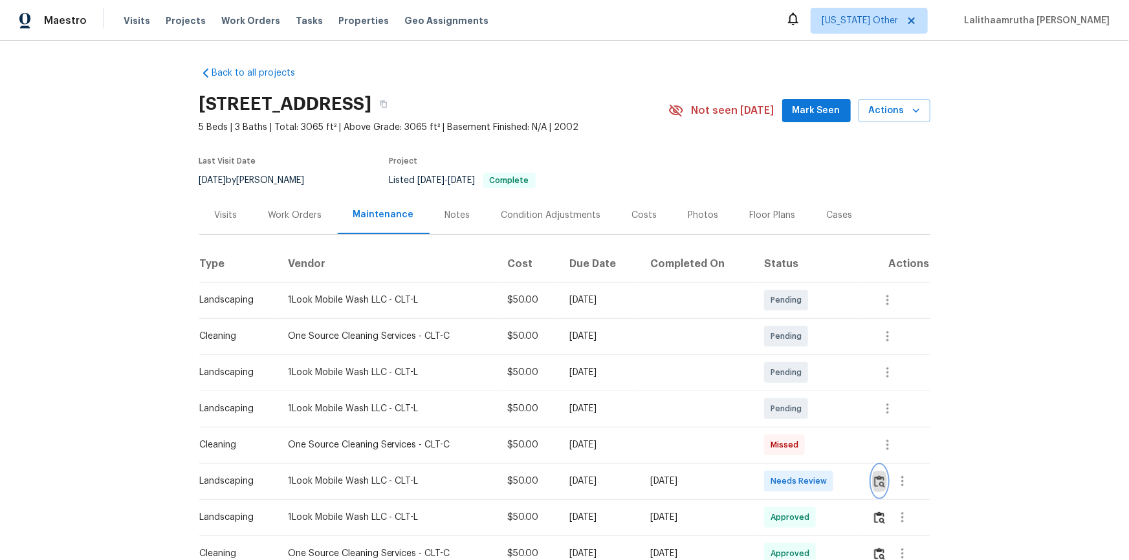
click at [803, 377] on button "button" at bounding box center [879, 481] width 15 height 31
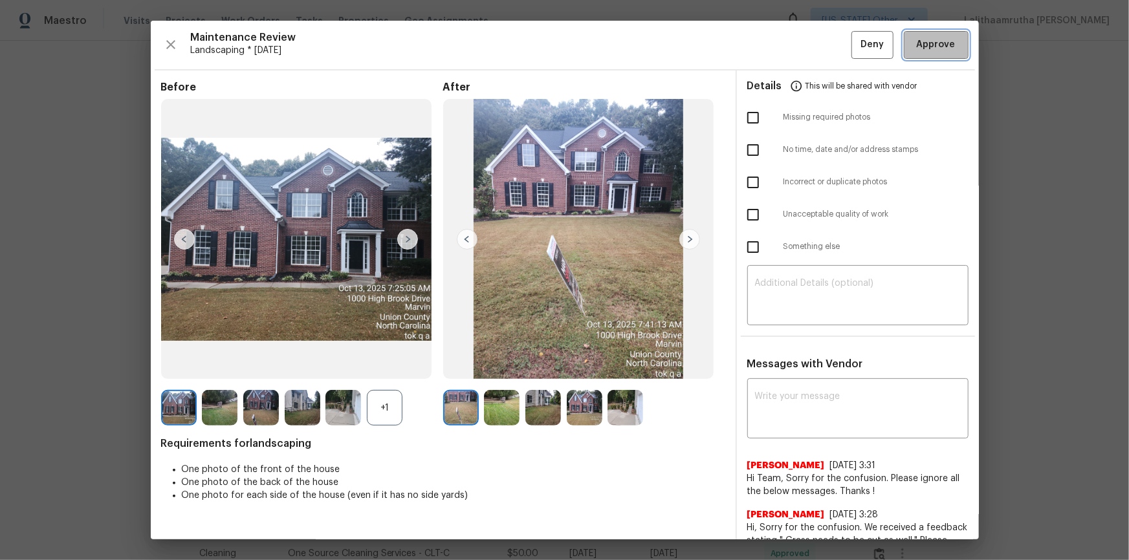
click at [803, 52] on button "Approve" at bounding box center [936, 45] width 65 height 28
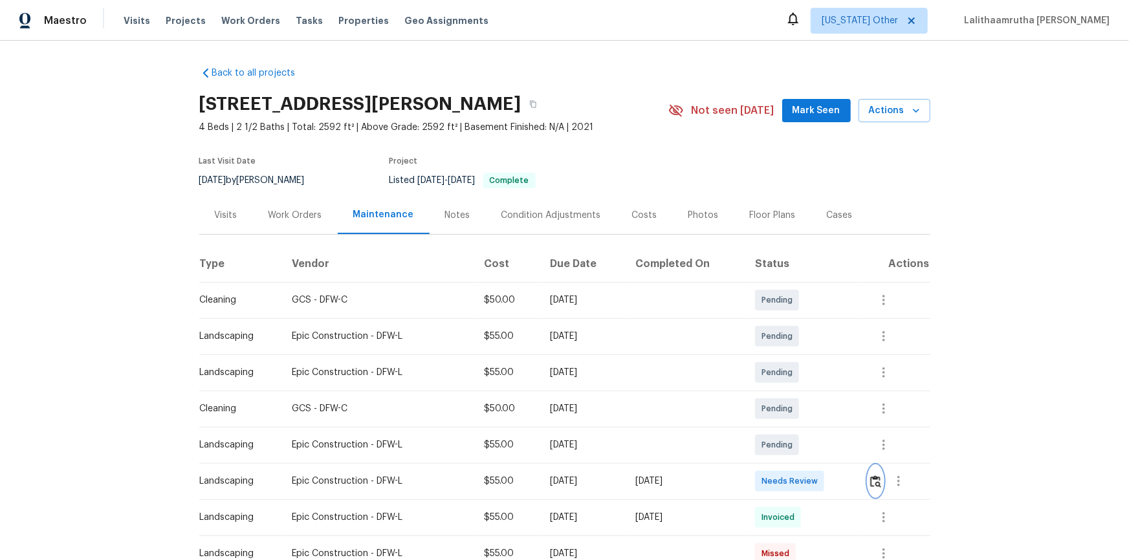
click at [803, 377] on img "button" at bounding box center [875, 482] width 11 height 12
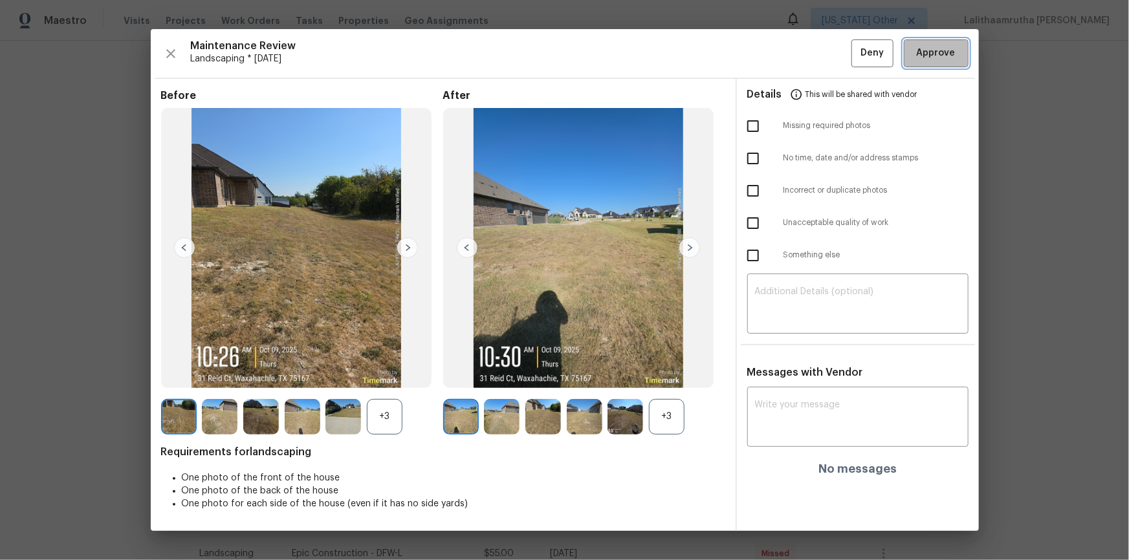
click at [803, 49] on span "Approve" at bounding box center [936, 53] width 39 height 16
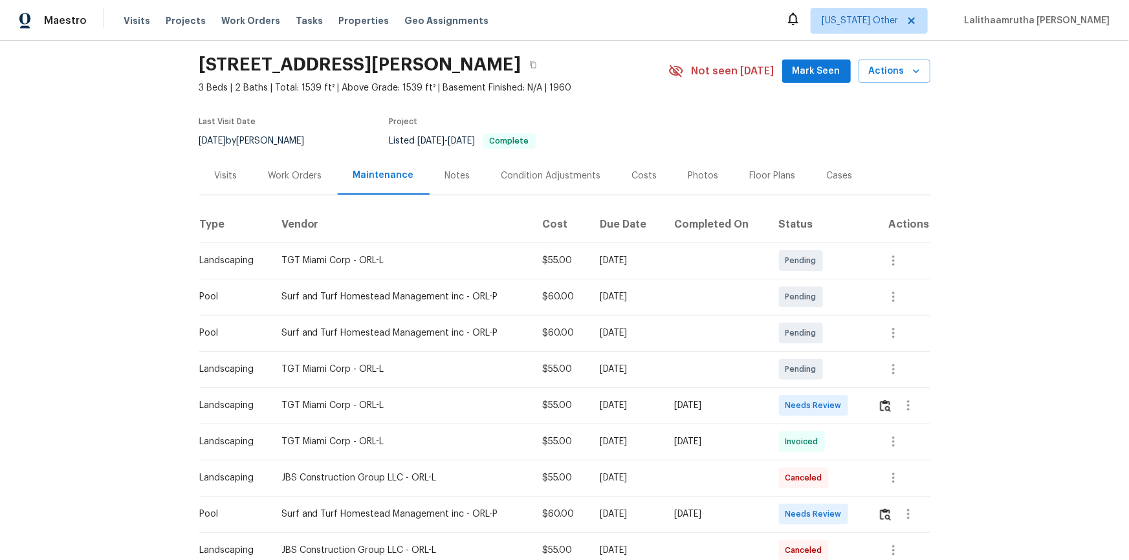
scroll to position [58, 0]
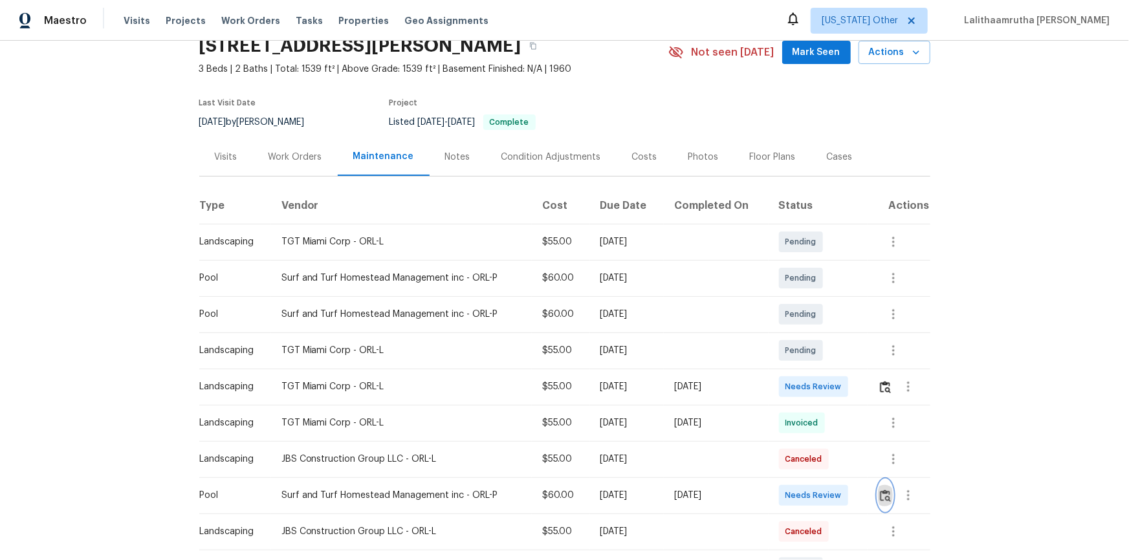
click at [803, 377] on img "button" at bounding box center [885, 496] width 11 height 12
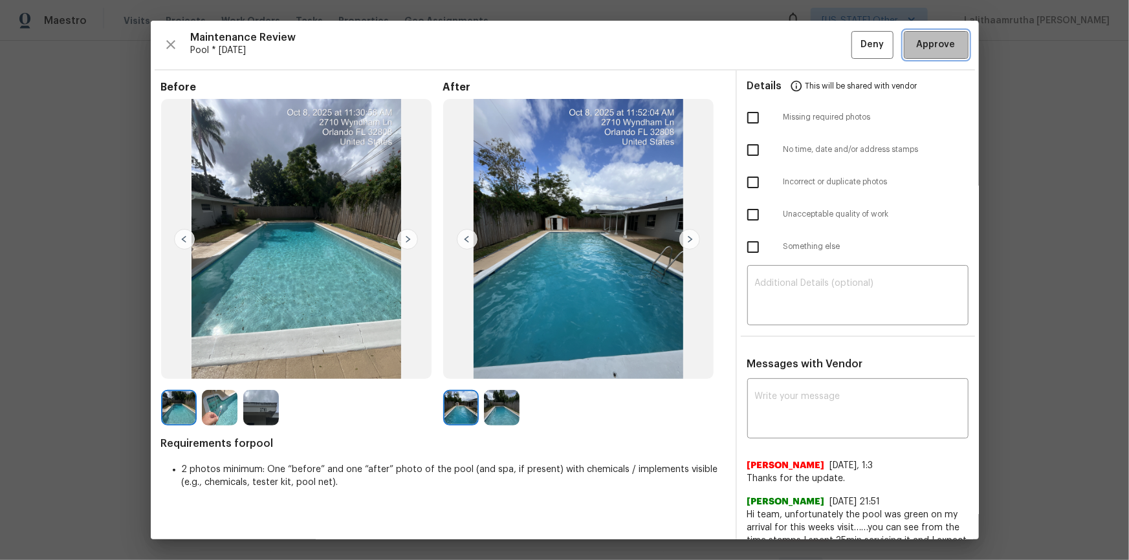
click at [803, 37] on span "Approve" at bounding box center [936, 45] width 44 height 16
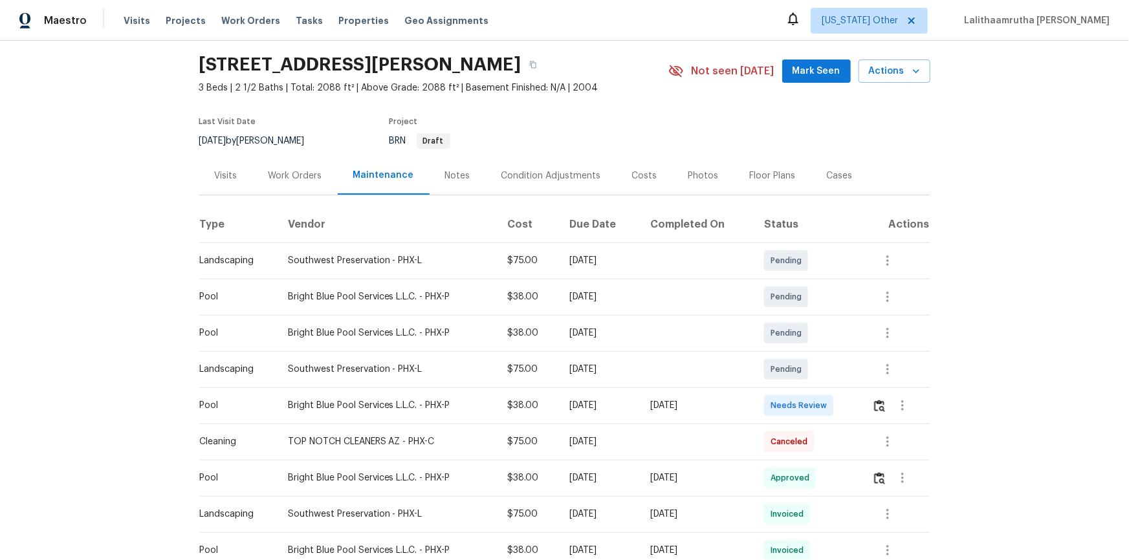
scroll to position [117, 0]
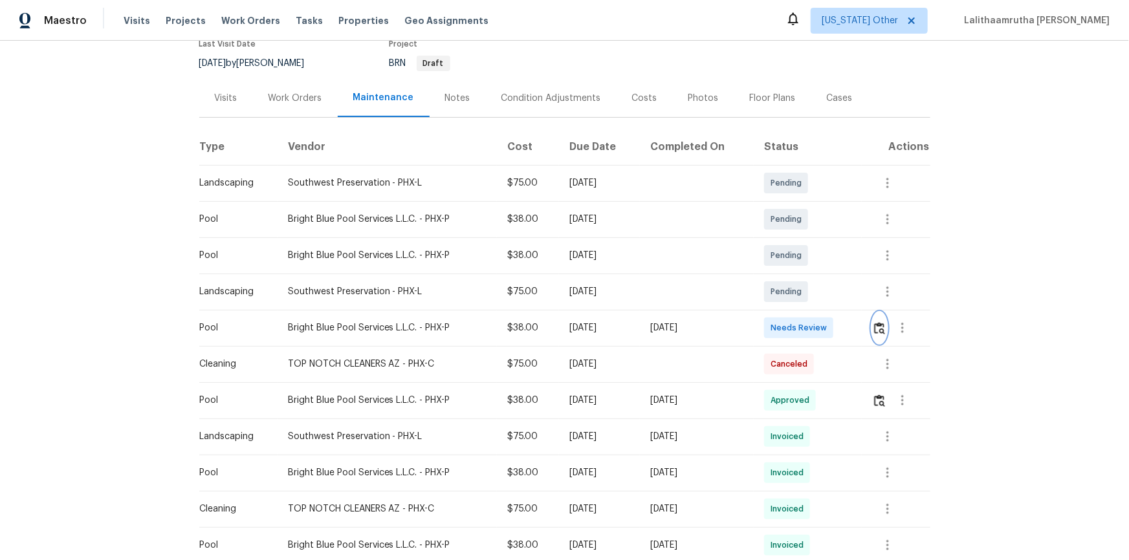
click at [803, 320] on button "button" at bounding box center [879, 327] width 15 height 31
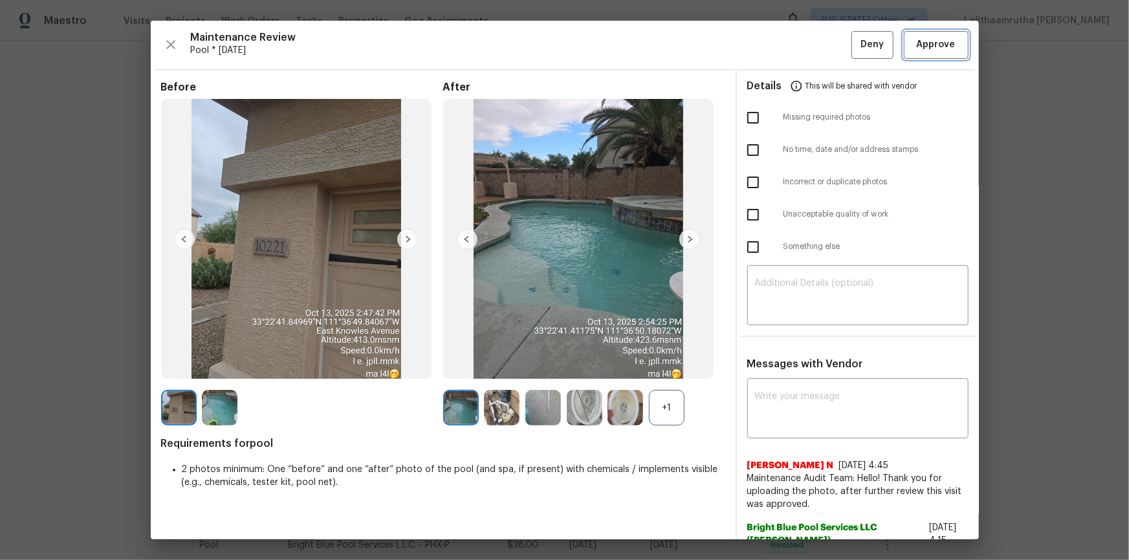
click at [803, 37] on span "Approve" at bounding box center [936, 45] width 39 height 16
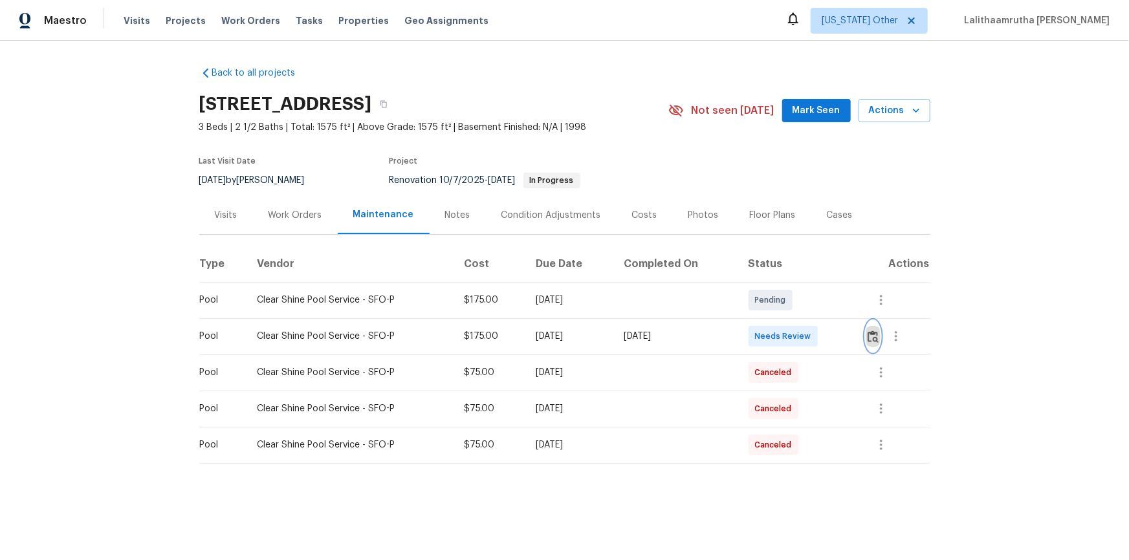
click at [803, 333] on img "button" at bounding box center [873, 337] width 11 height 12
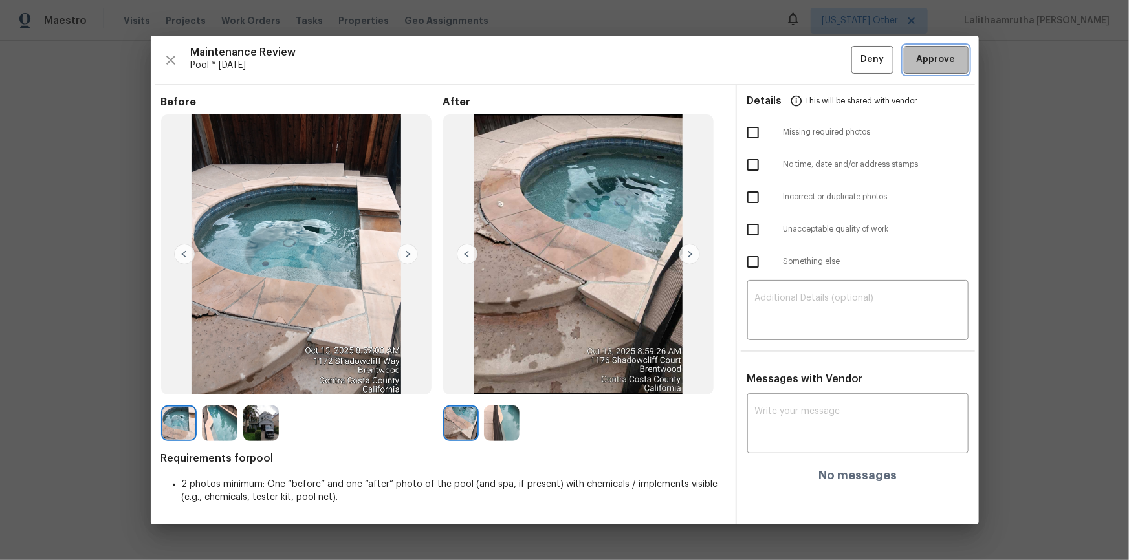
click at [803, 56] on span "Approve" at bounding box center [936, 60] width 39 height 16
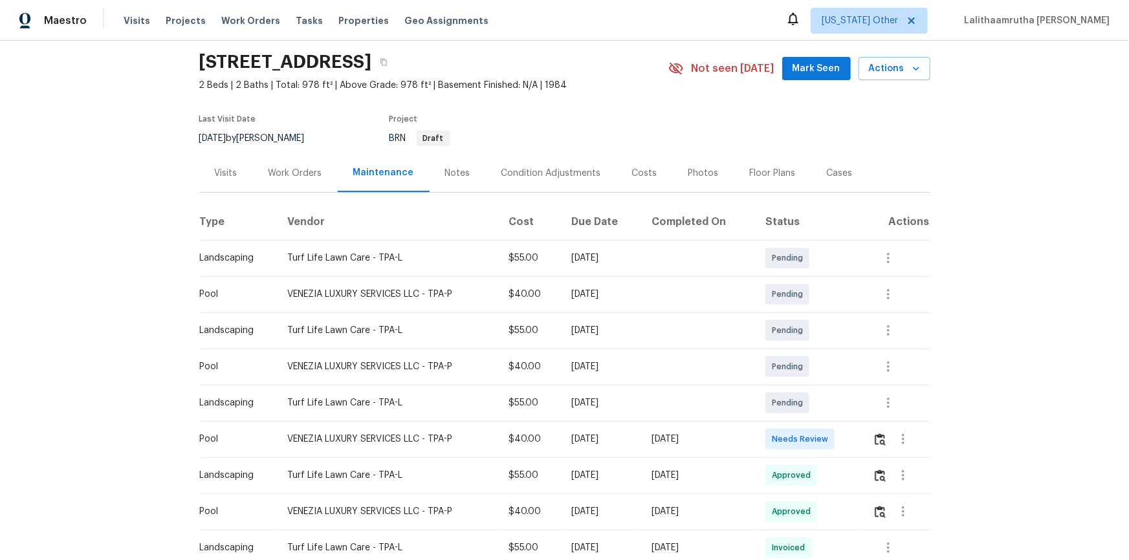
scroll to position [176, 0]
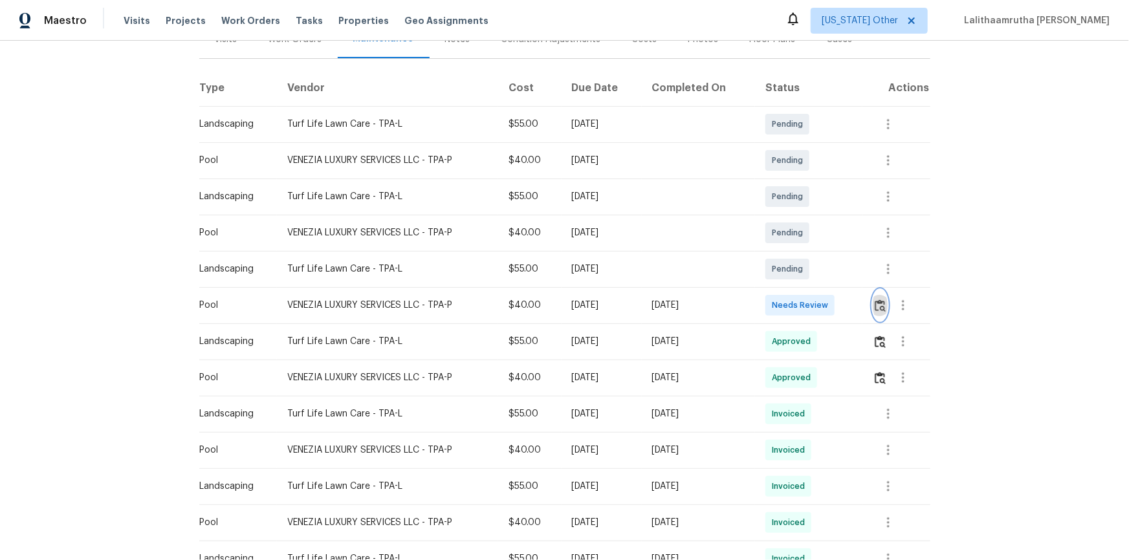
click at [803, 297] on button "button" at bounding box center [880, 305] width 15 height 31
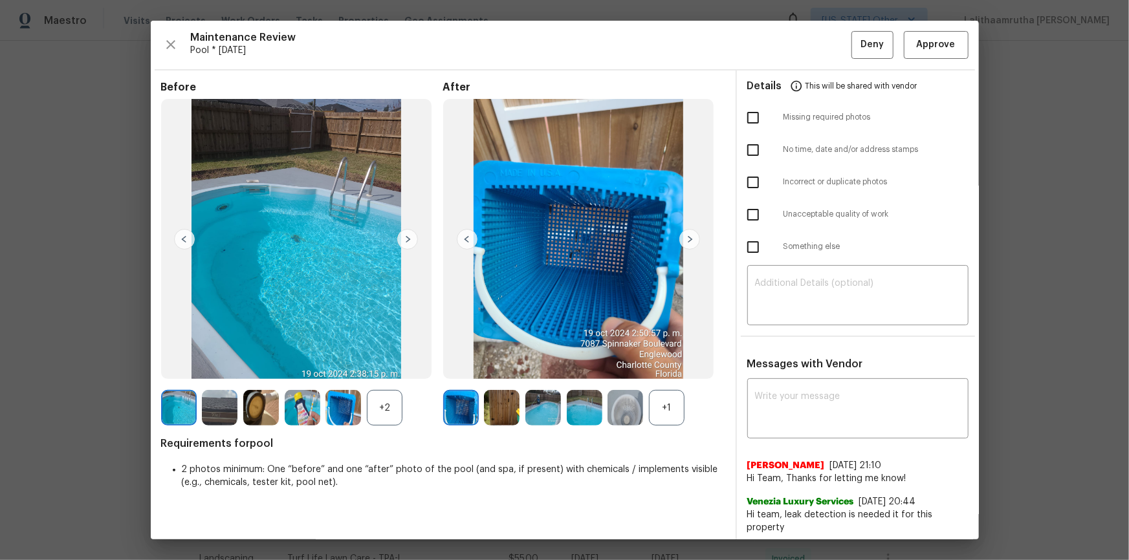
click at [585, 377] on img at bounding box center [585, 408] width 36 height 36
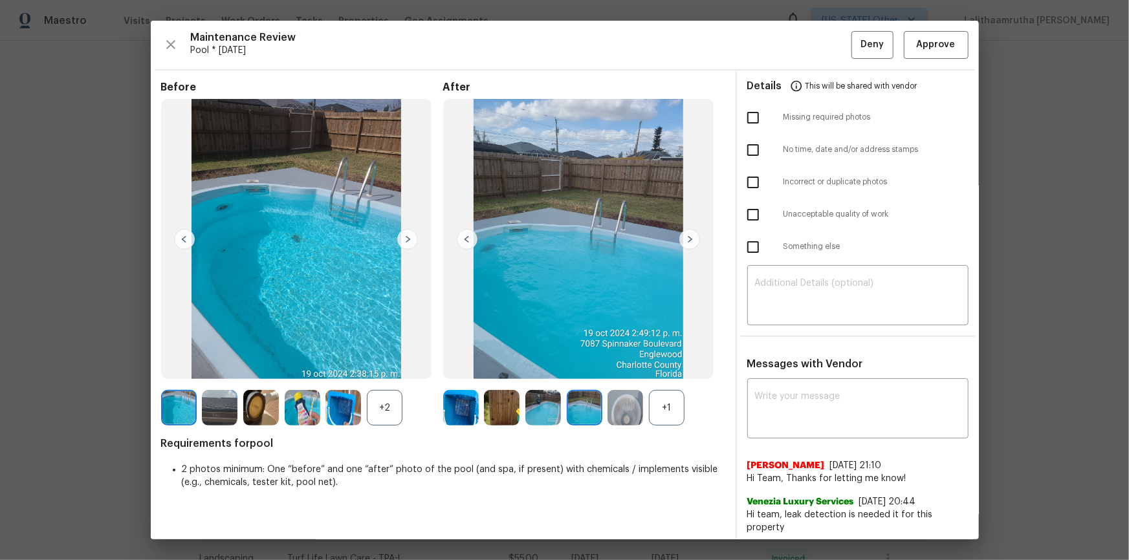
click at [538, 377] on img at bounding box center [543, 408] width 36 height 36
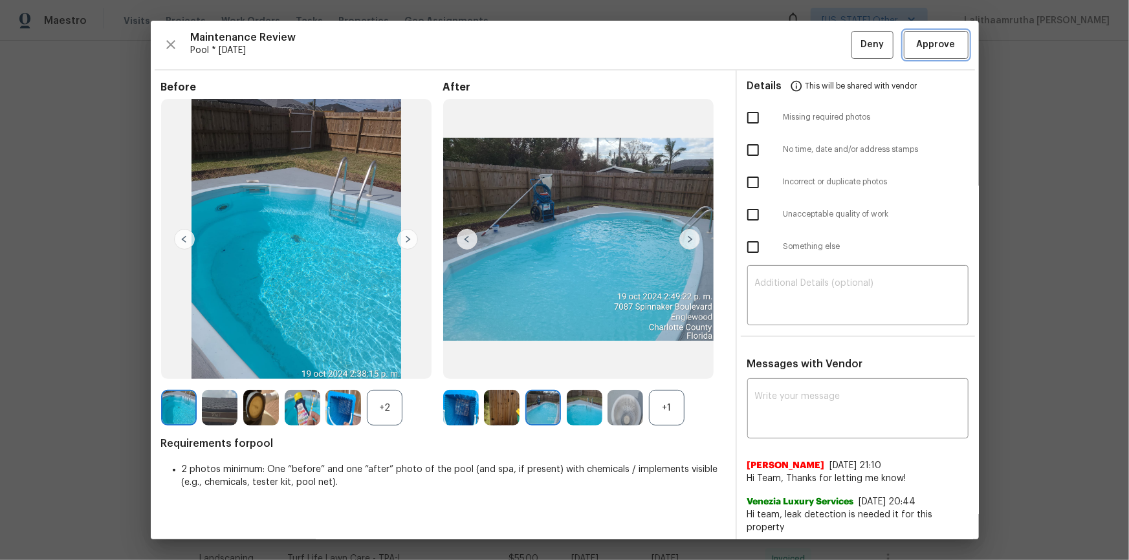
click at [803, 42] on span "Approve" at bounding box center [936, 45] width 39 height 16
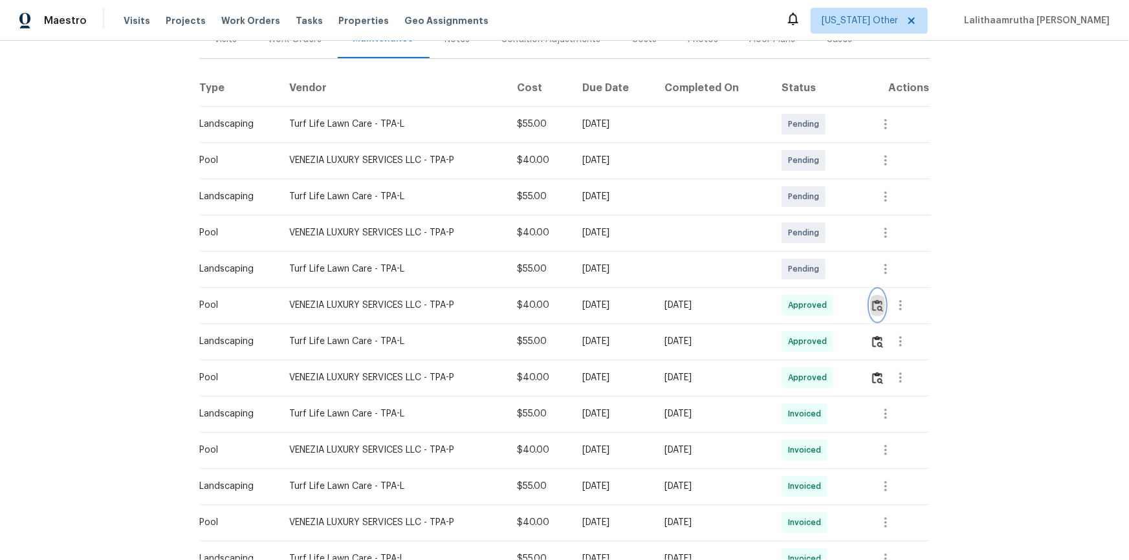
click at [803, 301] on img "button" at bounding box center [877, 306] width 11 height 12
click at [803, 303] on img "button" at bounding box center [877, 306] width 11 height 12
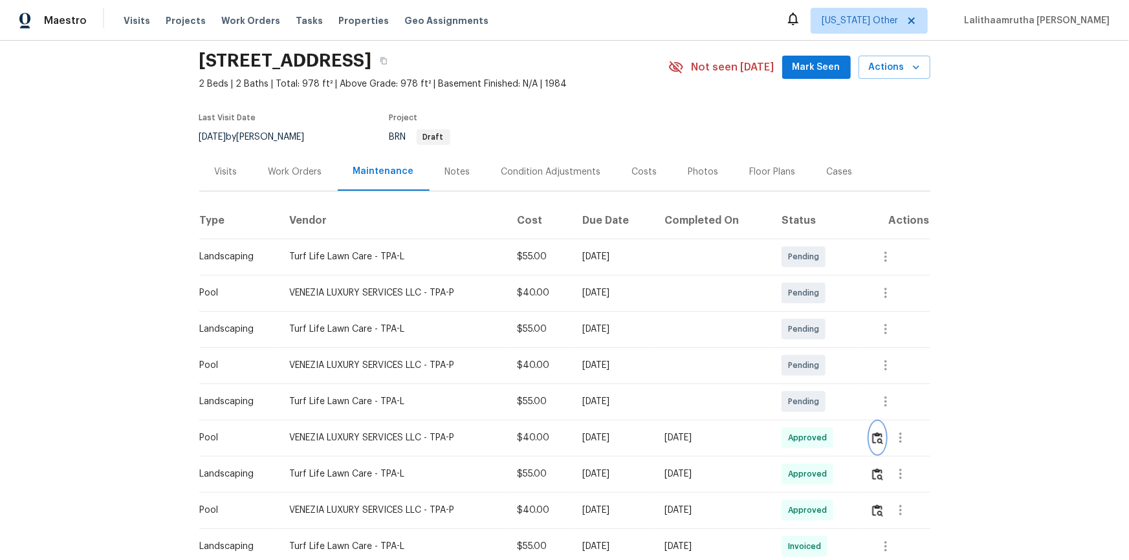
scroll to position [117, 0]
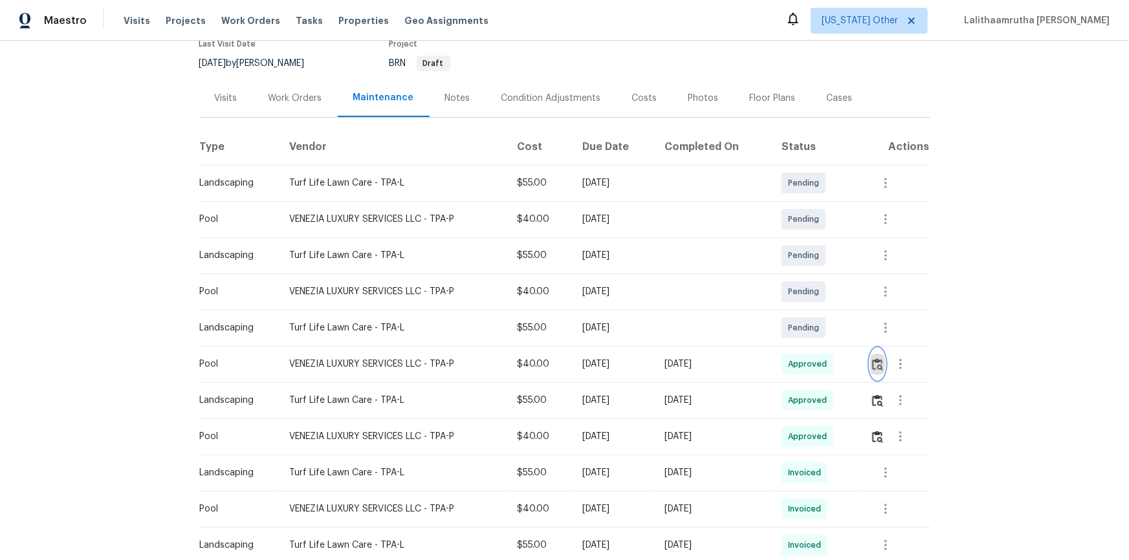
click at [803, 358] on img "button" at bounding box center [877, 364] width 11 height 12
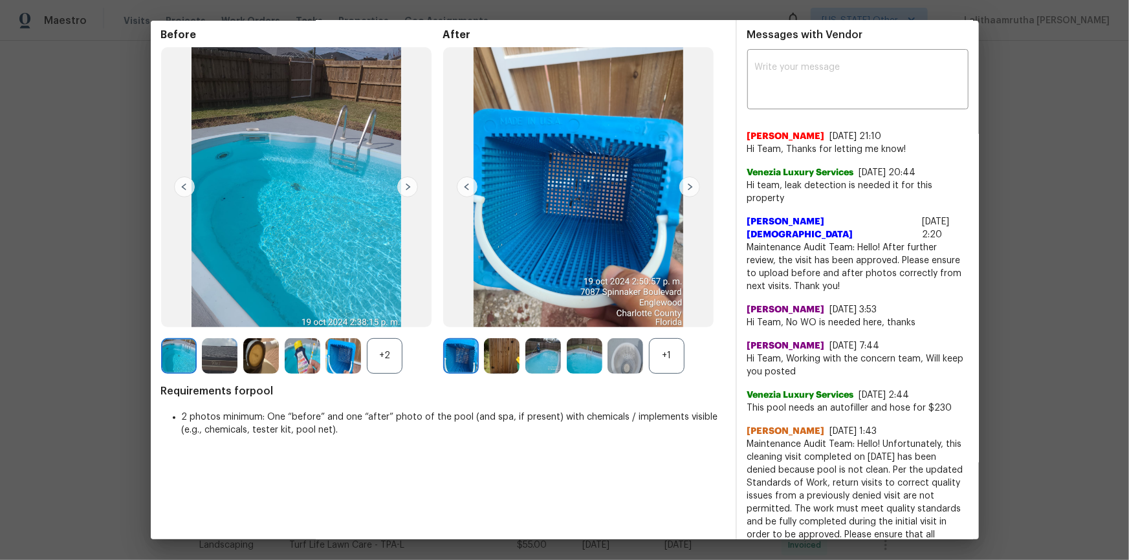
scroll to position [0, 0]
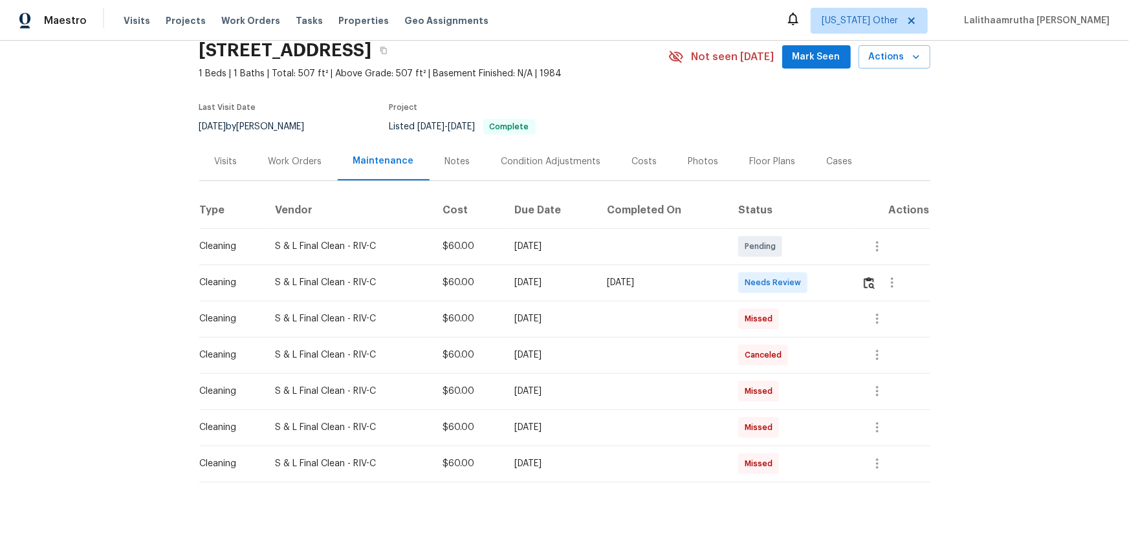
scroll to position [61, 0]
click at [803, 277] on img "button" at bounding box center [869, 283] width 11 height 12
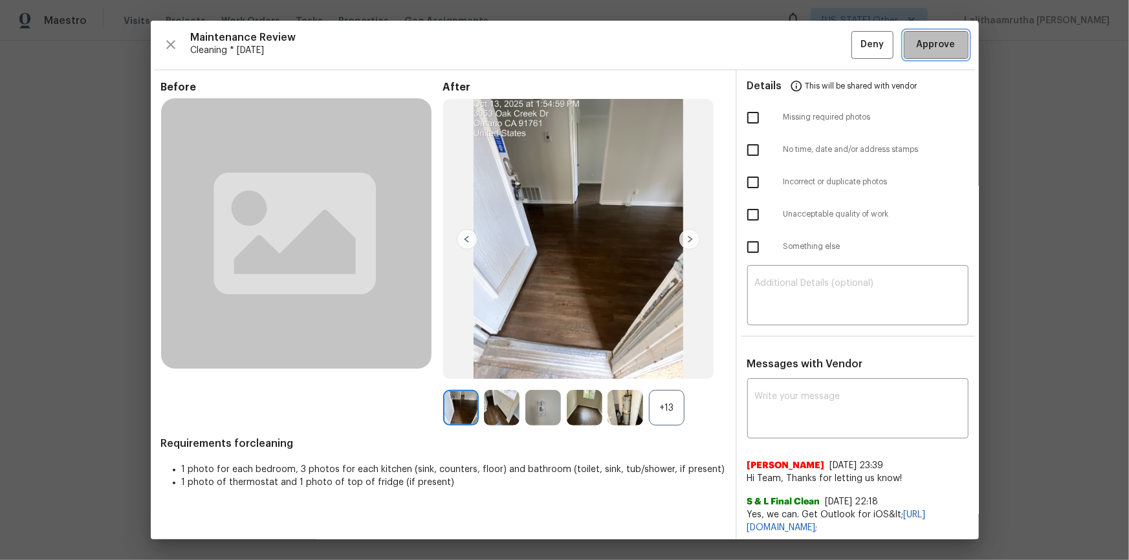
click at [803, 47] on span "Approve" at bounding box center [936, 45] width 39 height 16
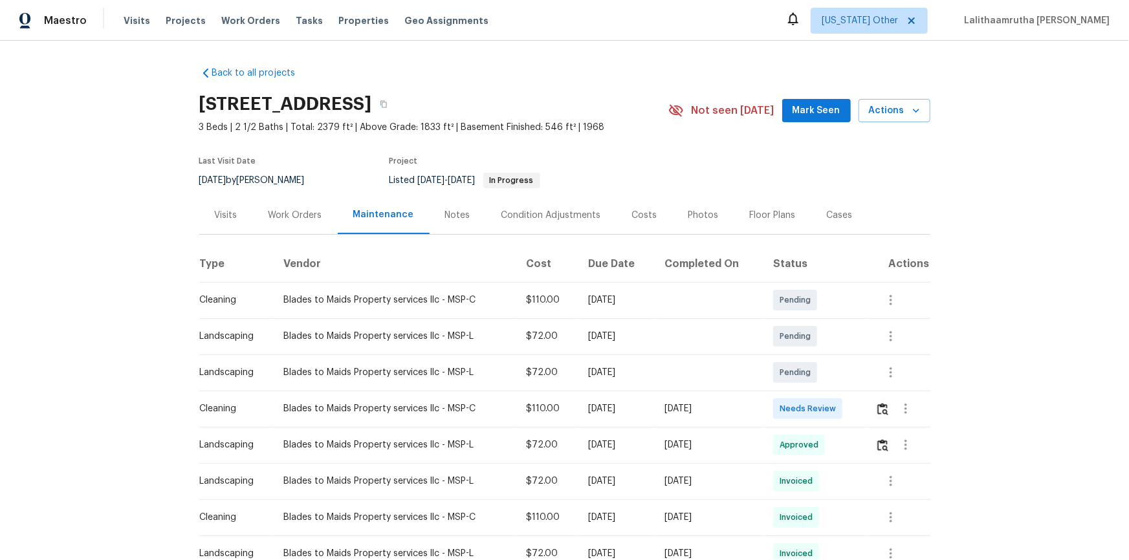
scroll to position [58, 0]
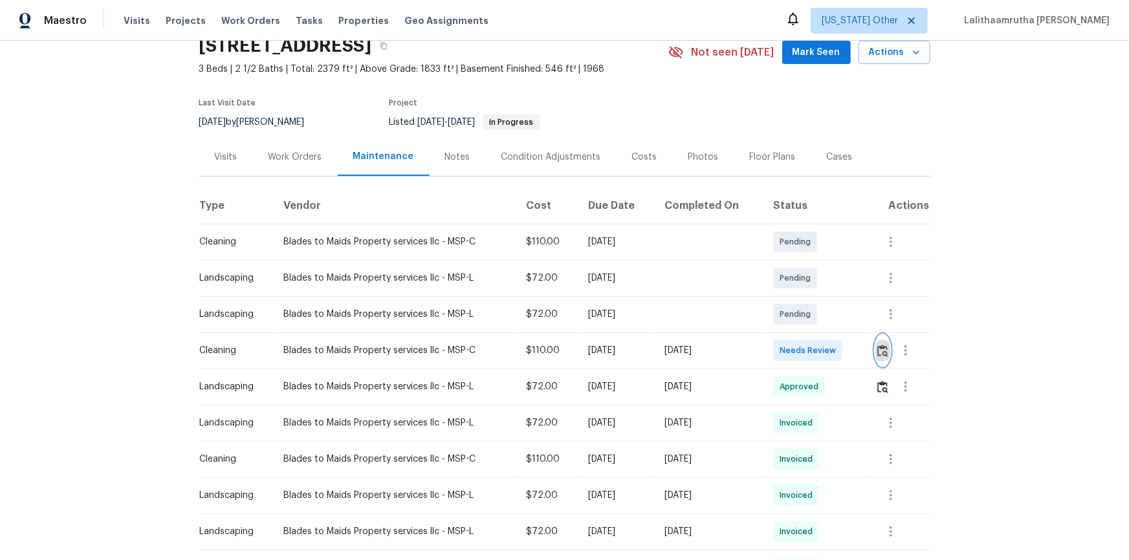
click at [803, 351] on img "button" at bounding box center [882, 351] width 11 height 12
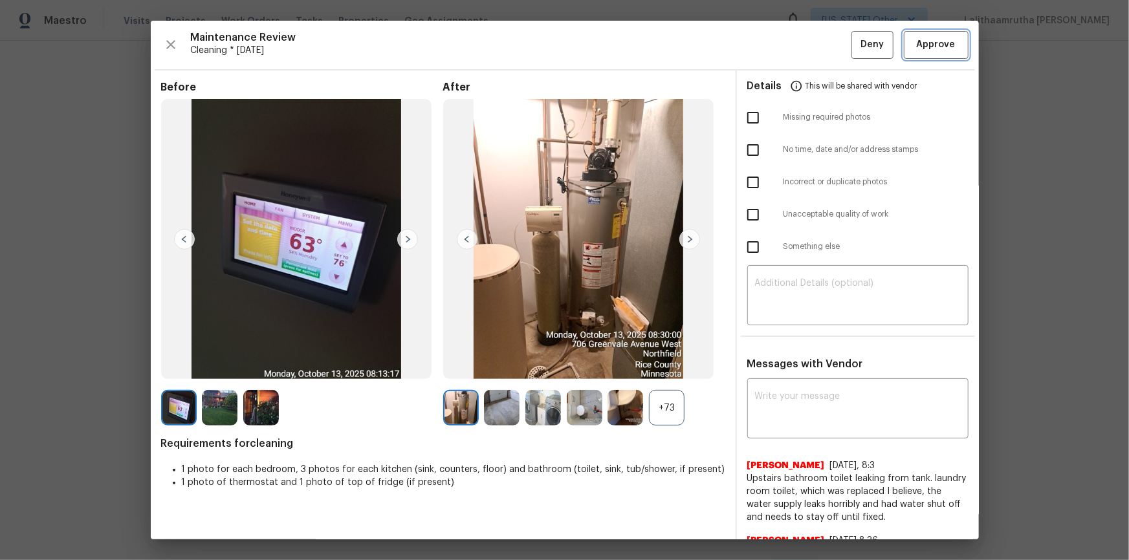
click at [803, 46] on span "Approve" at bounding box center [936, 45] width 39 height 16
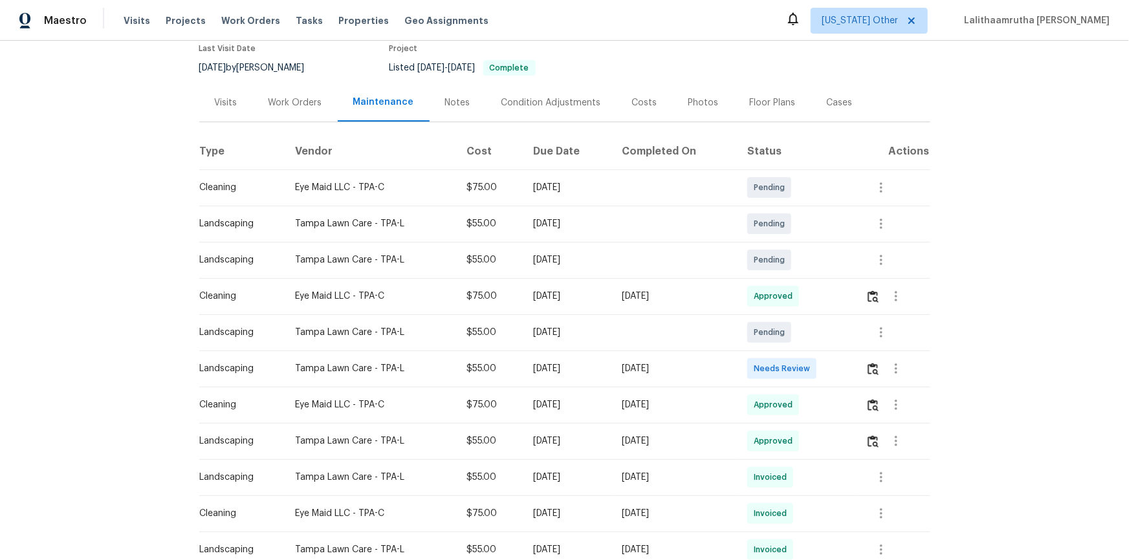
scroll to position [117, 0]
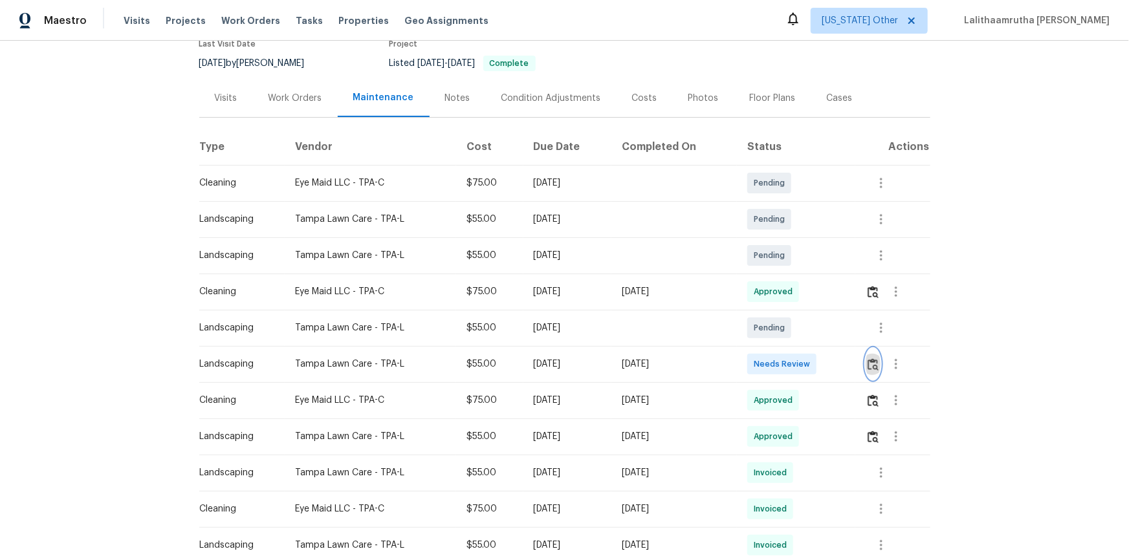
click at [803, 369] on img "button" at bounding box center [873, 364] width 11 height 12
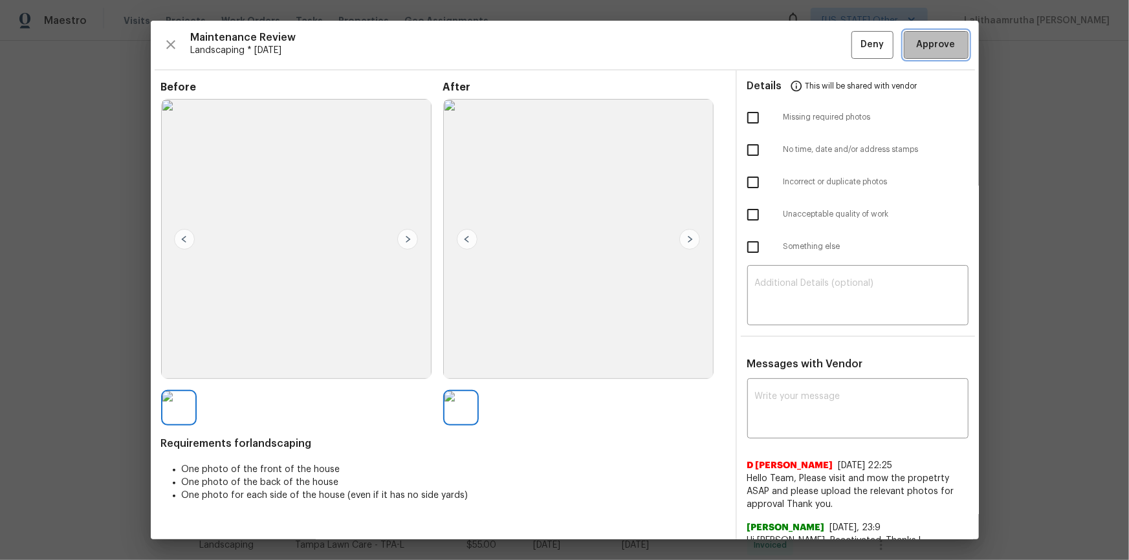
click at [803, 45] on span "Approve" at bounding box center [936, 45] width 39 height 16
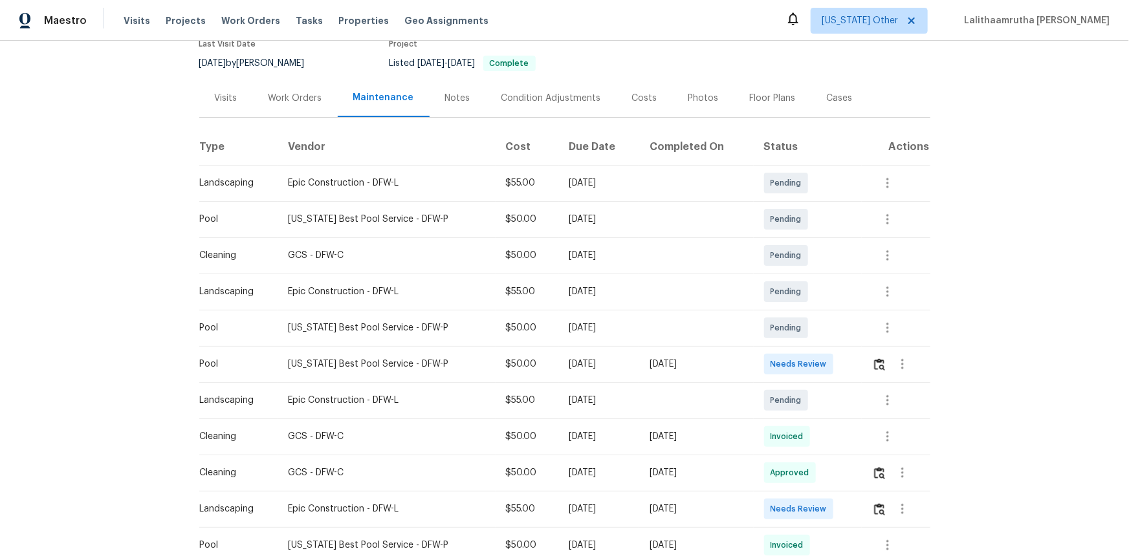
scroll to position [176, 0]
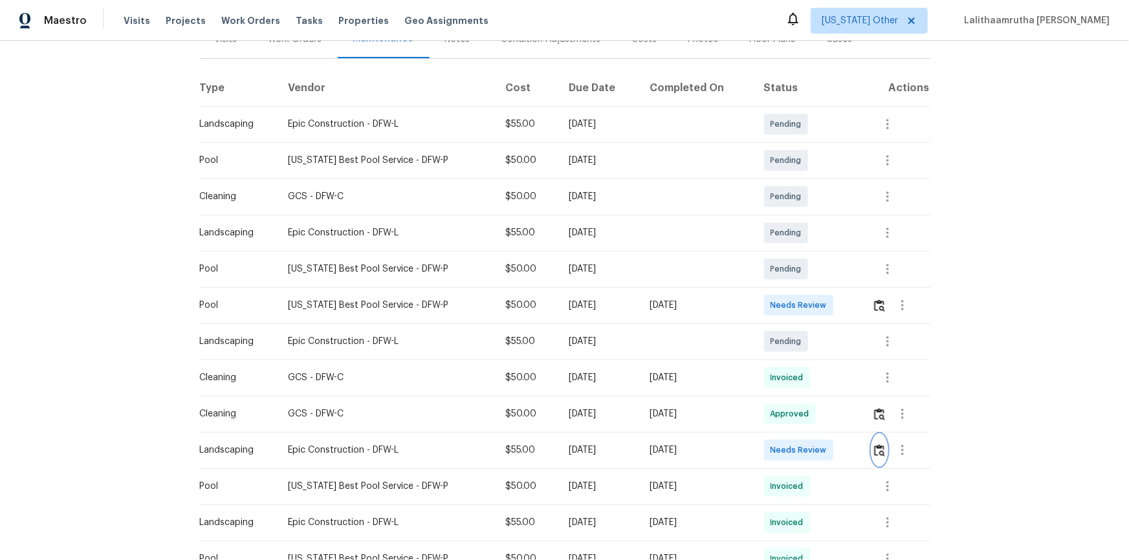
click at [803, 377] on button "button" at bounding box center [879, 450] width 15 height 31
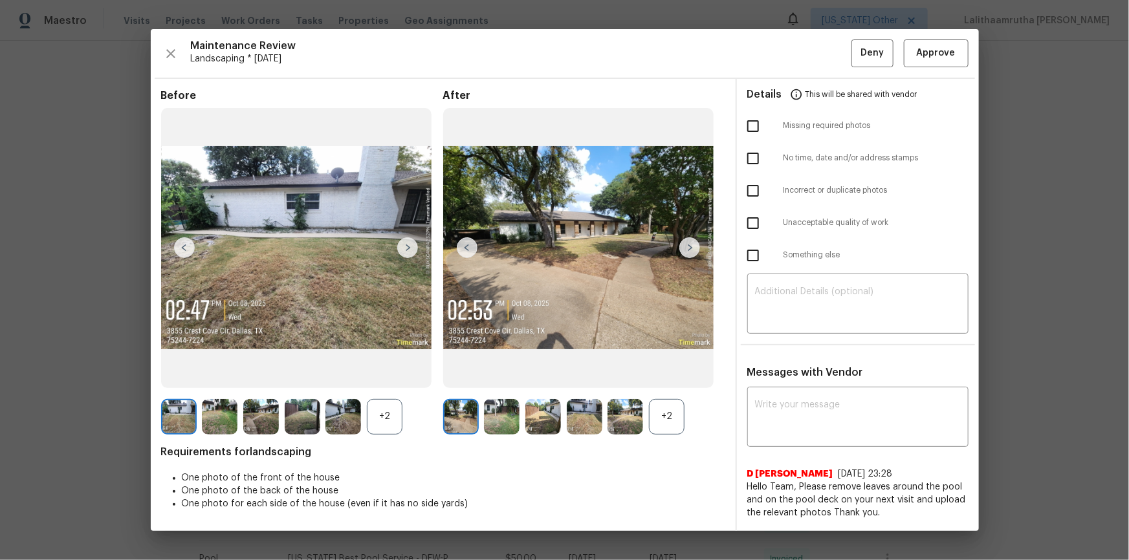
click at [692, 245] on img at bounding box center [689, 247] width 21 height 21
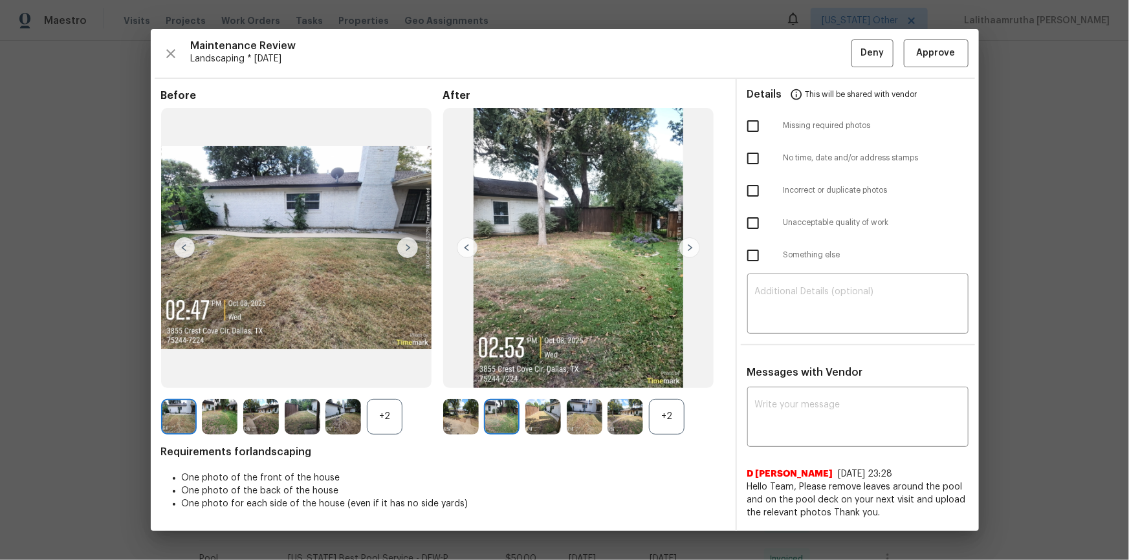
click at [692, 245] on img at bounding box center [689, 247] width 21 height 21
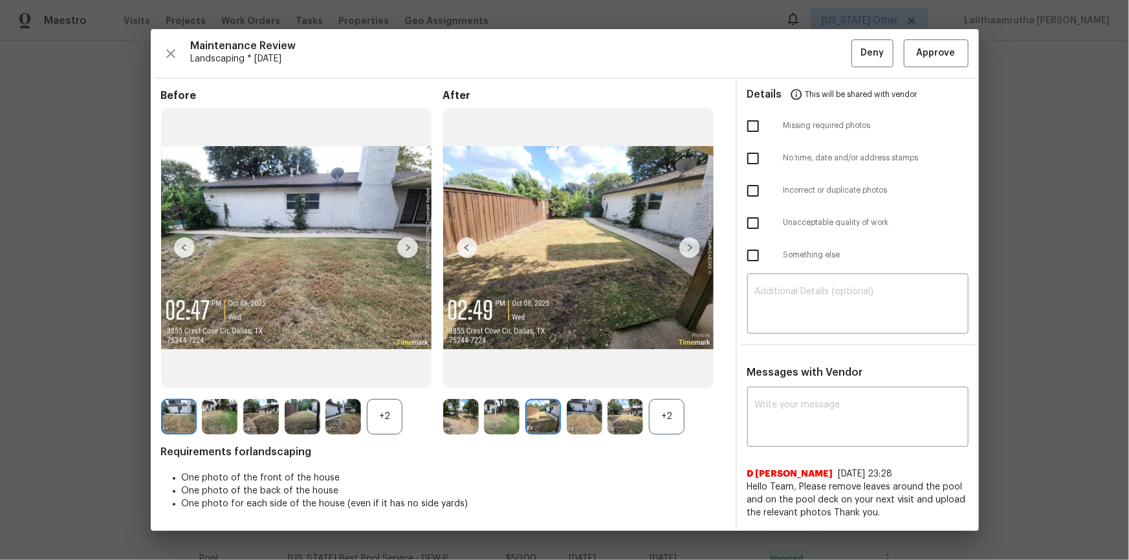
click at [692, 245] on img at bounding box center [689, 247] width 21 height 21
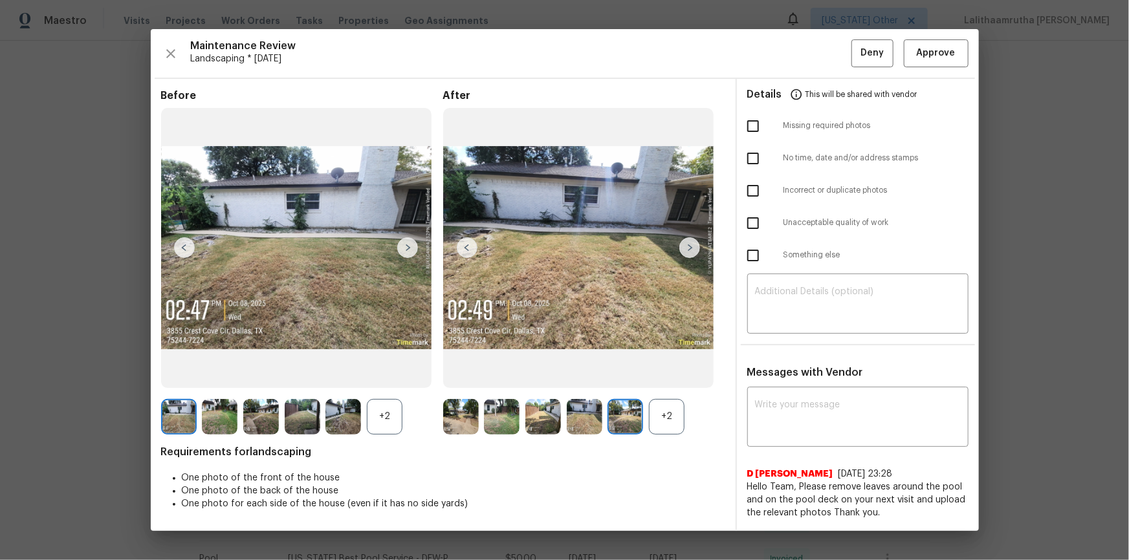
click at [692, 245] on img at bounding box center [689, 247] width 21 height 21
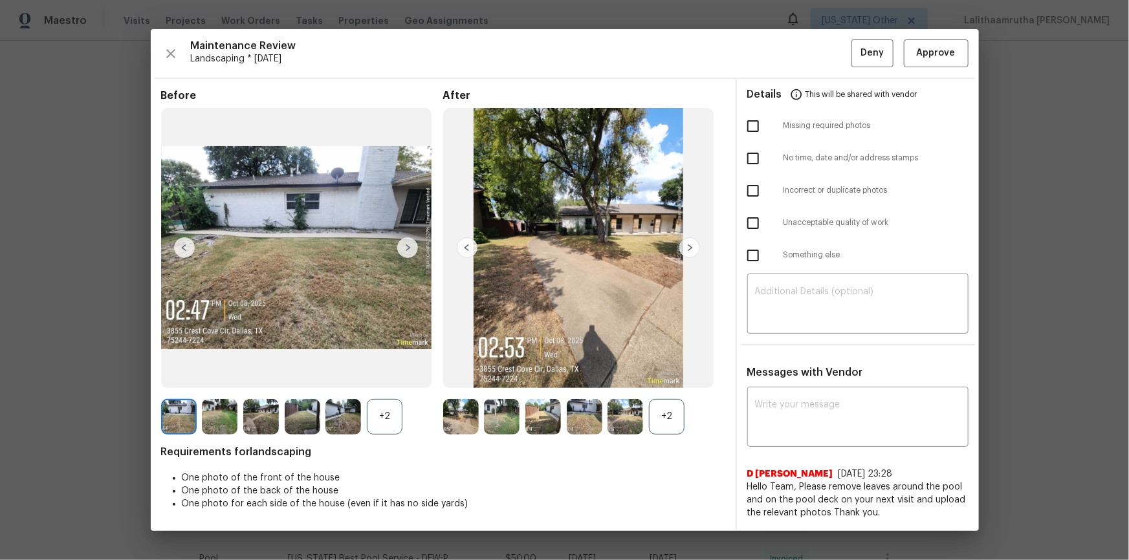
click at [692, 245] on img at bounding box center [689, 247] width 21 height 21
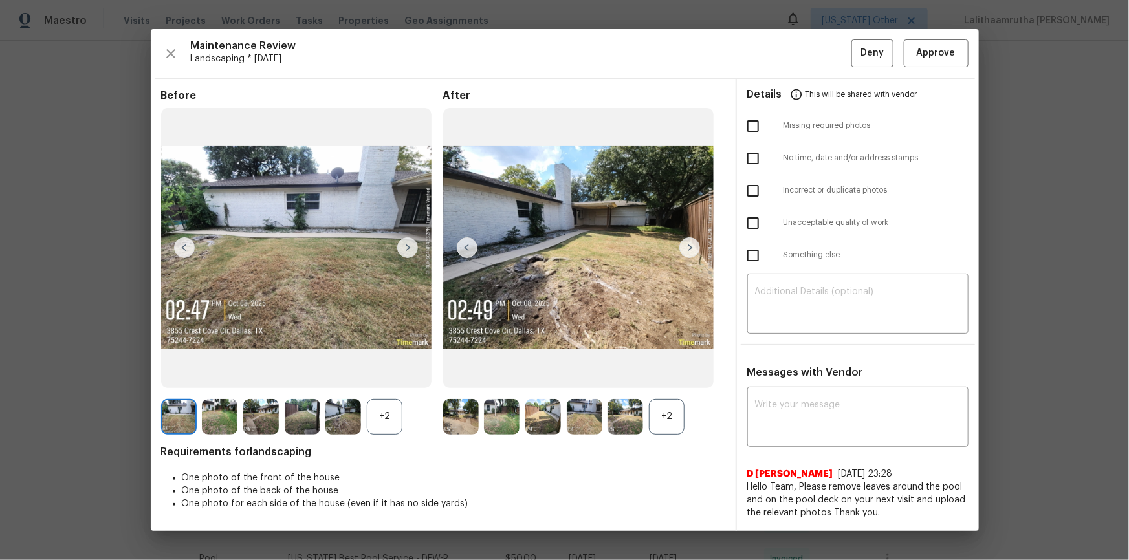
click at [692, 245] on img at bounding box center [689, 247] width 21 height 21
click at [472, 244] on img at bounding box center [467, 247] width 21 height 21
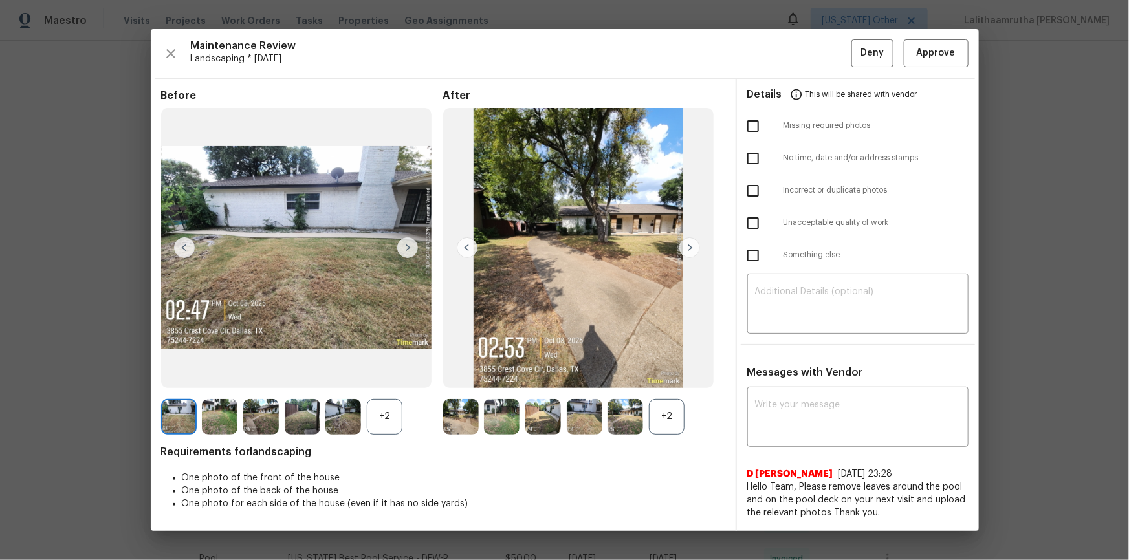
click at [472, 244] on img at bounding box center [467, 247] width 21 height 21
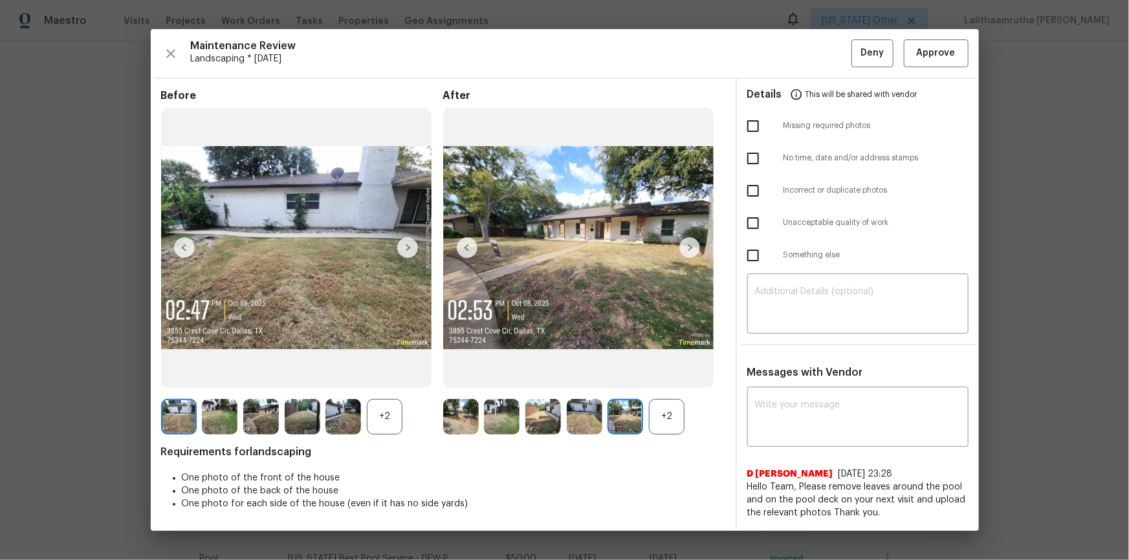
click at [472, 244] on img at bounding box center [467, 247] width 21 height 21
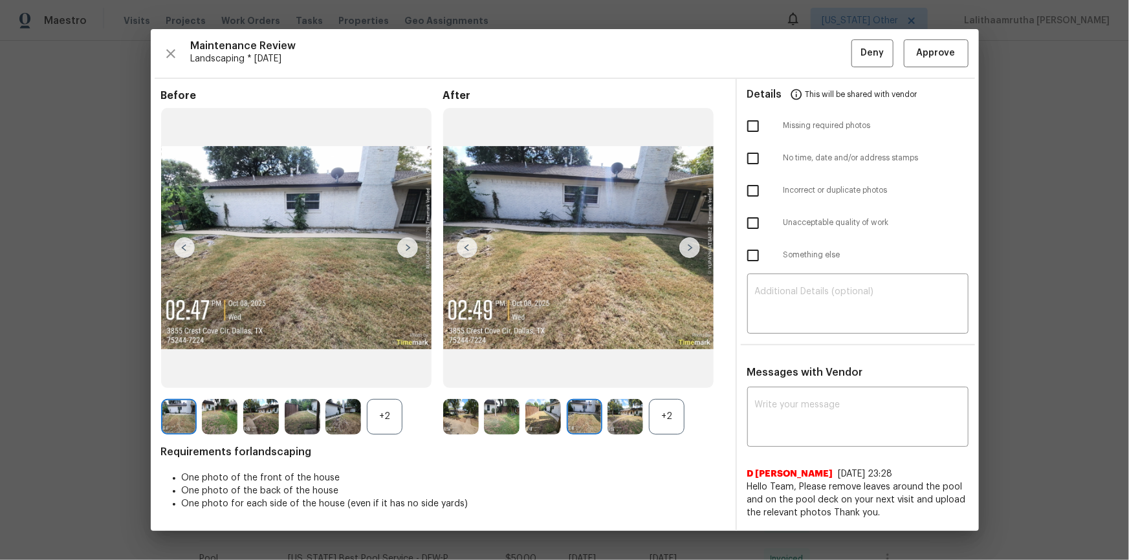
click at [472, 244] on img at bounding box center [467, 247] width 21 height 21
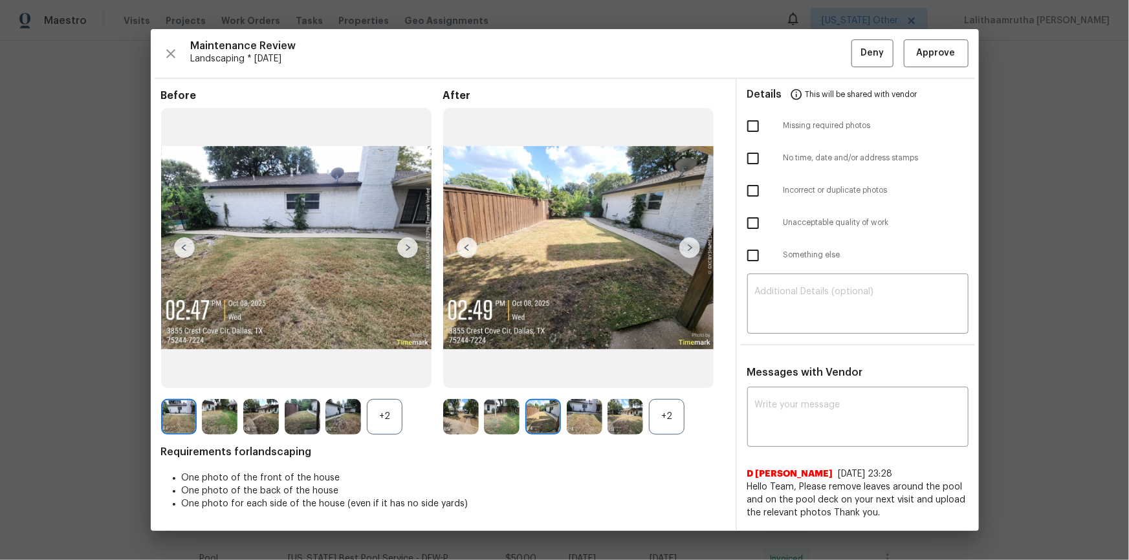
click at [472, 244] on img at bounding box center [467, 247] width 21 height 21
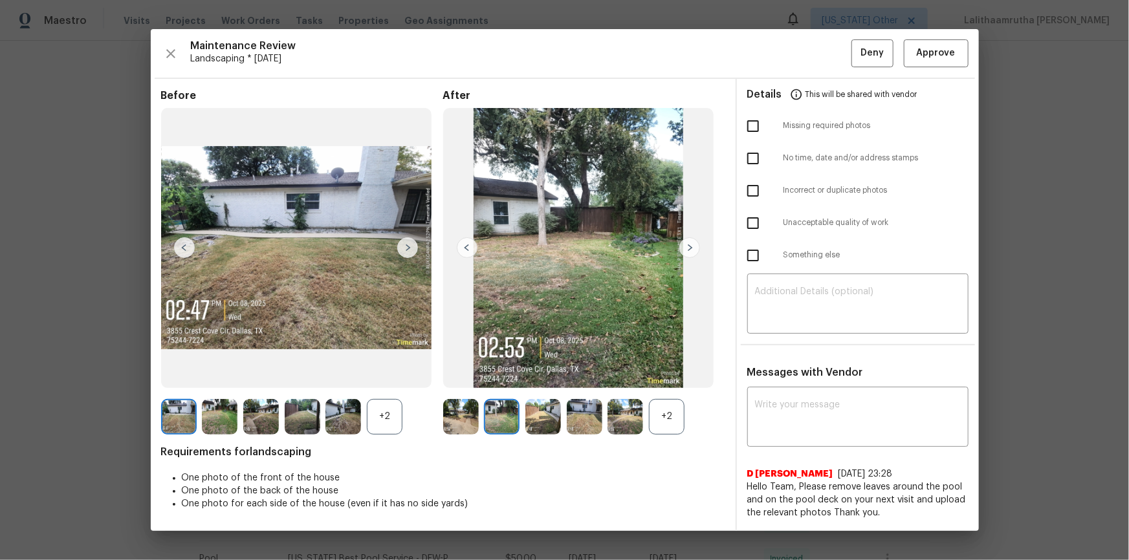
click at [472, 244] on img at bounding box center [467, 247] width 21 height 21
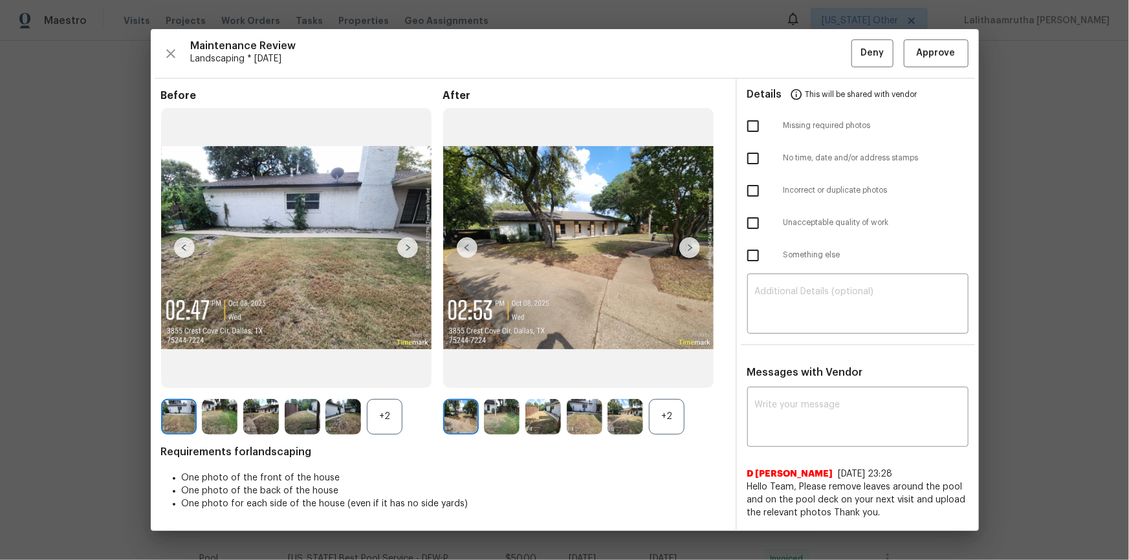
click at [472, 244] on img at bounding box center [467, 247] width 21 height 21
click at [407, 246] on img at bounding box center [407, 247] width 21 height 21
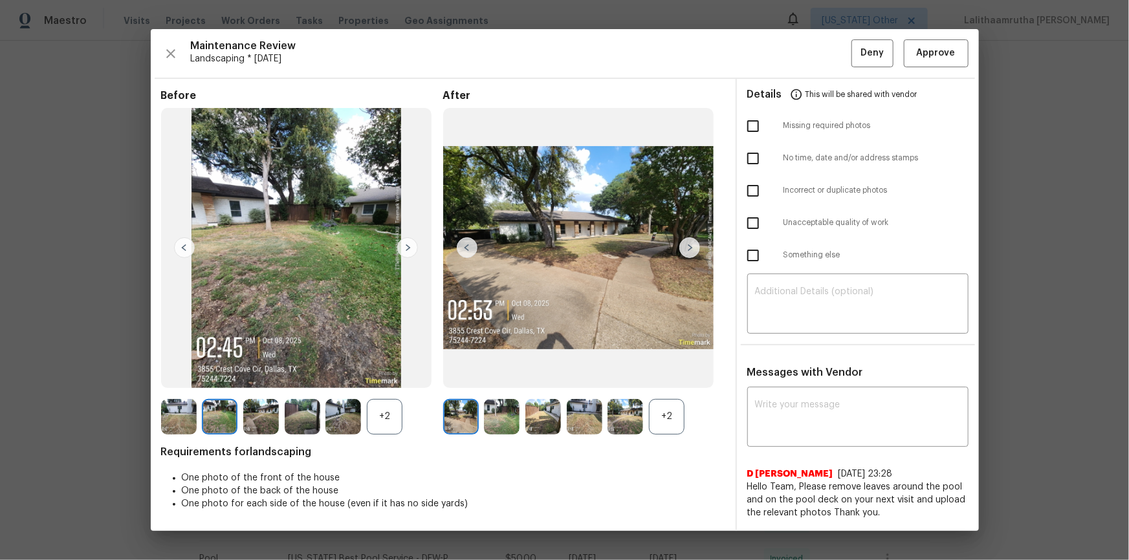
click at [407, 246] on img at bounding box center [407, 247] width 21 height 21
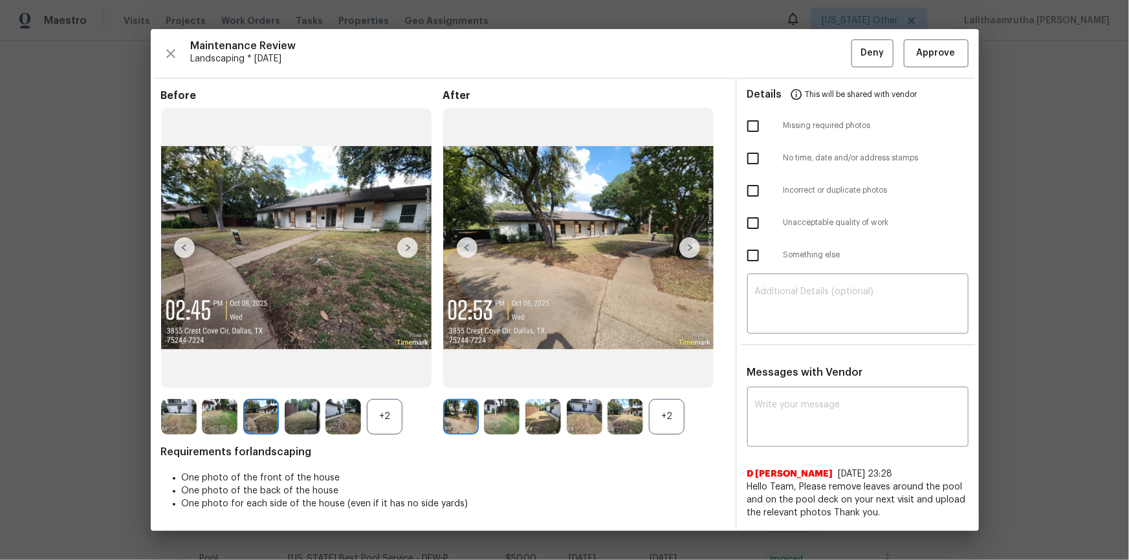
click at [407, 246] on img at bounding box center [407, 247] width 21 height 21
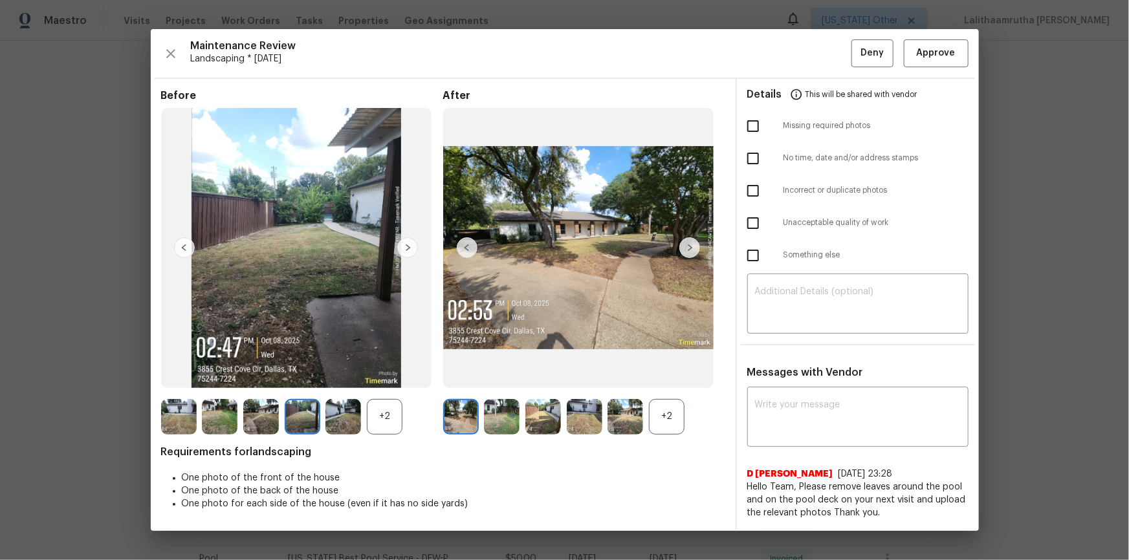
click at [407, 246] on img at bounding box center [407, 247] width 21 height 21
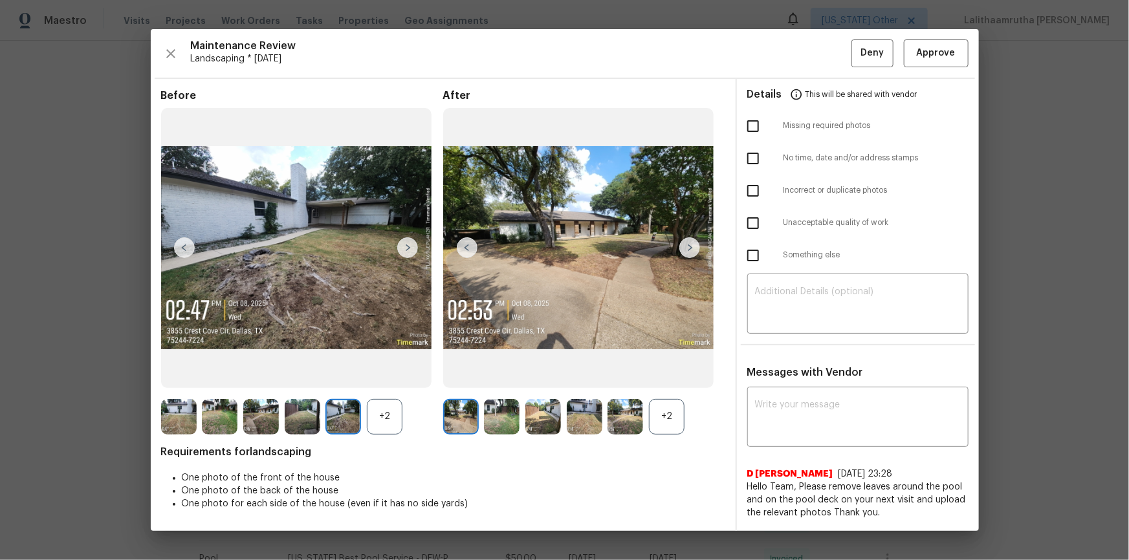
click at [407, 246] on img at bounding box center [407, 247] width 21 height 21
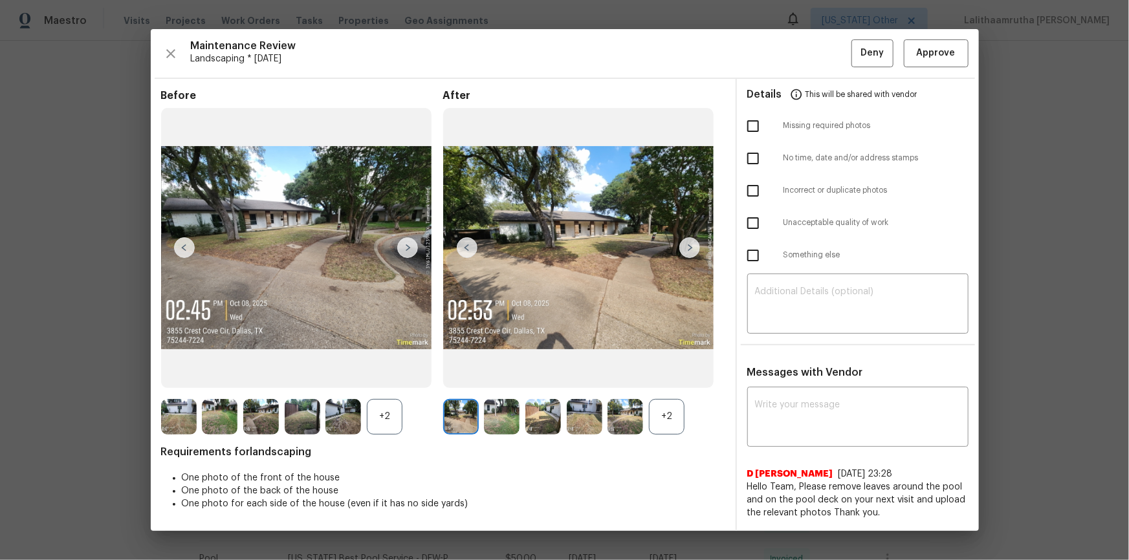
click at [407, 246] on img at bounding box center [407, 247] width 21 height 21
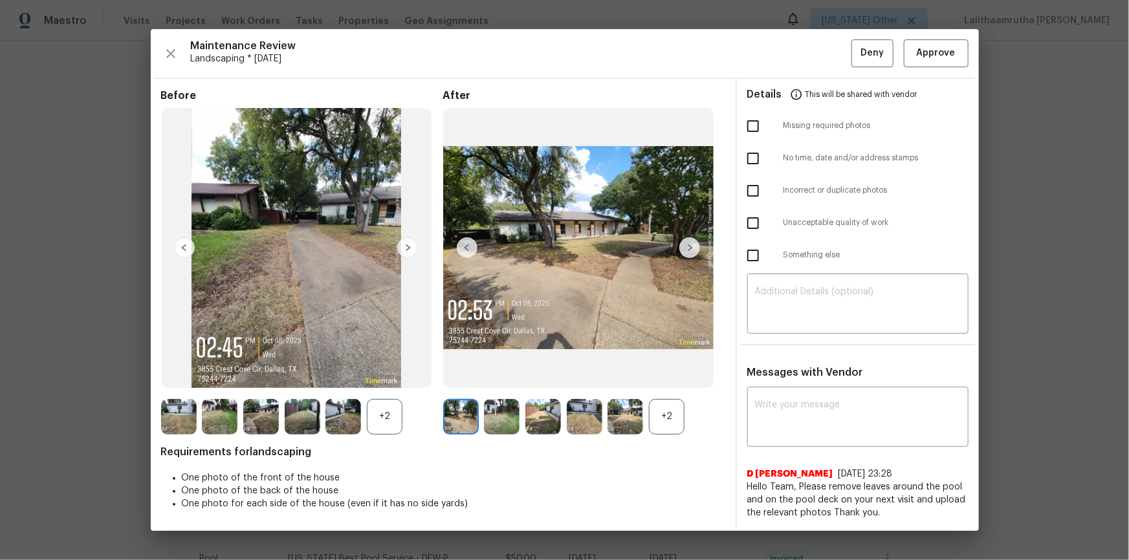
click at [407, 246] on img at bounding box center [407, 247] width 21 height 21
click at [695, 246] on img at bounding box center [689, 247] width 21 height 21
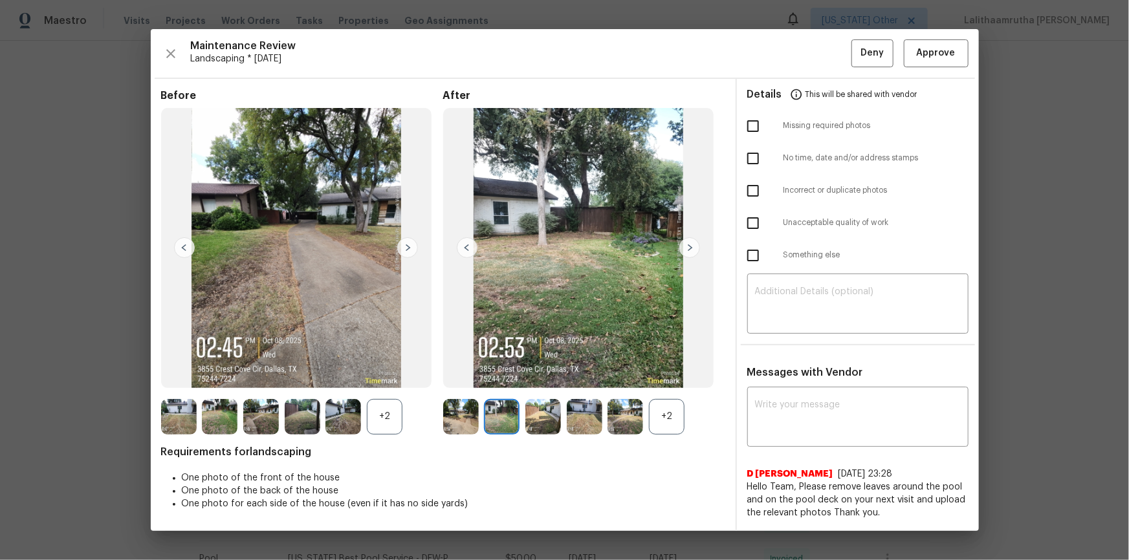
click at [695, 246] on img at bounding box center [689, 247] width 21 height 21
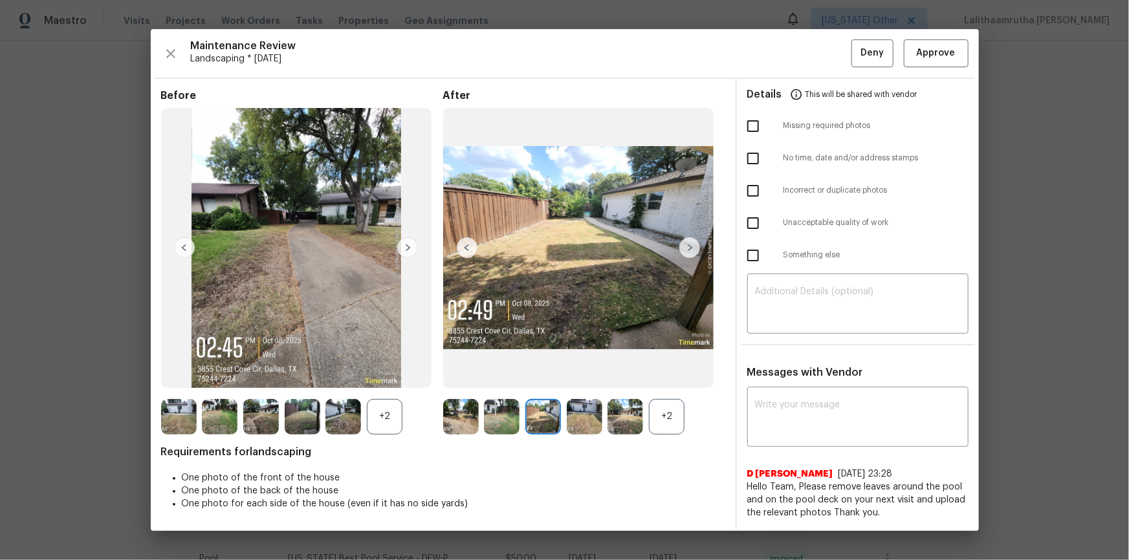
click at [695, 246] on img at bounding box center [689, 247] width 21 height 21
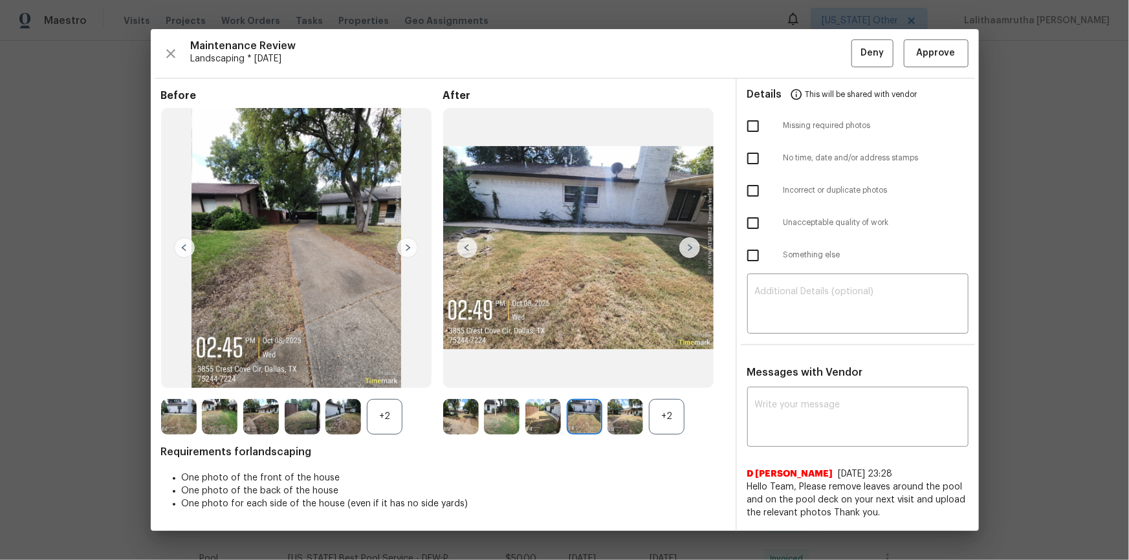
click at [695, 246] on img at bounding box center [689, 247] width 21 height 21
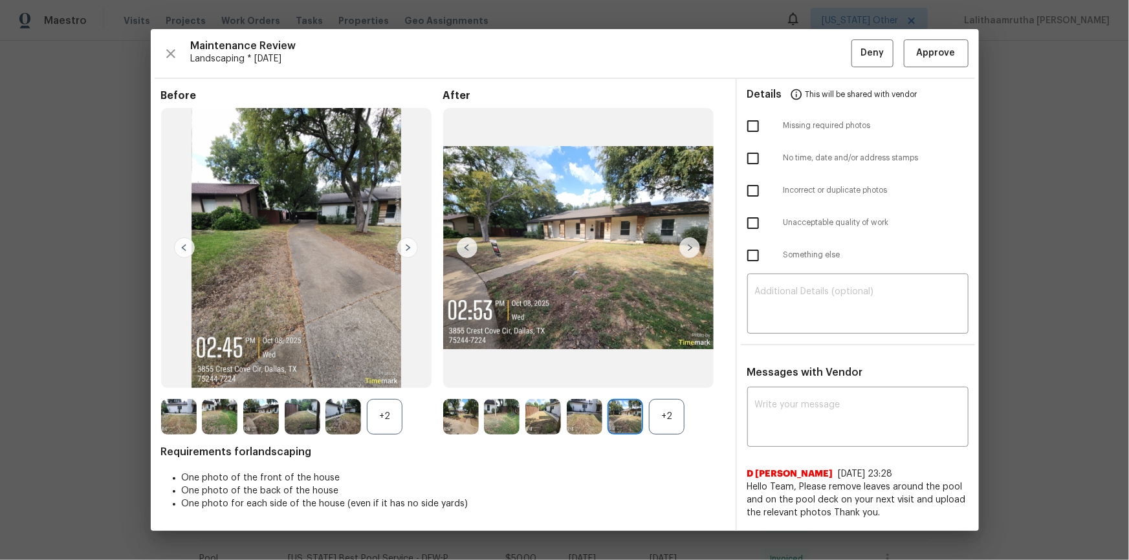
click at [695, 246] on img at bounding box center [689, 247] width 21 height 21
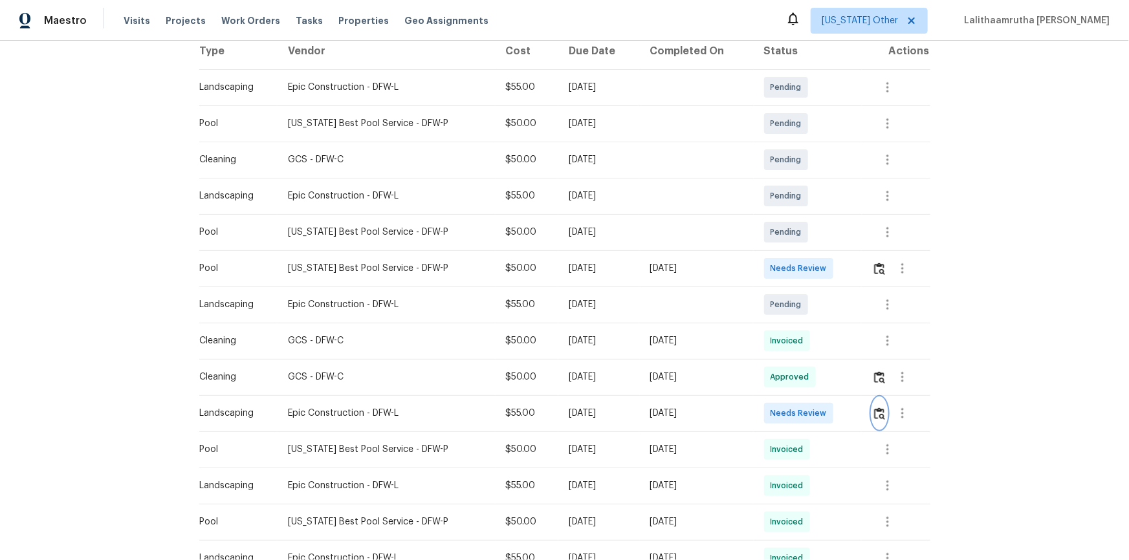
scroll to position [294, 0]
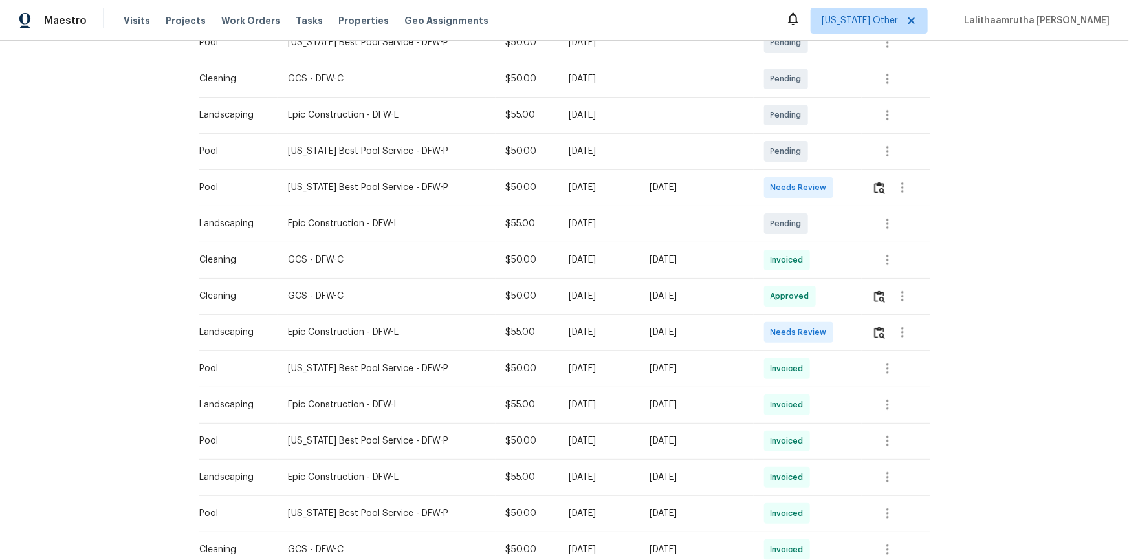
click at [803, 341] on td at bounding box center [896, 332] width 69 height 36
click at [803, 334] on img "button" at bounding box center [879, 333] width 11 height 12
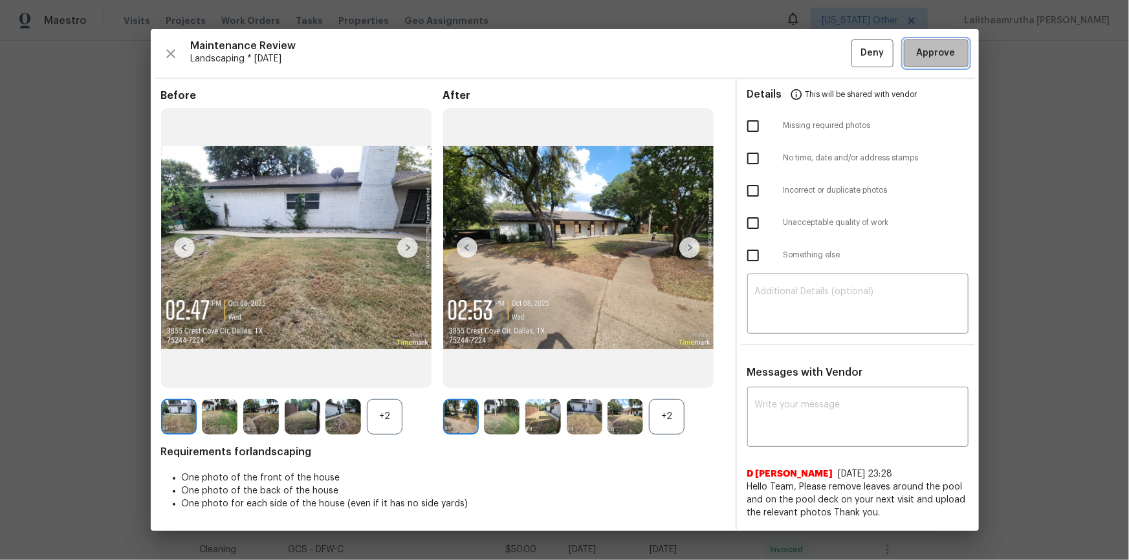
click at [803, 50] on span "Approve" at bounding box center [936, 53] width 39 height 16
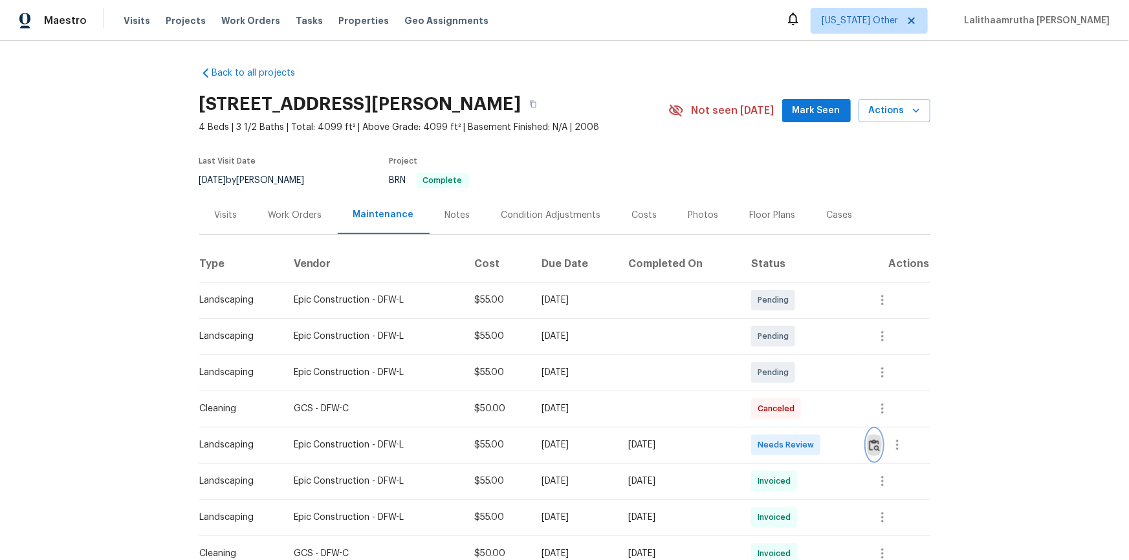
click at [870, 447] on img "button" at bounding box center [874, 445] width 11 height 12
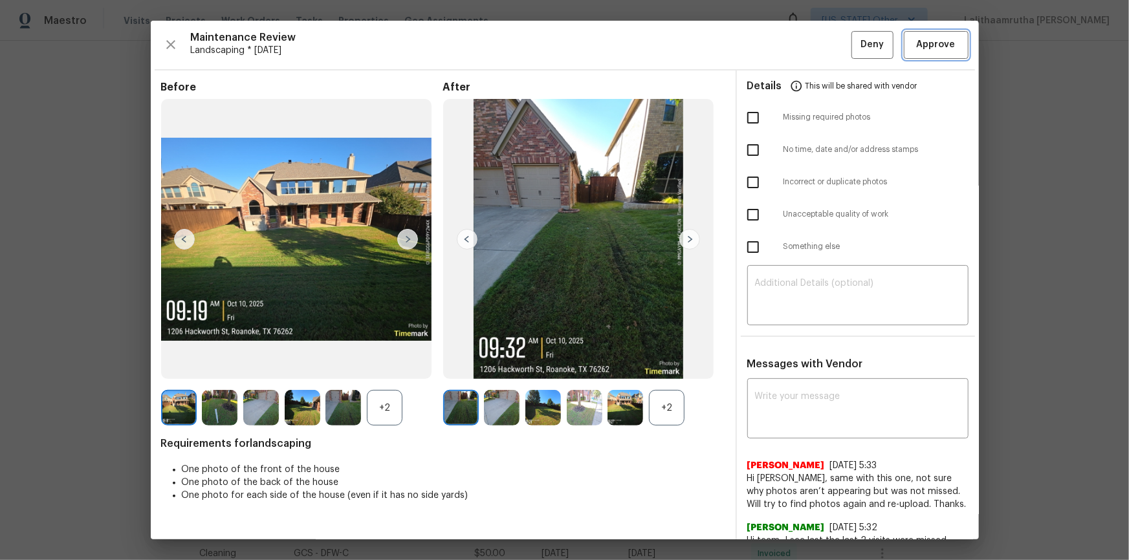
click at [939, 38] on span "Approve" at bounding box center [936, 45] width 39 height 16
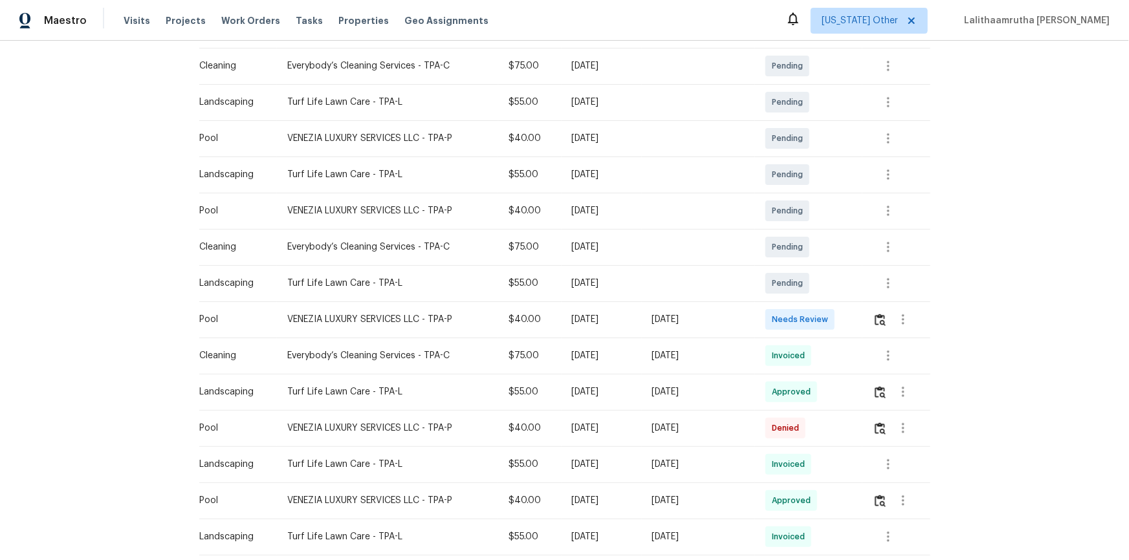
scroll to position [235, 0]
click at [803, 325] on button "button" at bounding box center [880, 318] width 15 height 31
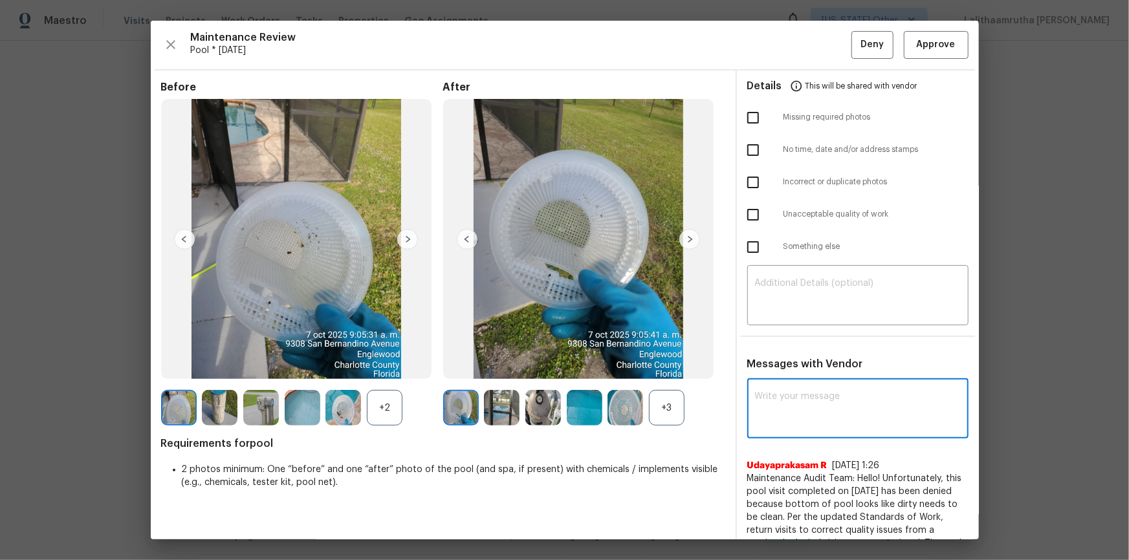
click at [803, 377] on textarea at bounding box center [858, 410] width 206 height 36
paste textarea "Maintenance Audit Team: Hello! Unfortunately, this pool visit completed on [DAT…"
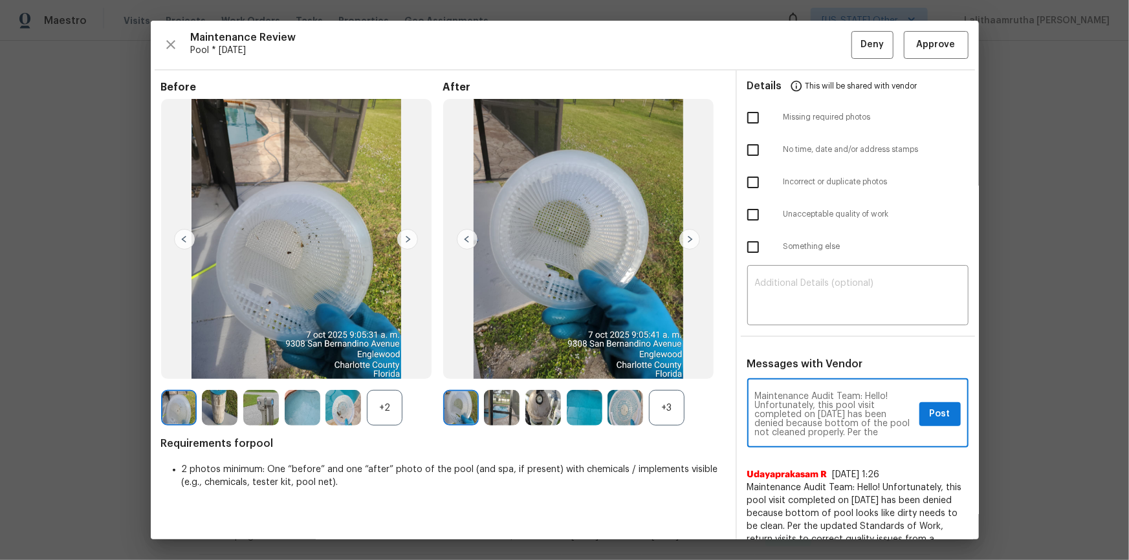
scroll to position [136, 0]
type textarea "Maintenance Audit Team: Hello! Unfortunately, this pool visit completed on [DAT…"
click at [803, 279] on textarea at bounding box center [858, 297] width 206 height 36
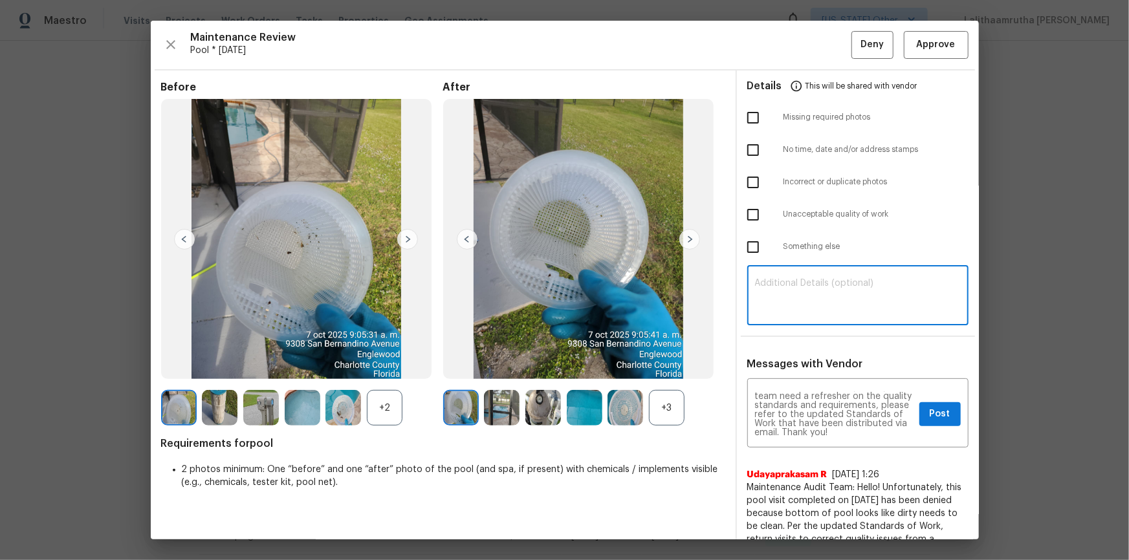
paste textarea "Maintenance Audit Team: Hello! Unfortunately, this pool visit completed on [DAT…"
type textarea "Maintenance Audit Team: Hello! Unfortunately, this pool visit completed on [DAT…"
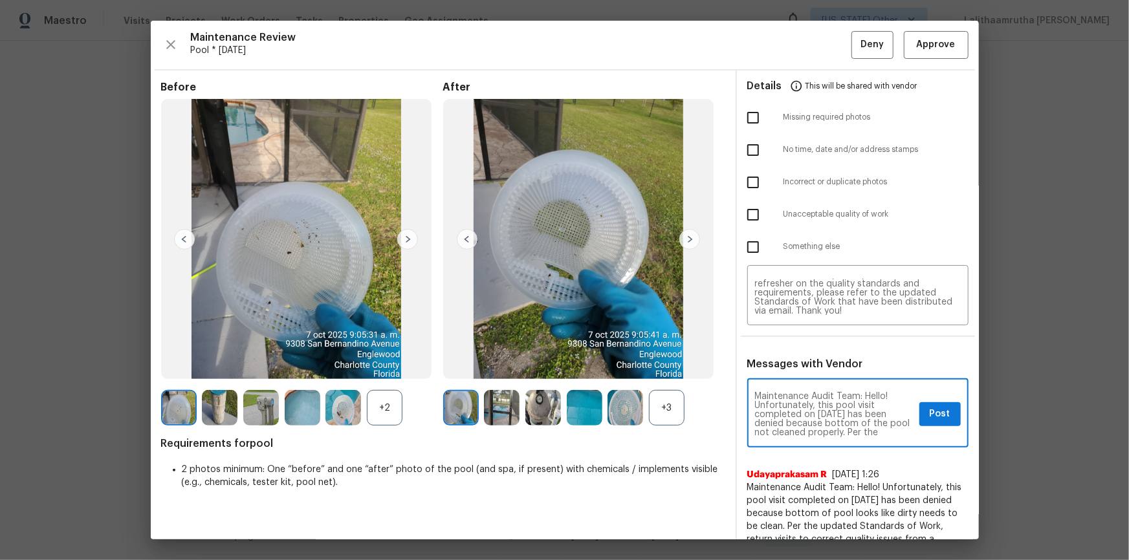
scroll to position [23, 0]
click at [803, 377] on span "Post" at bounding box center [940, 414] width 21 height 16
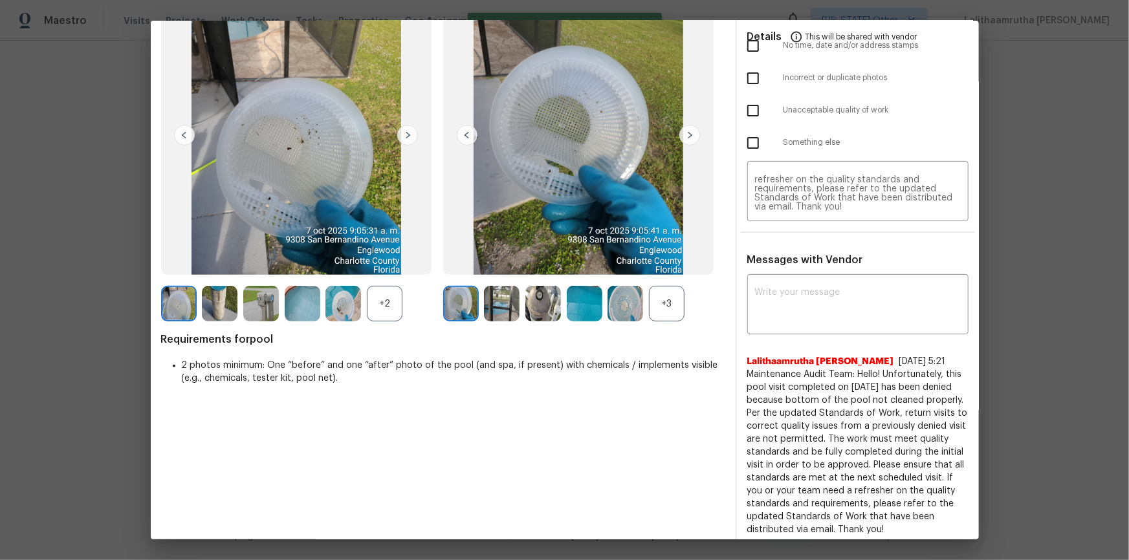
scroll to position [0, 0]
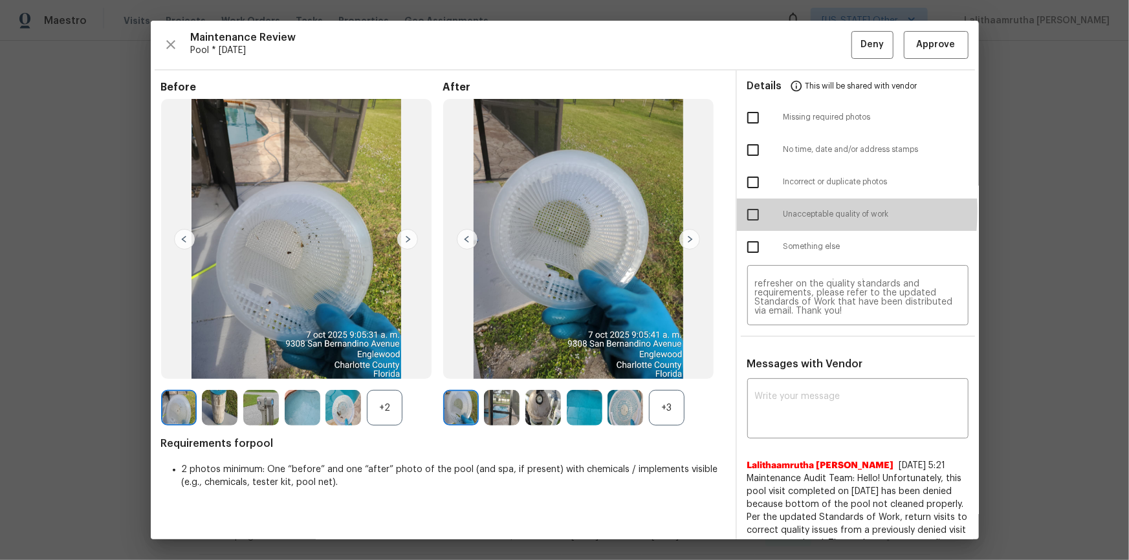
click at [743, 211] on input "checkbox" at bounding box center [752, 214] width 27 height 27
checkbox input "true"
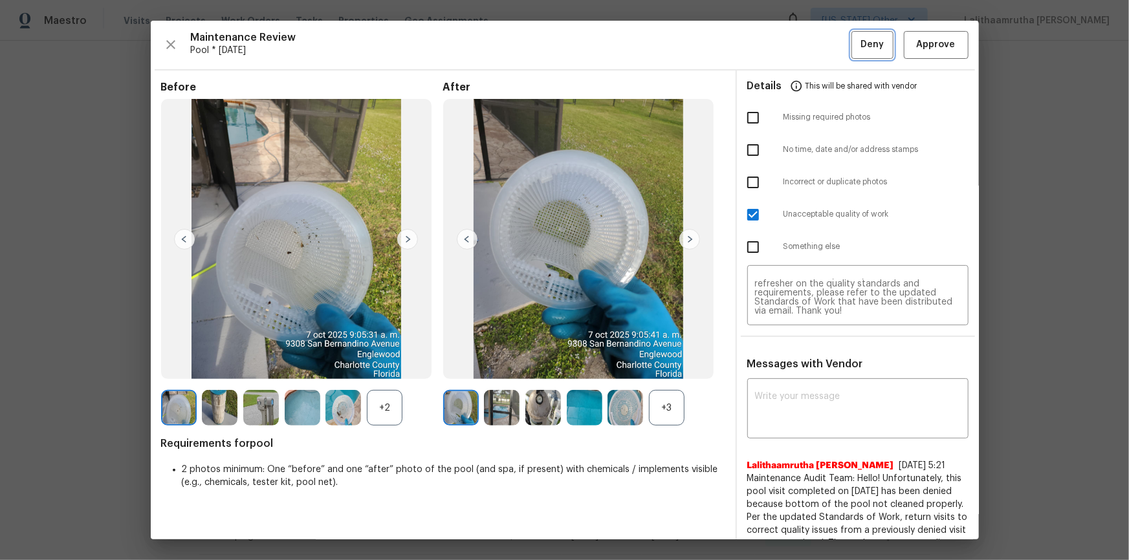
click at [803, 52] on button "Deny" at bounding box center [872, 45] width 42 height 28
